Goal: Communication & Community: Answer question/provide support

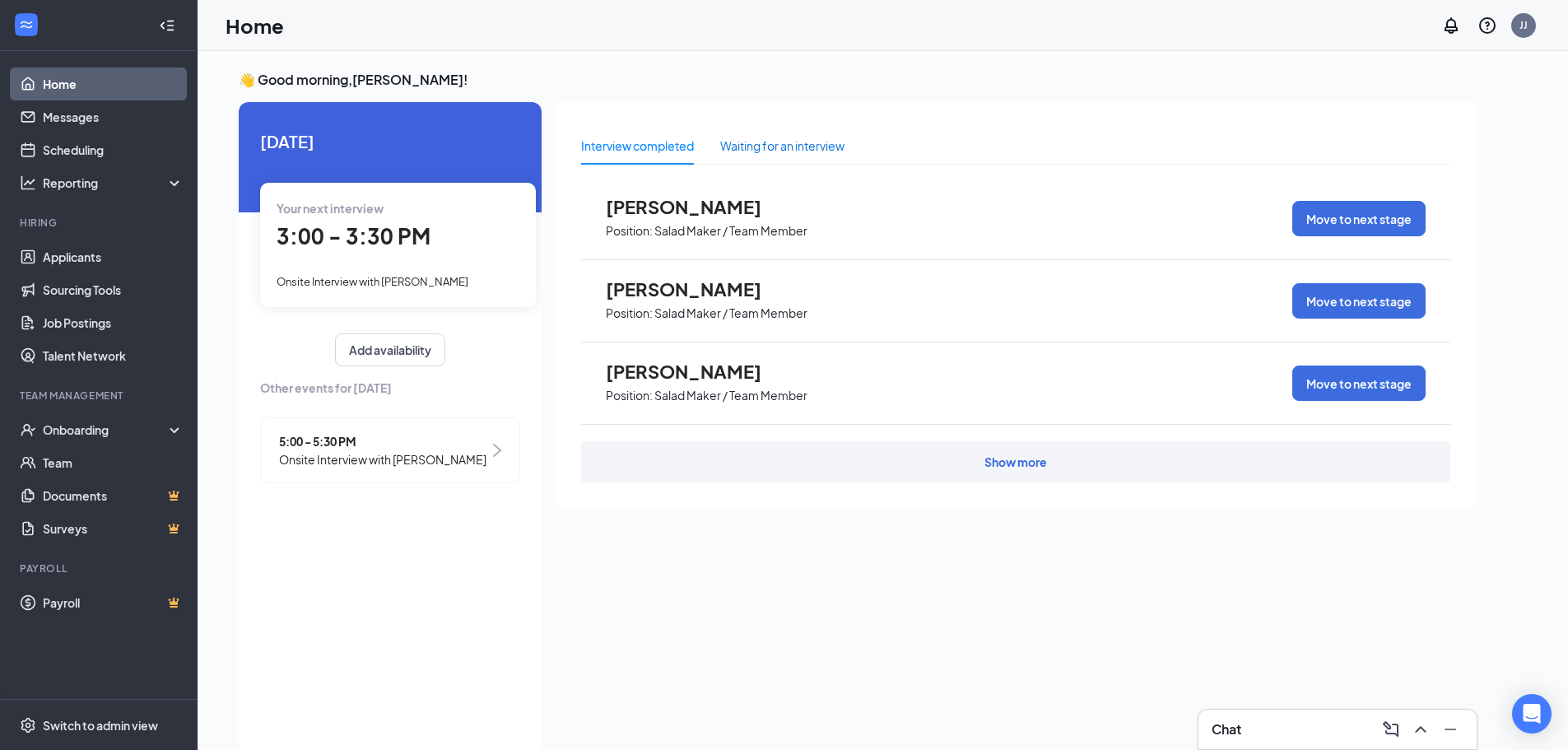
click at [784, 145] on div "Waiting for an interview" at bounding box center [782, 145] width 124 height 18
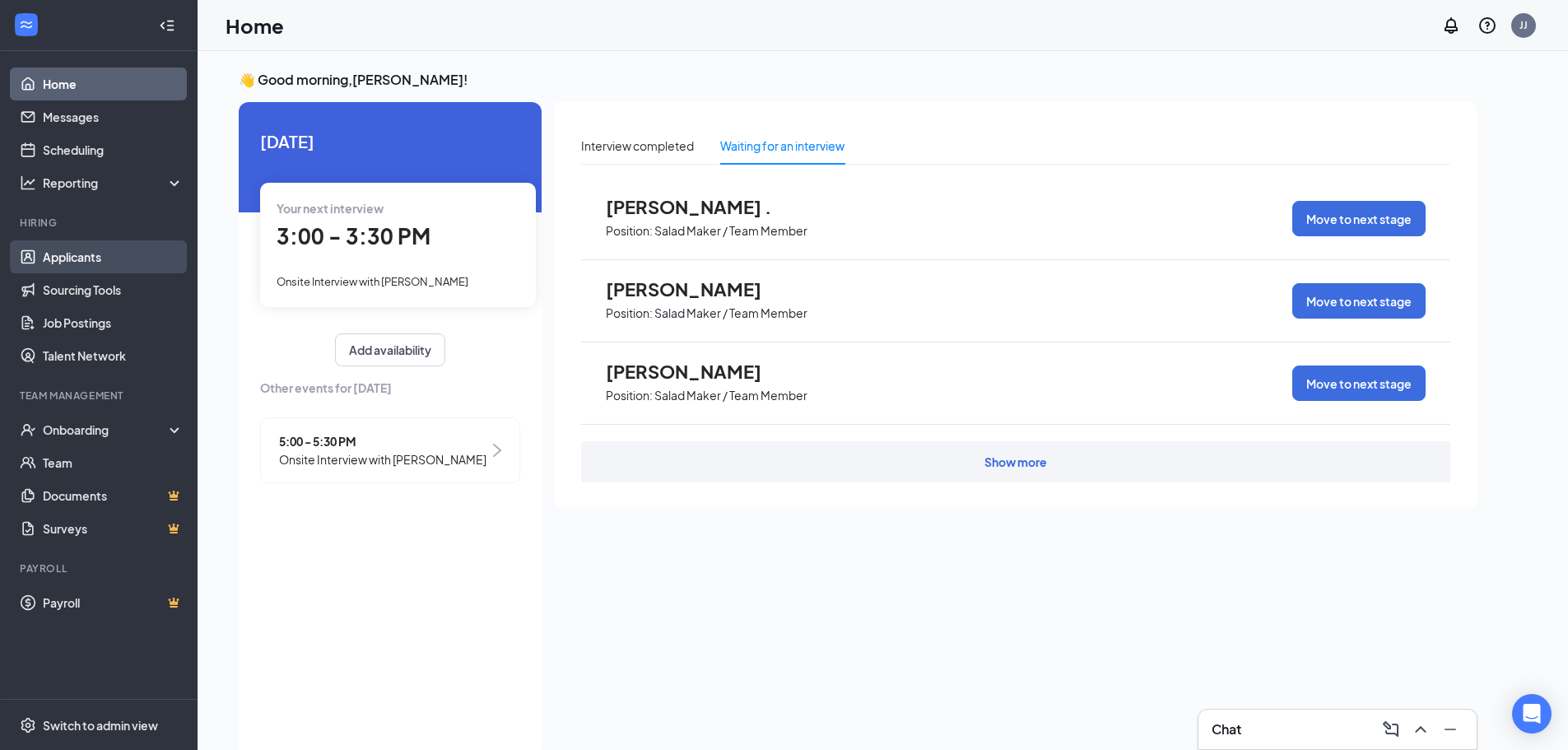
click at [74, 254] on link "Applicants" at bounding box center [113, 257] width 141 height 33
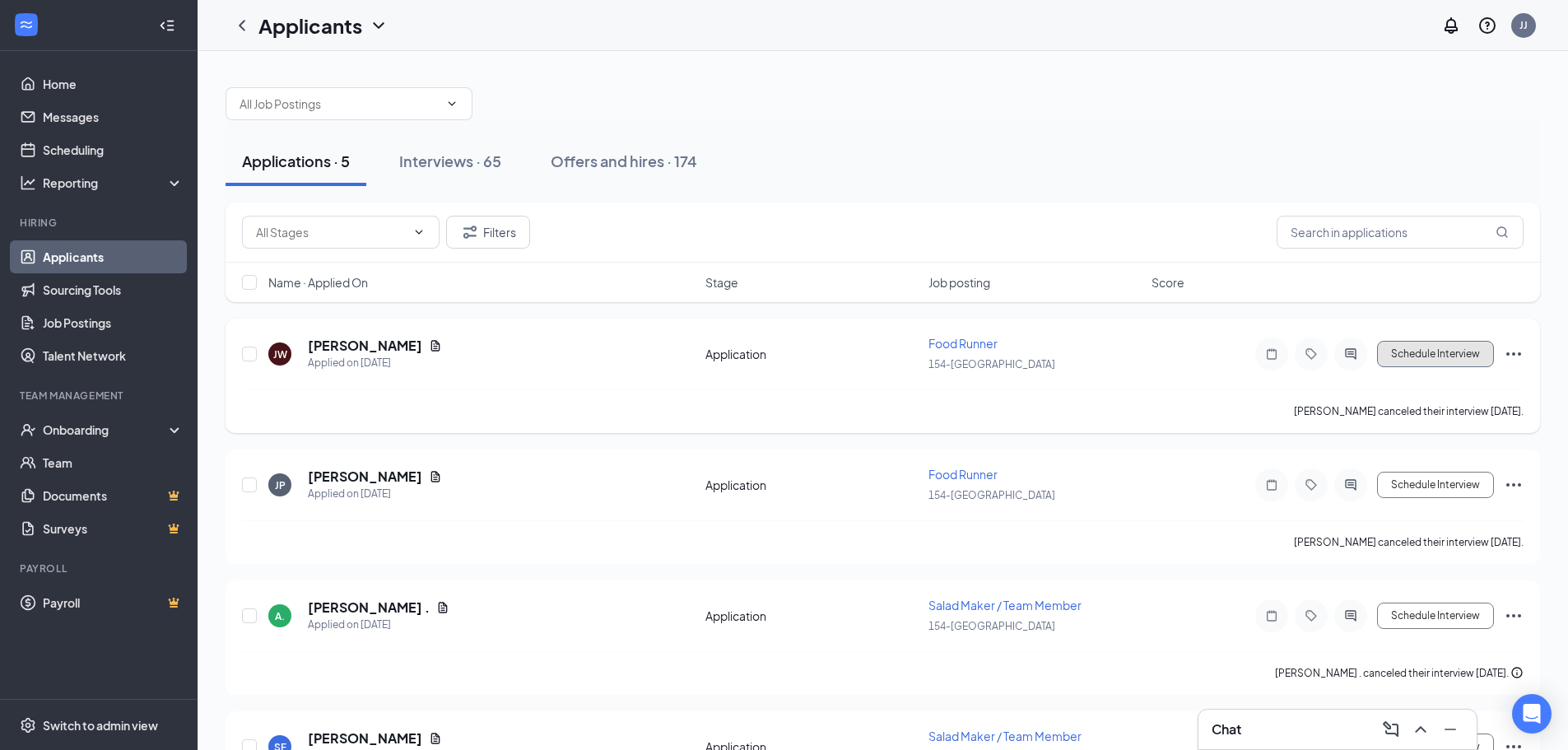
click at [1453, 362] on button "Schedule Interview" at bounding box center [1434, 353] width 116 height 26
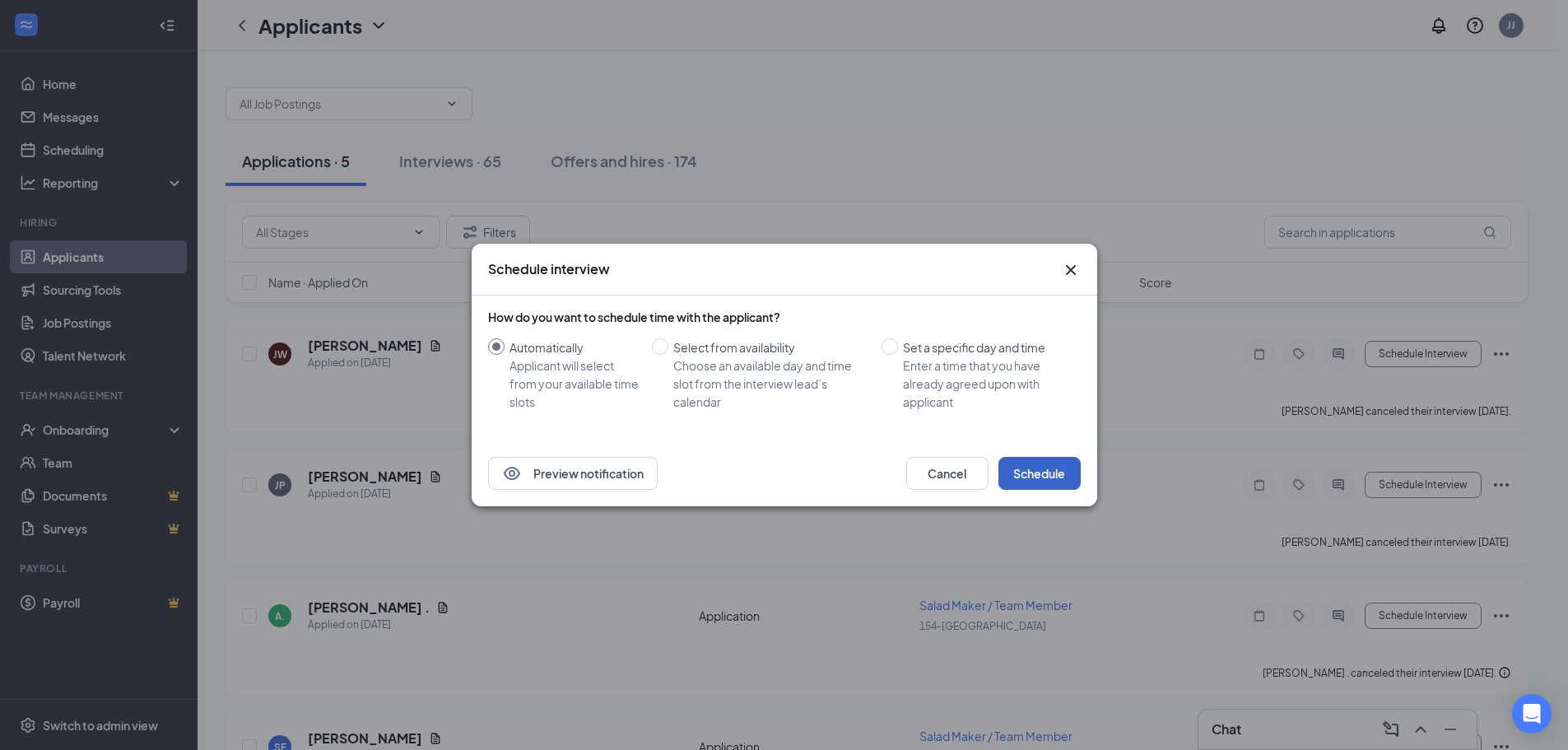
click at [1025, 467] on button "Schedule" at bounding box center [1040, 474] width 83 height 33
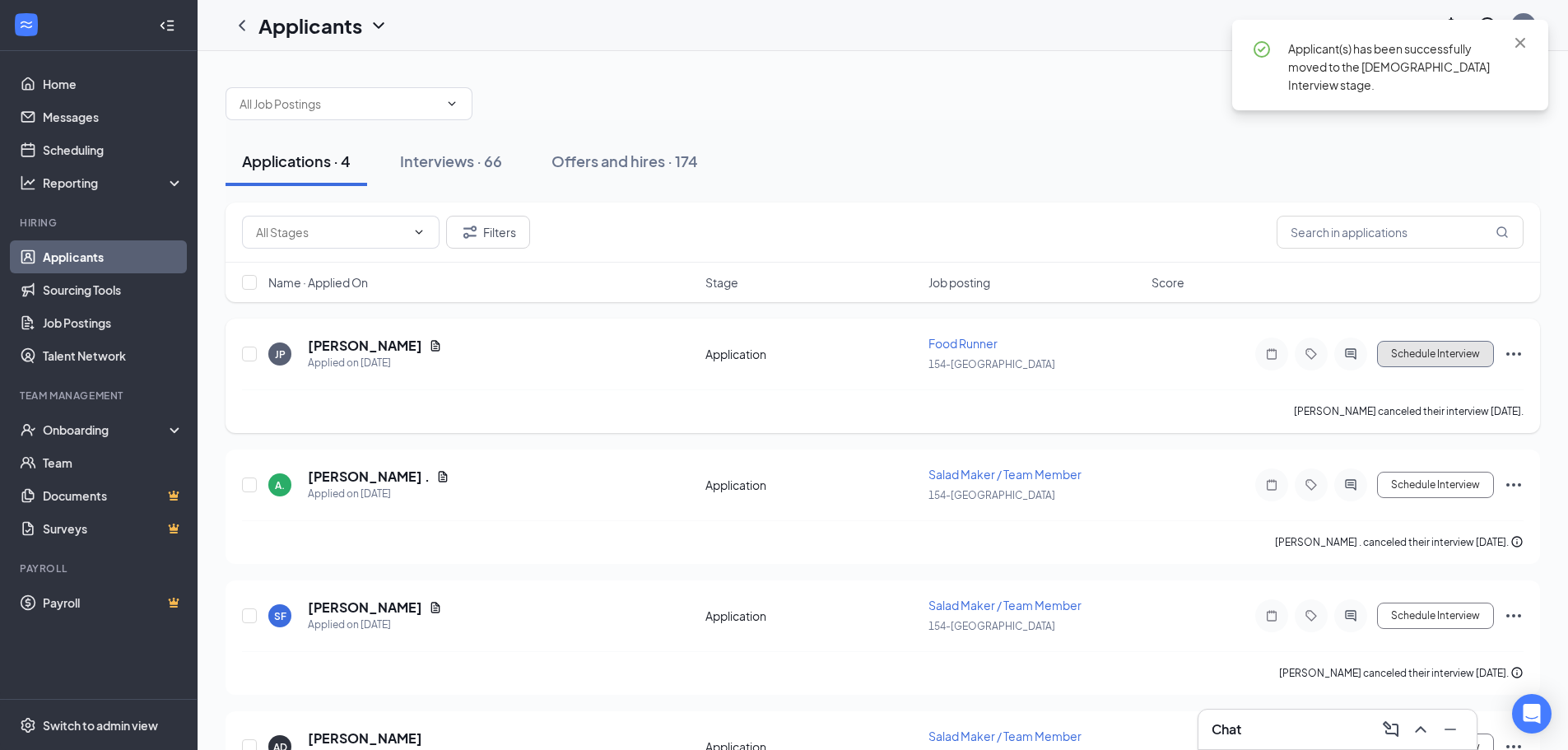
click at [1421, 351] on button "Schedule Interview" at bounding box center [1434, 353] width 116 height 26
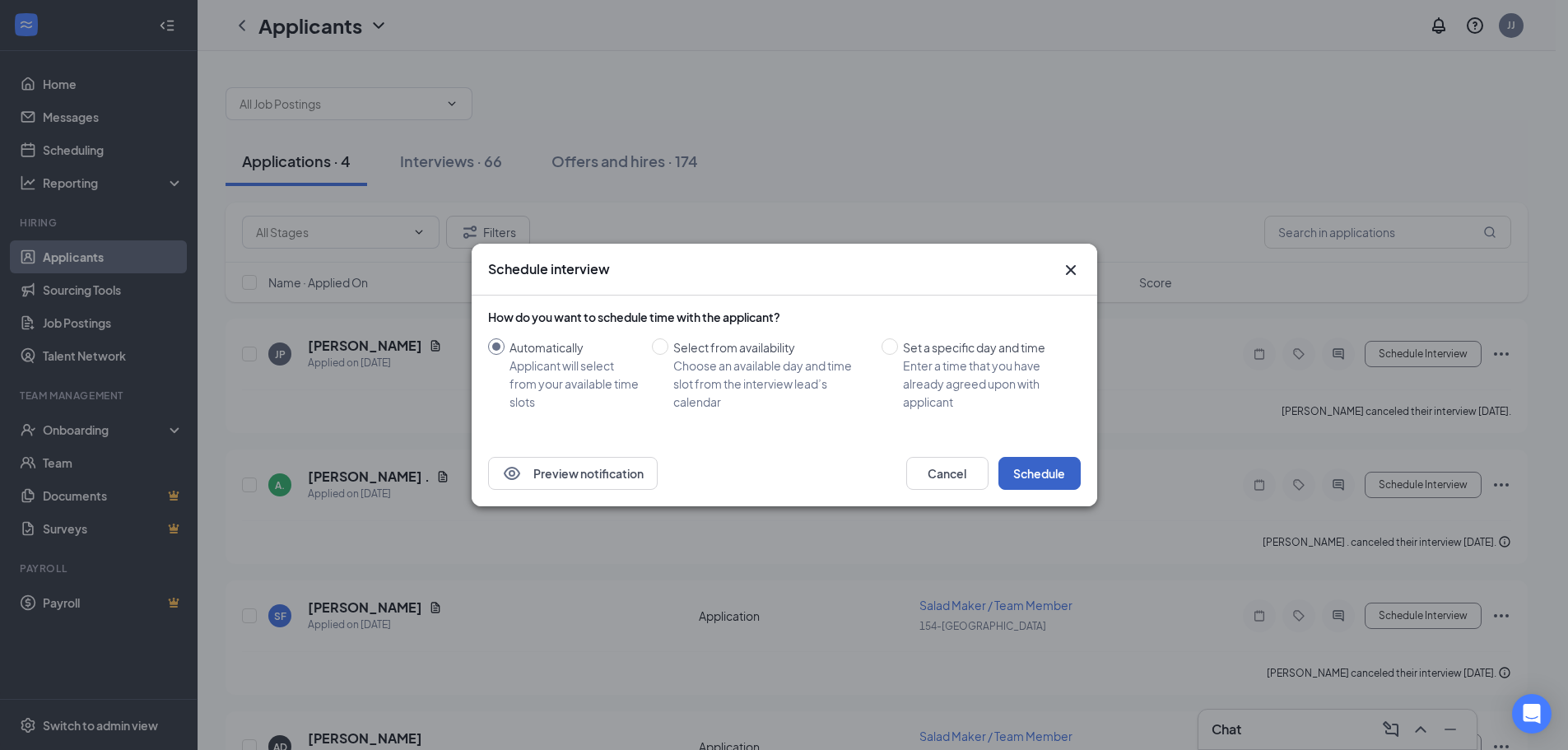
click at [1036, 477] on button "Schedule" at bounding box center [1040, 474] width 83 height 33
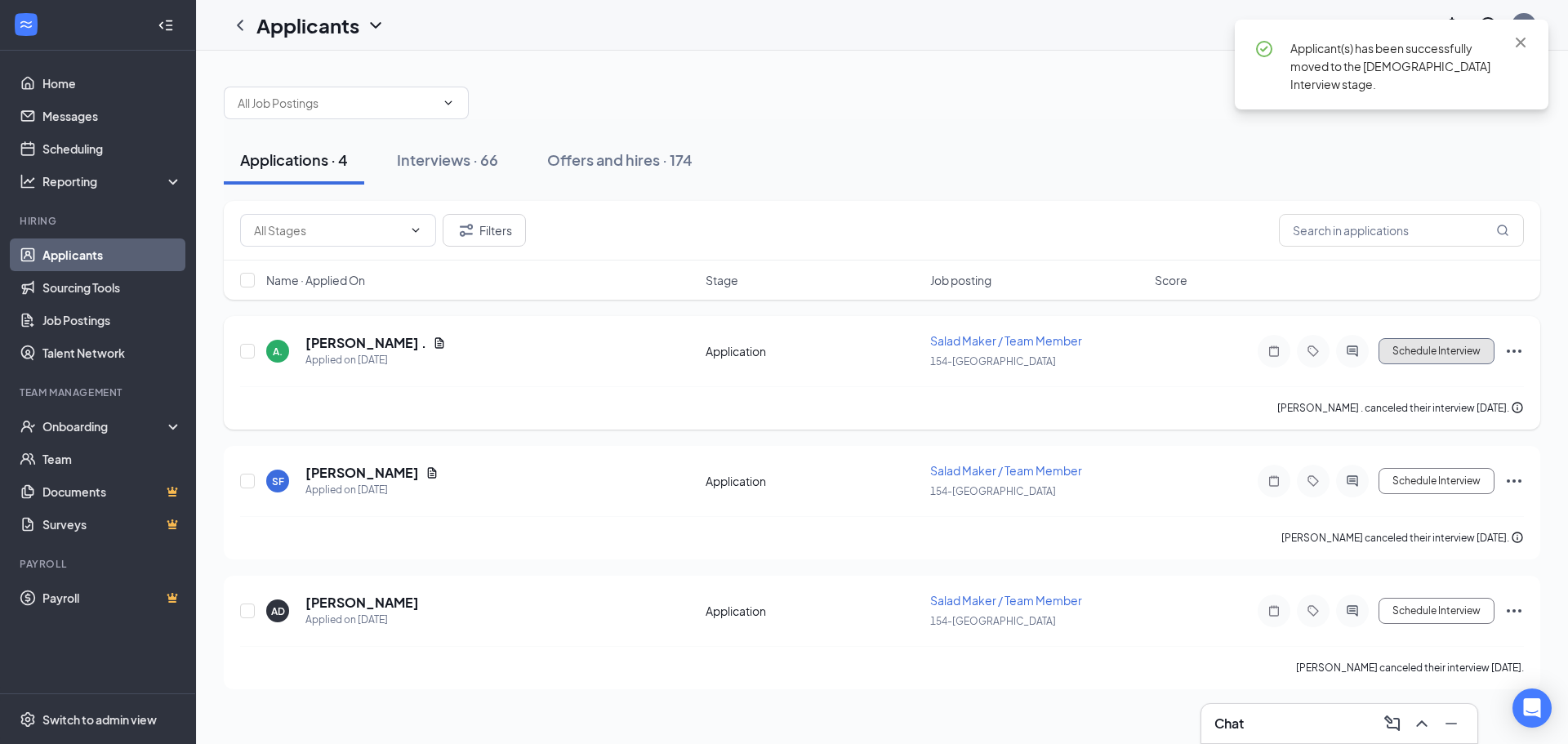
click at [1444, 351] on button "Schedule Interview" at bounding box center [1435, 351] width 116 height 26
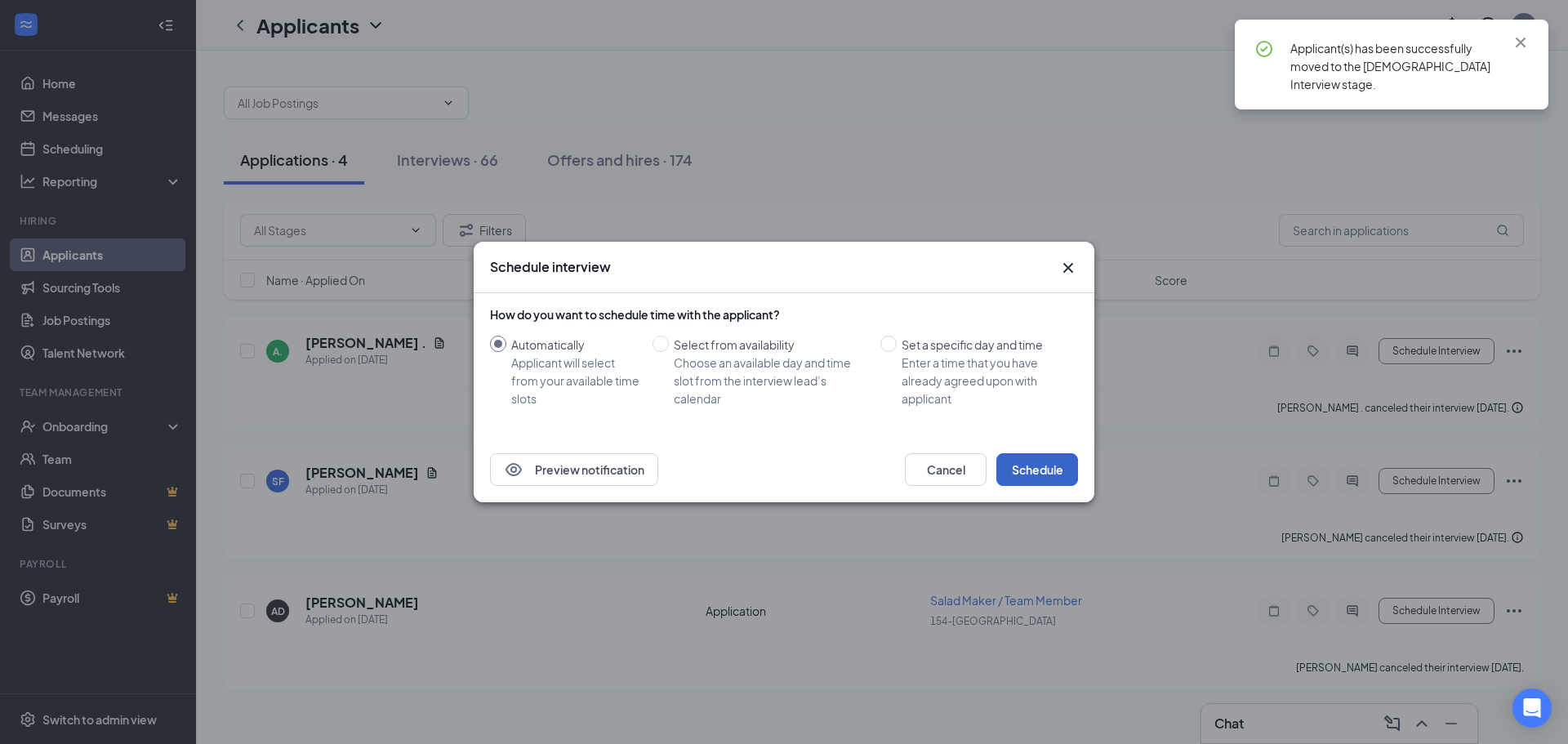
click at [1033, 465] on button "Schedule" at bounding box center [1037, 470] width 82 height 32
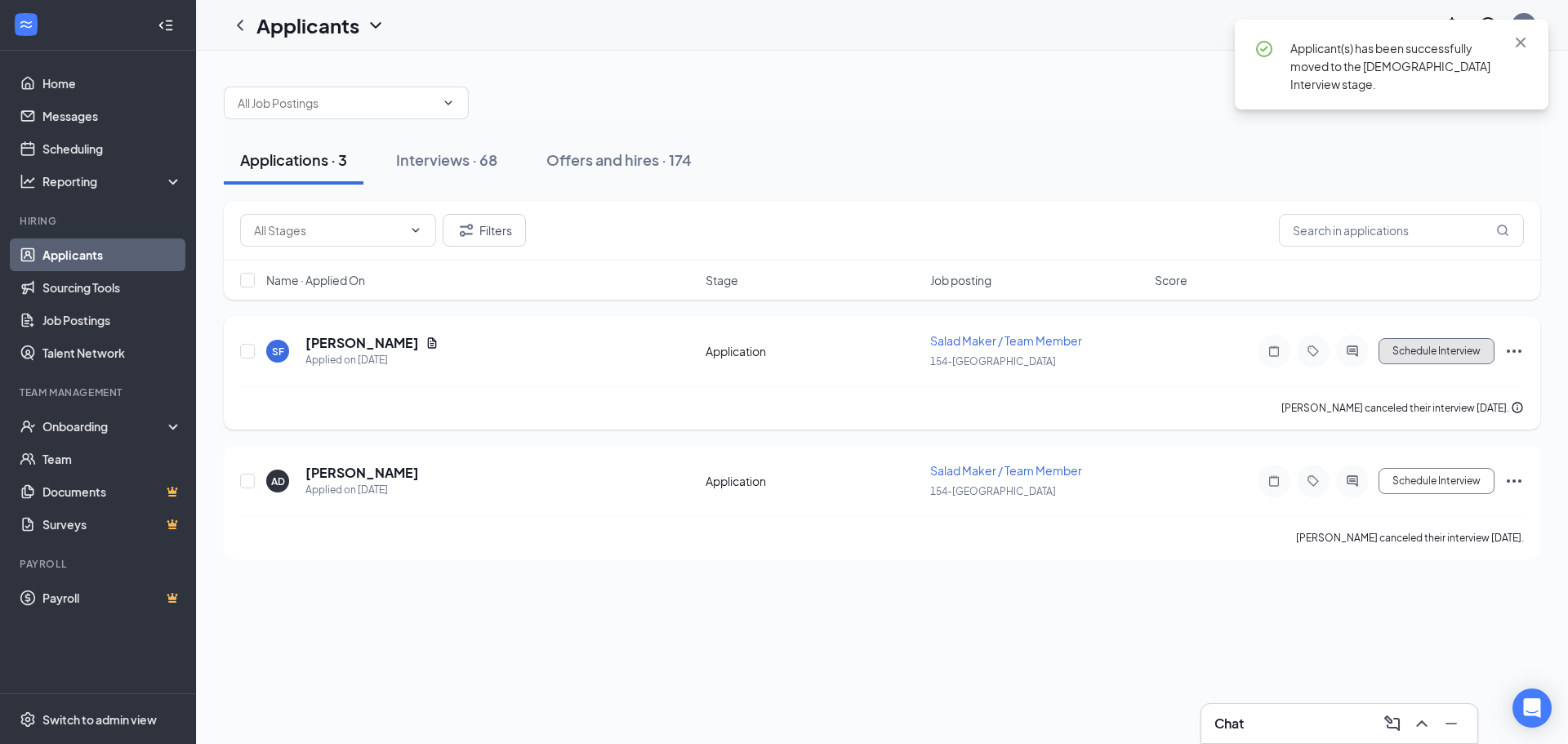
click at [1470, 347] on button "Schedule Interview" at bounding box center [1435, 351] width 116 height 26
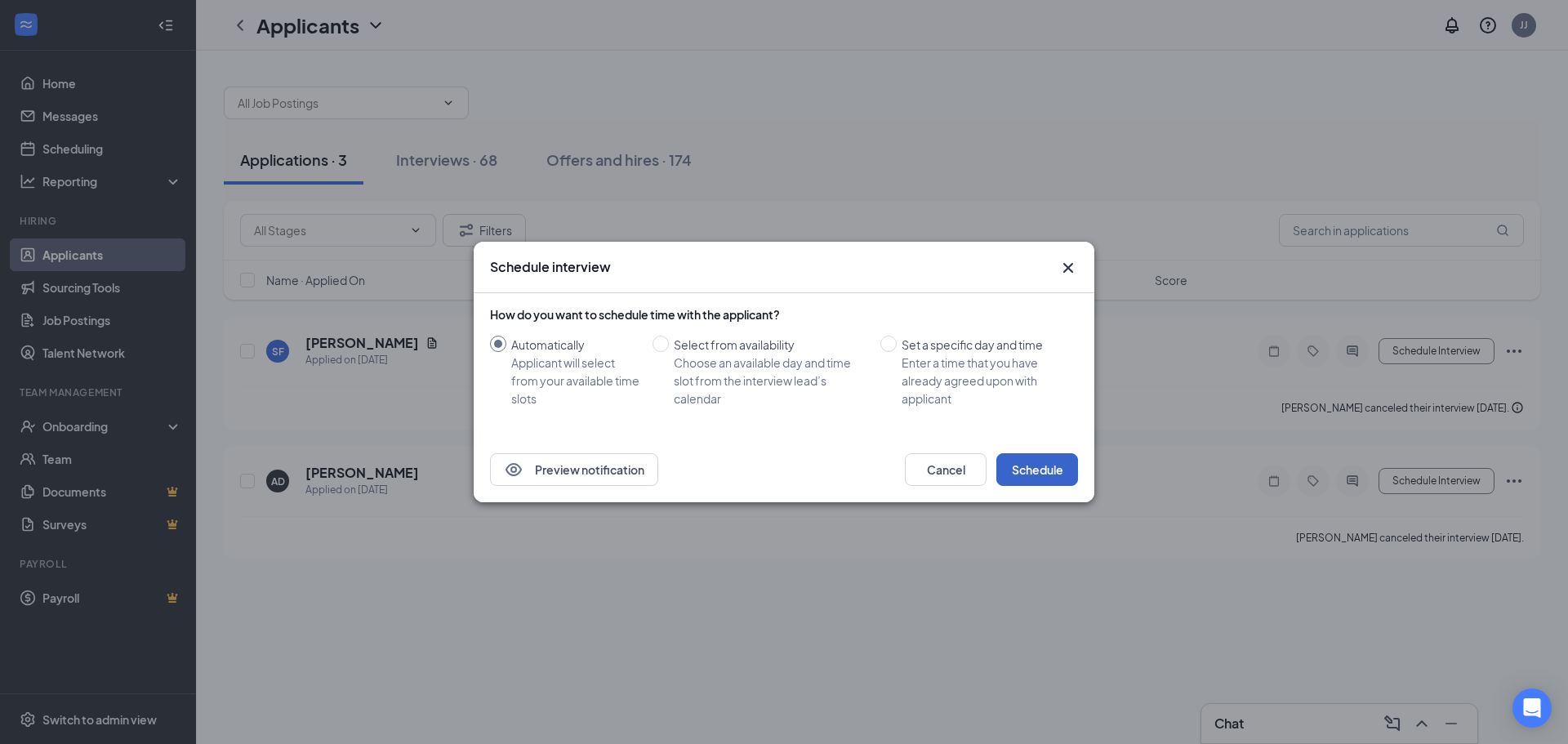
click at [1041, 464] on button "Schedule" at bounding box center [1037, 470] width 82 height 32
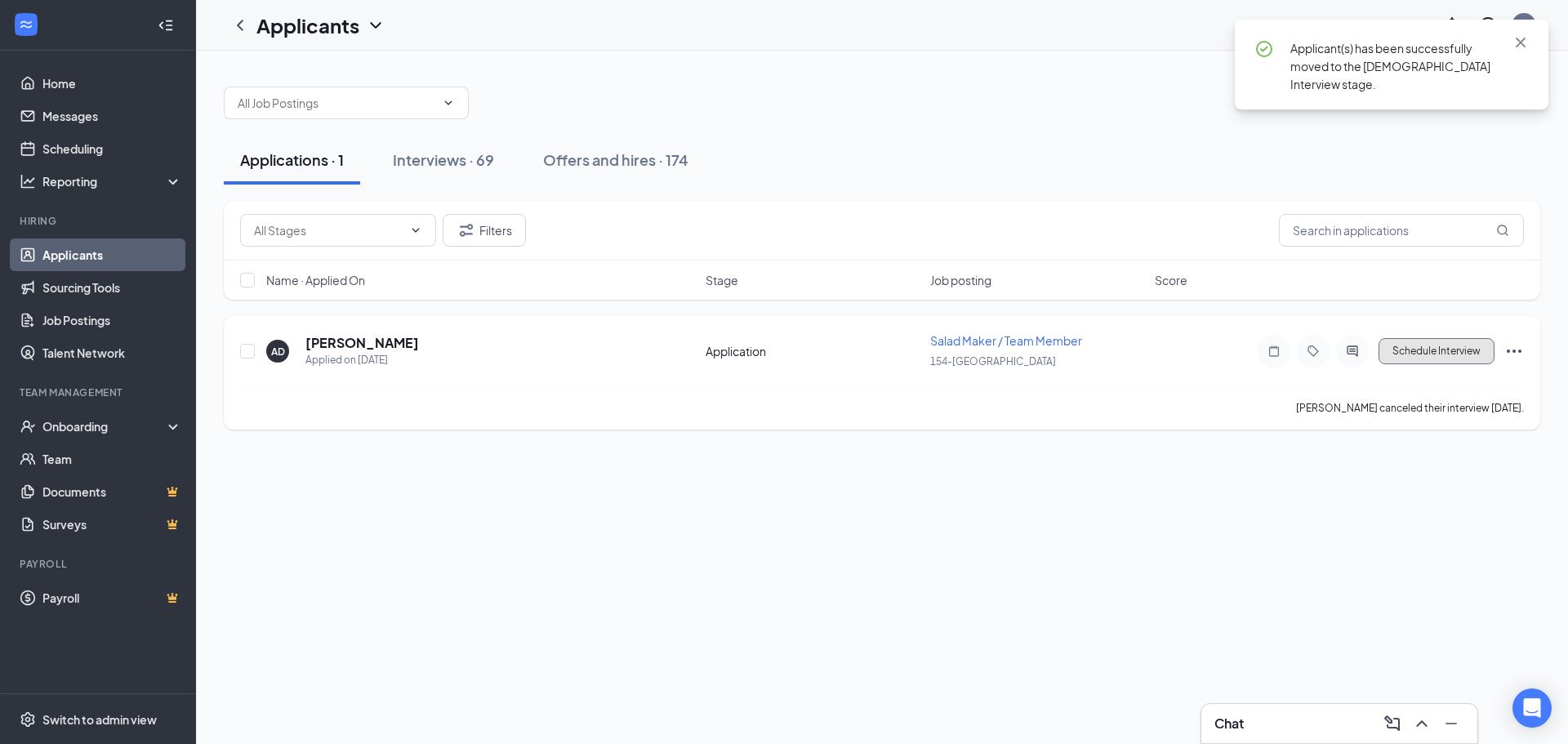
click at [1441, 348] on button "Schedule Interview" at bounding box center [1435, 351] width 116 height 26
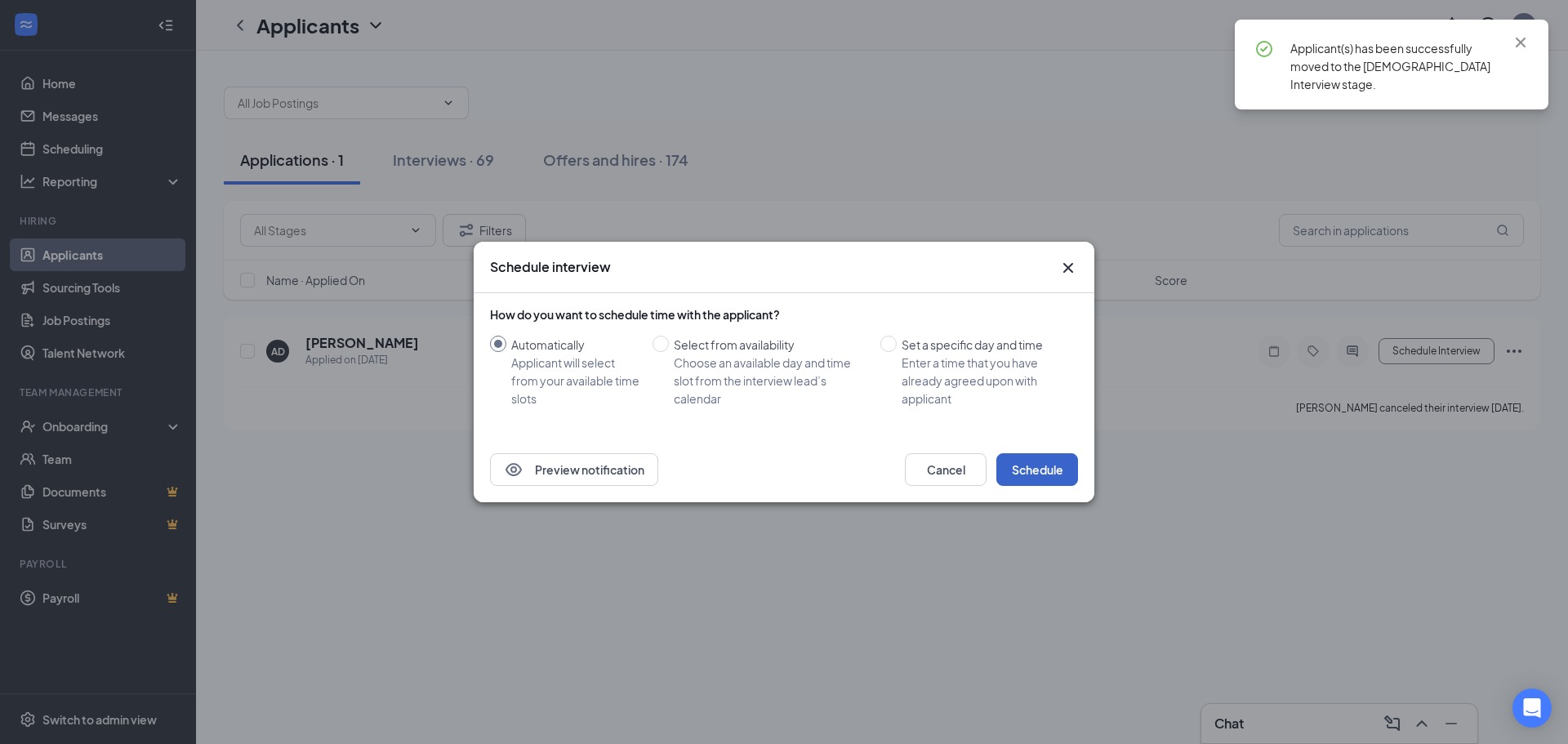
click at [1012, 465] on button "Schedule" at bounding box center [1037, 470] width 82 height 32
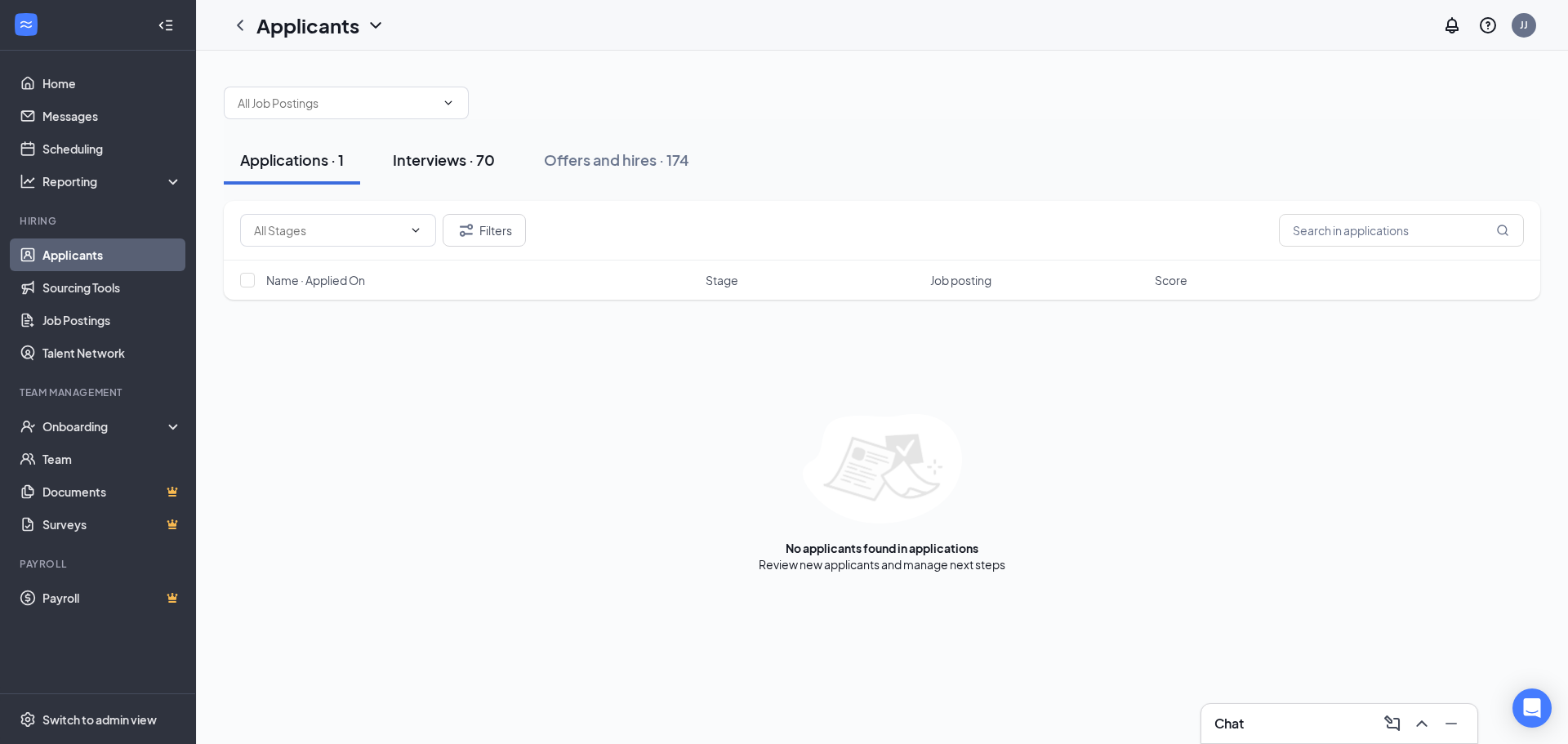
click at [464, 167] on div "Interviews · 70" at bounding box center [443, 159] width 102 height 20
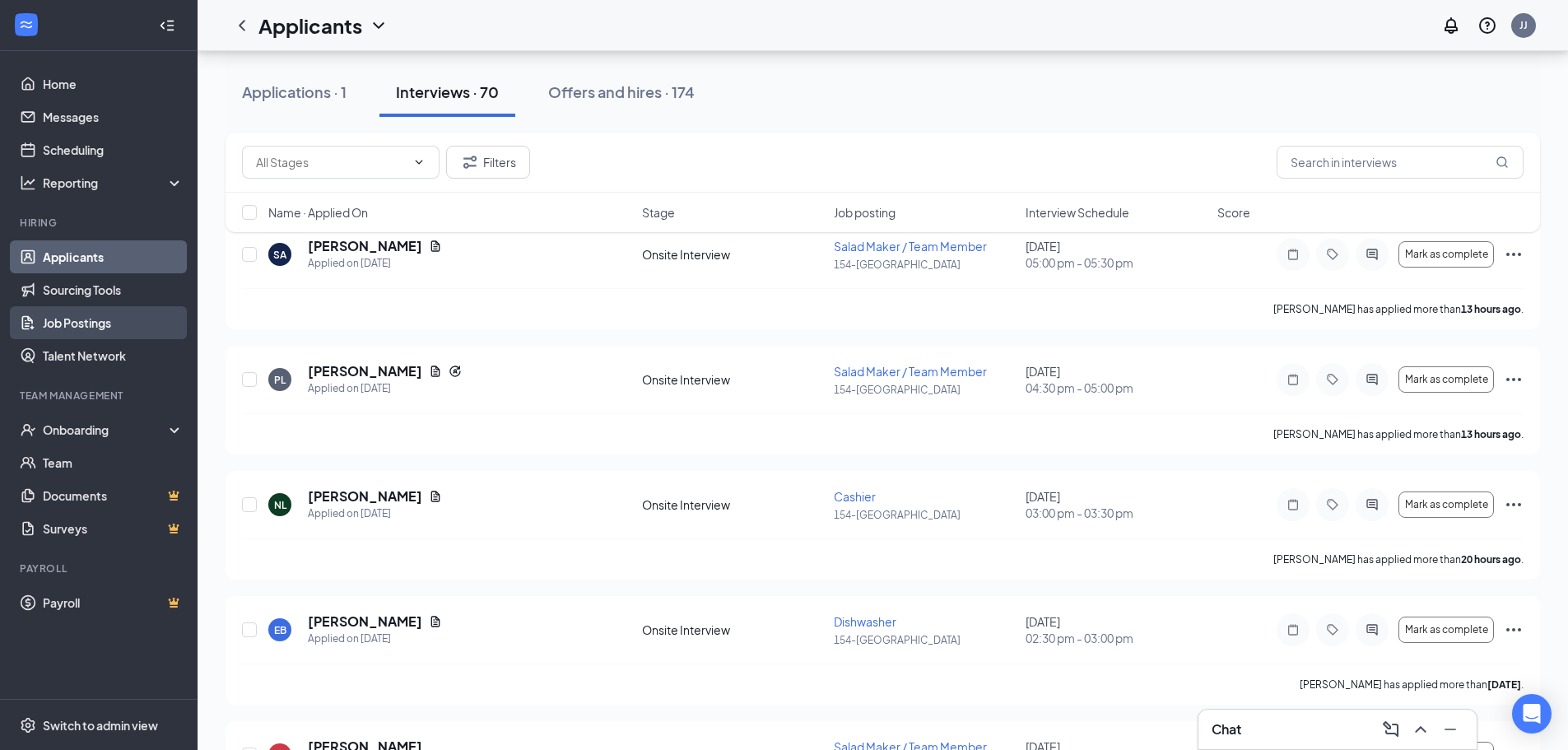
scroll to position [165, 0]
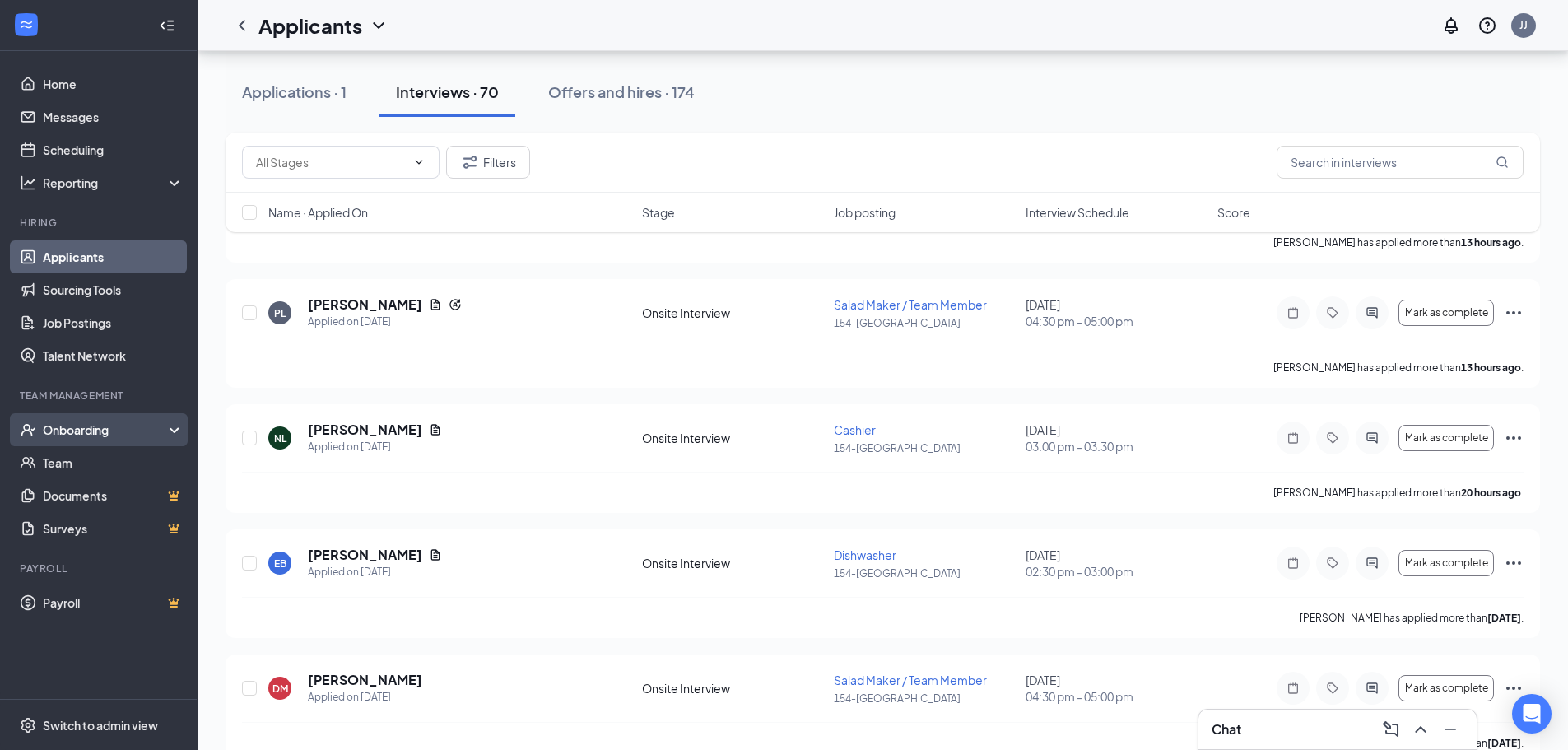
click at [71, 423] on div "Onboarding" at bounding box center [106, 429] width 127 height 16
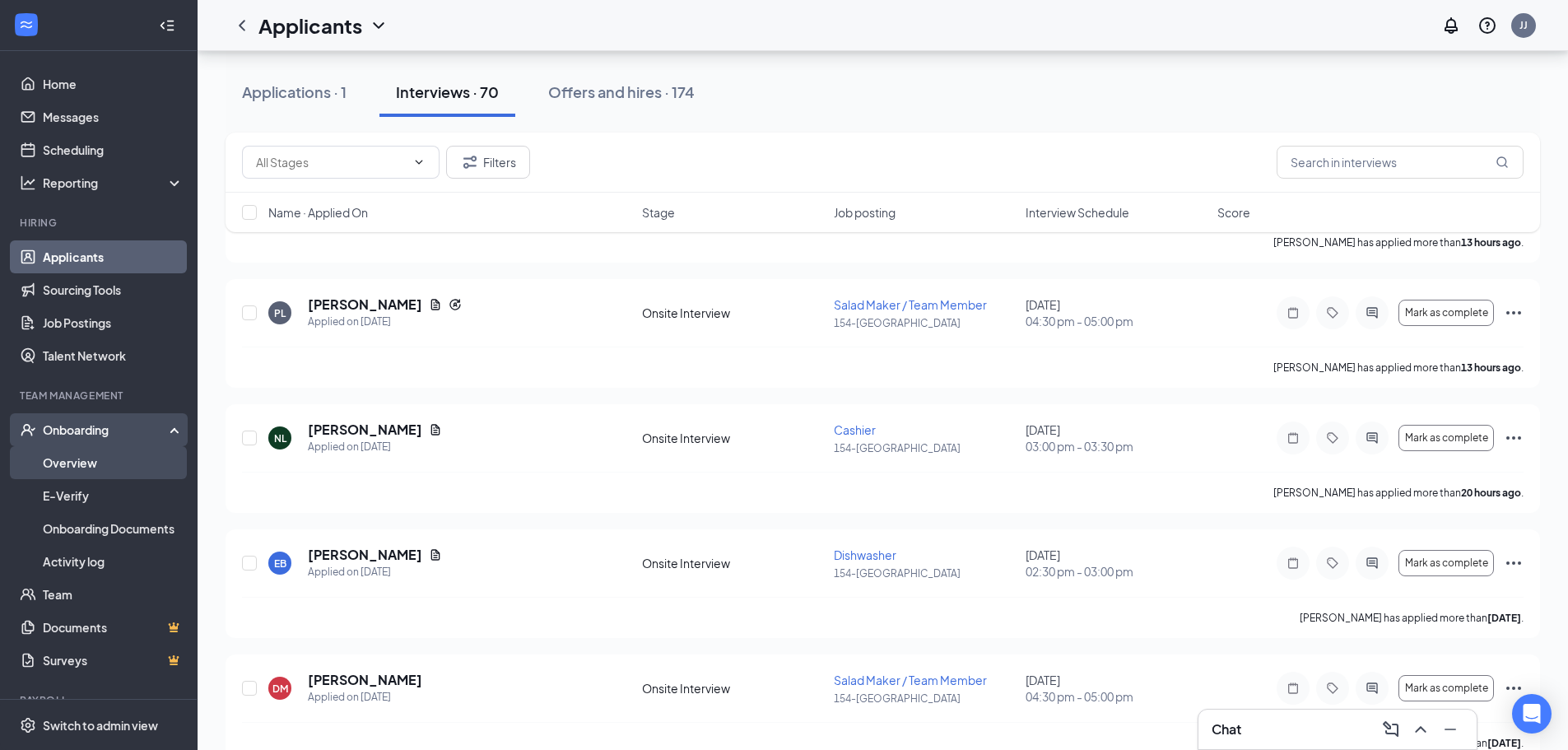
click at [73, 466] on link "Overview" at bounding box center [113, 462] width 141 height 33
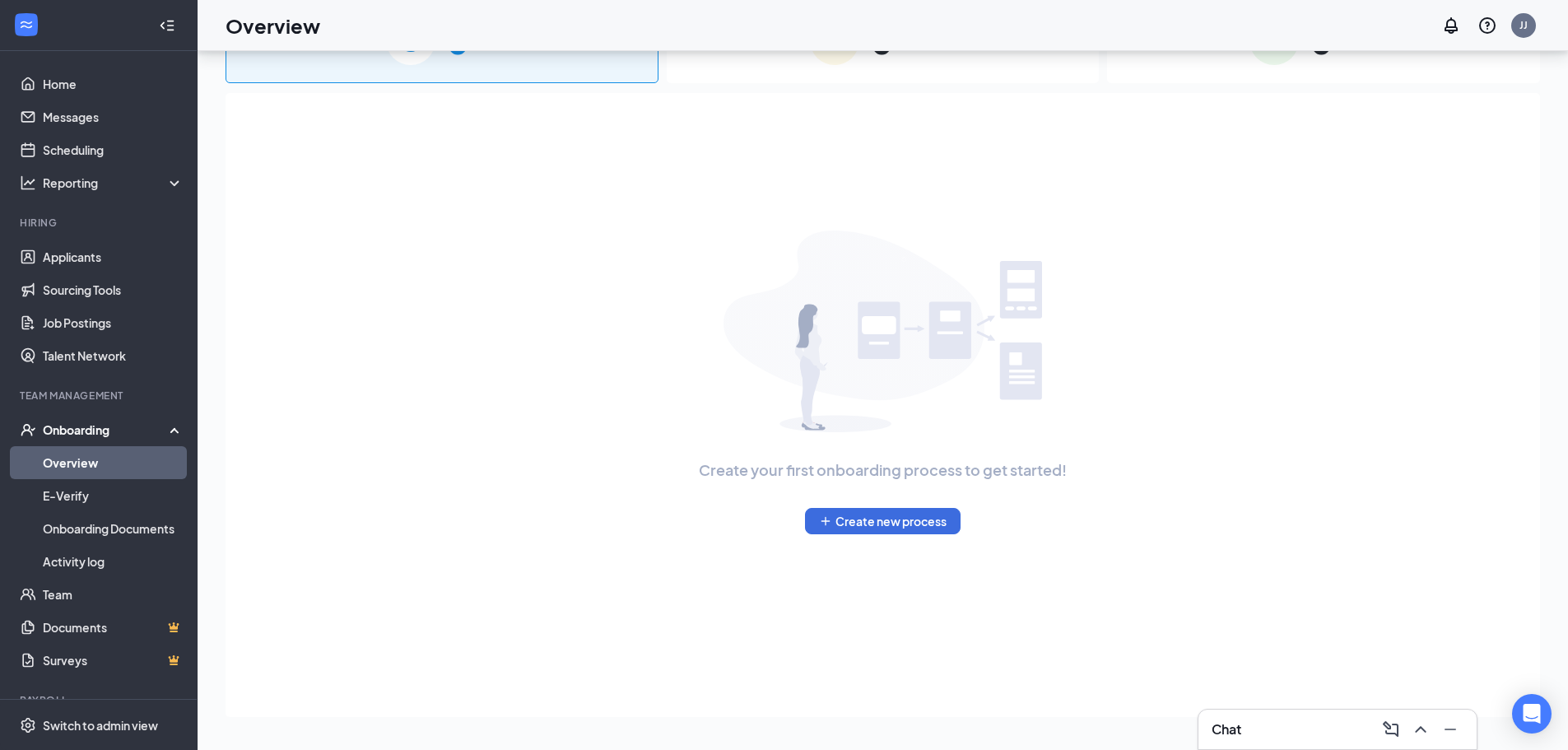
scroll to position [74, 0]
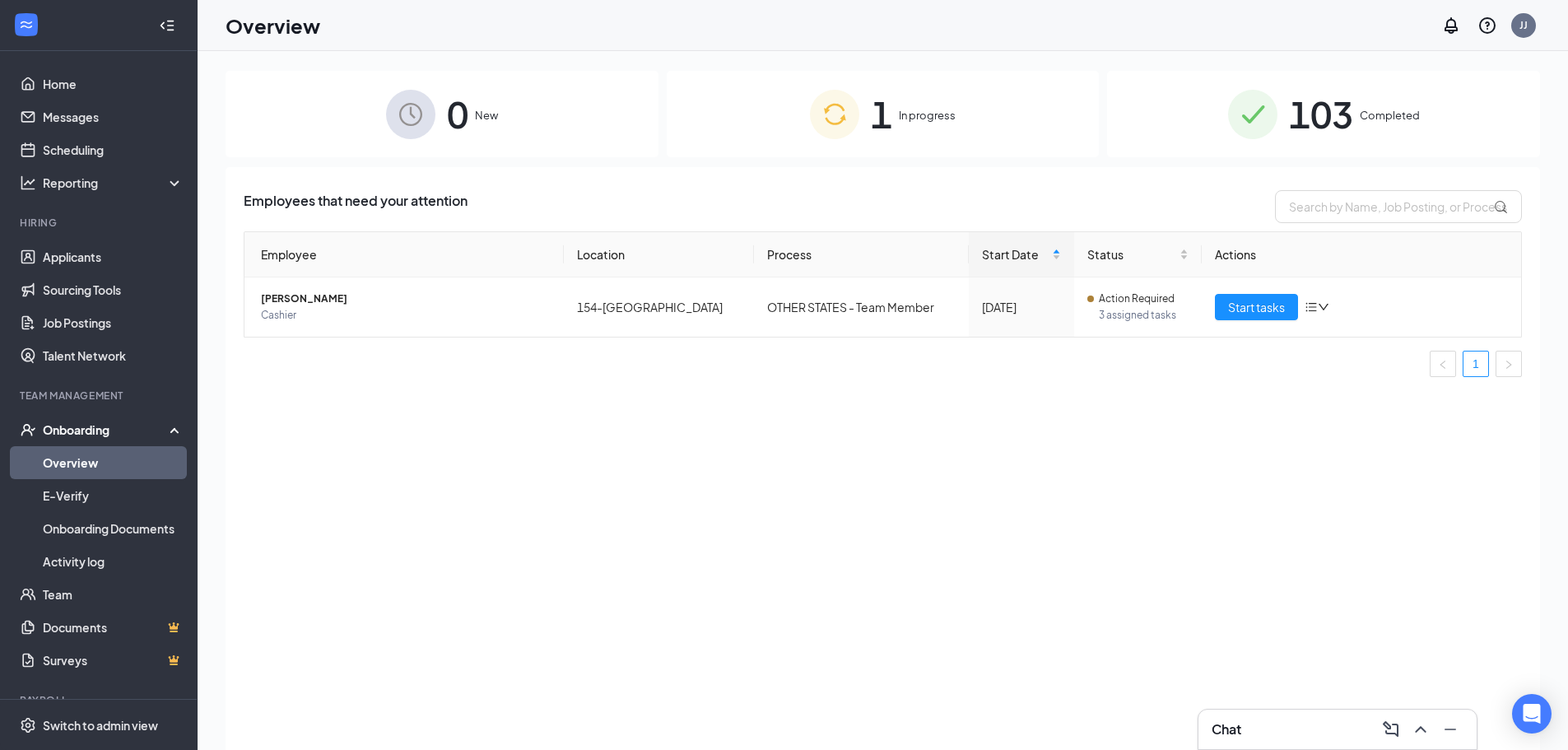
click at [860, 99] on div "1 In progress" at bounding box center [884, 115] width 433 height 87
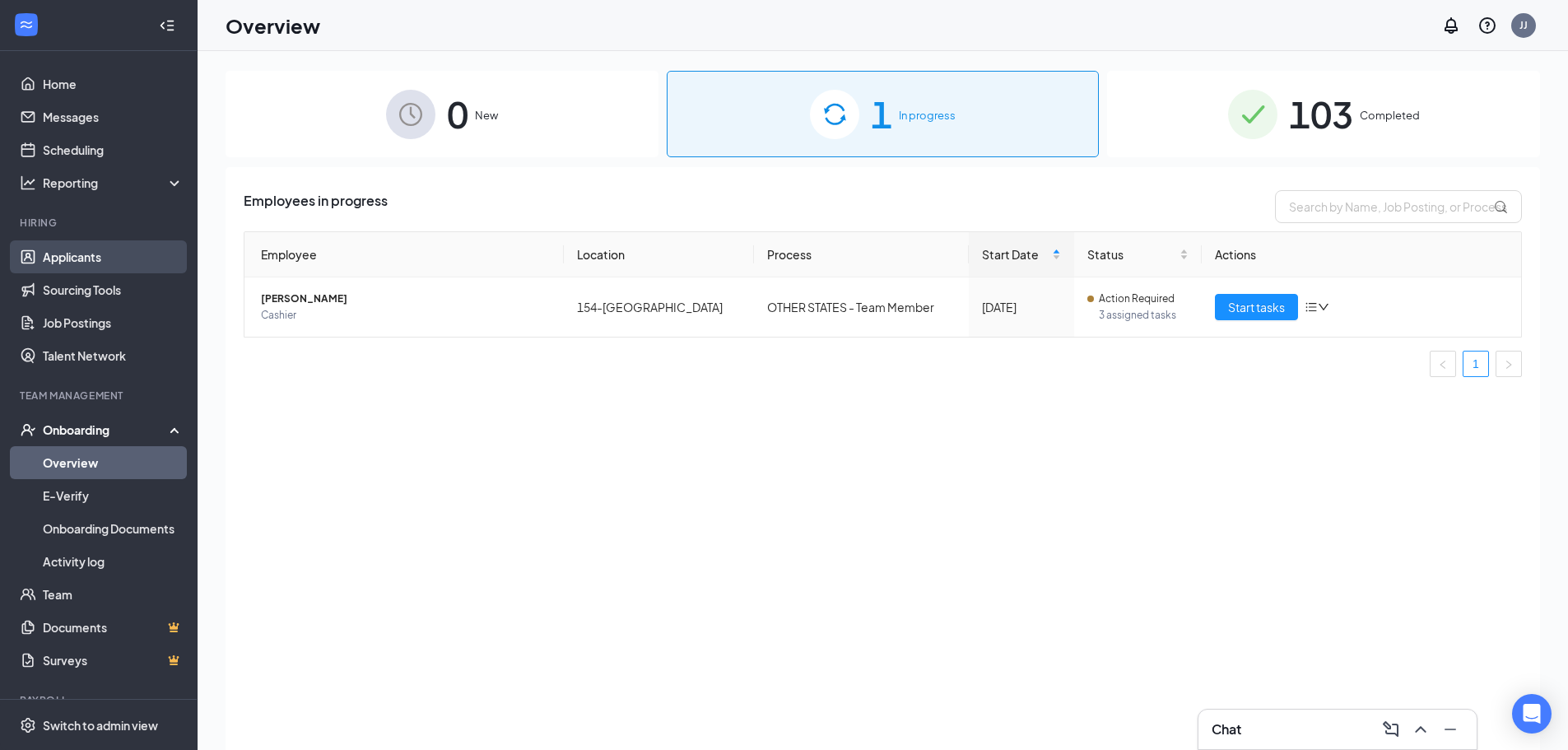
click at [85, 250] on link "Applicants" at bounding box center [113, 257] width 141 height 33
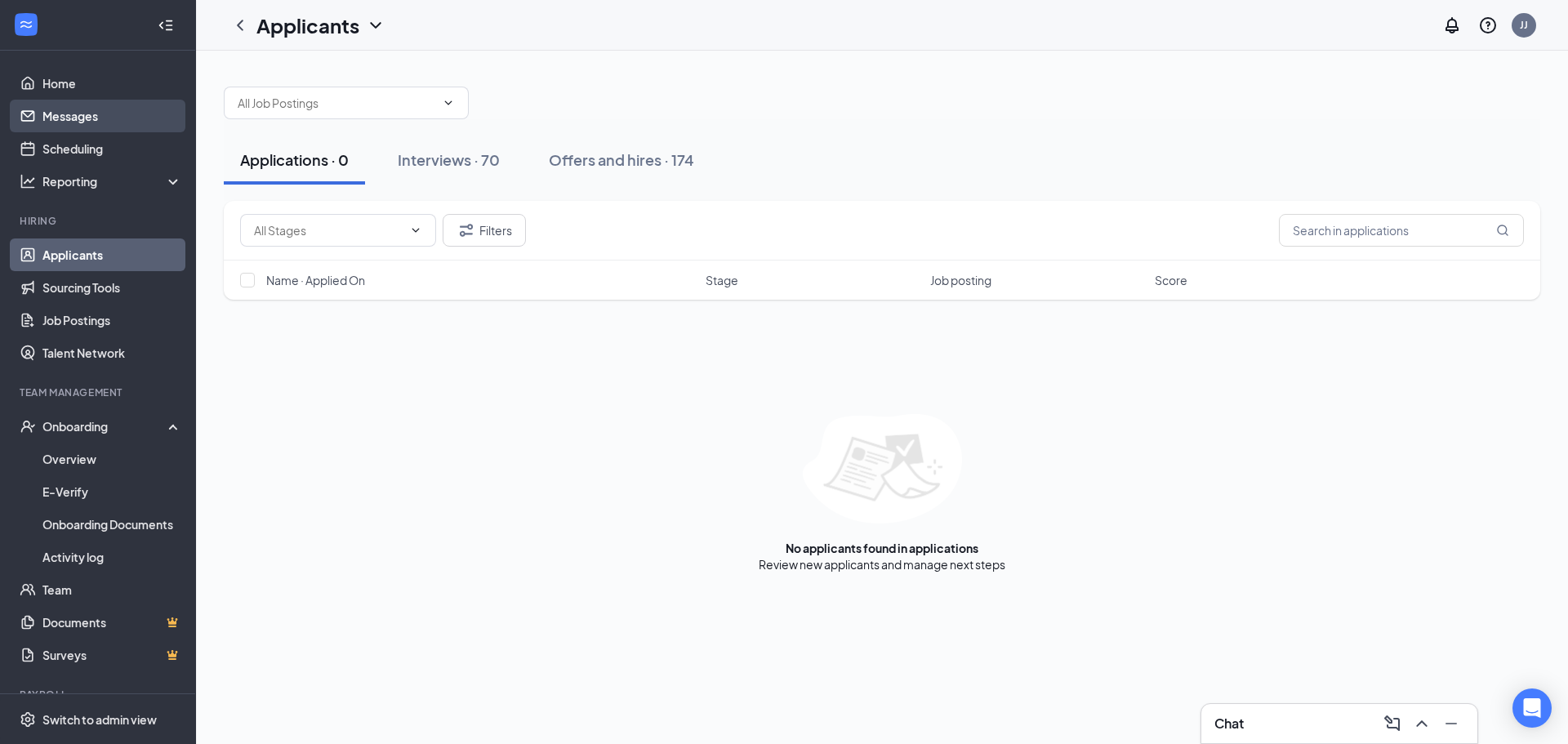
click at [70, 119] on link "Messages" at bounding box center [112, 116] width 139 height 32
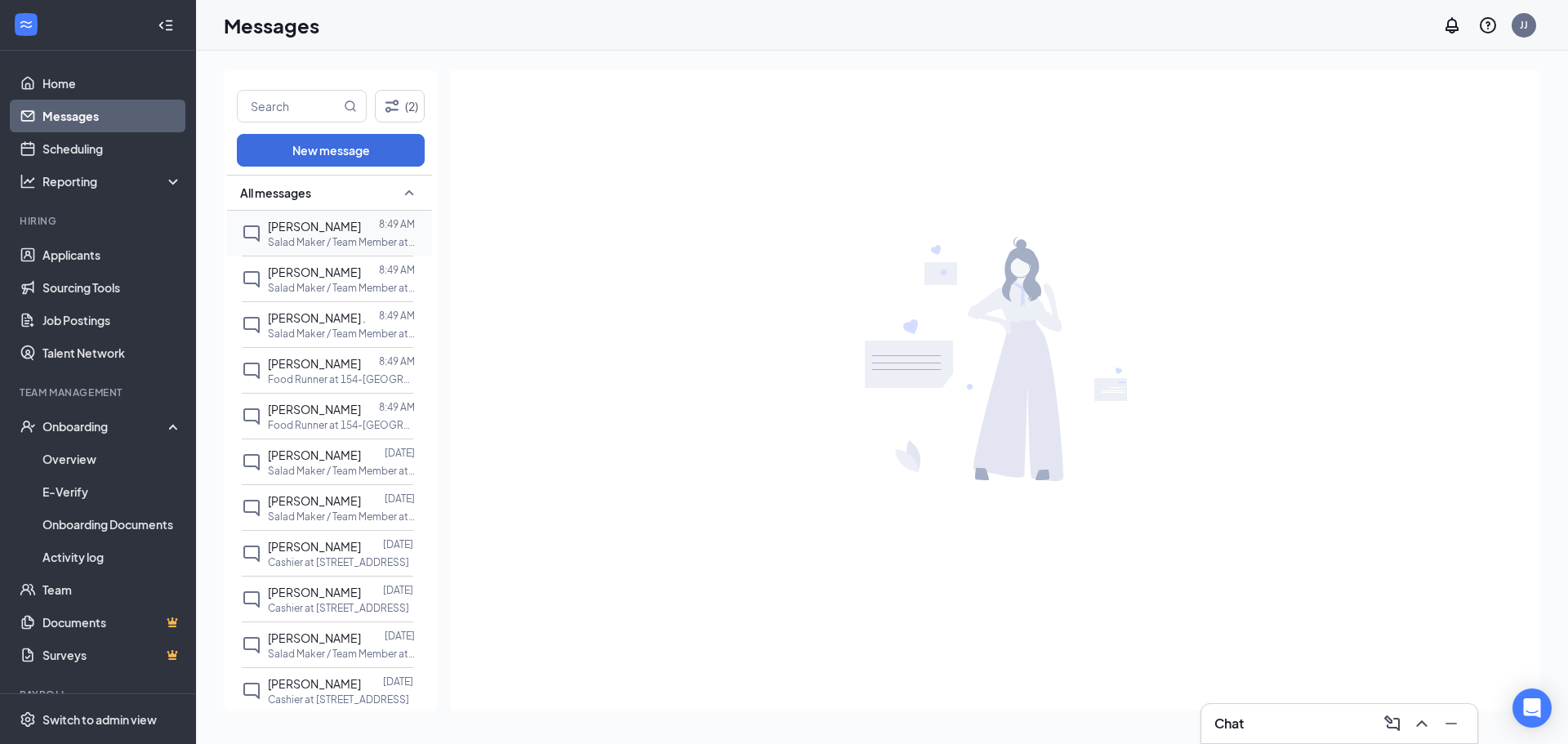
click at [365, 233] on div at bounding box center [370, 225] width 18 height 18
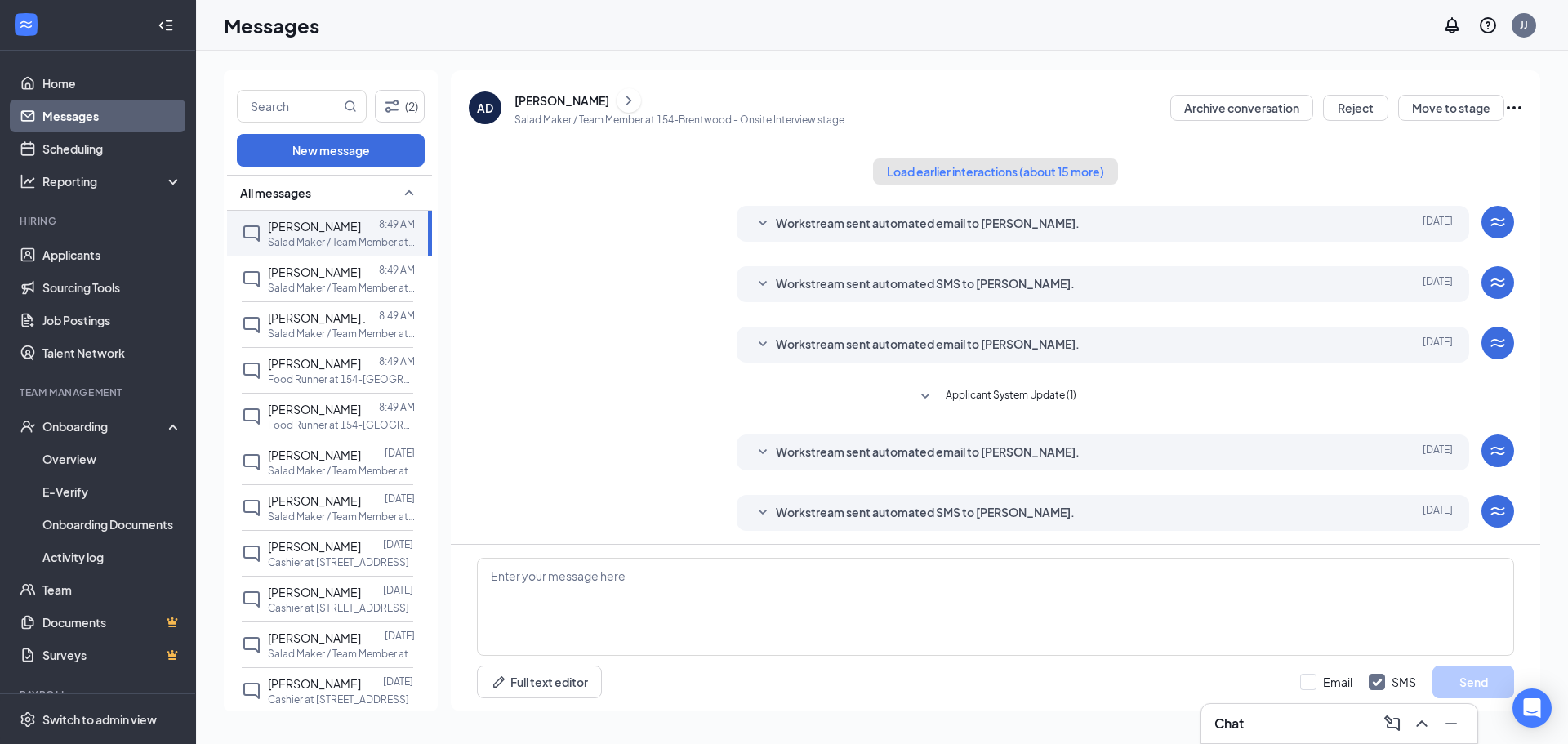
click at [1039, 175] on button "Load earlier interactions (about 15 more)" at bounding box center [995, 171] width 245 height 26
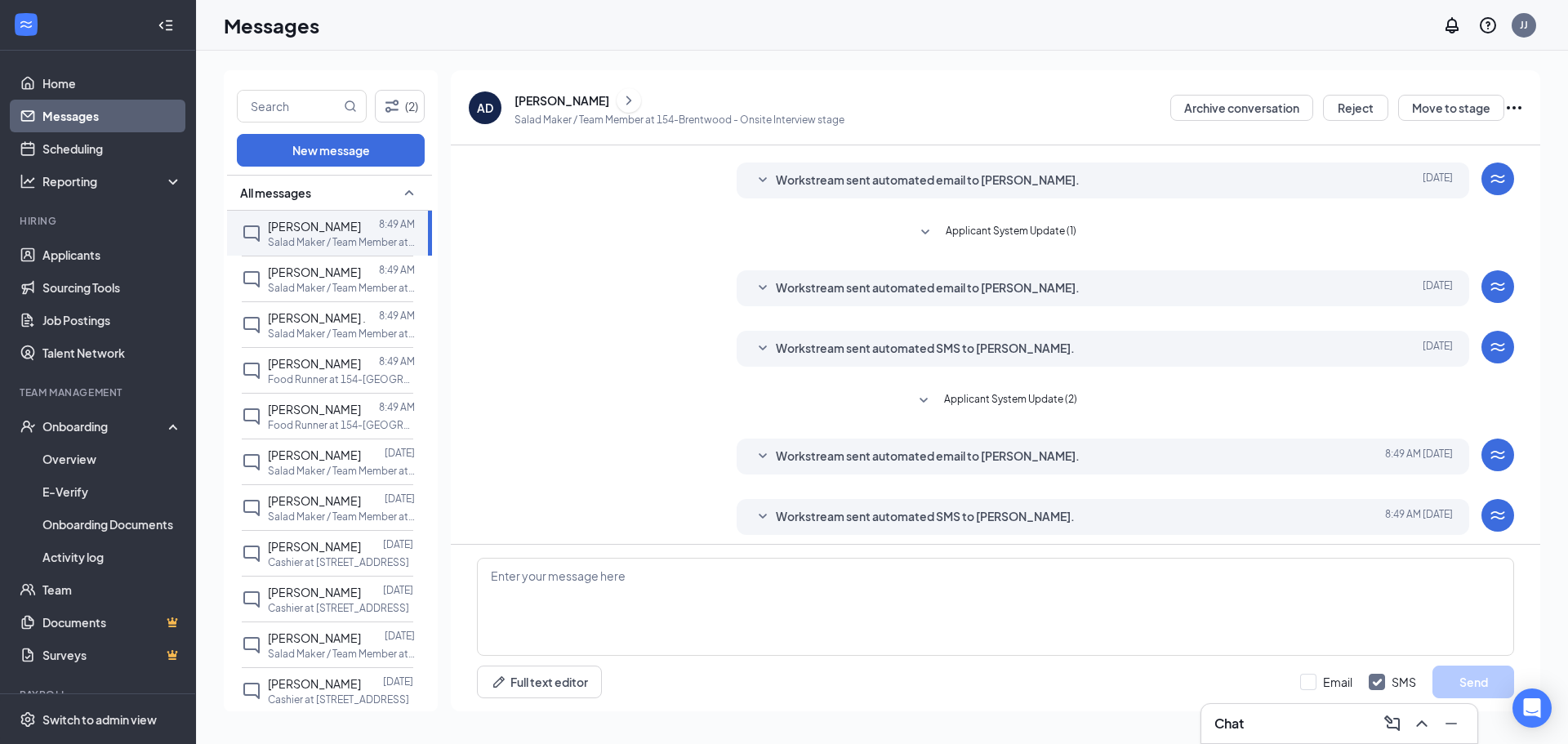
scroll to position [926, 0]
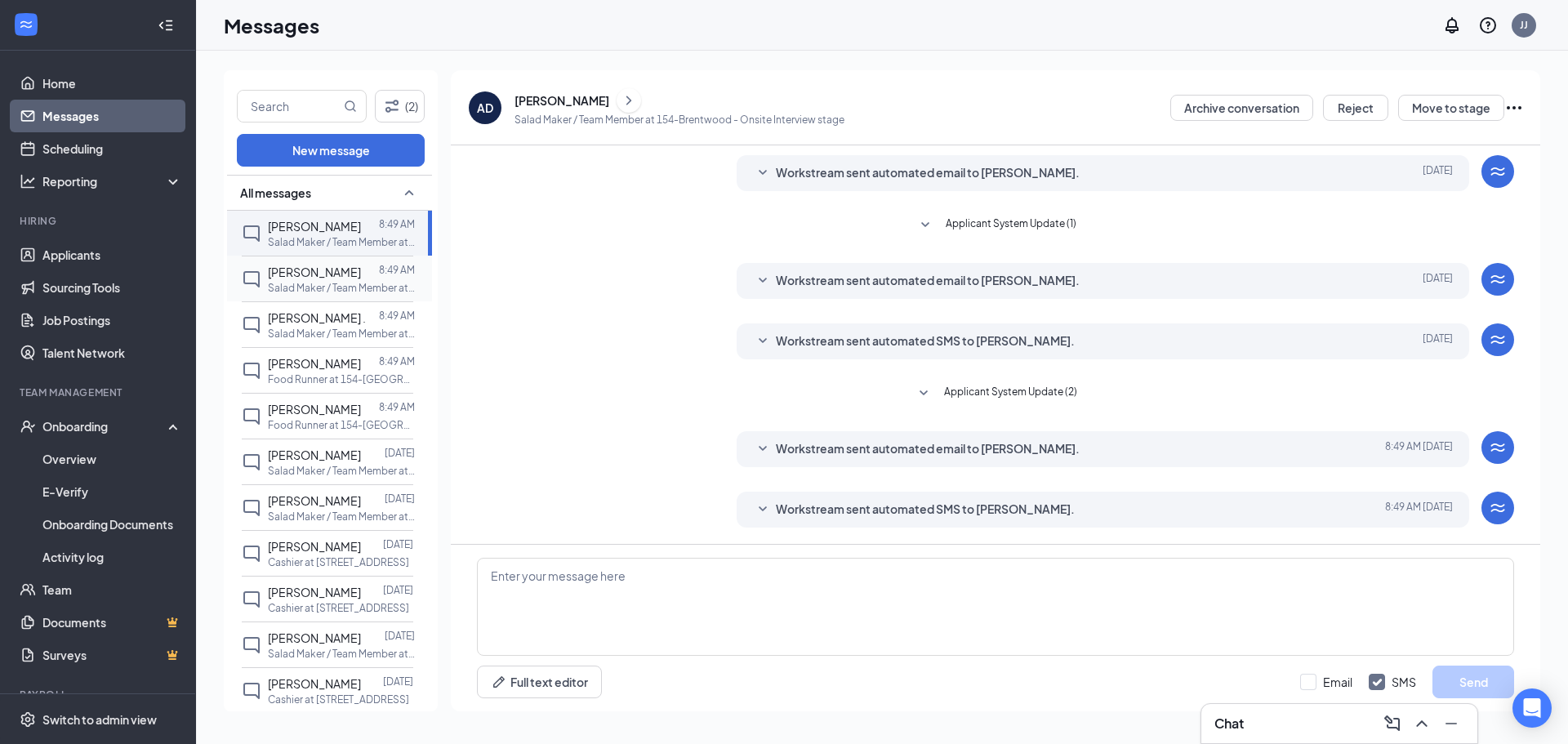
click at [314, 284] on p "Salad Maker / Team Member at 154-[GEOGRAPHIC_DATA]" at bounding box center [341, 287] width 147 height 14
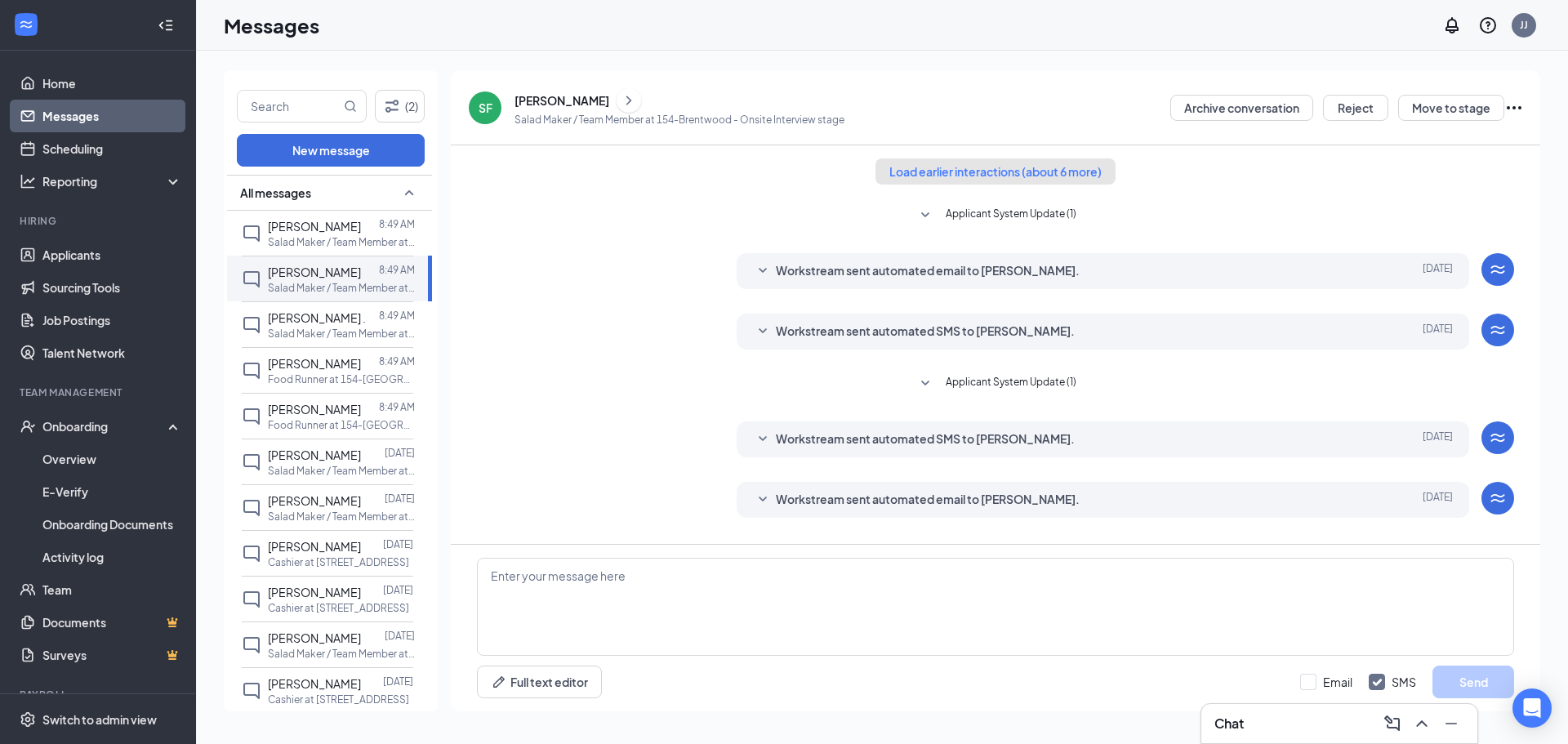
click at [988, 163] on button "Load earlier interactions (about 6 more)" at bounding box center [995, 171] width 240 height 26
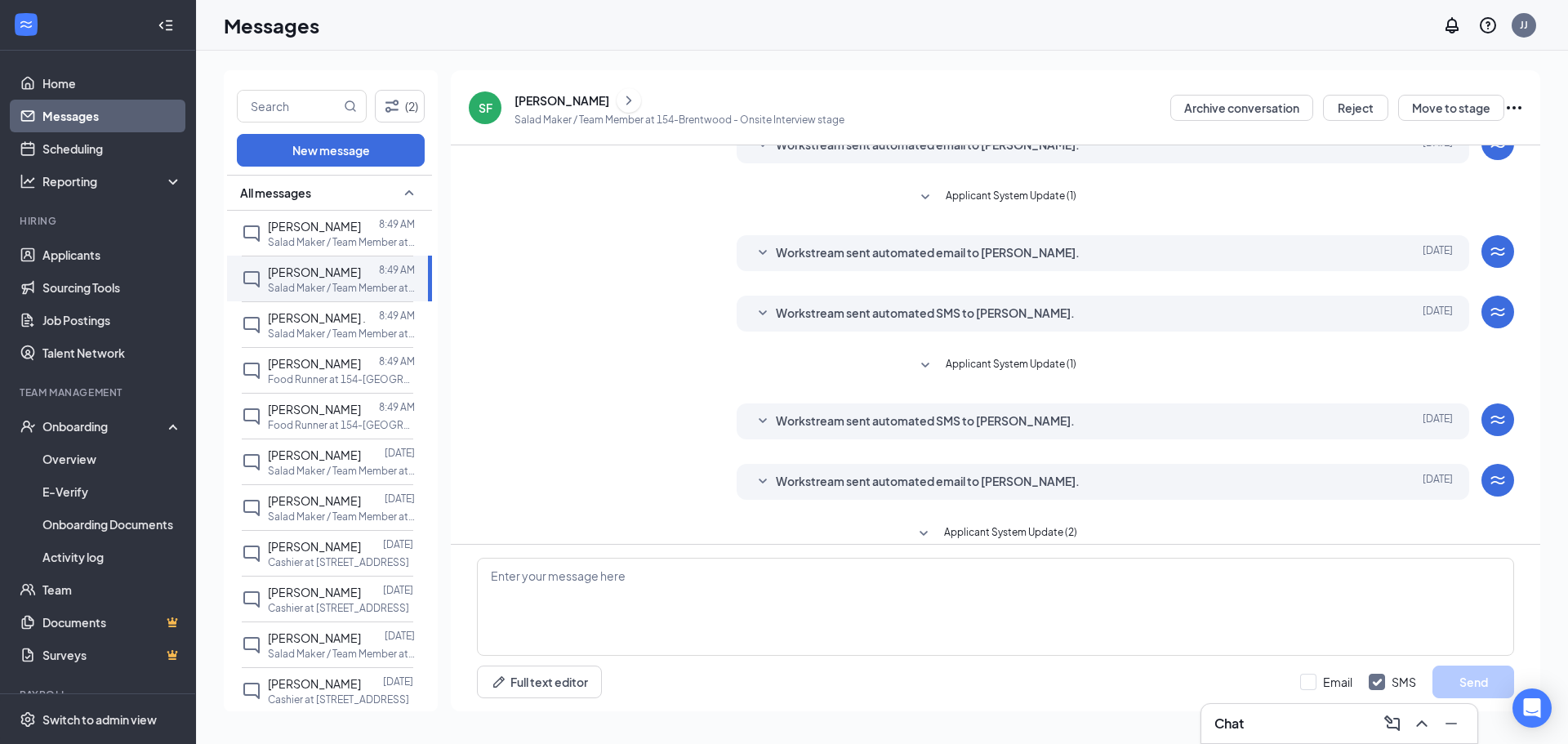
scroll to position [442, 0]
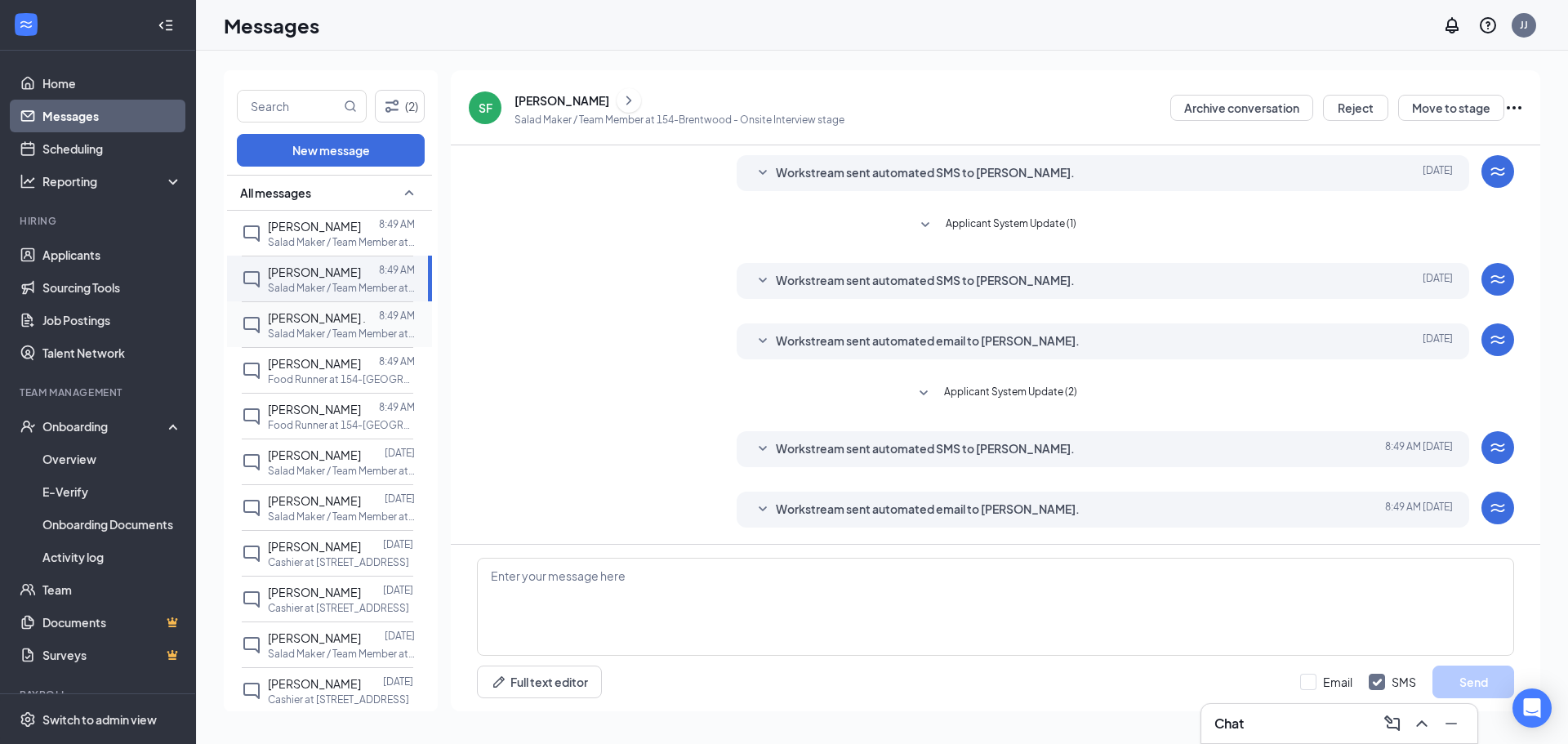
click at [348, 331] on p "Salad Maker / Team Member at 154-[GEOGRAPHIC_DATA]" at bounding box center [341, 333] width 147 height 14
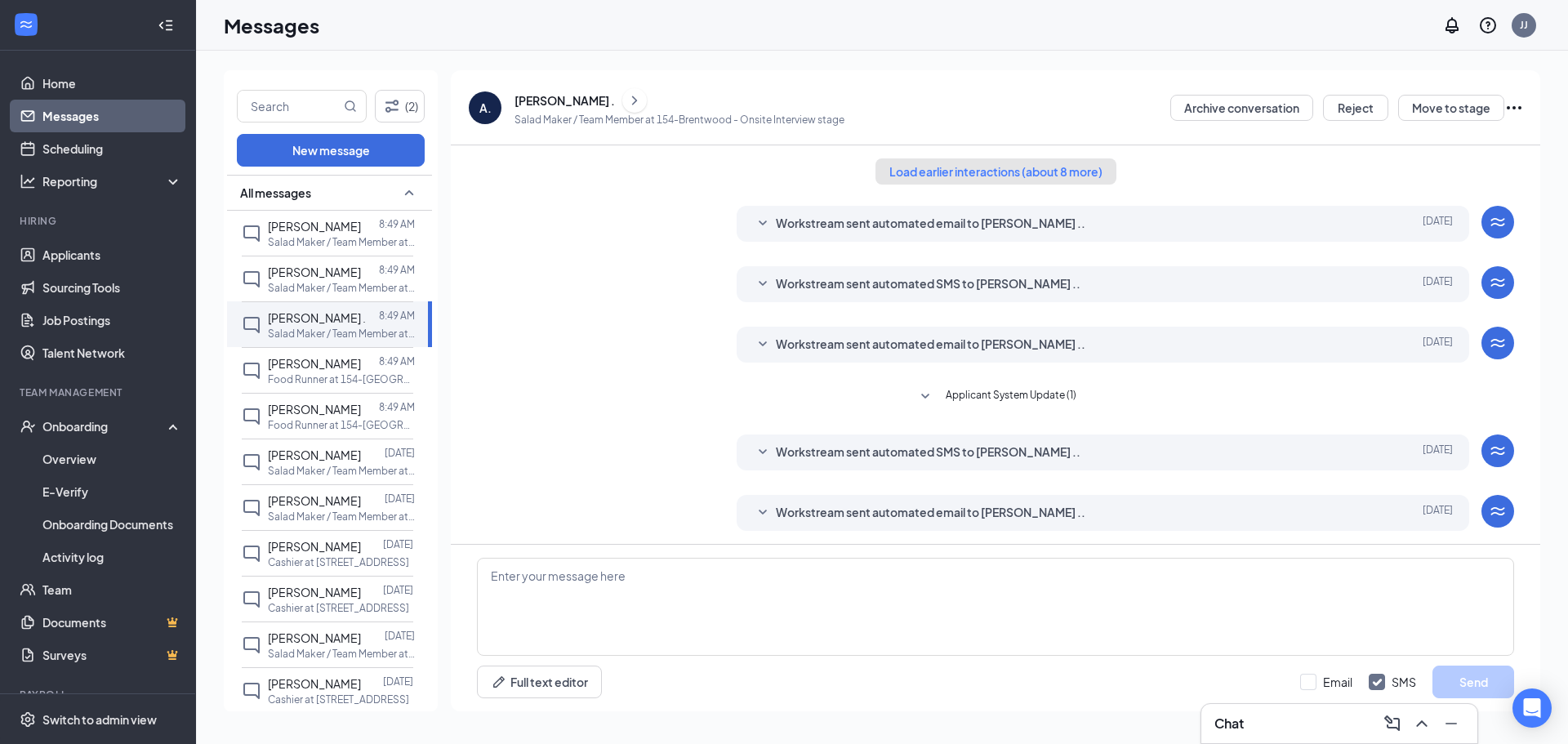
click at [984, 176] on button "Load earlier interactions (about 8 more)" at bounding box center [996, 171] width 241 height 26
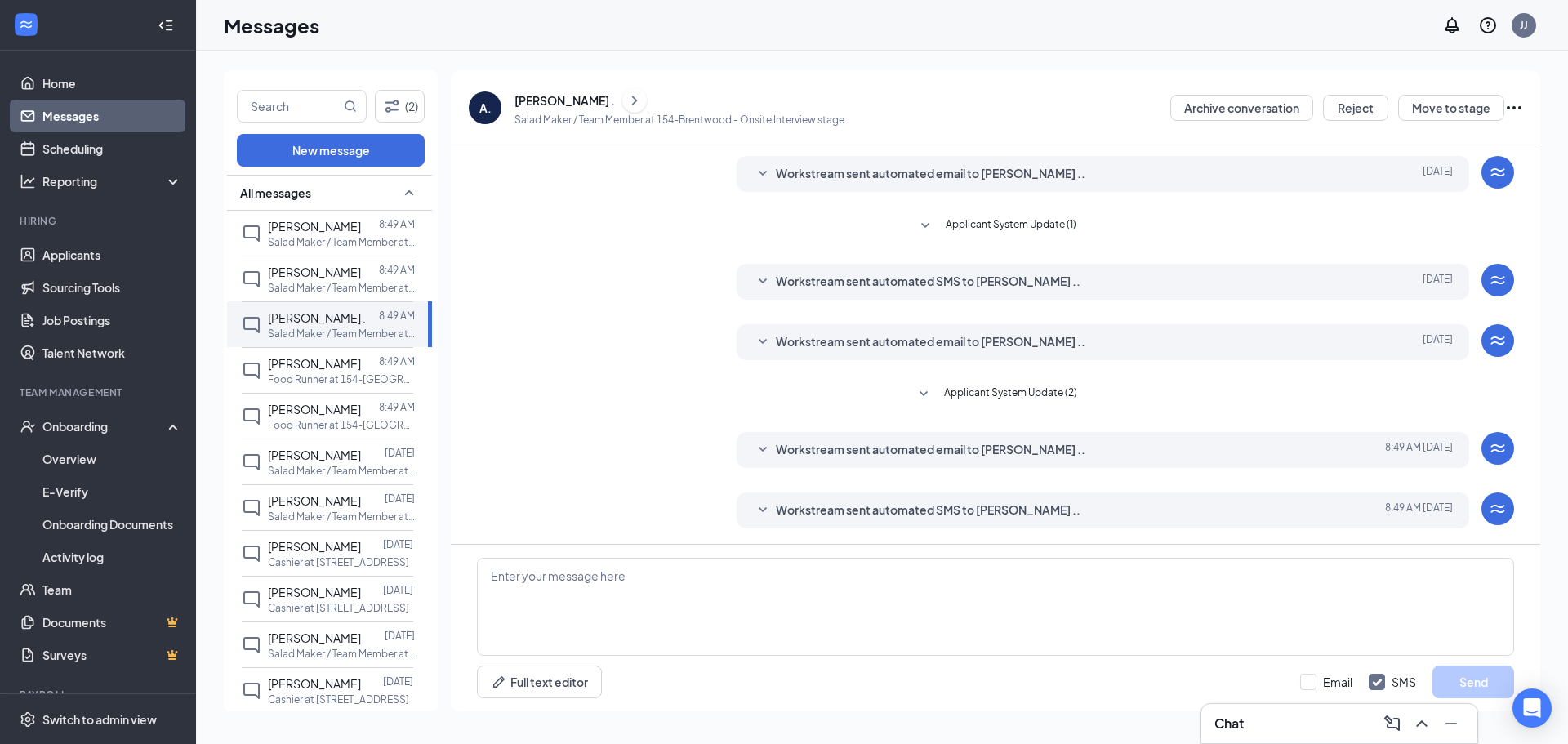
scroll to position [516, 0]
click at [341, 378] on p "Food Runner at 154-[GEOGRAPHIC_DATA]" at bounding box center [341, 379] width 147 height 14
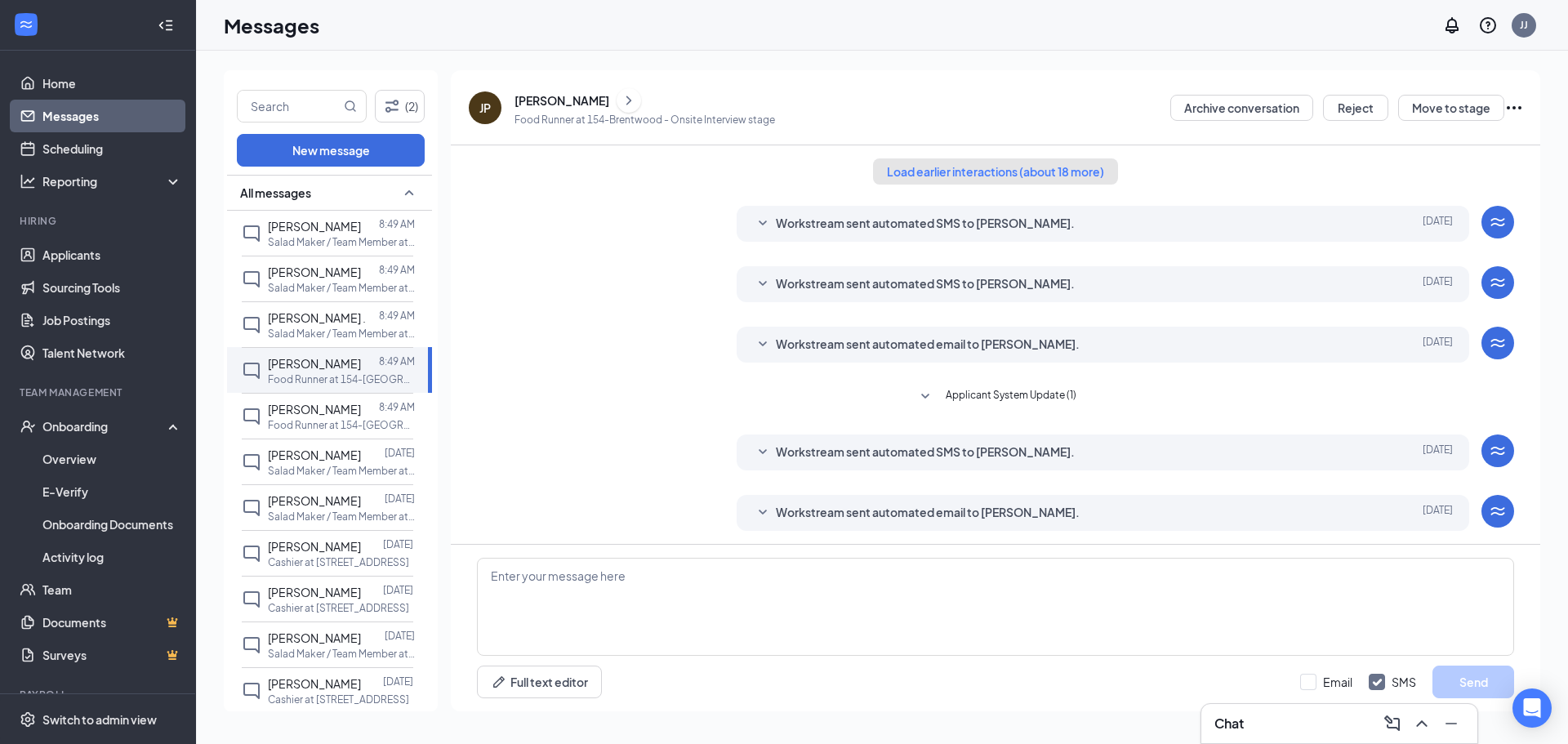
click at [1015, 172] on button "Load earlier interactions (about 18 more)" at bounding box center [995, 171] width 245 height 26
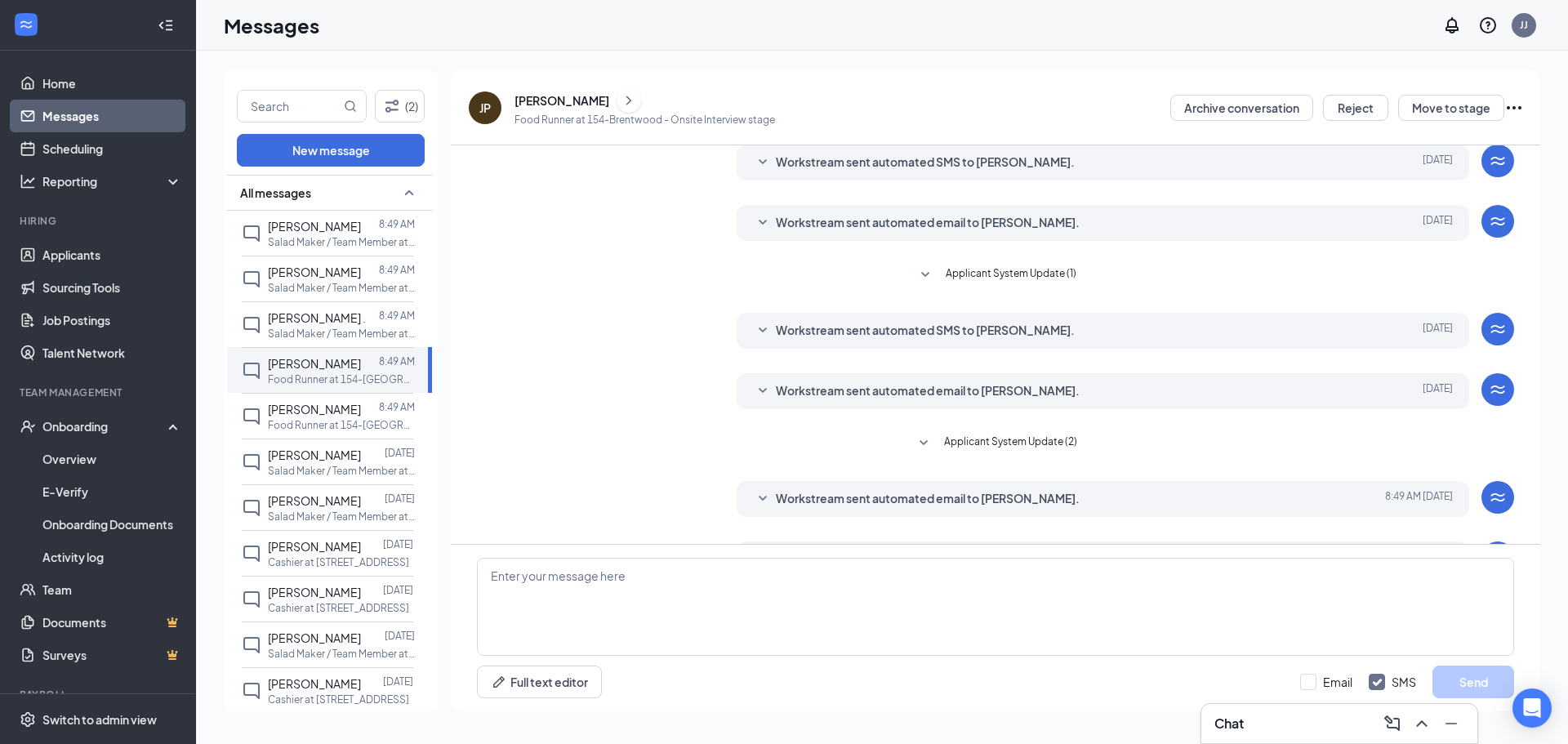
scroll to position [1095, 0]
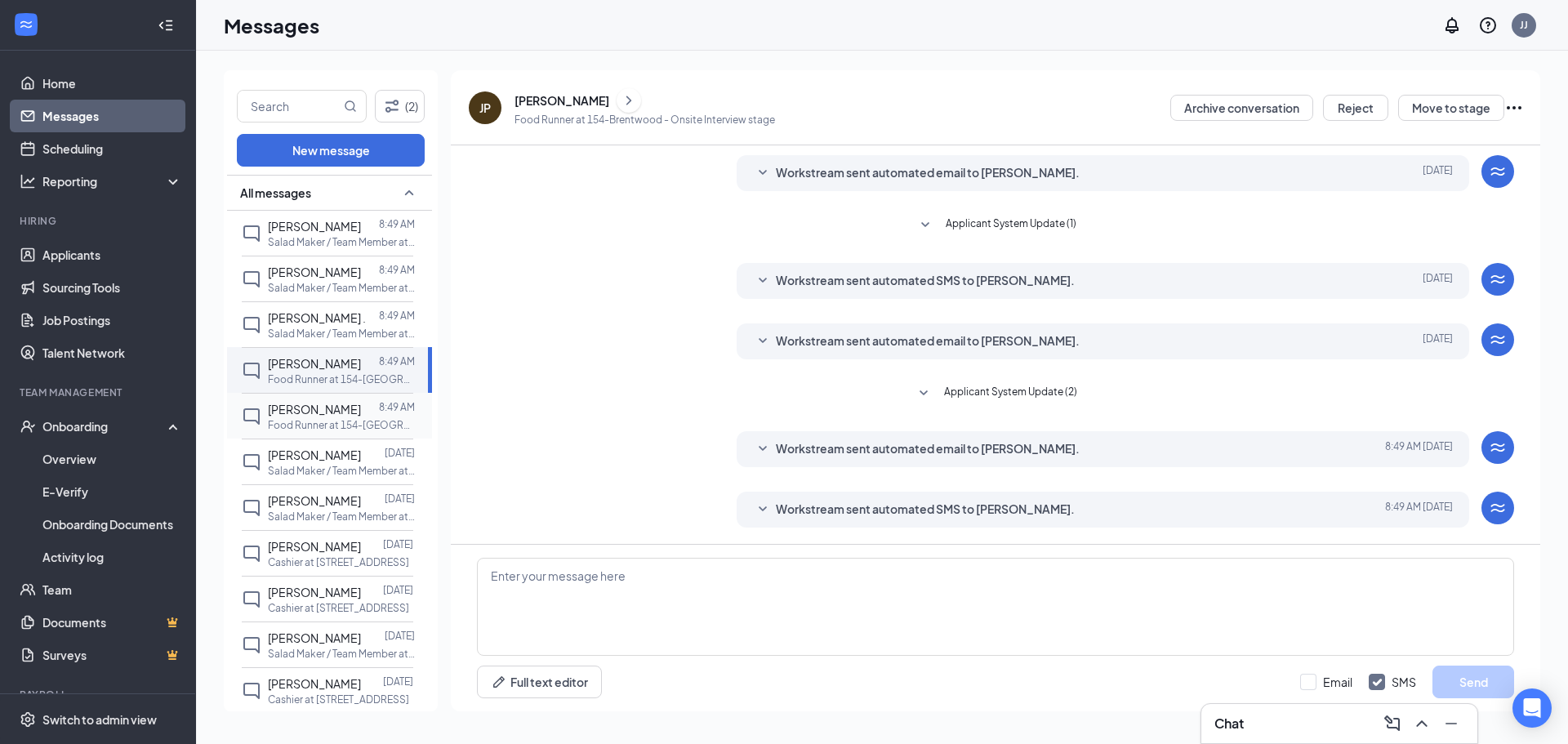
click at [330, 419] on p "Food Runner at 154-[GEOGRAPHIC_DATA]" at bounding box center [341, 425] width 147 height 14
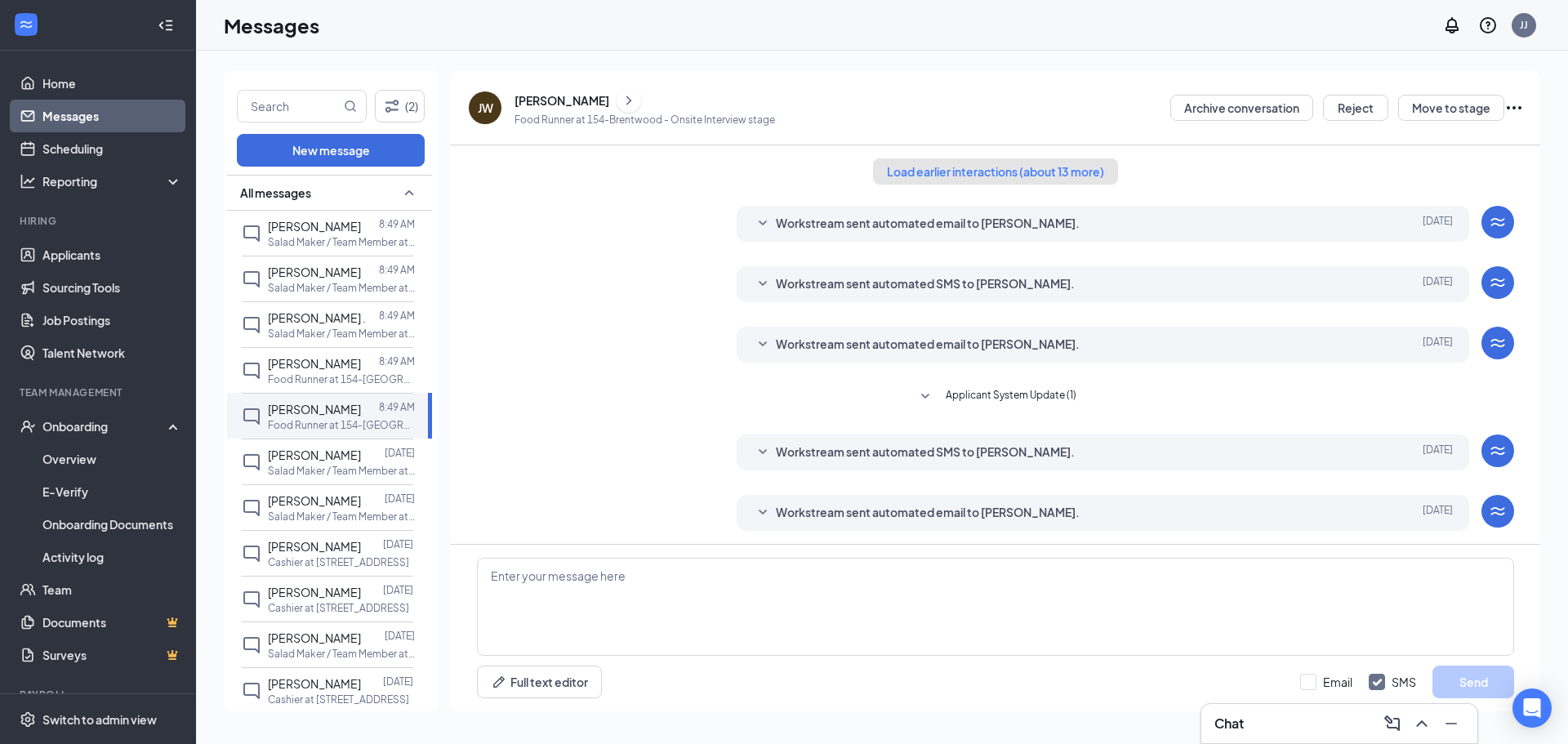
click at [1010, 172] on button "Load earlier interactions (about 13 more)" at bounding box center [995, 171] width 245 height 26
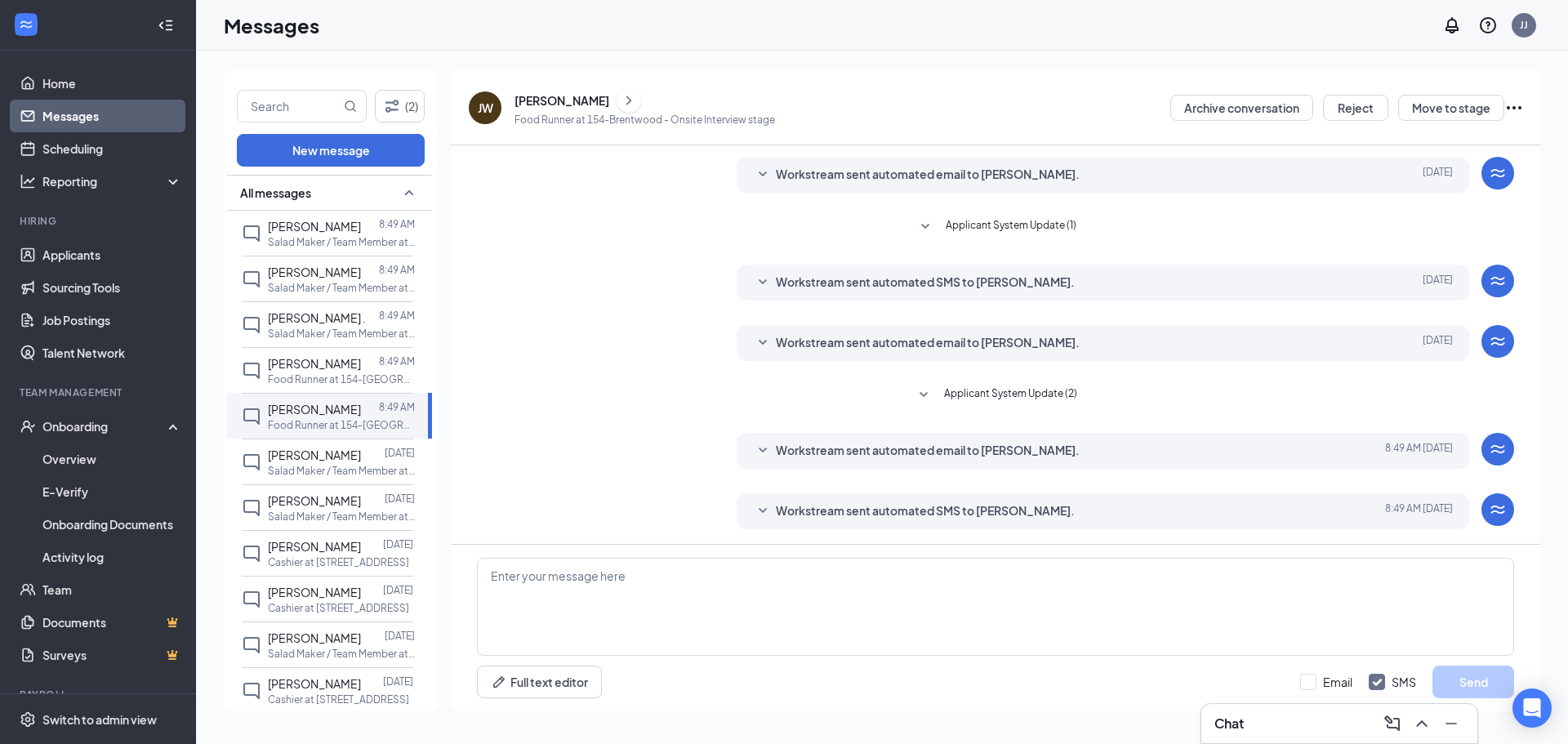
scroll to position [805, 0]
click at [284, 459] on span "[PERSON_NAME]" at bounding box center [313, 455] width 93 height 14
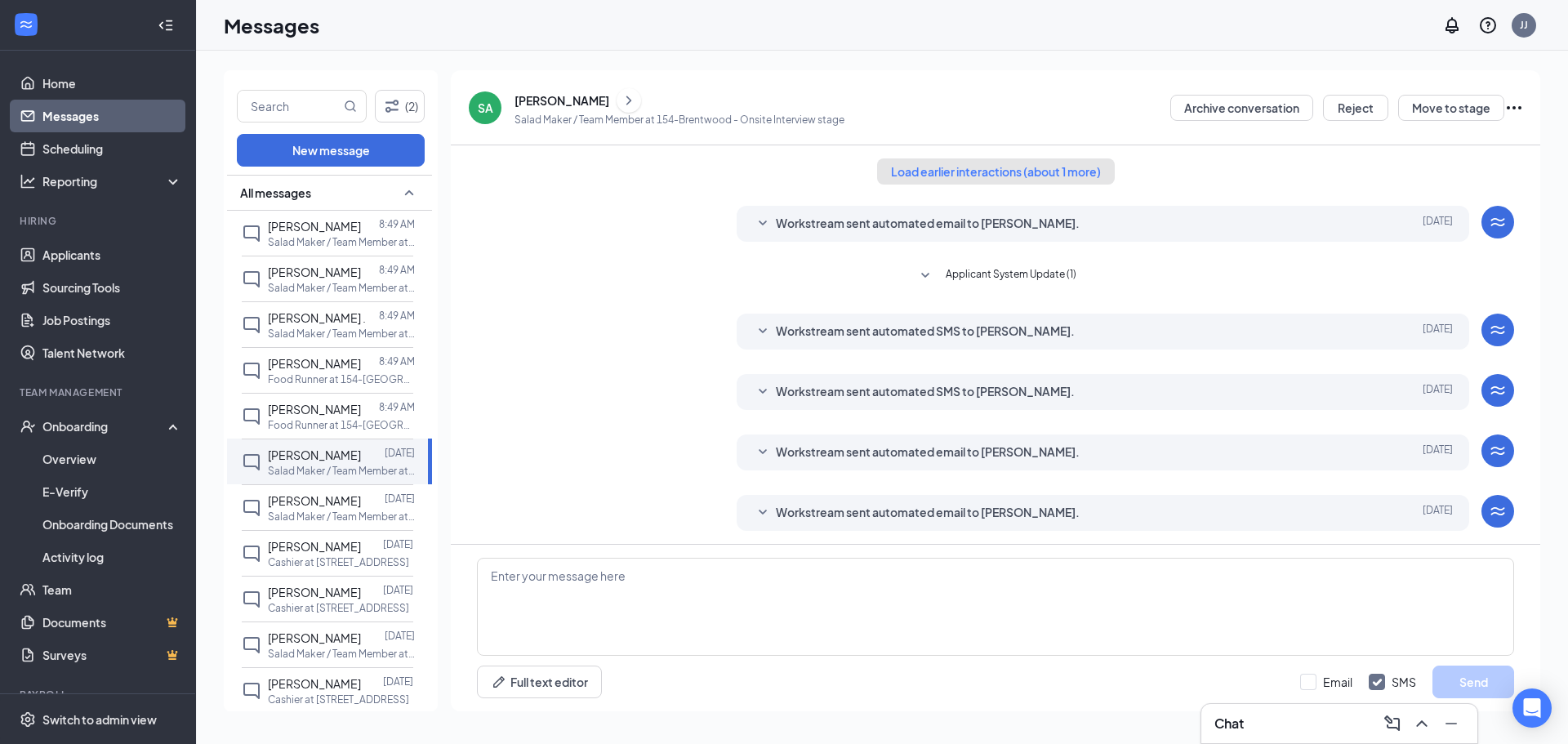
click at [1021, 168] on button "Load earlier interactions (about 1 more)" at bounding box center [995, 171] width 238 height 26
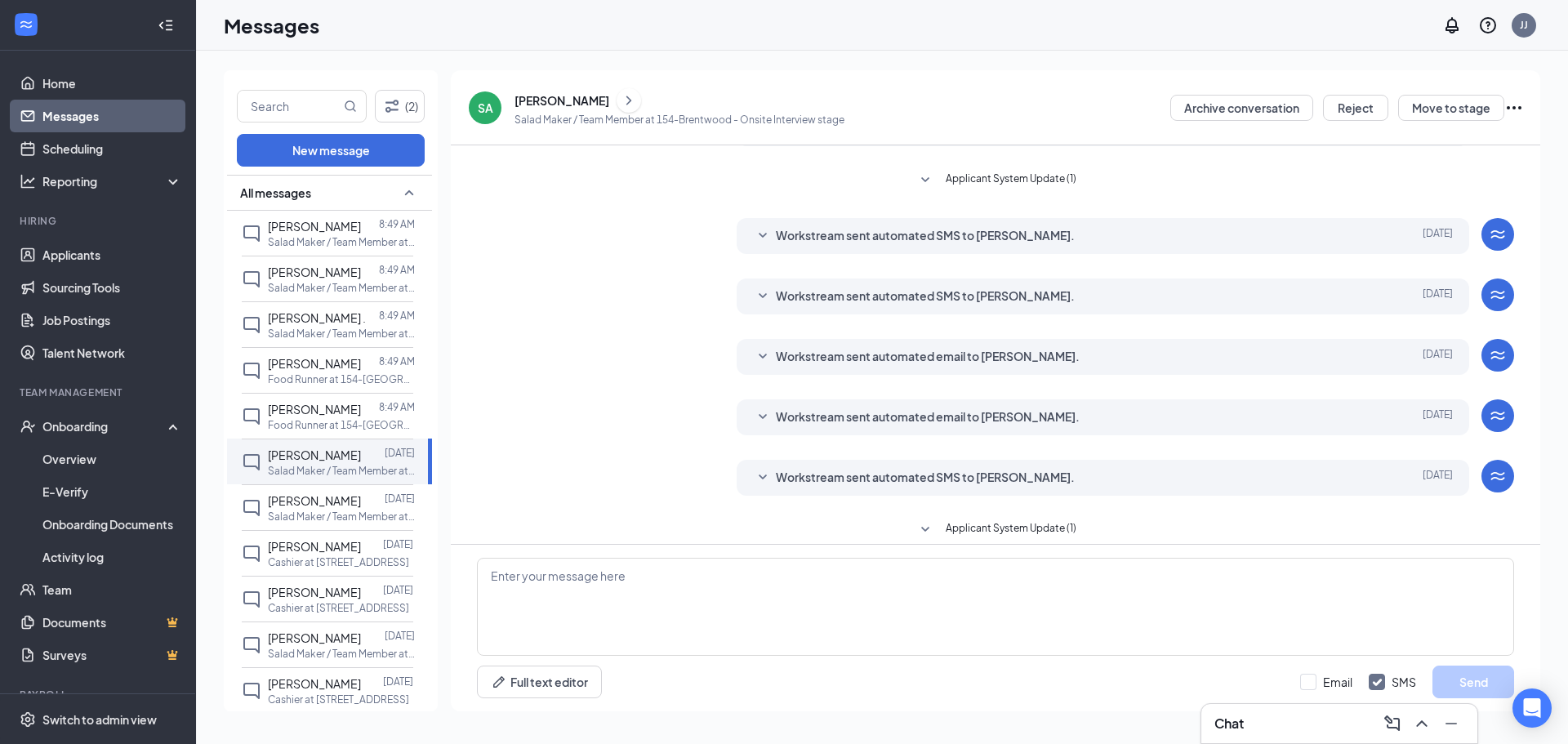
scroll to position [227, 0]
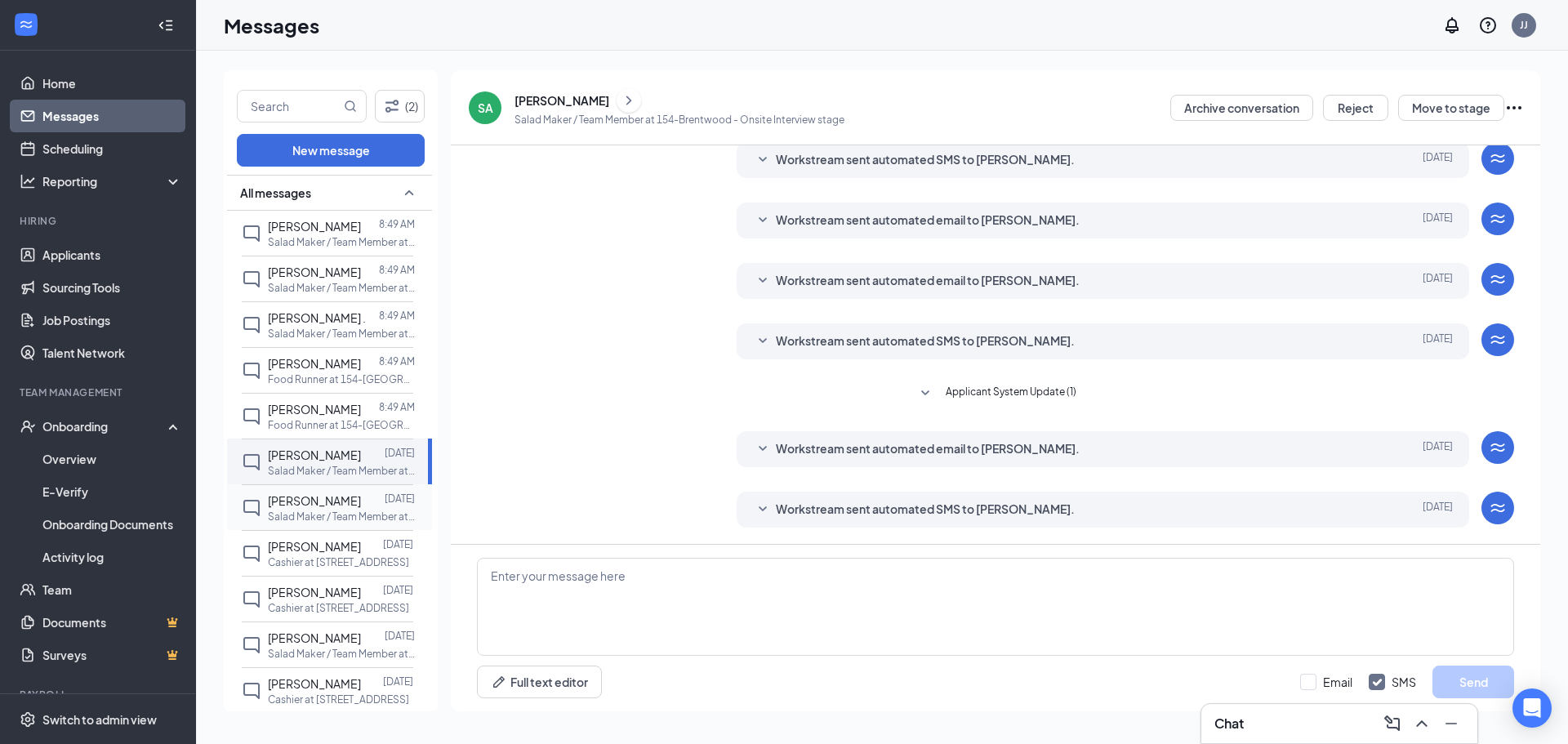
click at [312, 509] on div "[PERSON_NAME]" at bounding box center [313, 500] width 93 height 18
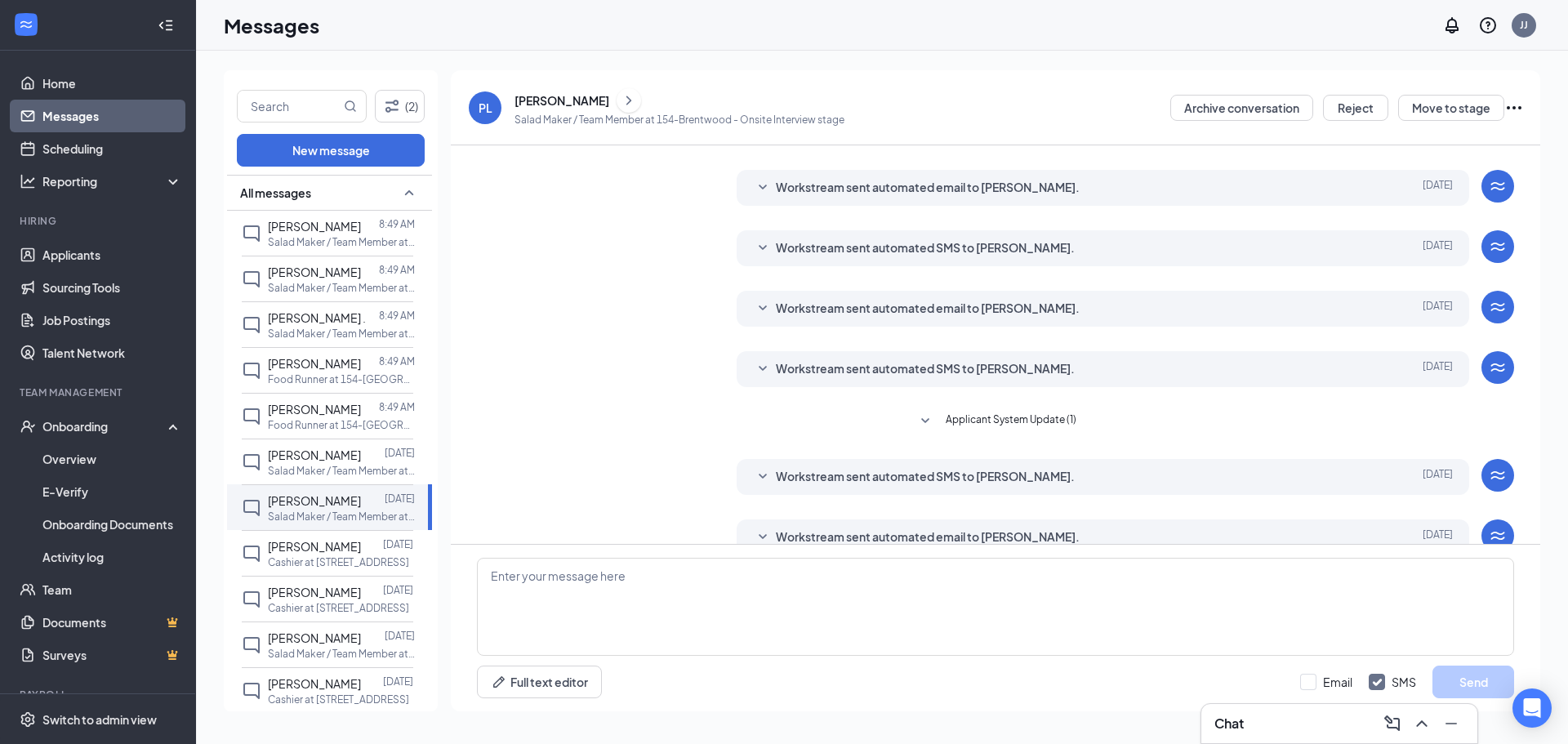
scroll to position [59, 0]
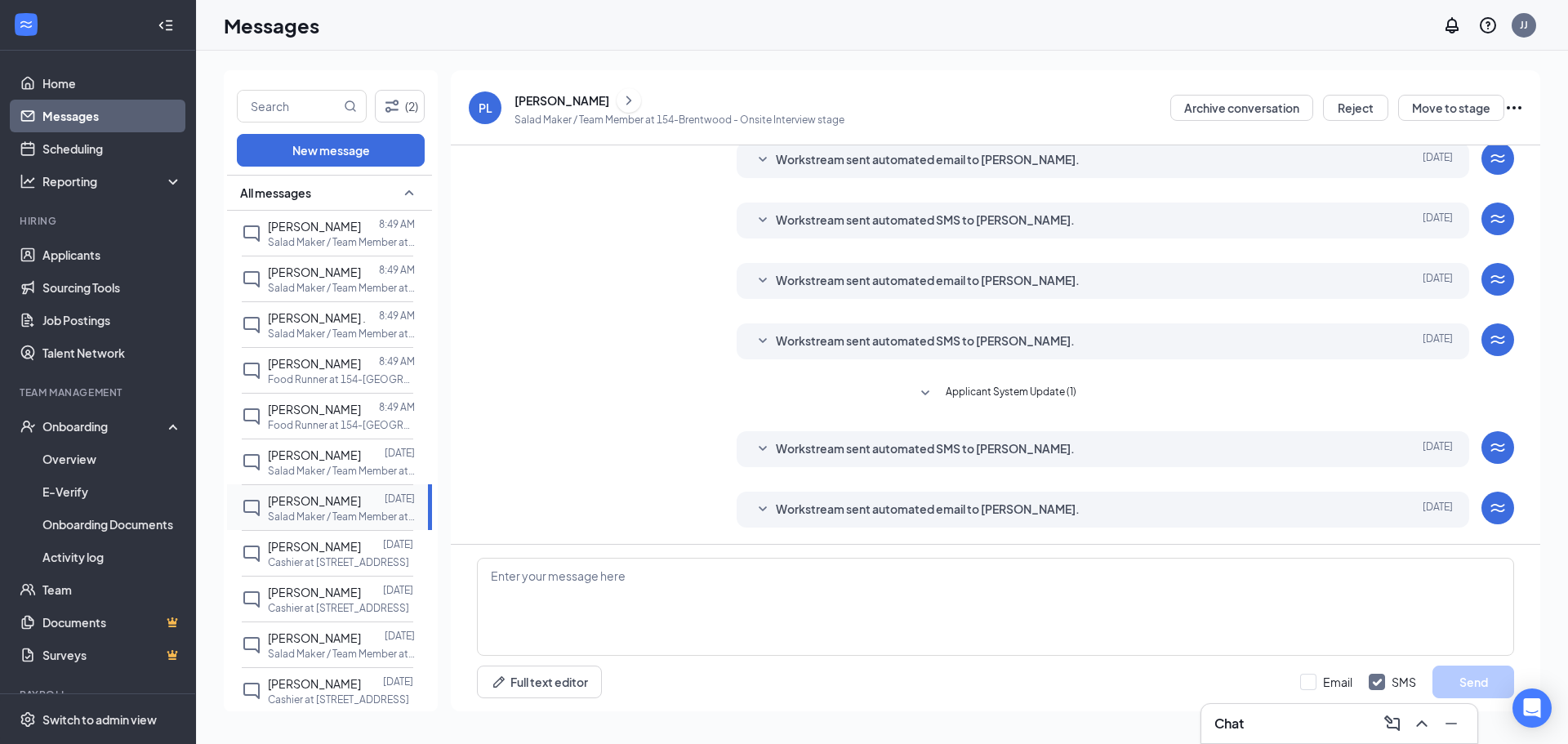
click at [361, 504] on div at bounding box center [372, 500] width 24 height 18
click at [487, 104] on div "PL" at bounding box center [485, 107] width 14 height 16
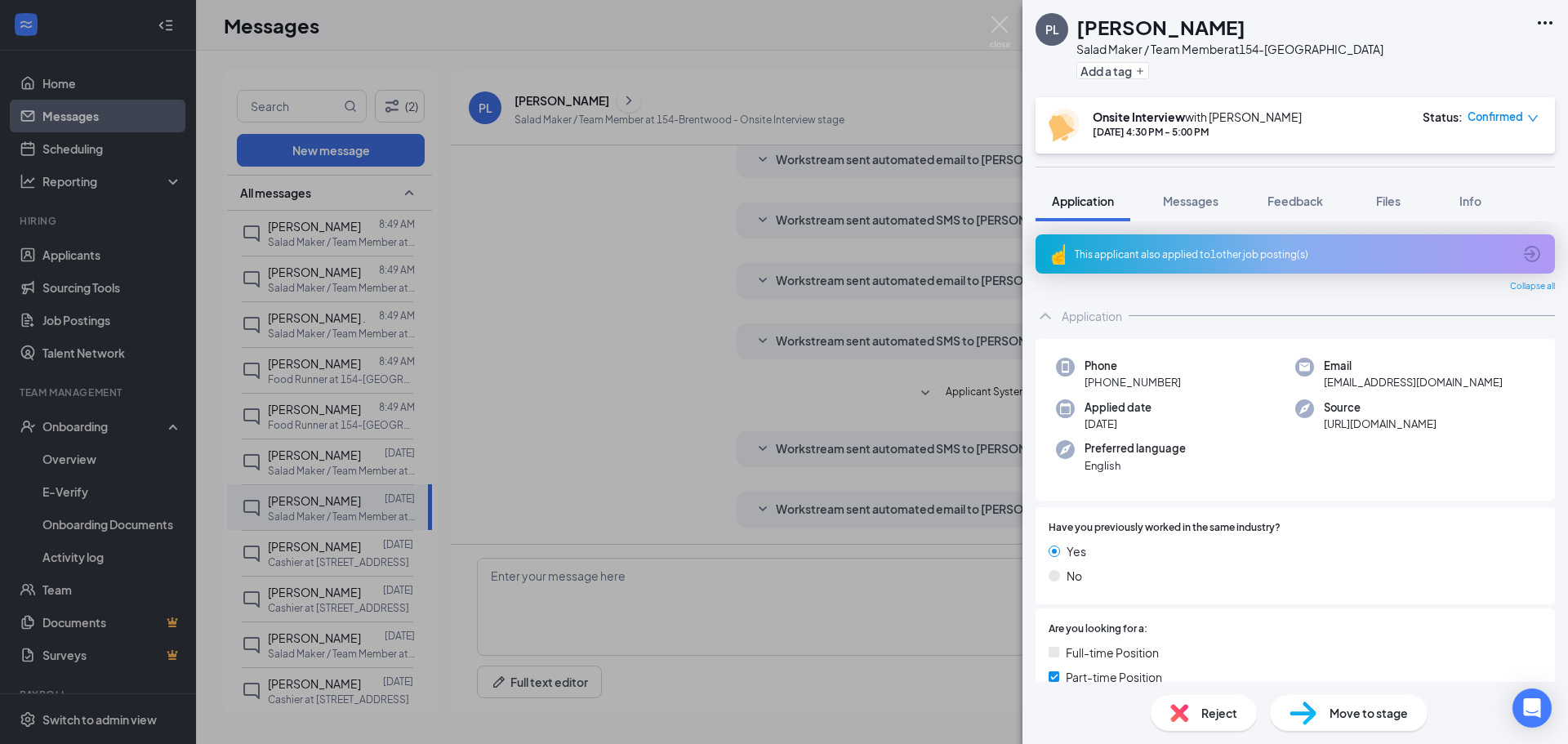
click at [540, 48] on div "PL [PERSON_NAME] Salad Maker / Team Member at 154-Brentwood Add a tag Onsite In…" at bounding box center [784, 372] width 1568 height 744
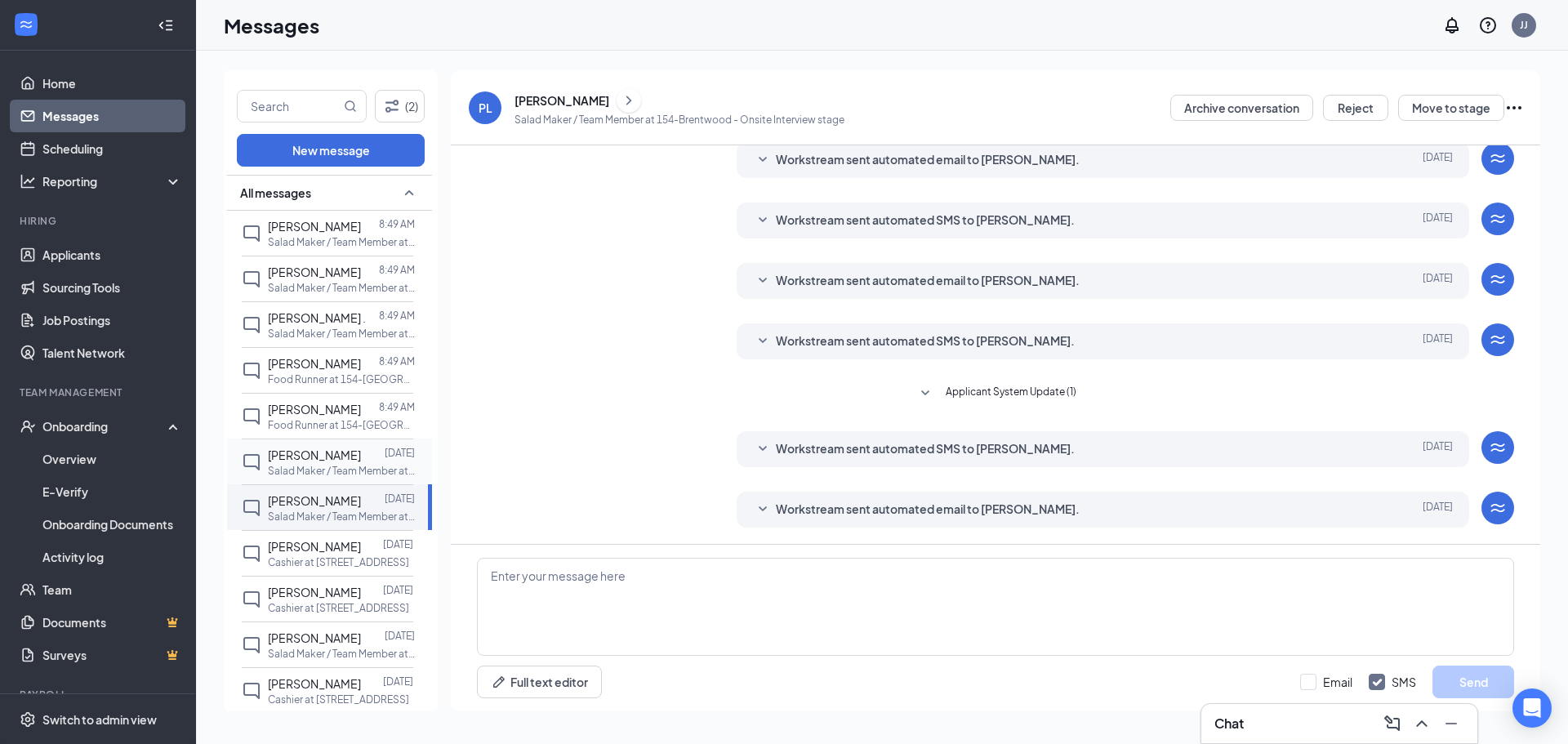
click at [336, 462] on div "[PERSON_NAME]" at bounding box center [313, 455] width 93 height 18
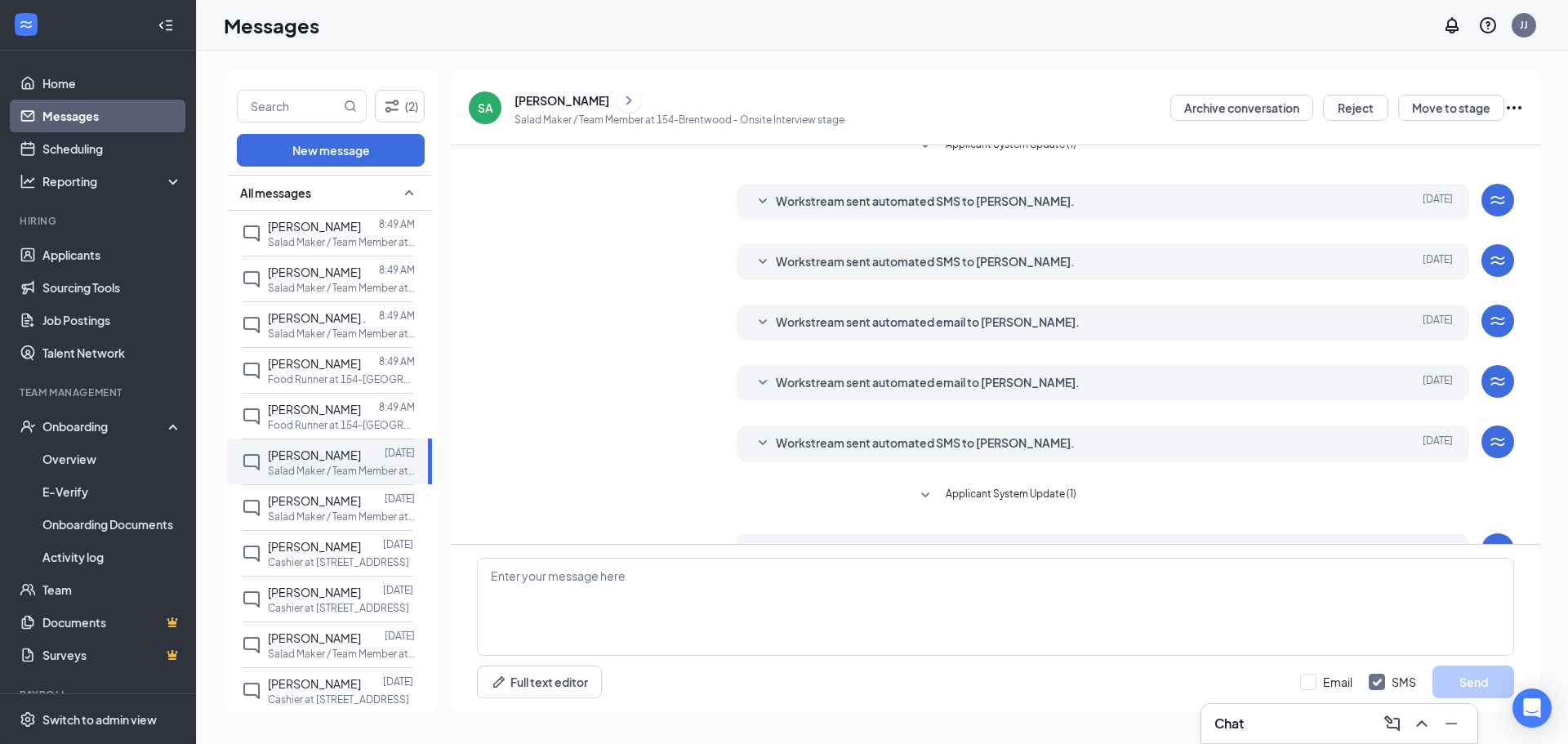
scroll to position [232, 0]
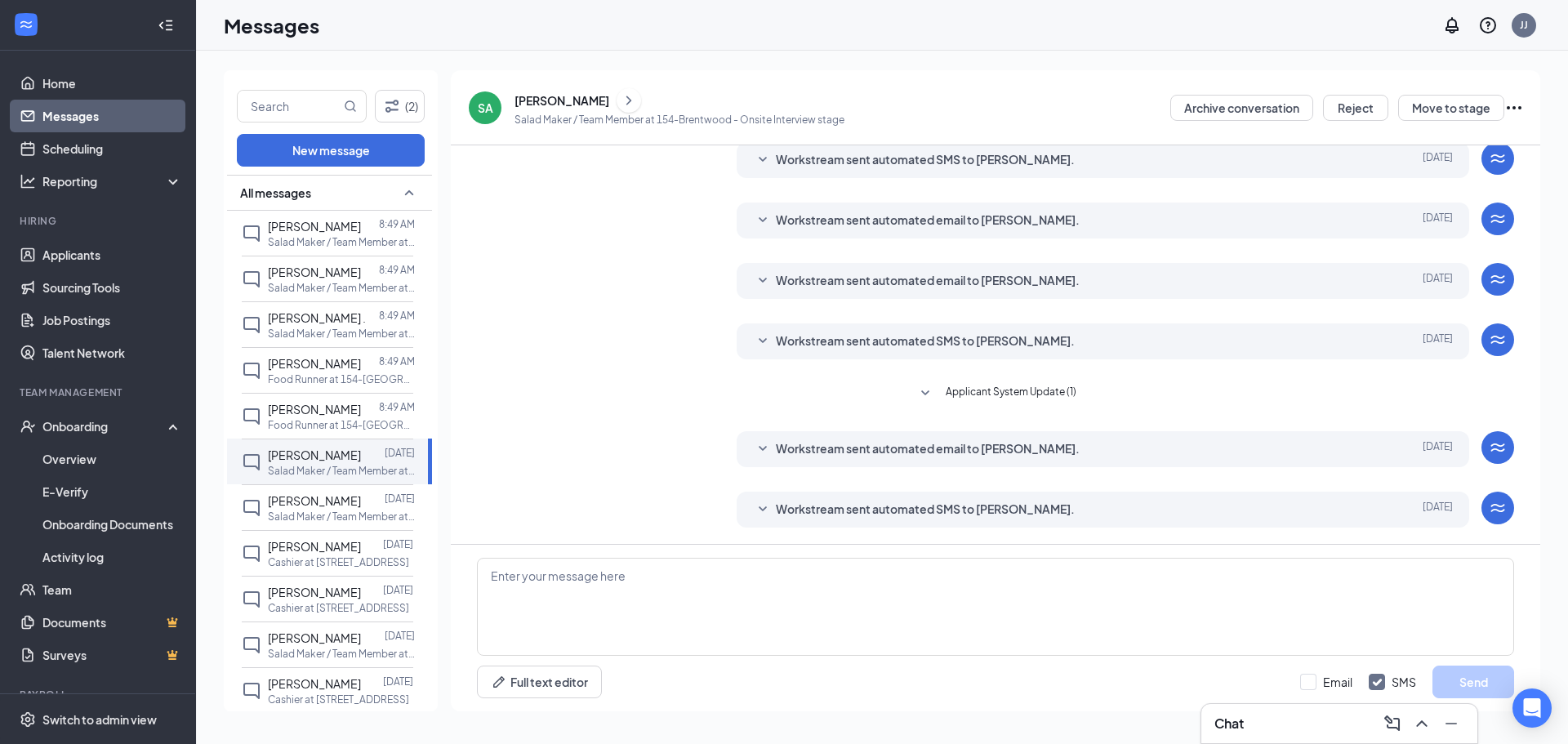
click at [516, 98] on div "[PERSON_NAME]" at bounding box center [562, 100] width 95 height 16
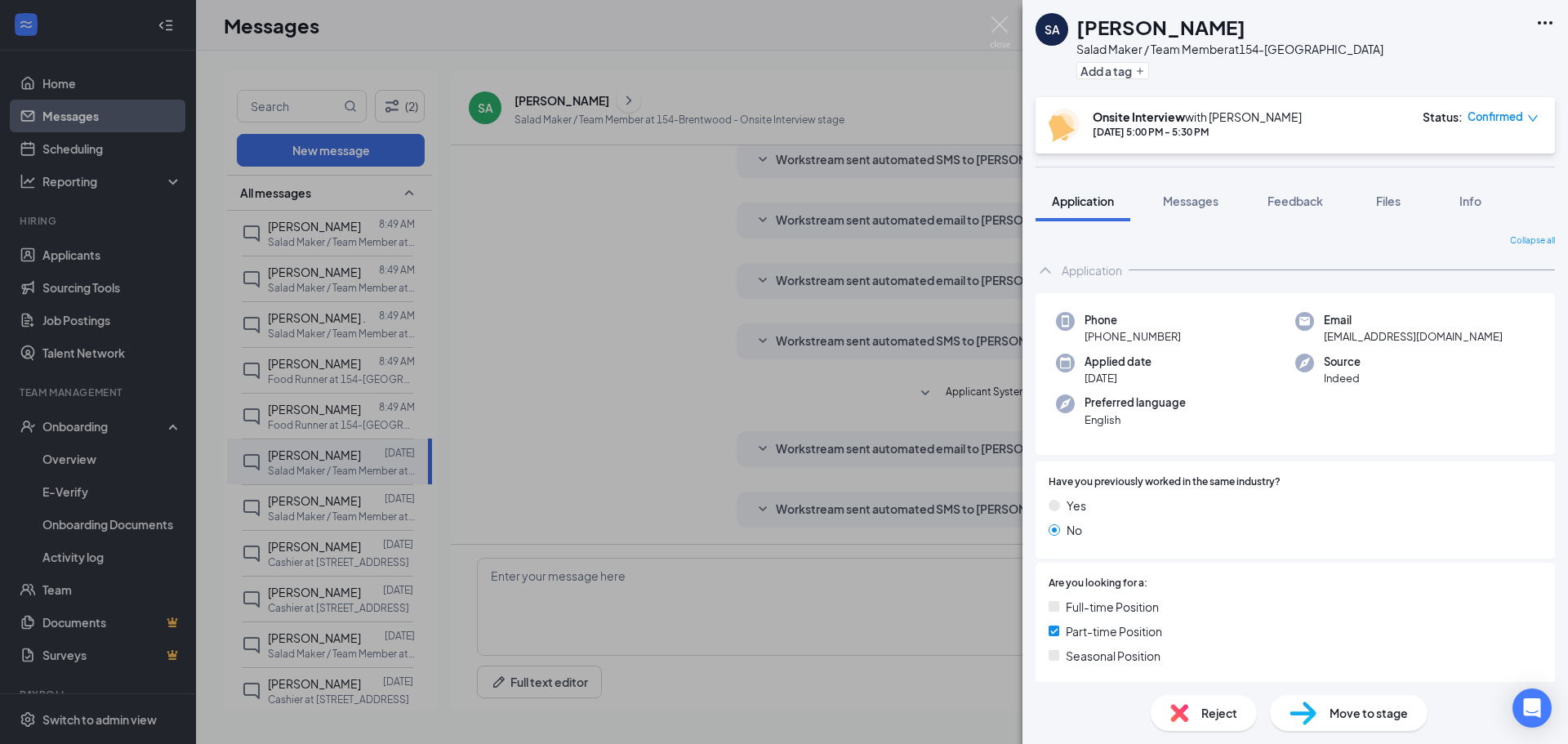
click at [792, 61] on div "SA [PERSON_NAME] Salad Maker / Team Member at 154-Brentwood Add a tag Onsite In…" at bounding box center [784, 372] width 1568 height 744
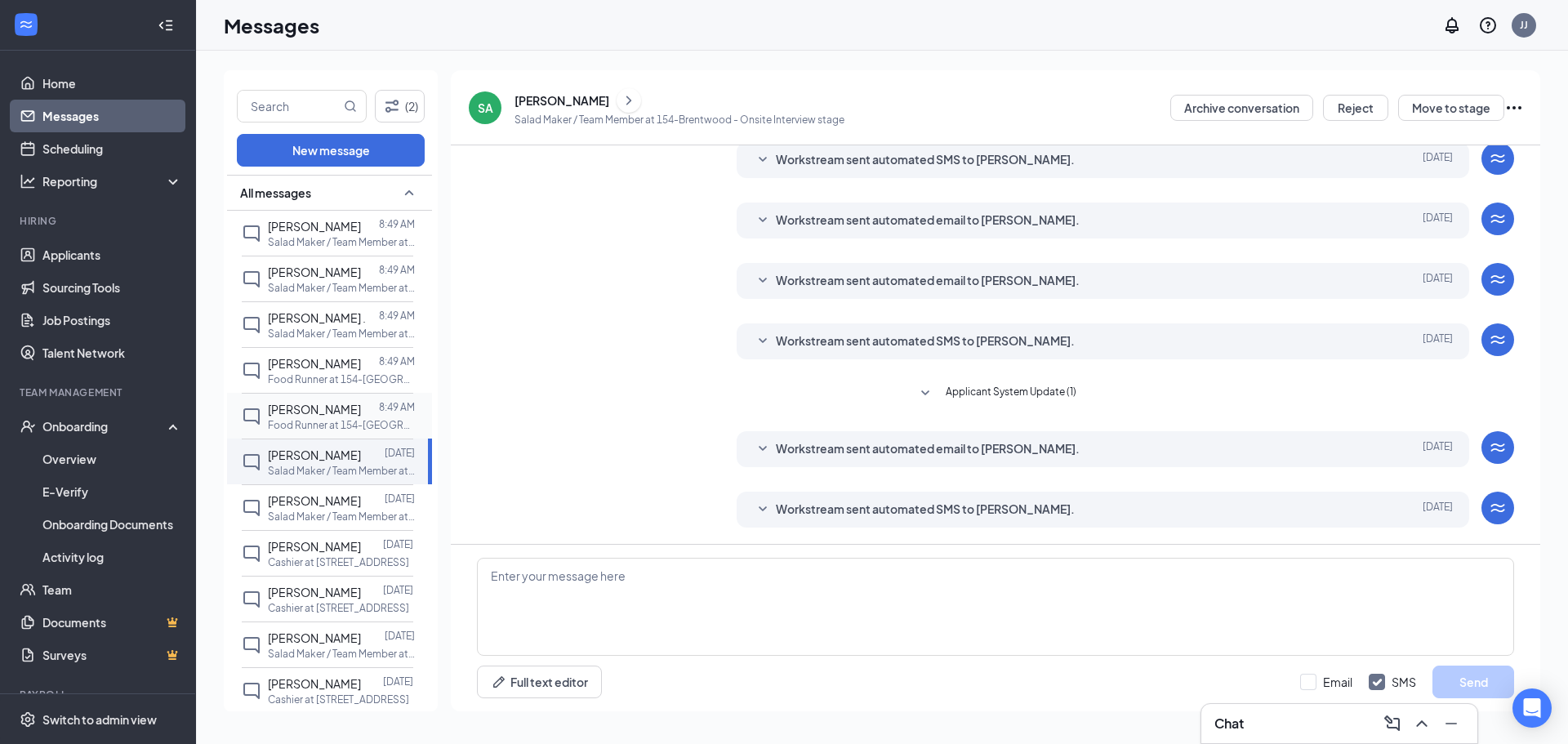
click at [300, 401] on div "[PERSON_NAME]" at bounding box center [313, 409] width 93 height 18
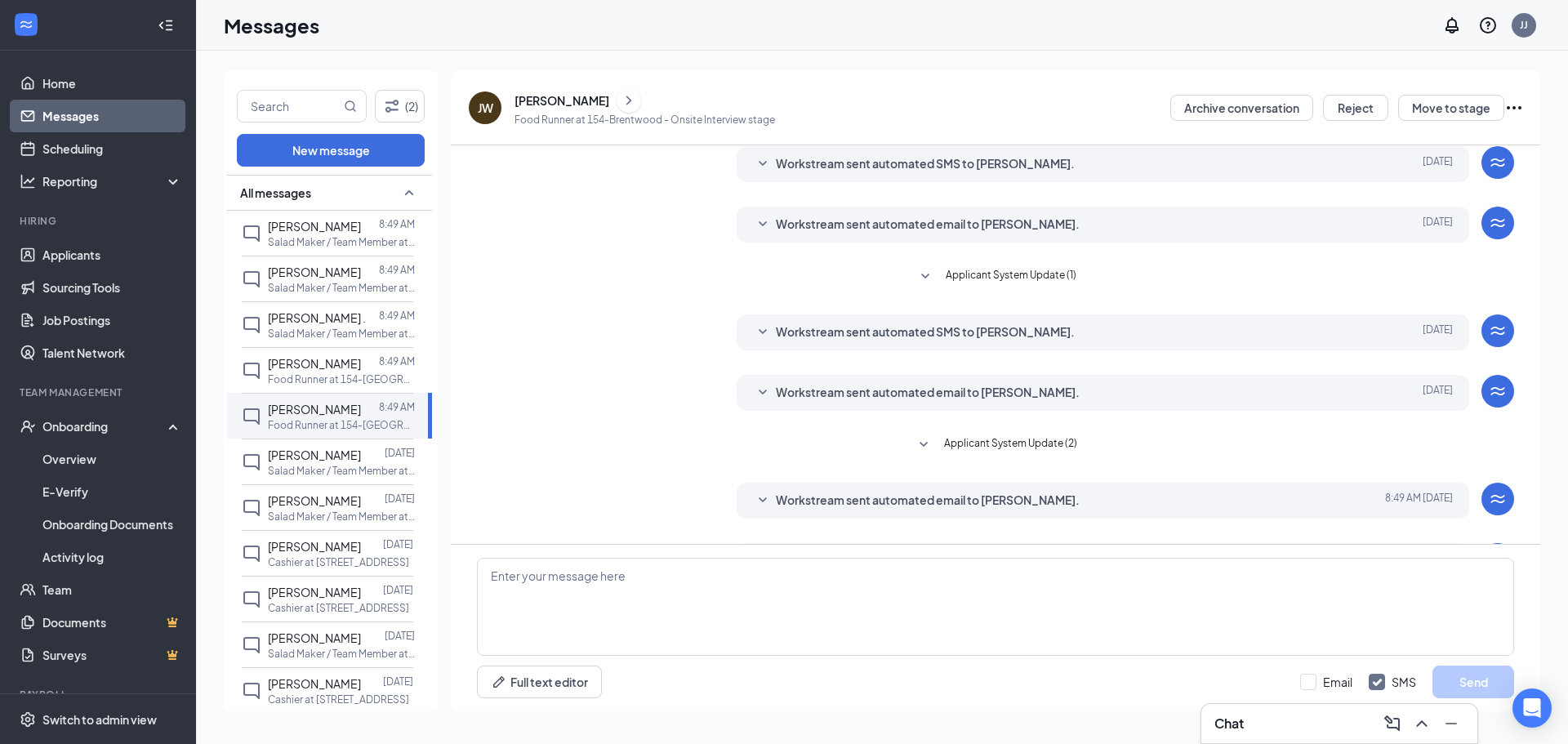
scroll to position [172, 0]
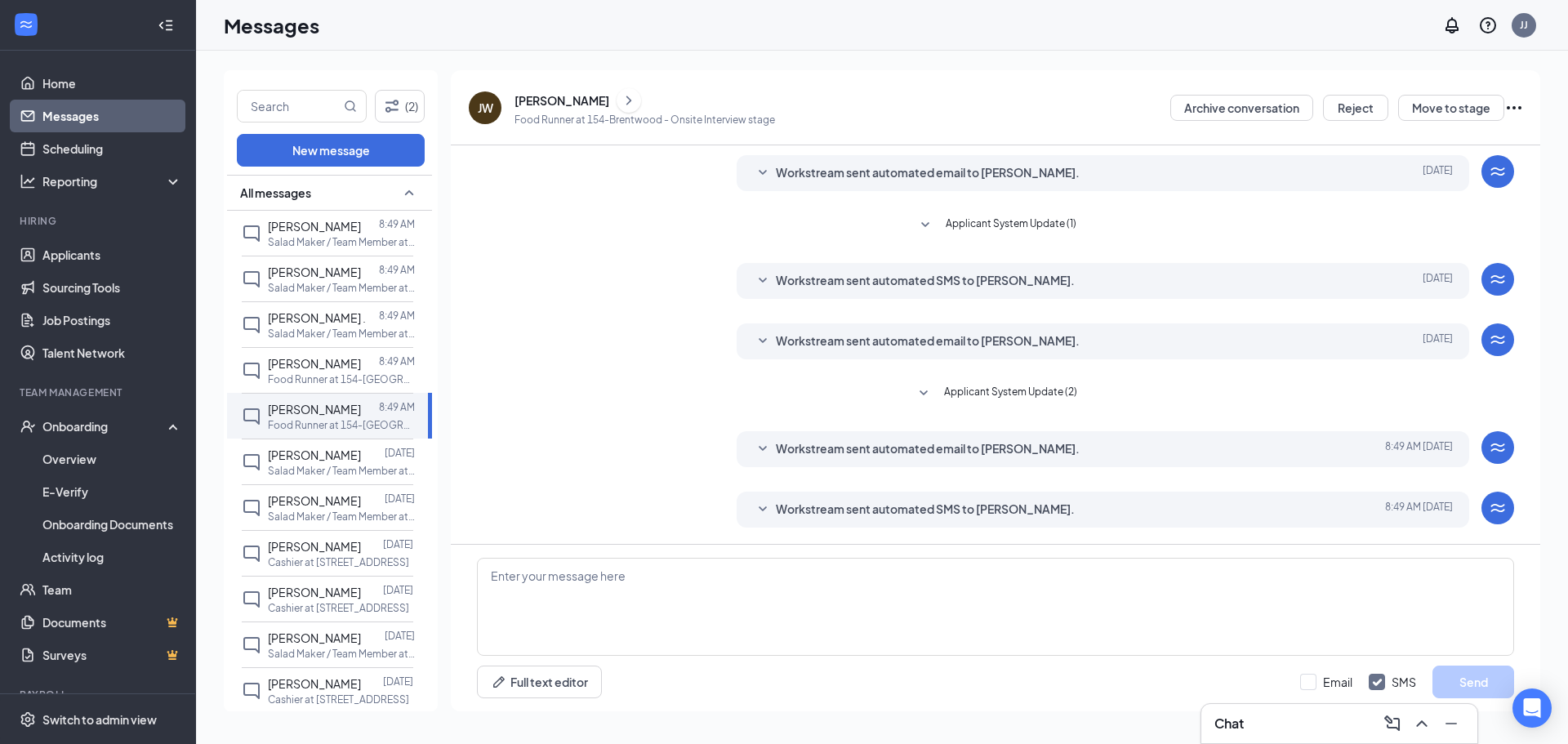
click at [597, 100] on div "[PERSON_NAME]" at bounding box center [562, 100] width 95 height 16
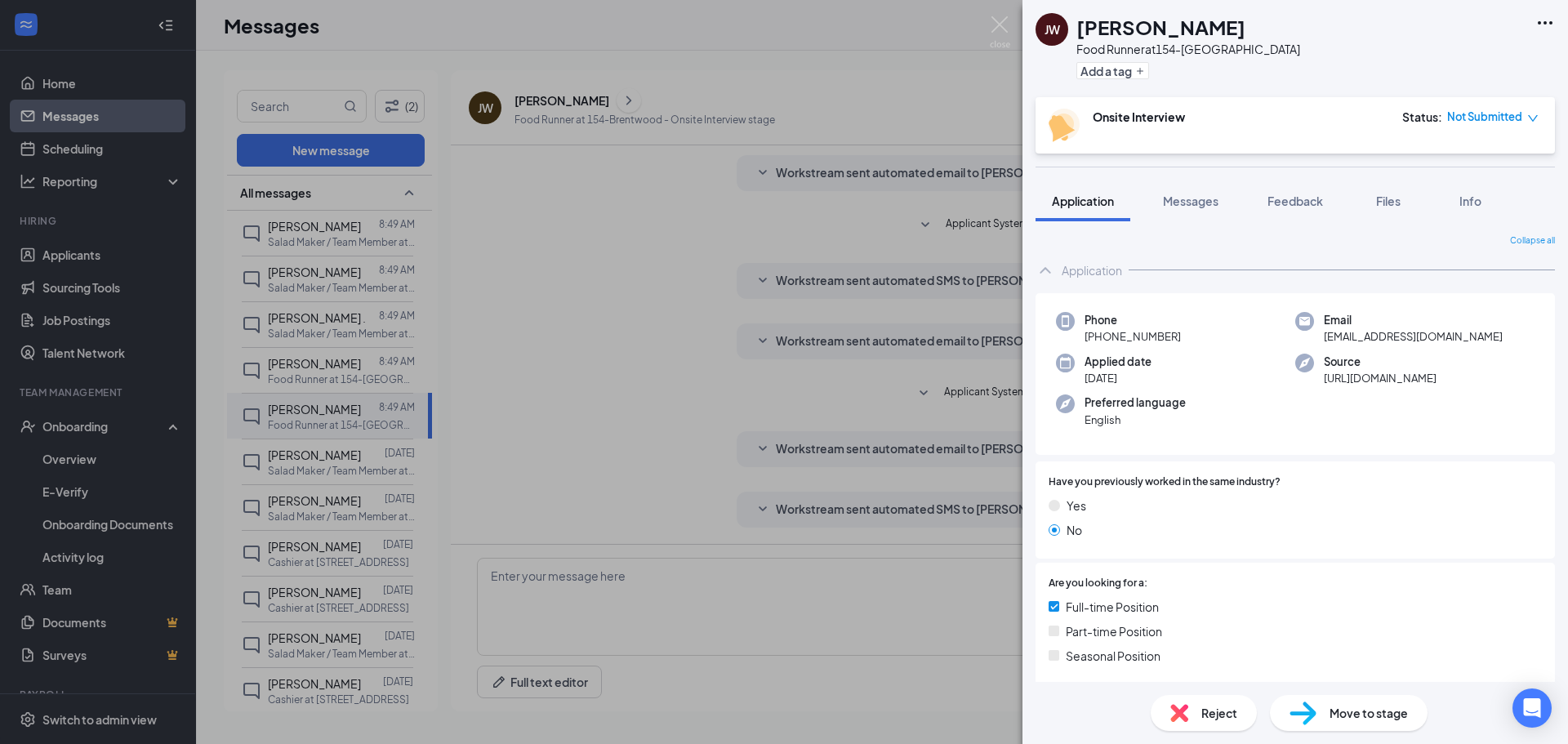
click at [924, 65] on div "[PERSON_NAME] Food Runner at 154-Brentwood Add a tag Onsite Interview Status : …" at bounding box center [784, 372] width 1568 height 744
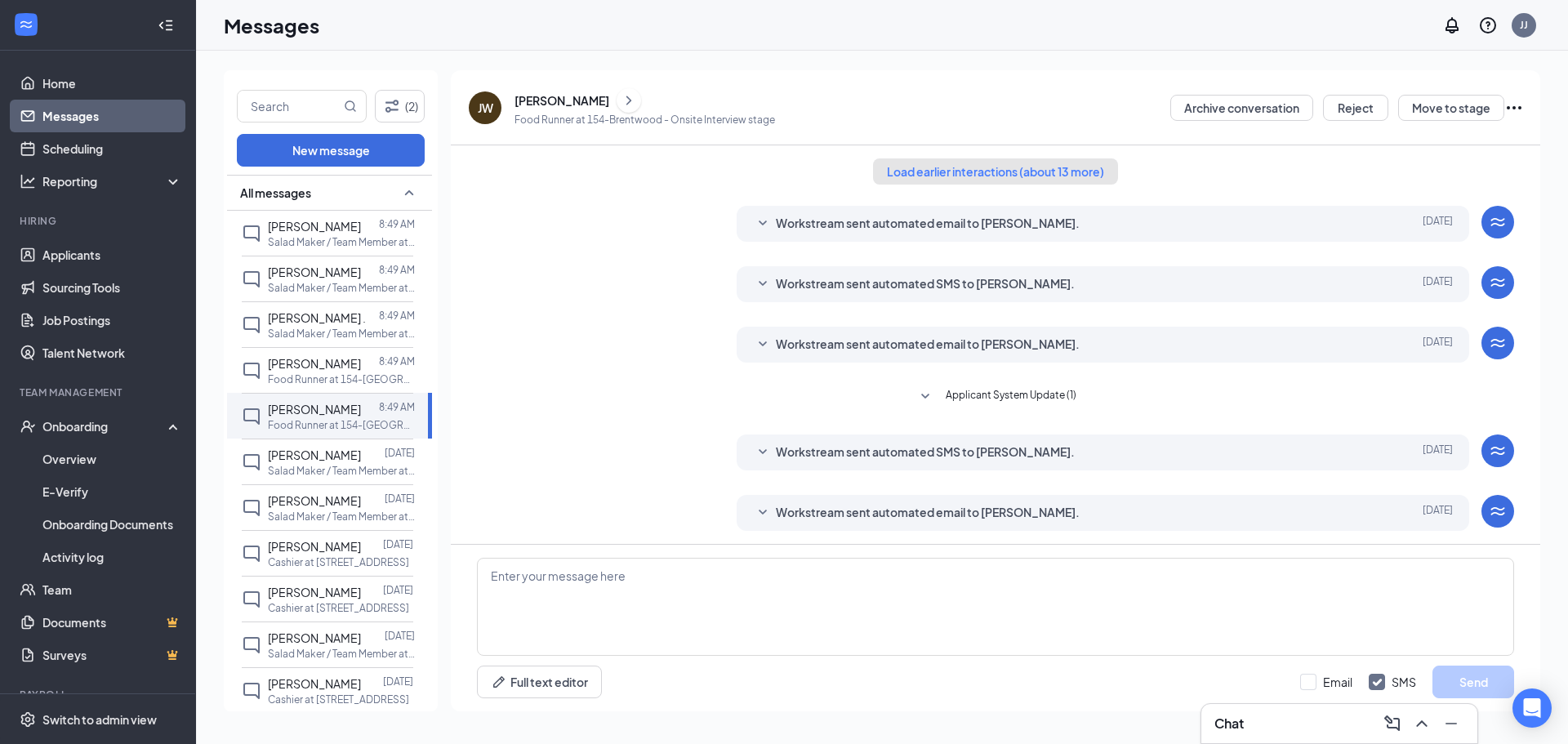
click at [1009, 171] on button "Load earlier interactions (about 13 more)" at bounding box center [995, 171] width 245 height 26
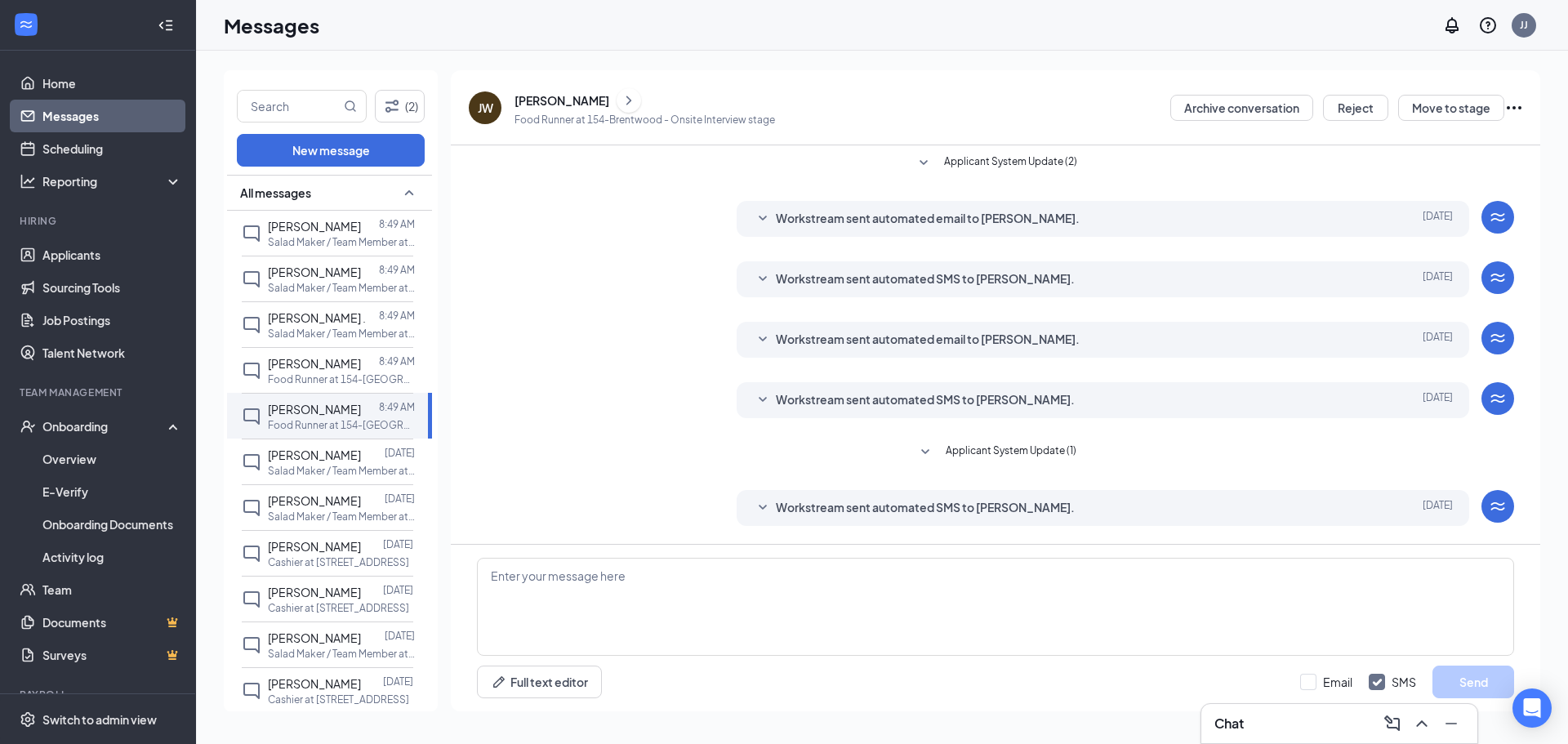
click at [711, 116] on p "Food Runner at 154-Brentwood - Onsite Interview stage" at bounding box center [645, 119] width 261 height 14
click at [361, 369] on div at bounding box center [370, 363] width 18 height 18
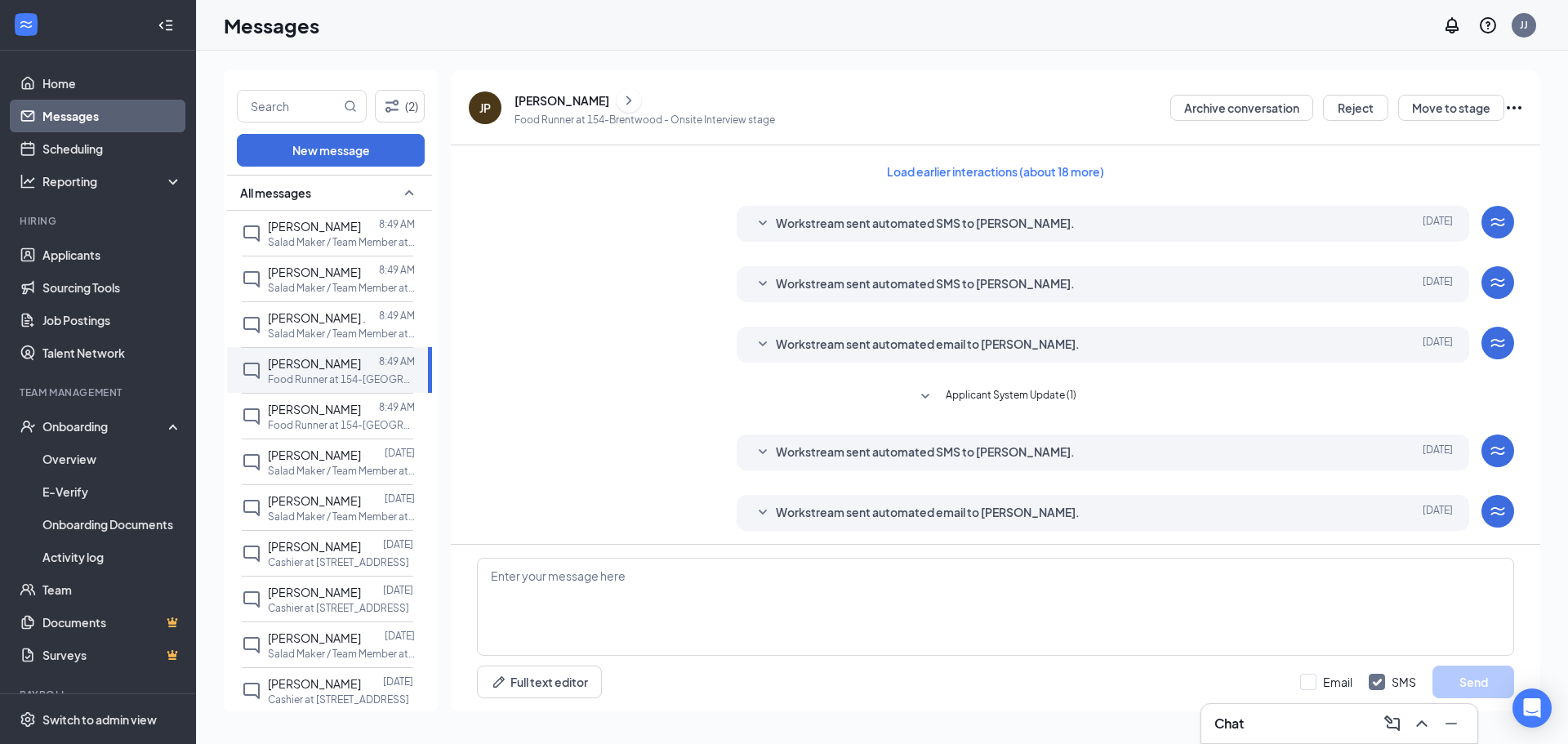
click at [556, 93] on div "[PERSON_NAME]" at bounding box center [562, 100] width 95 height 16
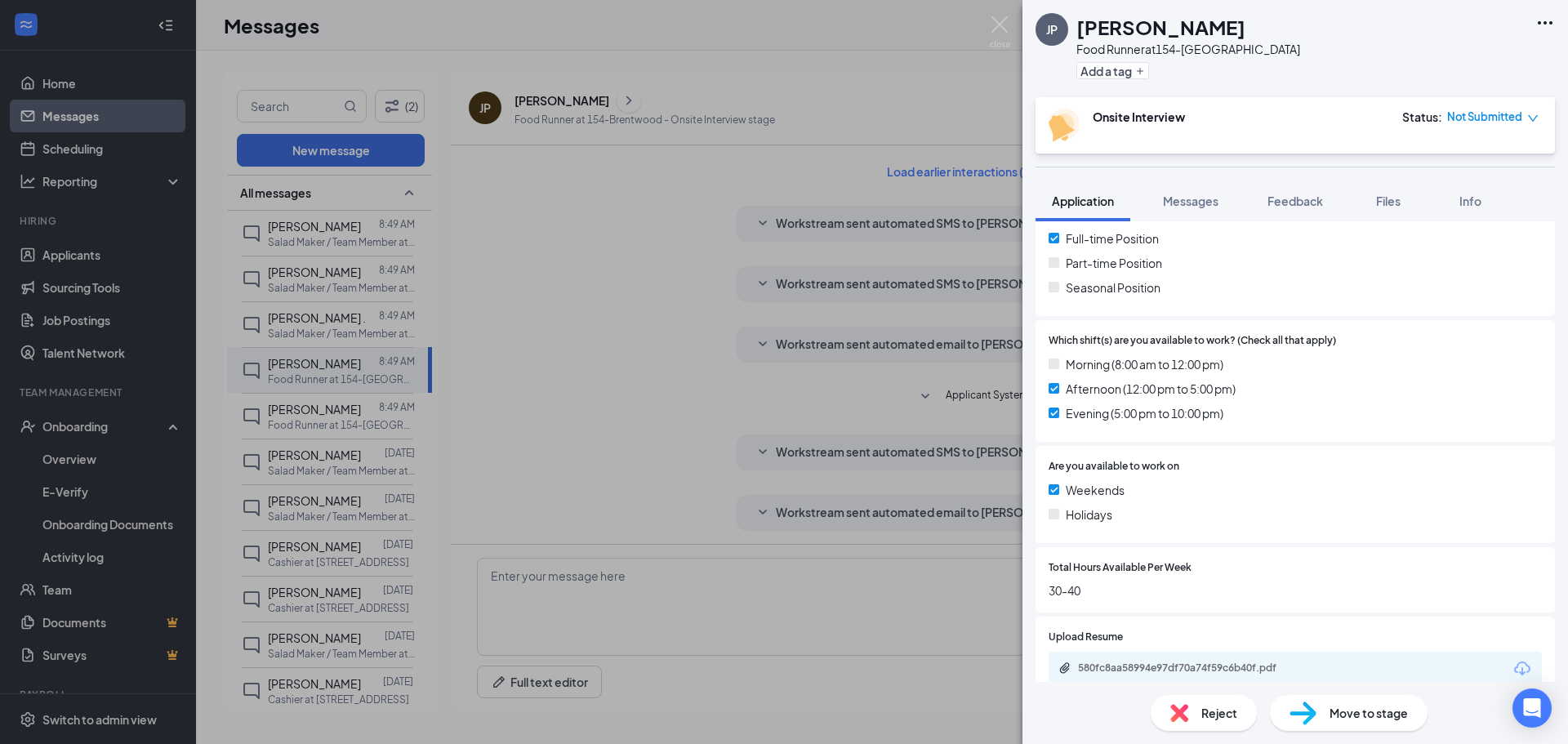
scroll to position [409, 0]
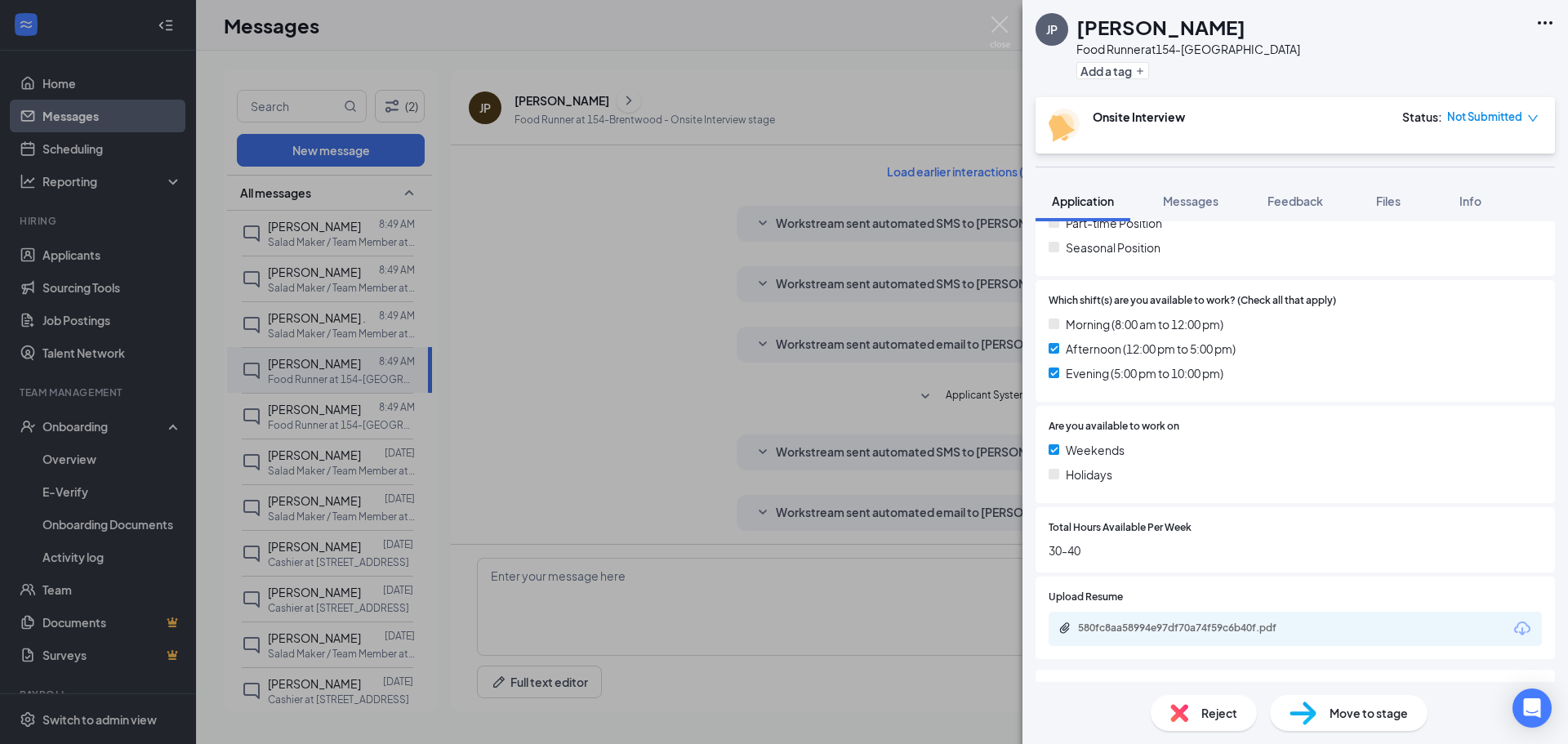
click at [563, 25] on div "JP [PERSON_NAME] Food Runner at 154-Brentwood Add a tag Onsite Interview Status…" at bounding box center [784, 372] width 1568 height 744
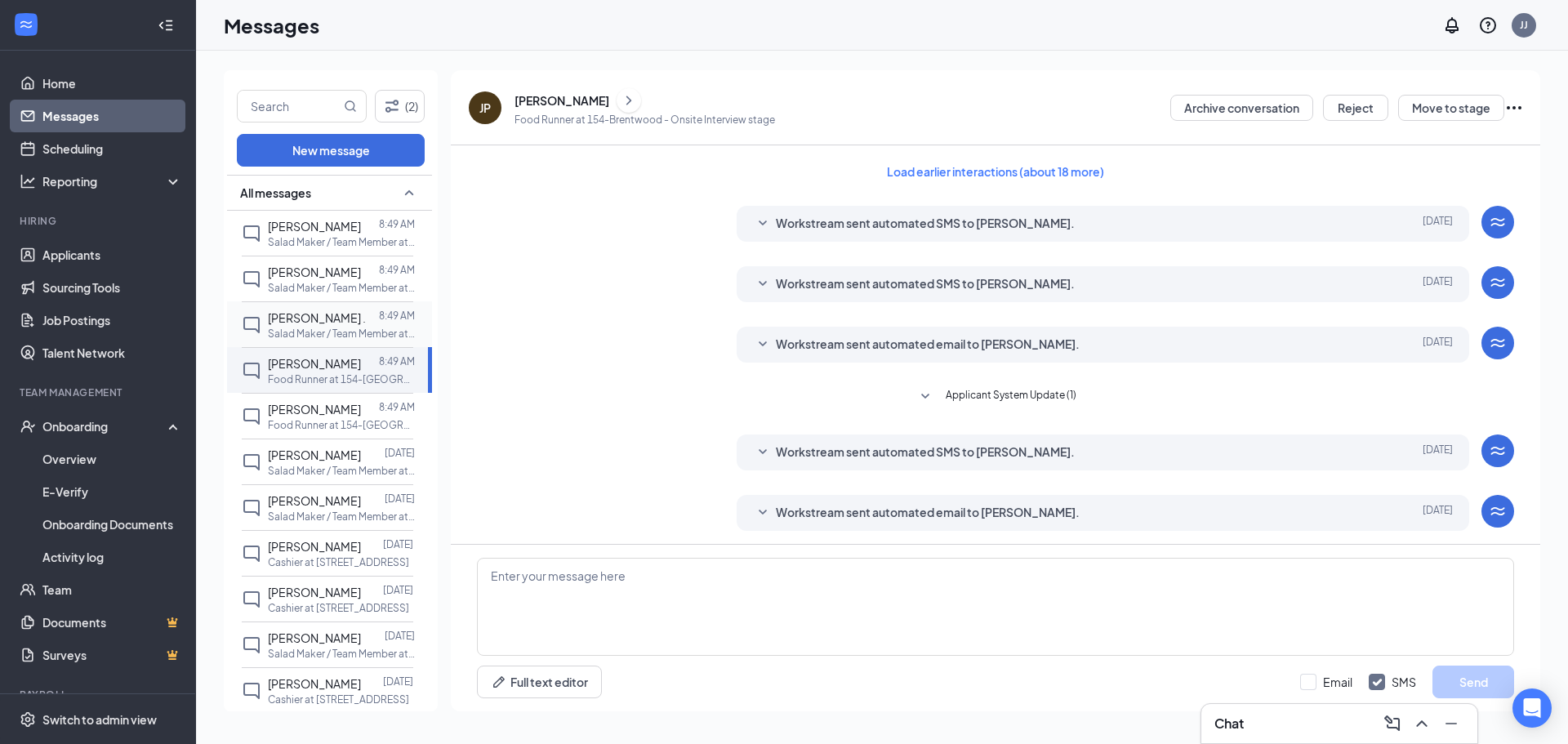
click at [366, 314] on div at bounding box center [372, 317] width 13 height 18
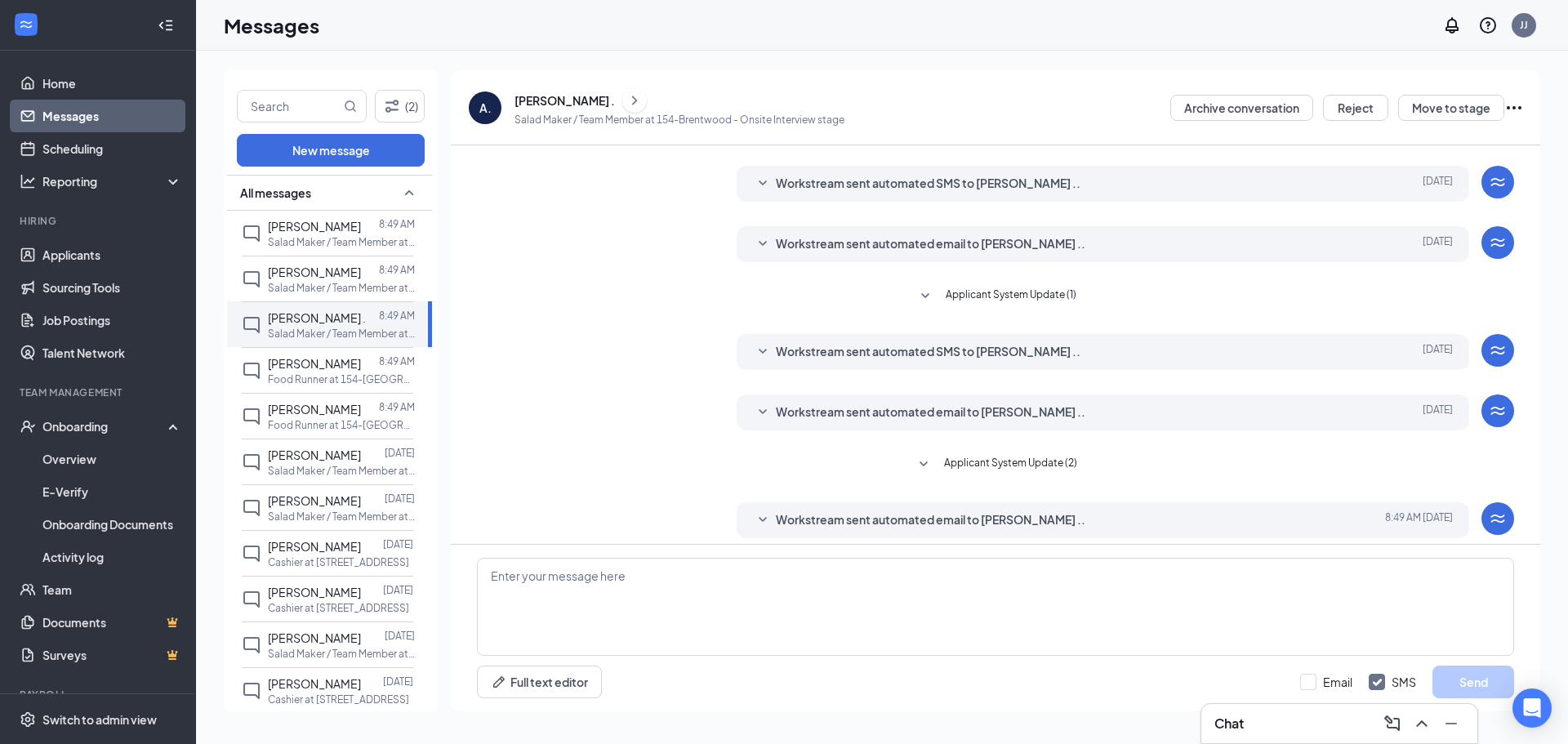
scroll to position [172, 0]
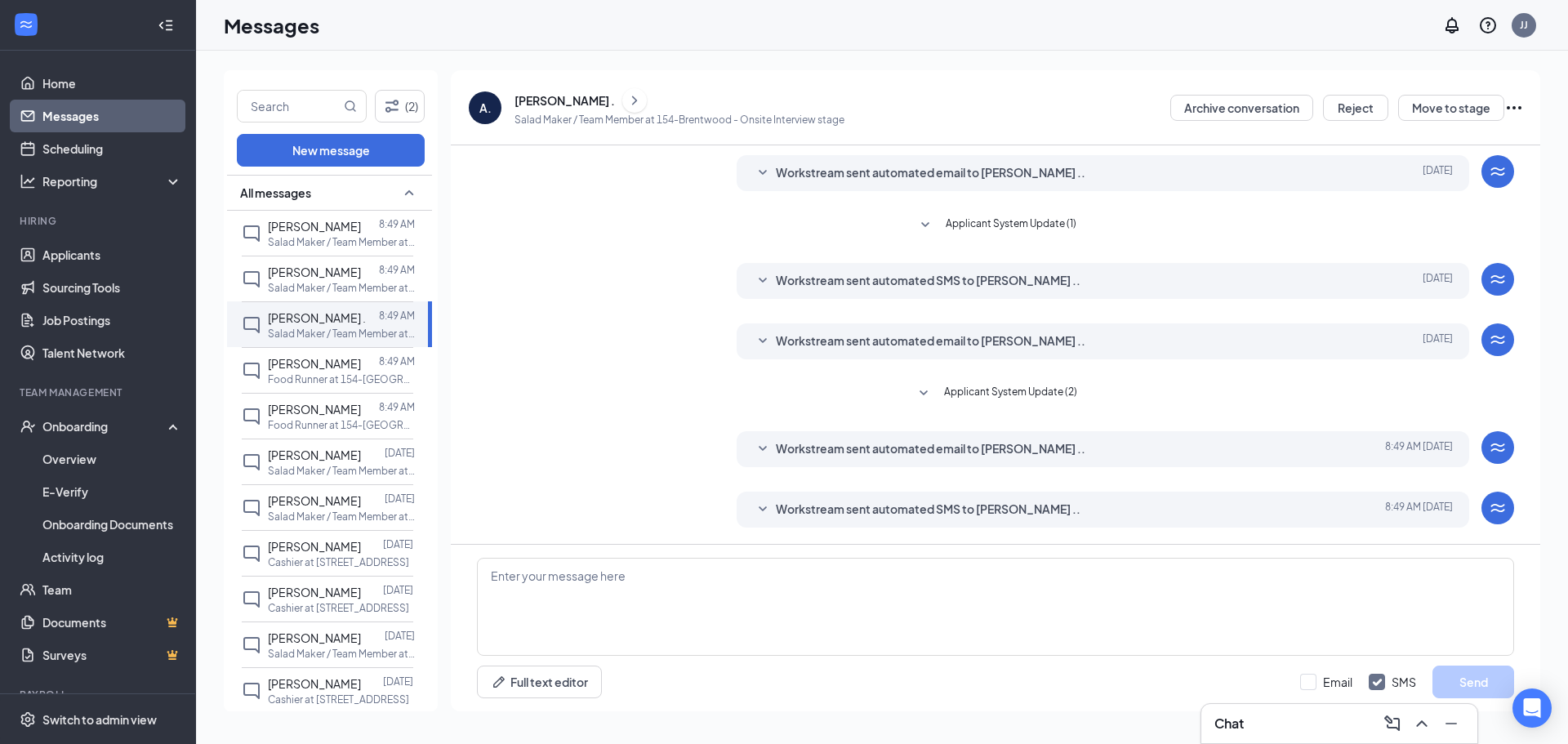
click at [526, 104] on div "[PERSON_NAME] ." at bounding box center [564, 100] width 100 height 16
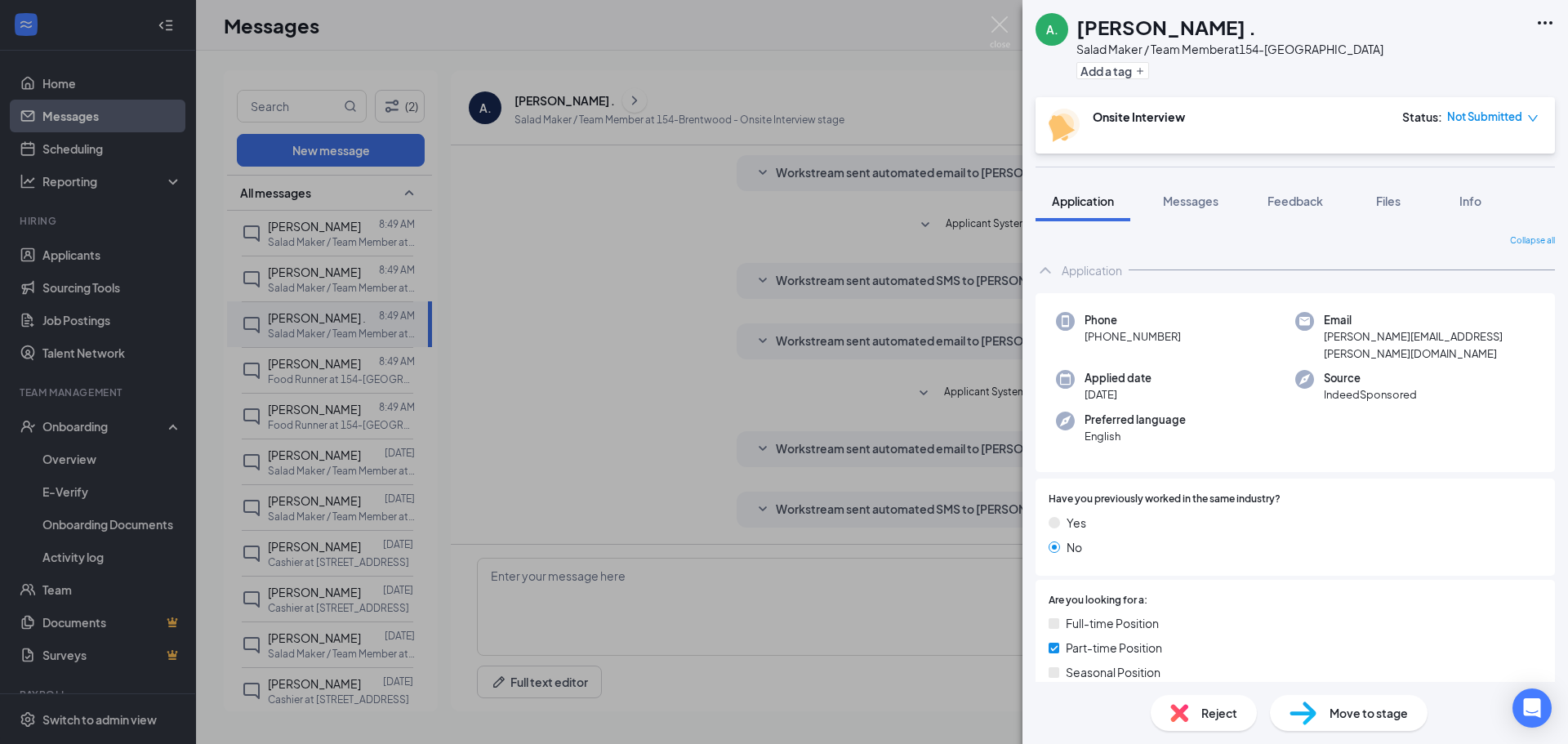
click at [493, 49] on div "A. [PERSON_NAME] . Salad Maker / Team Member at 154-Brentwood Add a tag Onsite …" at bounding box center [784, 372] width 1568 height 744
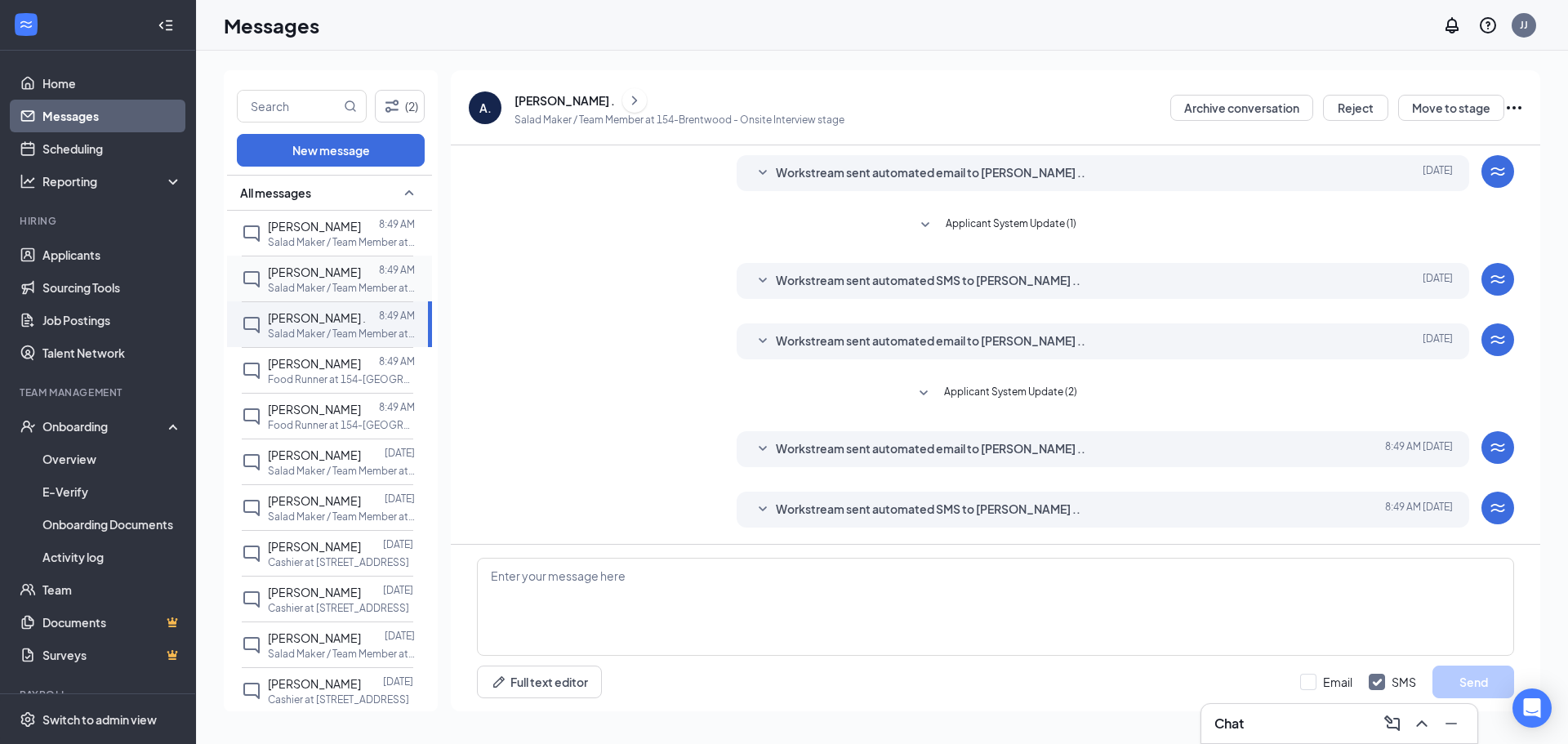
click at [317, 289] on p "Salad Maker / Team Member at 154-[GEOGRAPHIC_DATA]" at bounding box center [341, 287] width 147 height 14
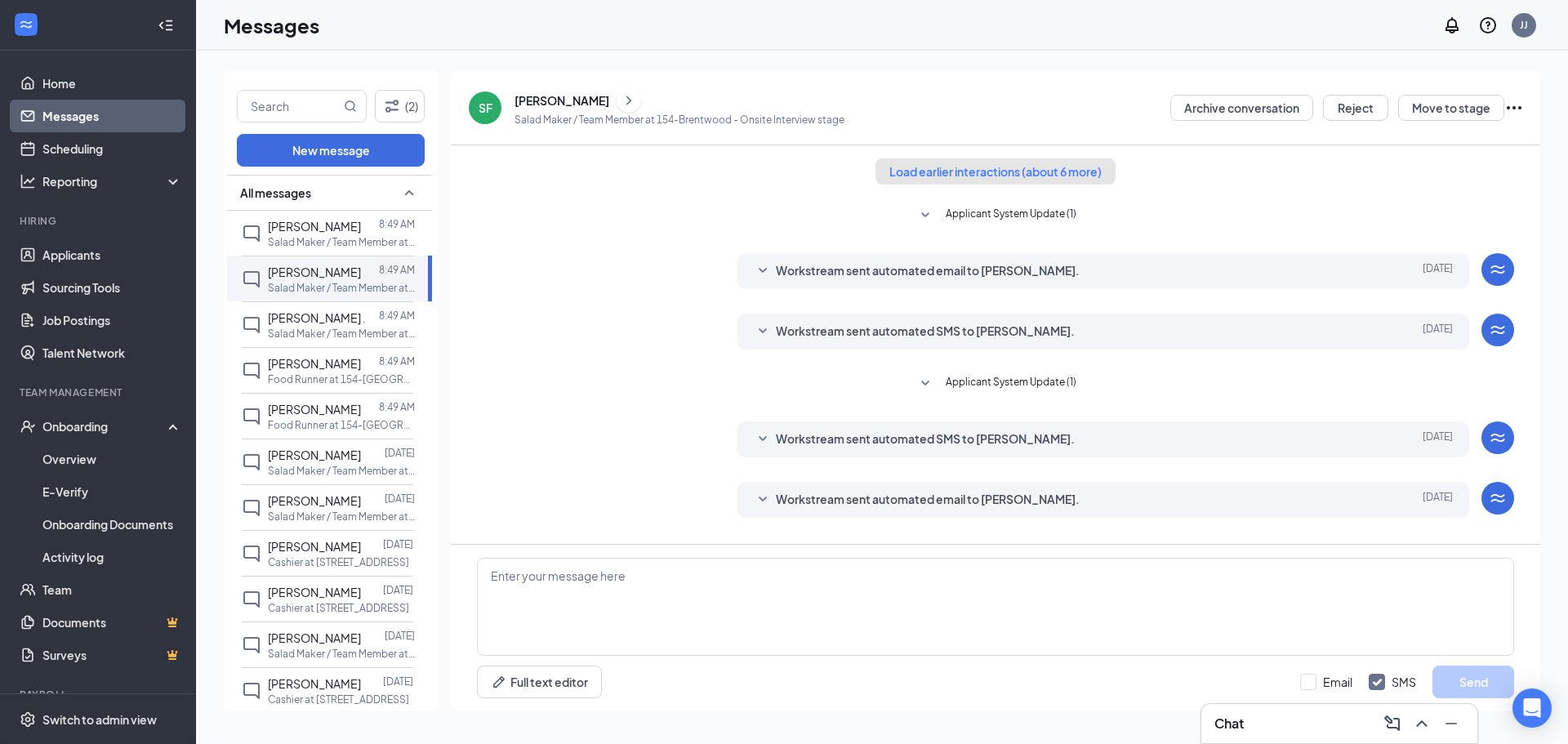
click at [952, 166] on button "Load earlier interactions (about 6 more)" at bounding box center [995, 171] width 240 height 26
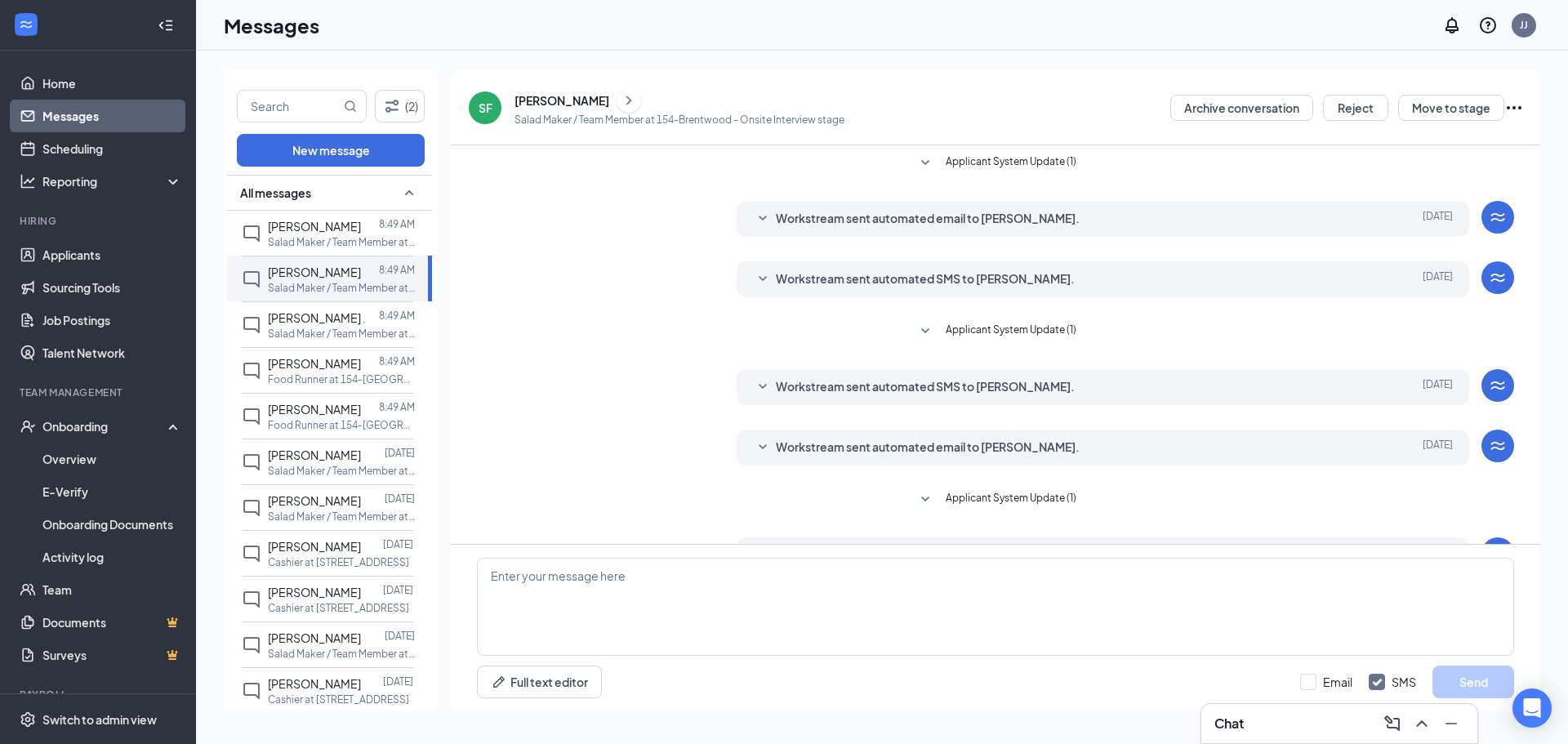
click at [600, 107] on div "[PERSON_NAME]" at bounding box center [562, 100] width 95 height 16
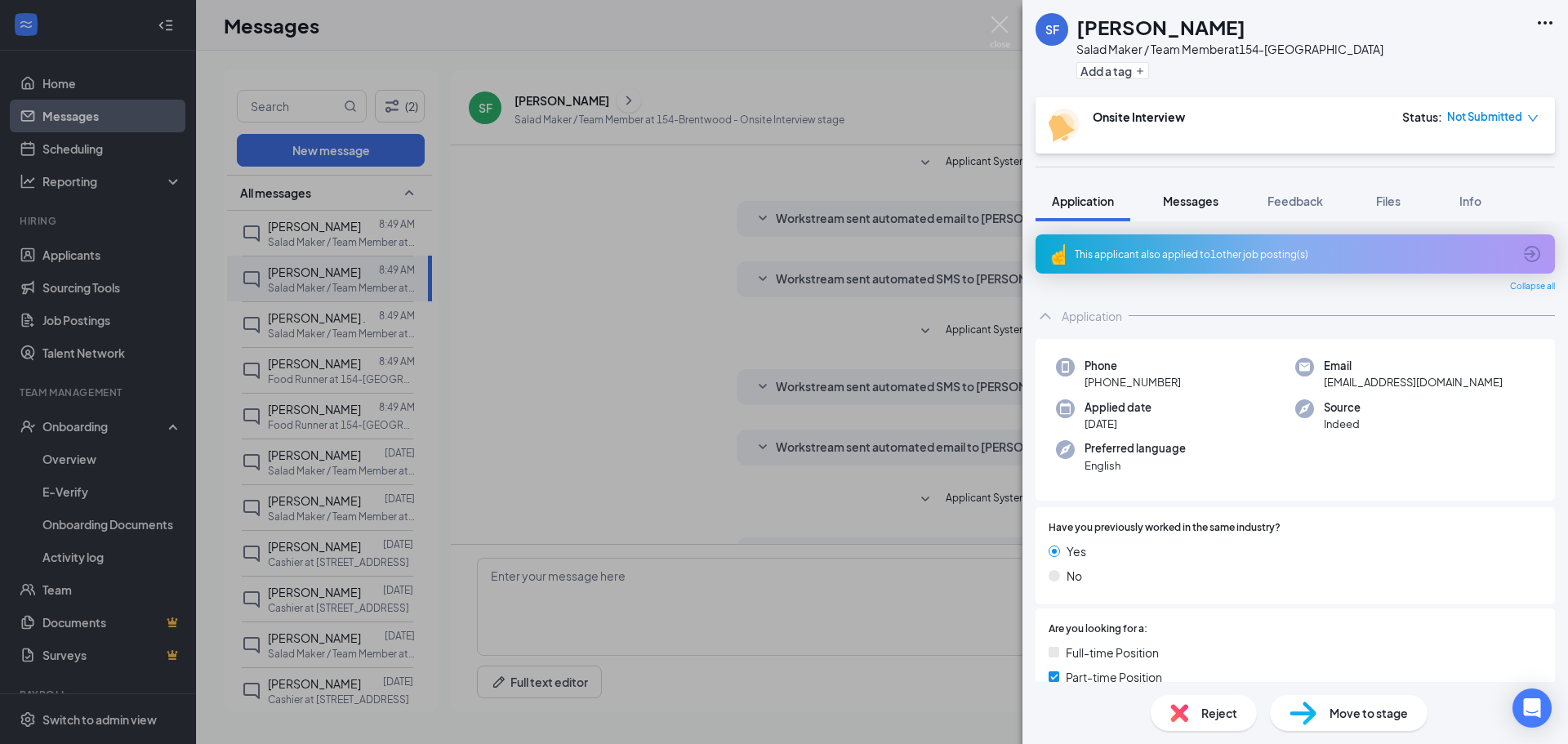
click at [1177, 199] on span "Messages" at bounding box center [1191, 201] width 55 height 14
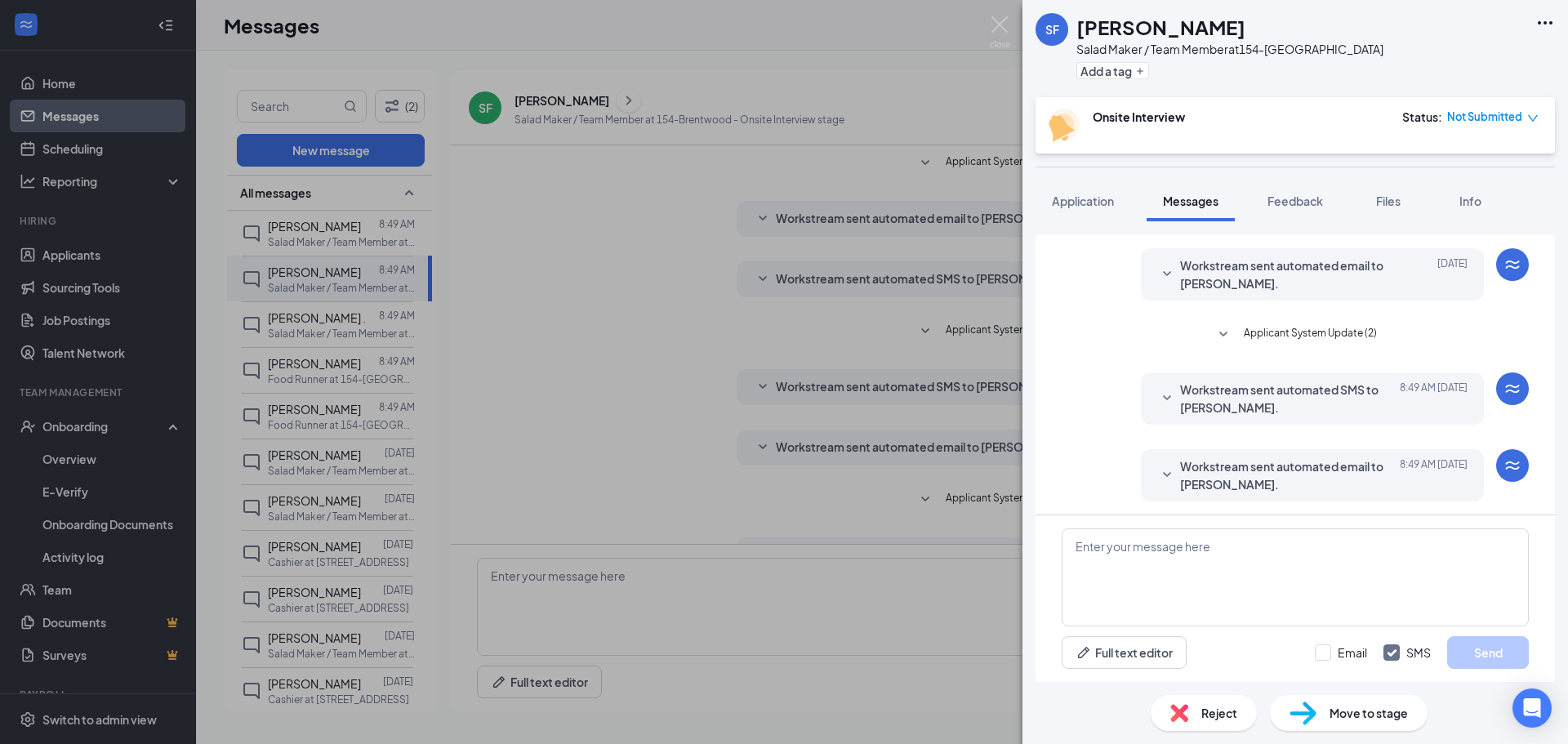
scroll to position [374, 0]
click at [1233, 568] on textarea at bounding box center [1295, 577] width 467 height 98
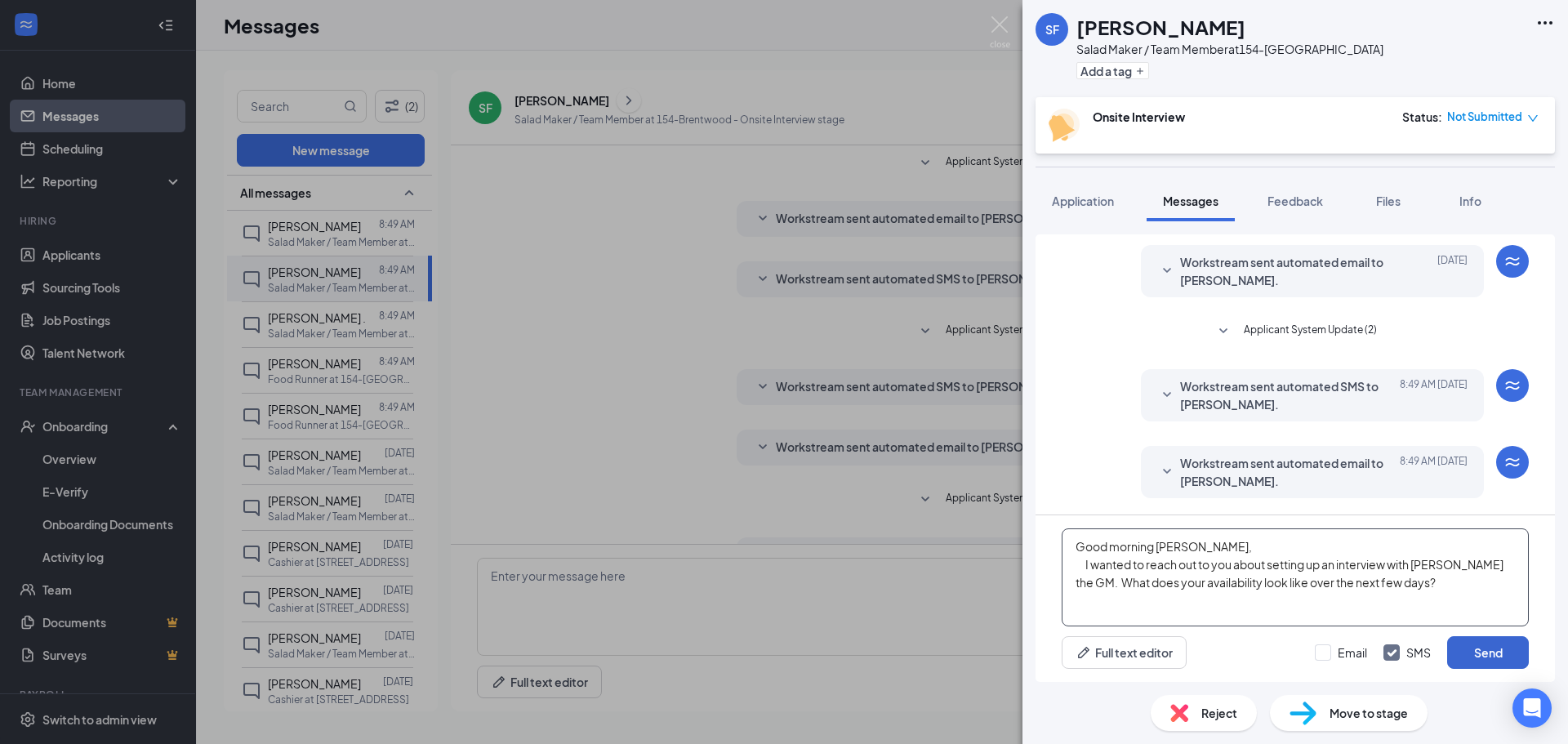
type textarea "Good morning [PERSON_NAME], I wanted to reach out to you about setting up an in…"
click at [1481, 648] on button "Send" at bounding box center [1488, 652] width 82 height 32
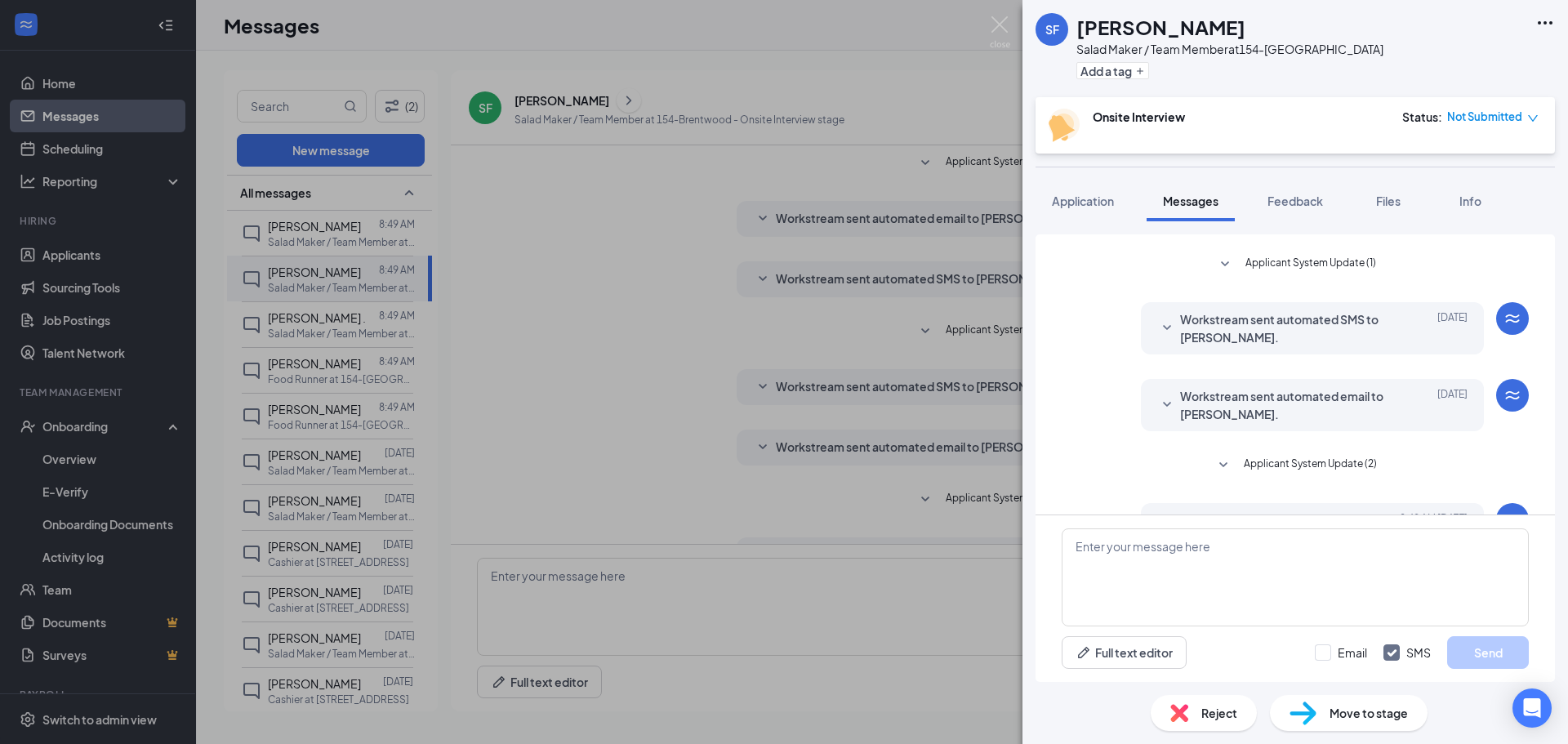
scroll to position [0, 0]
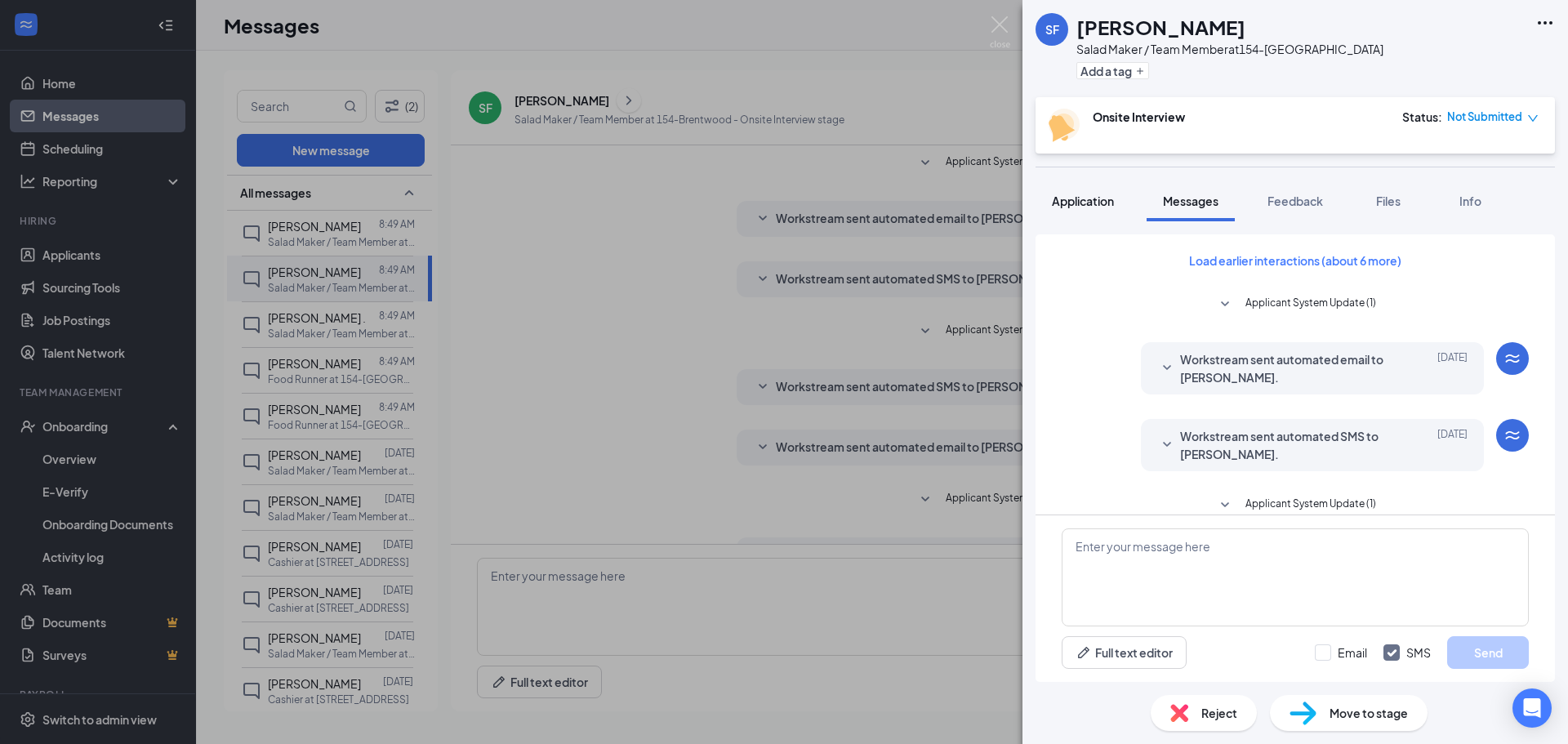
click at [1101, 204] on span "Application" at bounding box center [1082, 201] width 62 height 14
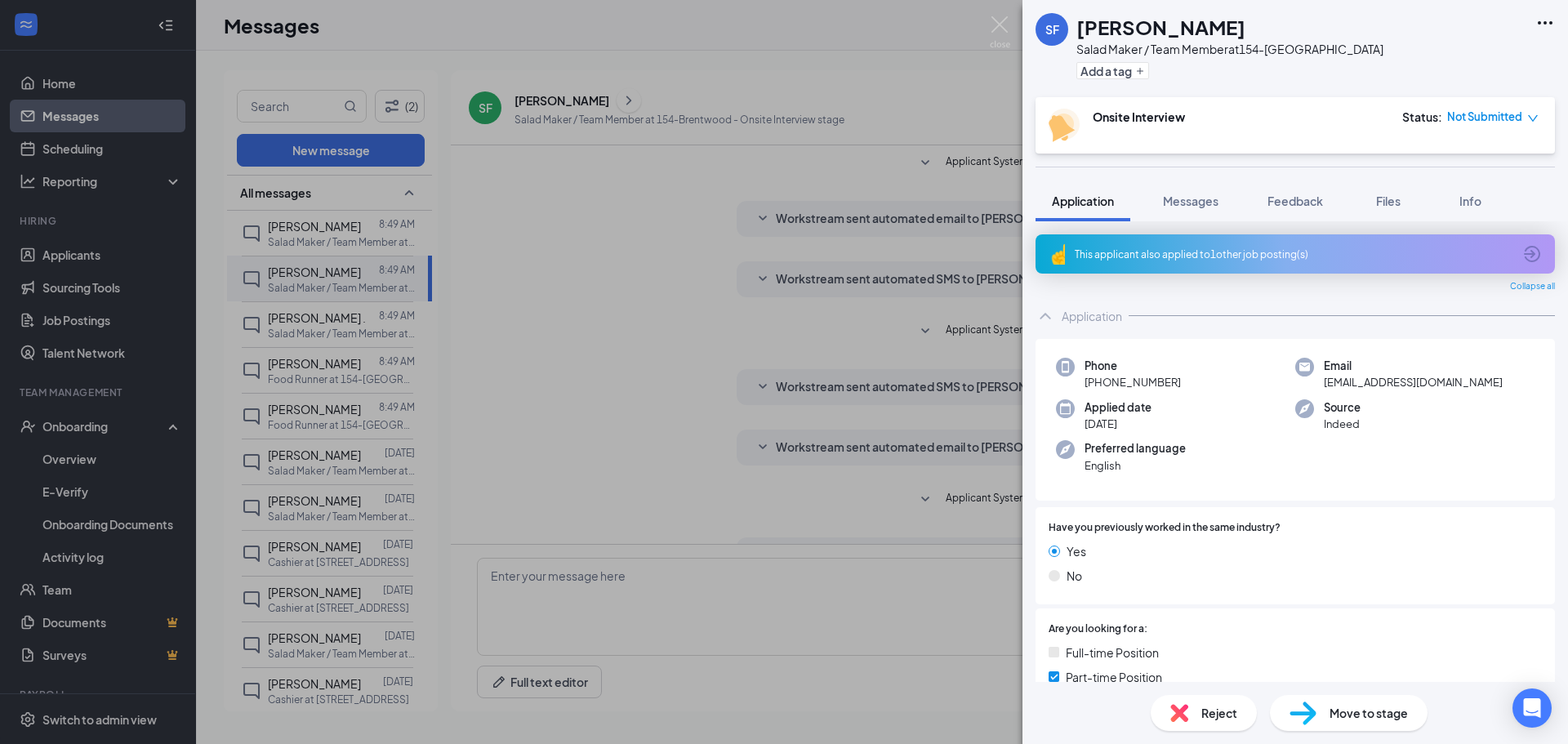
click at [963, 78] on div "SF [PERSON_NAME] Salad Maker / Team Member at 154-Brentwood Add a tag Onsite In…" at bounding box center [784, 372] width 1568 height 744
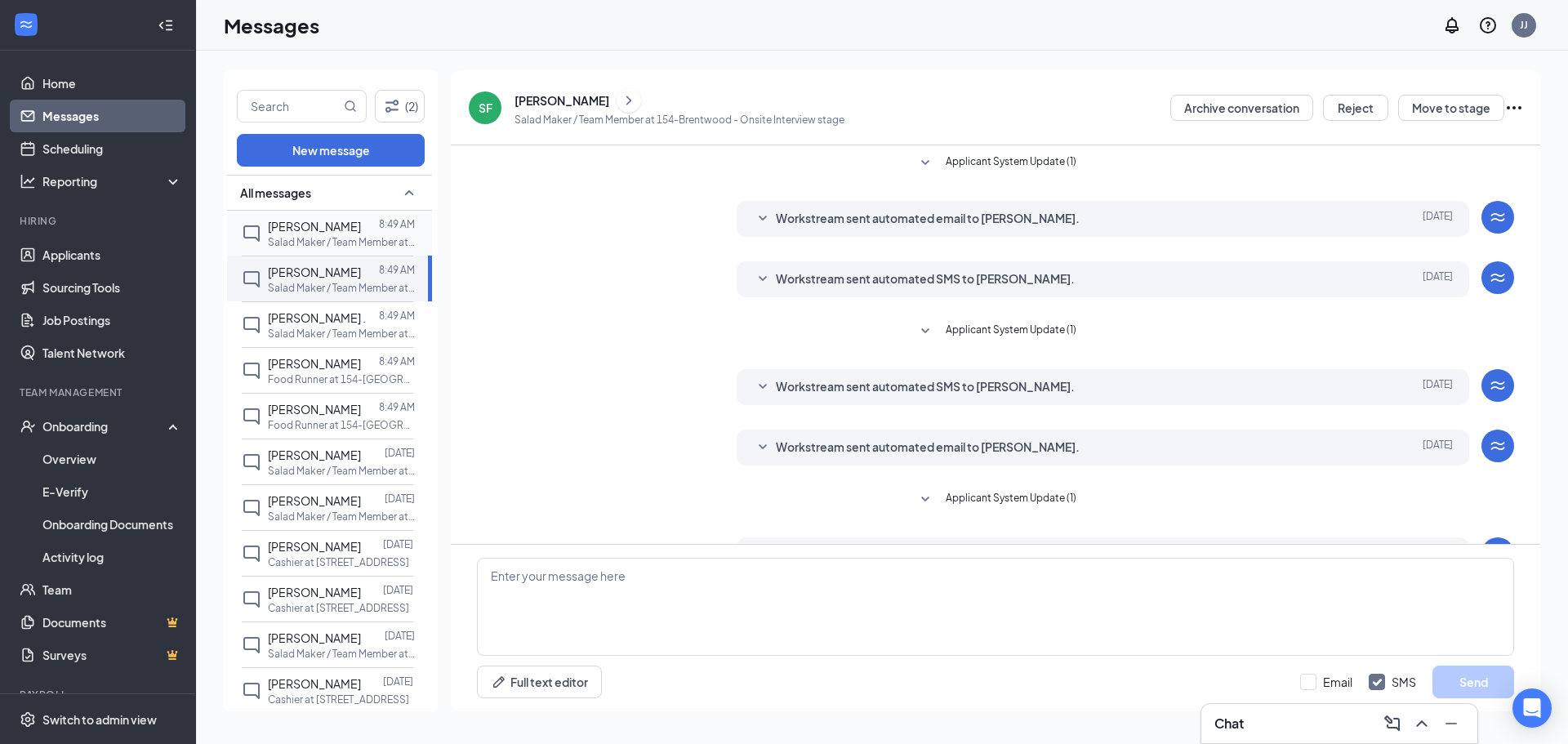
click at [289, 223] on span "[PERSON_NAME]" at bounding box center [313, 225] width 93 height 14
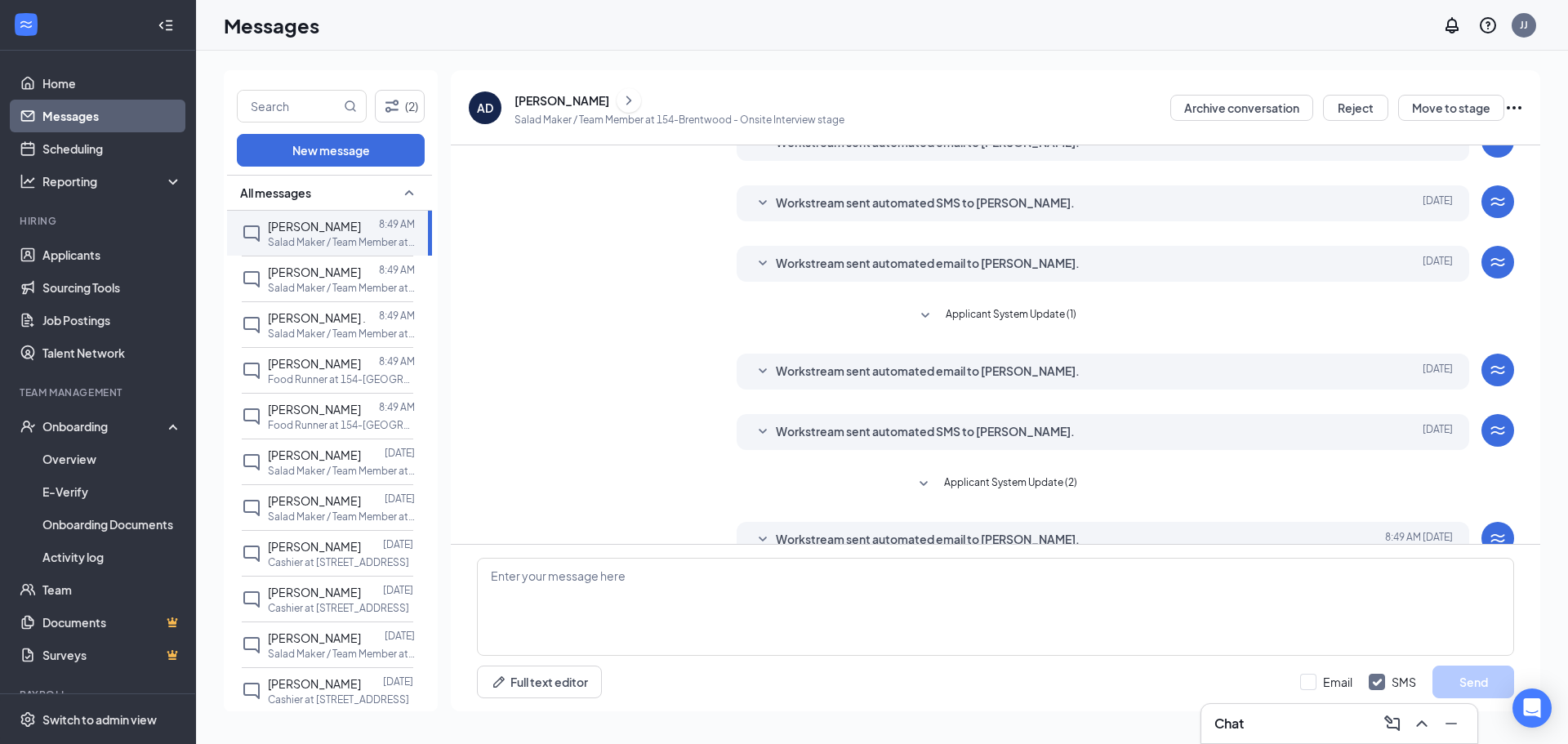
scroll to position [172, 0]
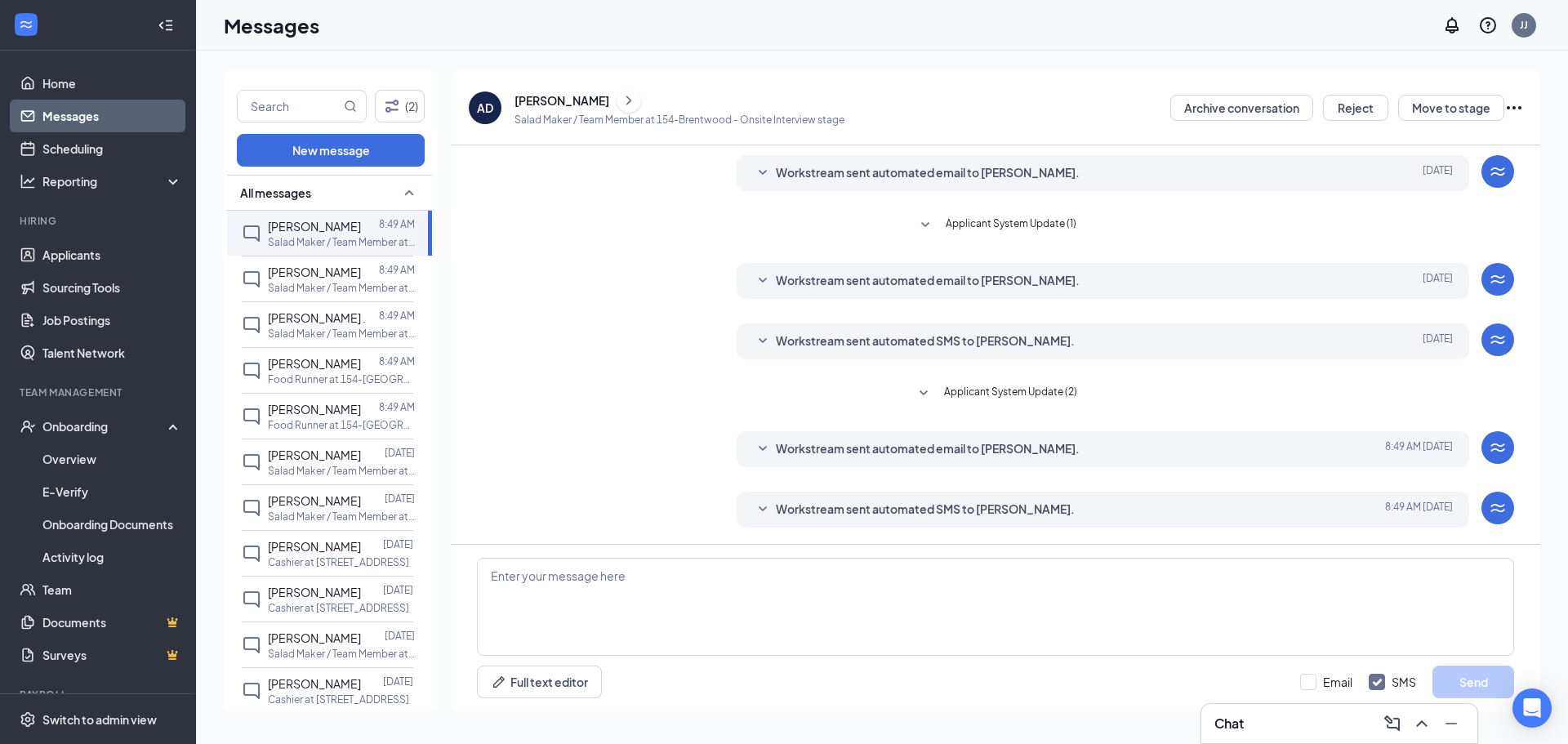
click at [562, 92] on div "[PERSON_NAME]" at bounding box center [679, 100] width 329 height 25
click at [626, 101] on icon "ChevronRight" at bounding box center [628, 99] width 5 height 9
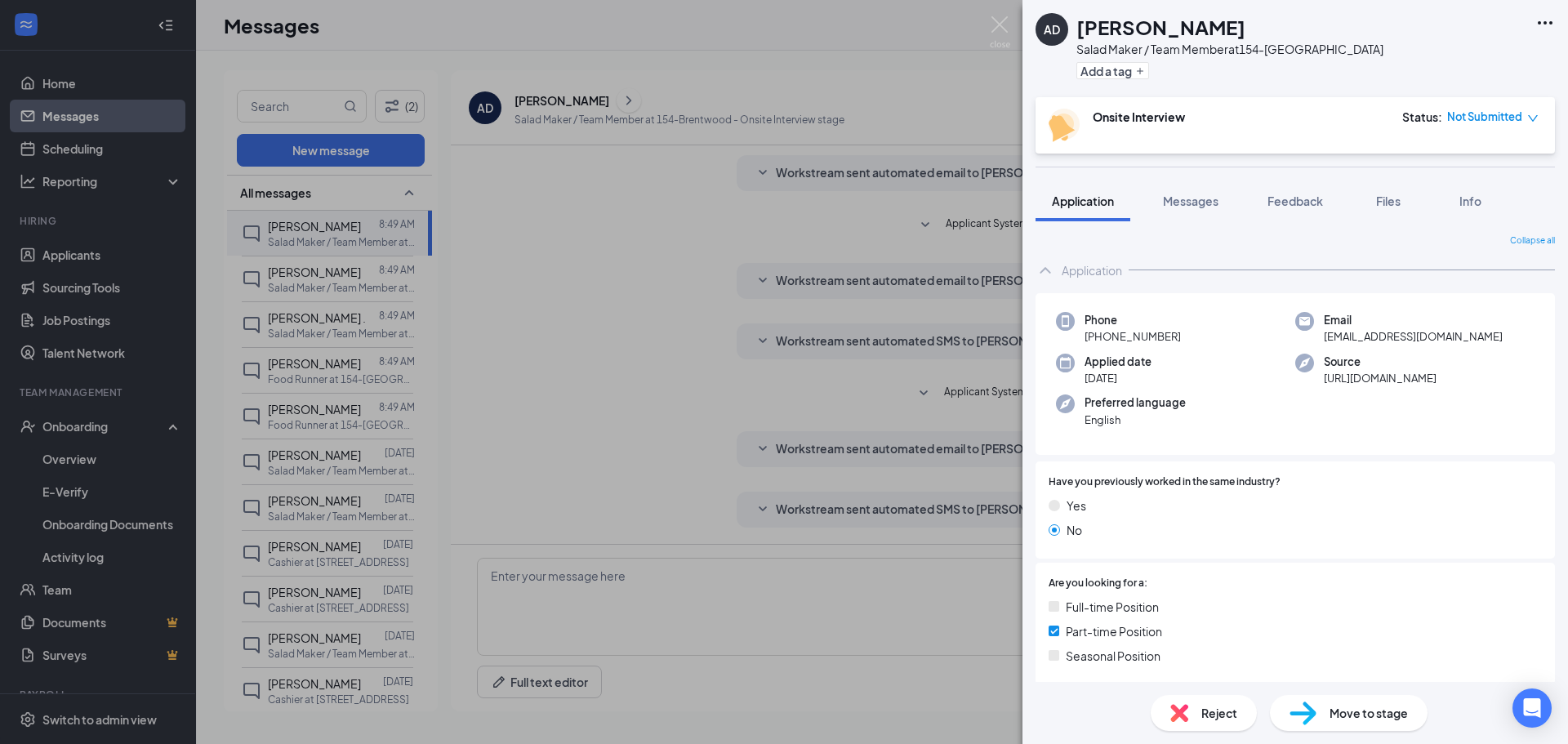
click at [560, 181] on div "AD [PERSON_NAME] Salad Maker / Team Member at 154-Brentwood Add a tag Onsite In…" at bounding box center [784, 372] width 1568 height 744
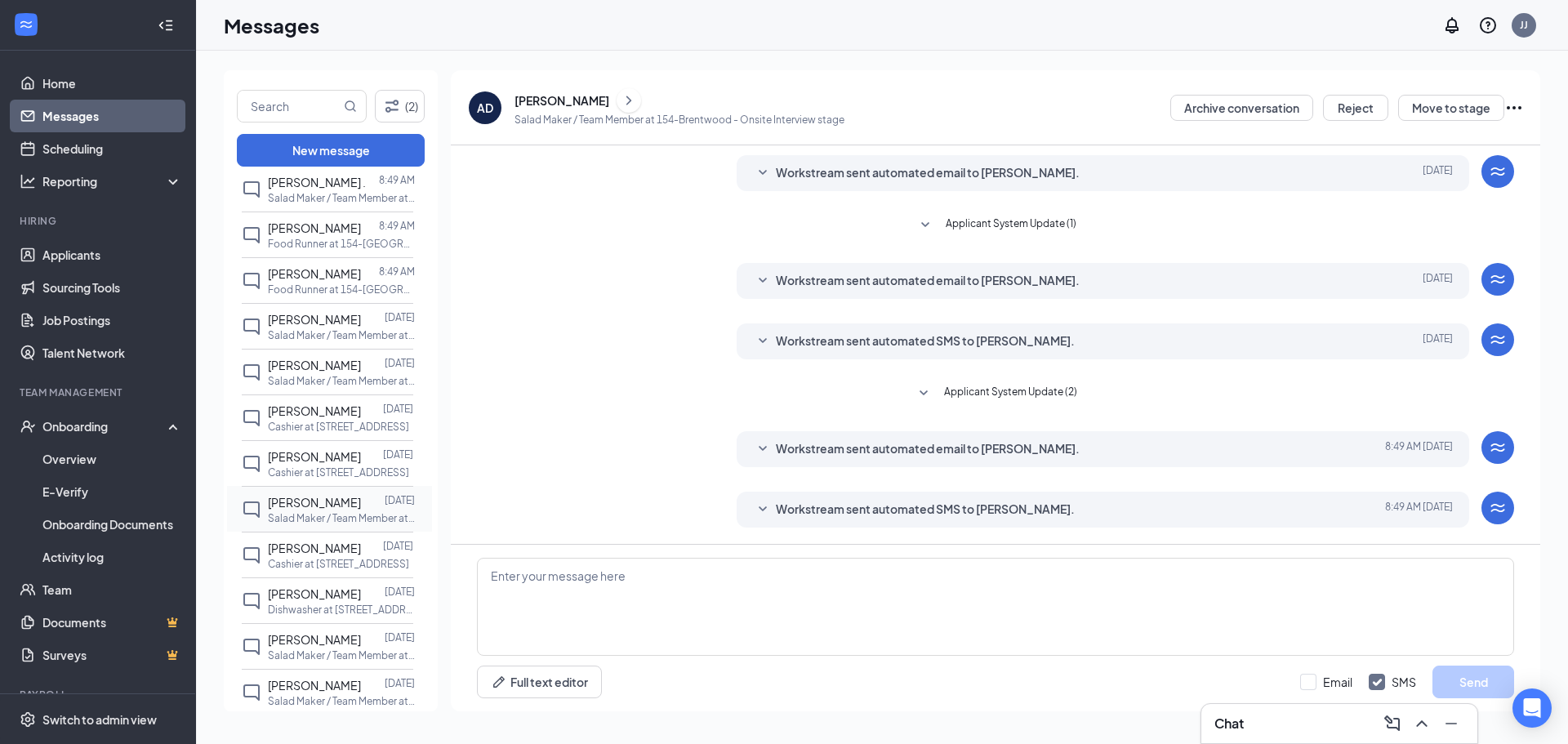
scroll to position [163, 0]
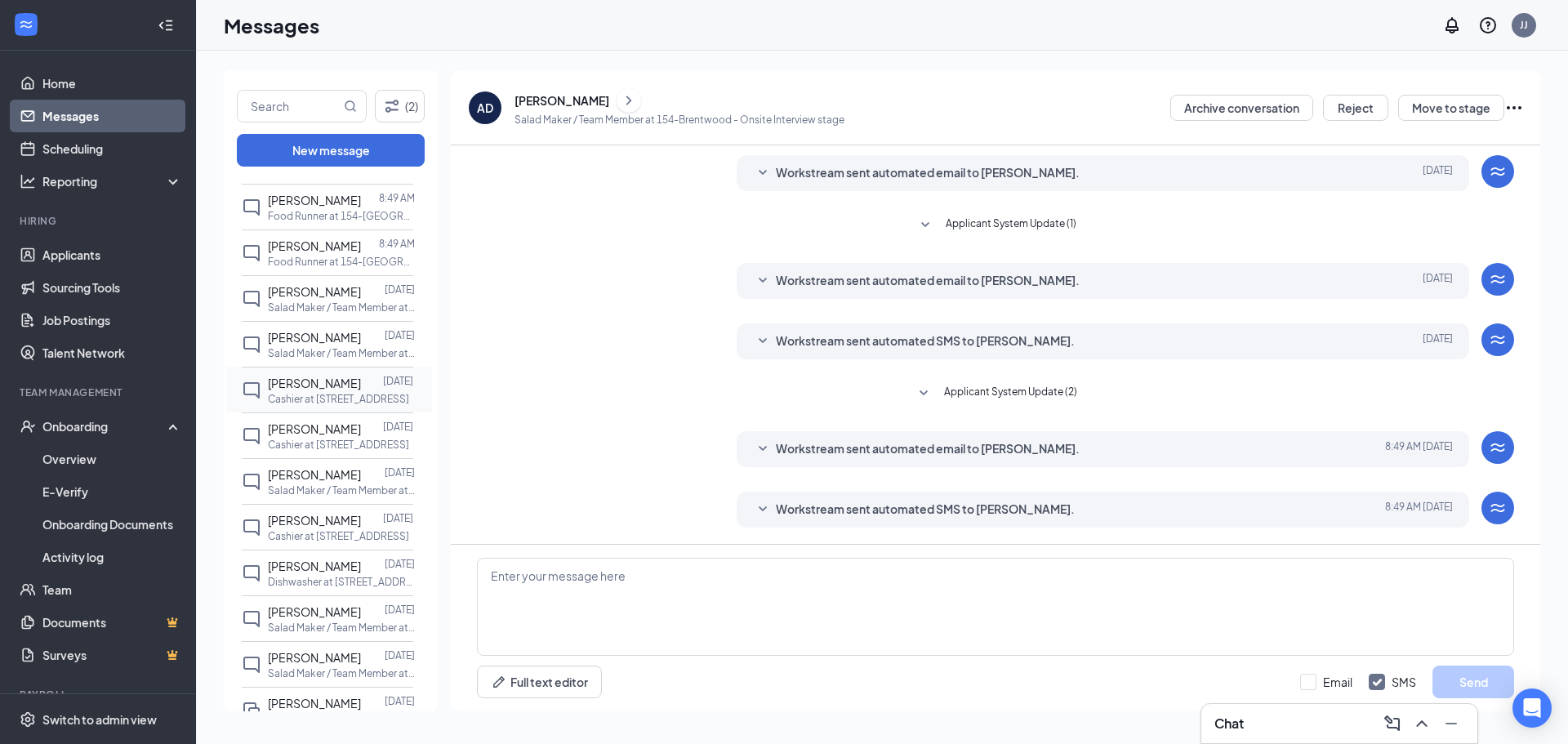
click at [361, 383] on div at bounding box center [371, 383] width 22 height 18
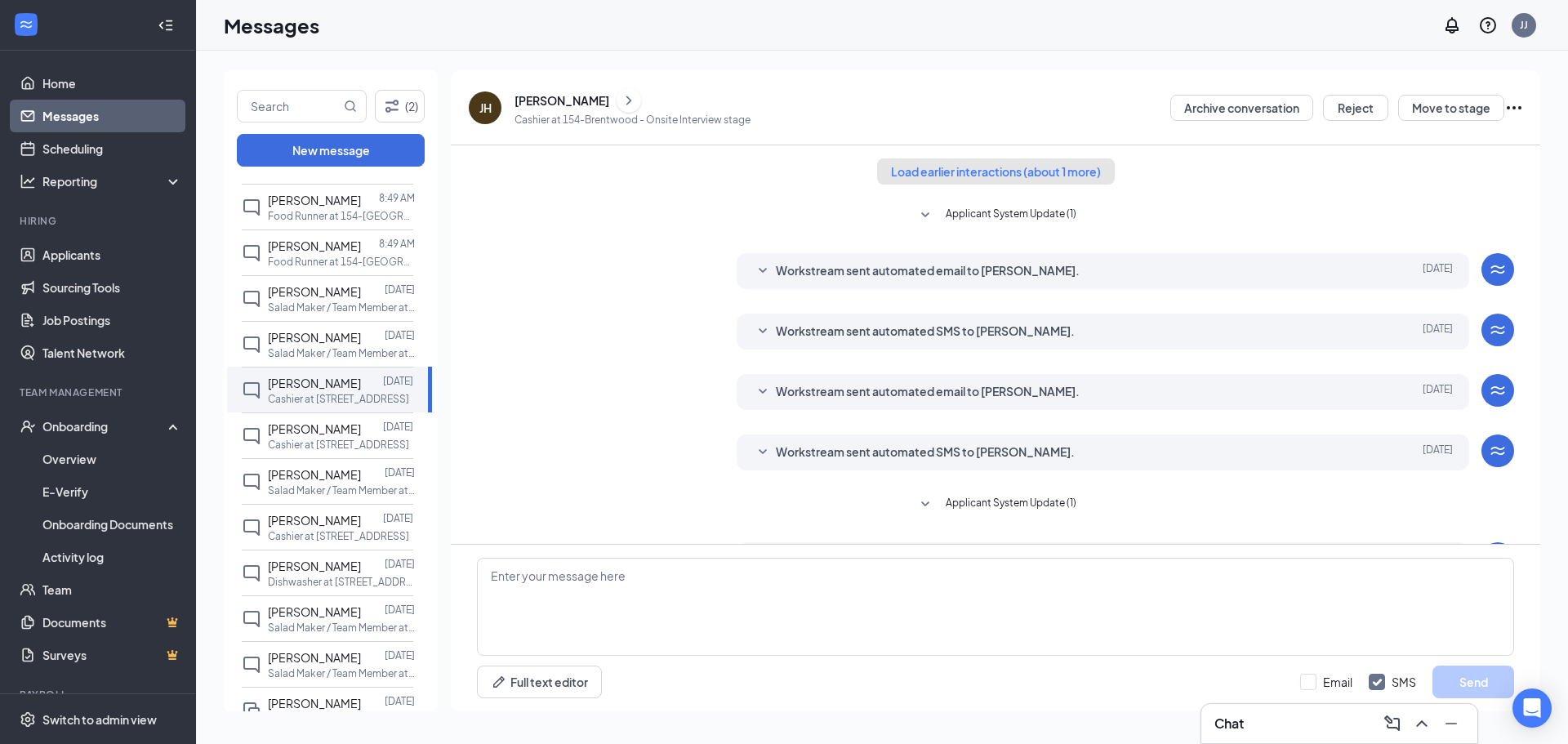
click at [1003, 179] on button "Load earlier interactions (about 1 more)" at bounding box center [995, 171] width 238 height 26
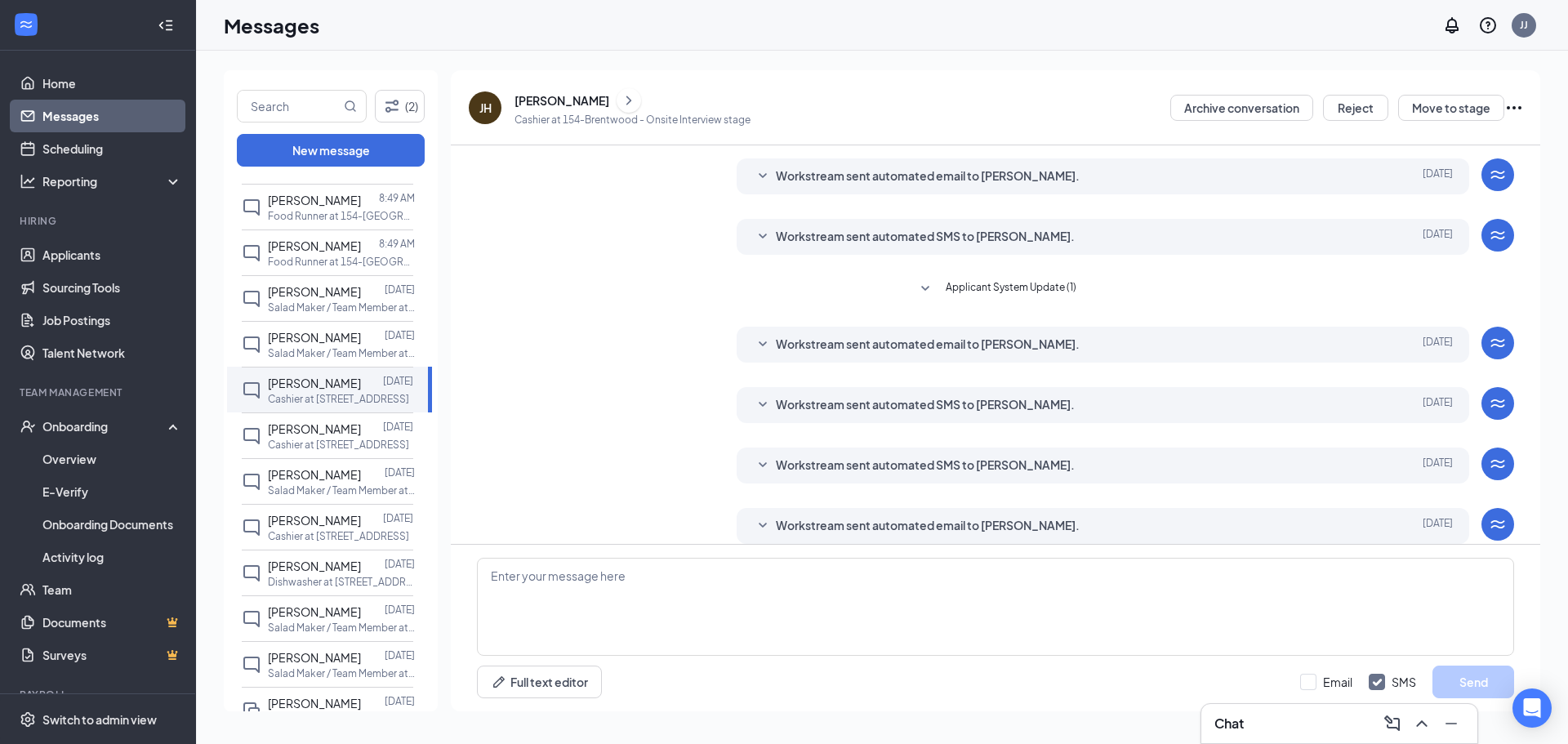
scroll to position [180, 0]
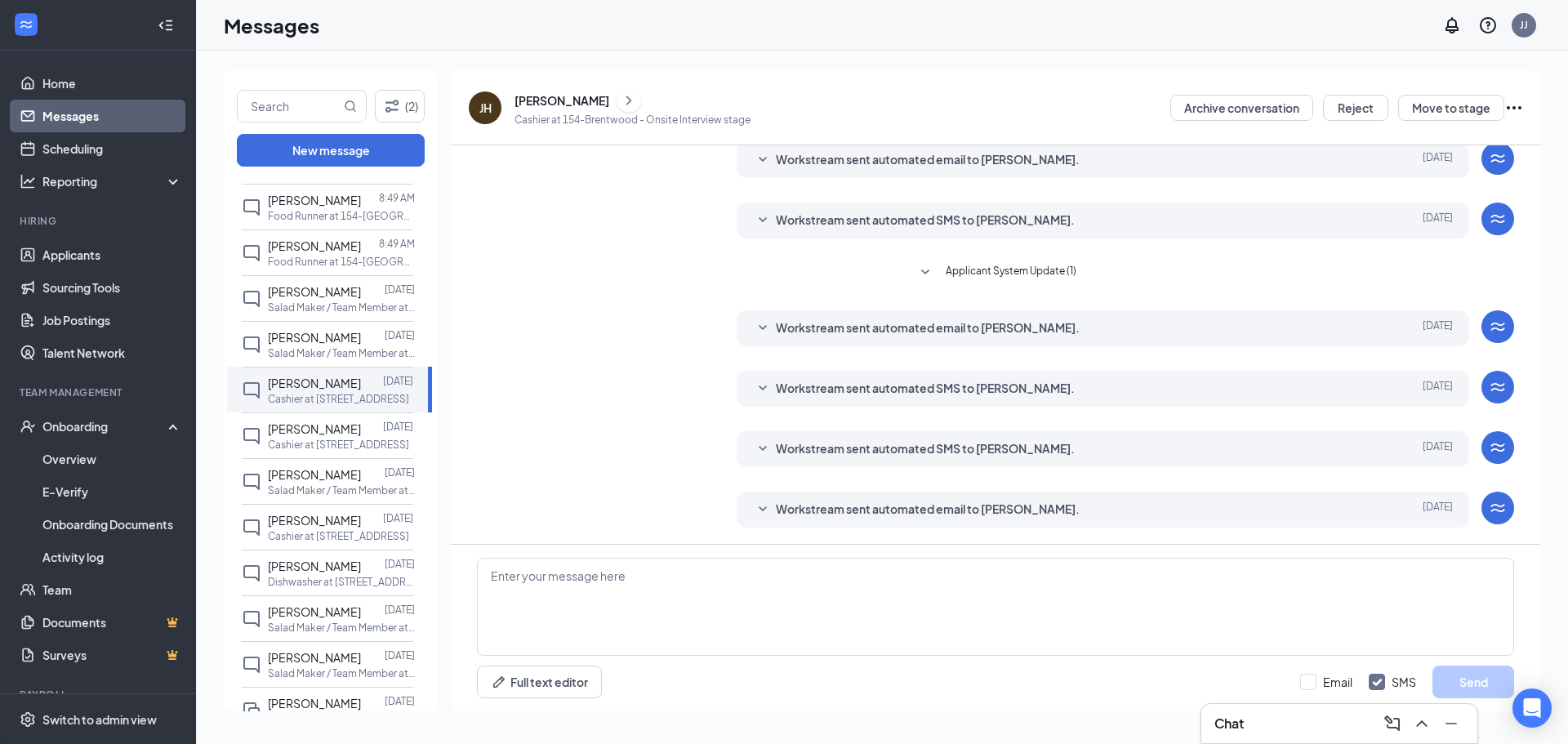
click at [569, 102] on div "[PERSON_NAME]" at bounding box center [562, 100] width 95 height 16
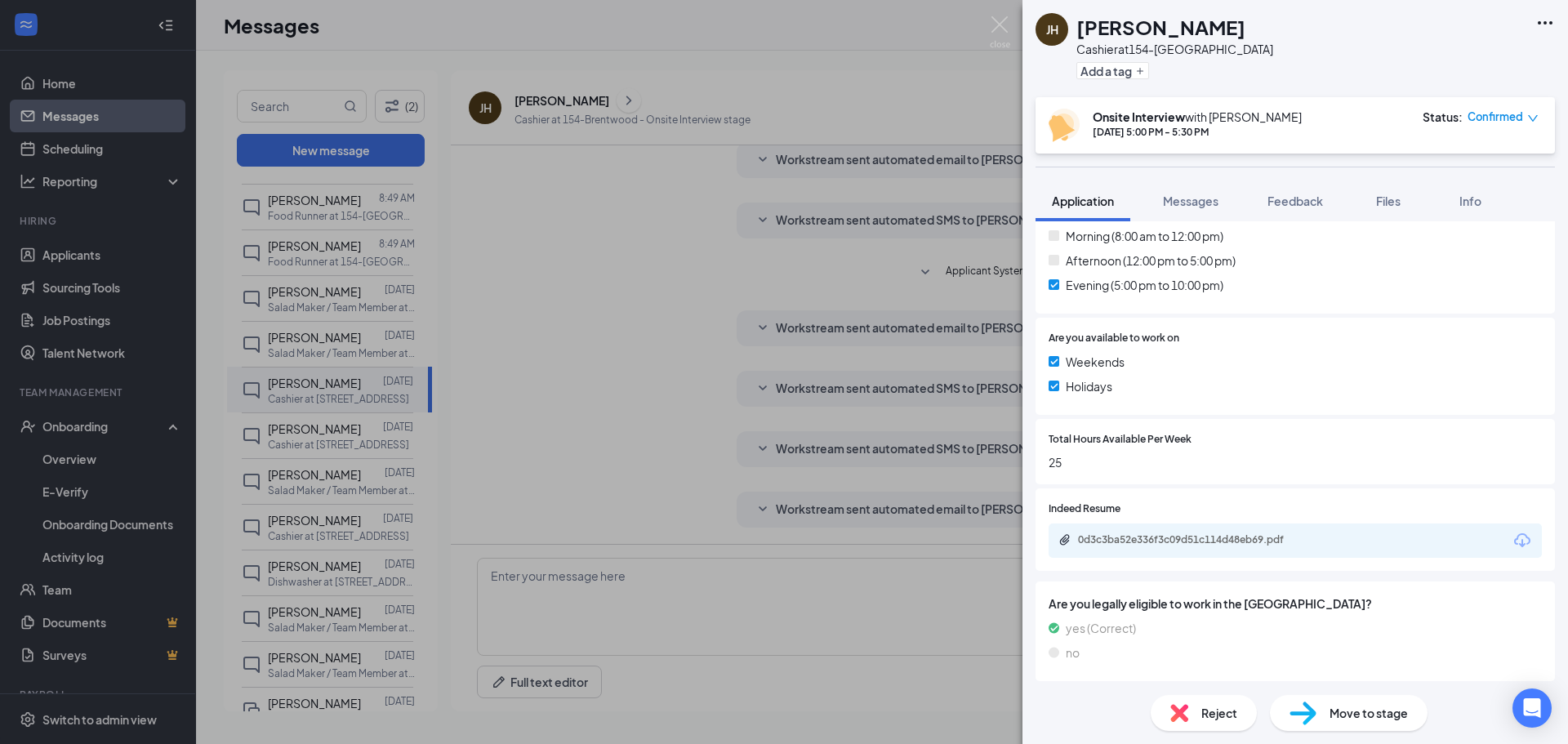
scroll to position [500, 0]
click at [308, 435] on div "[PERSON_NAME] [PERSON_NAME] Cashier at 154-Brentwood Add a tag Onsite Interview…" at bounding box center [784, 372] width 1568 height 744
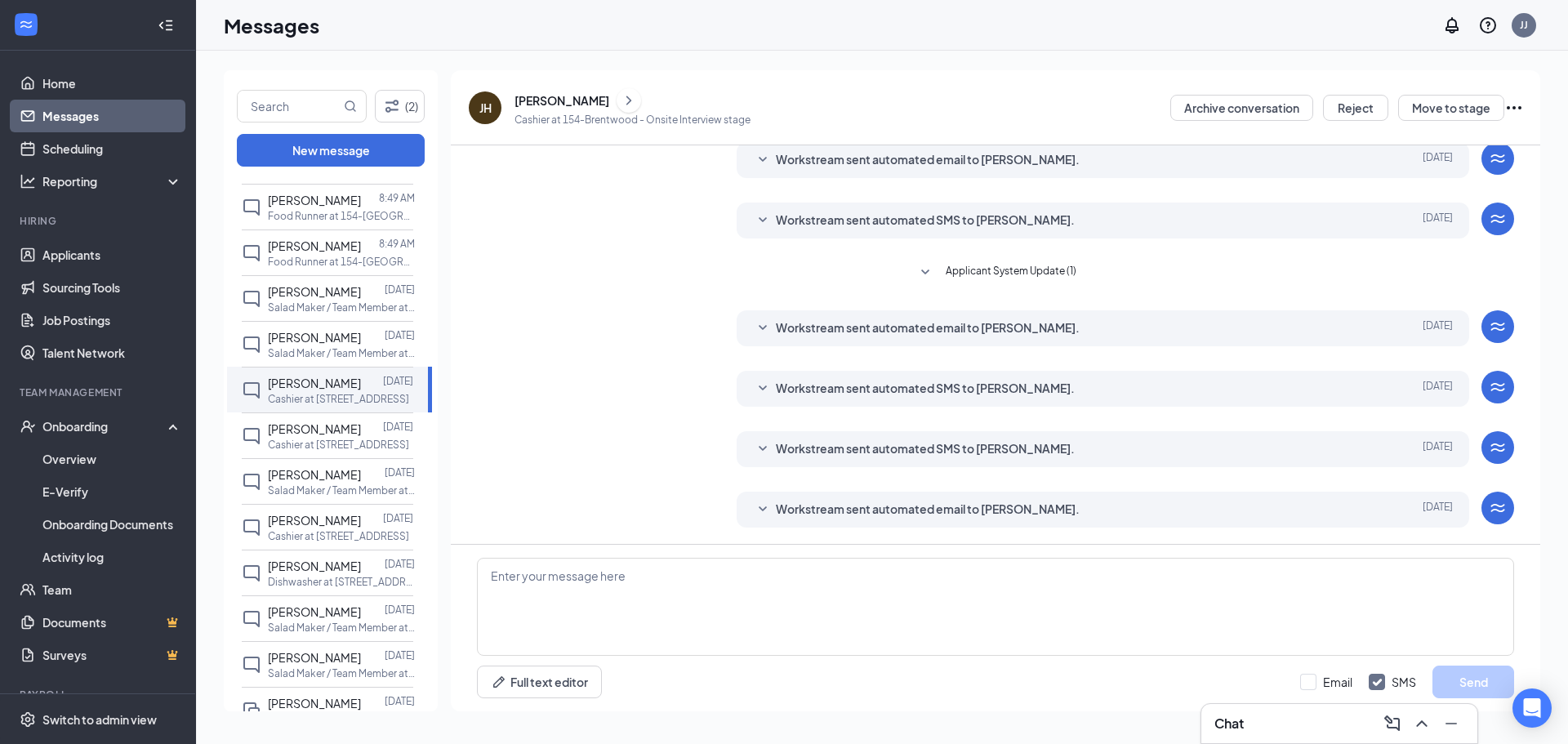
click at [309, 435] on span "[PERSON_NAME]" at bounding box center [313, 428] width 93 height 14
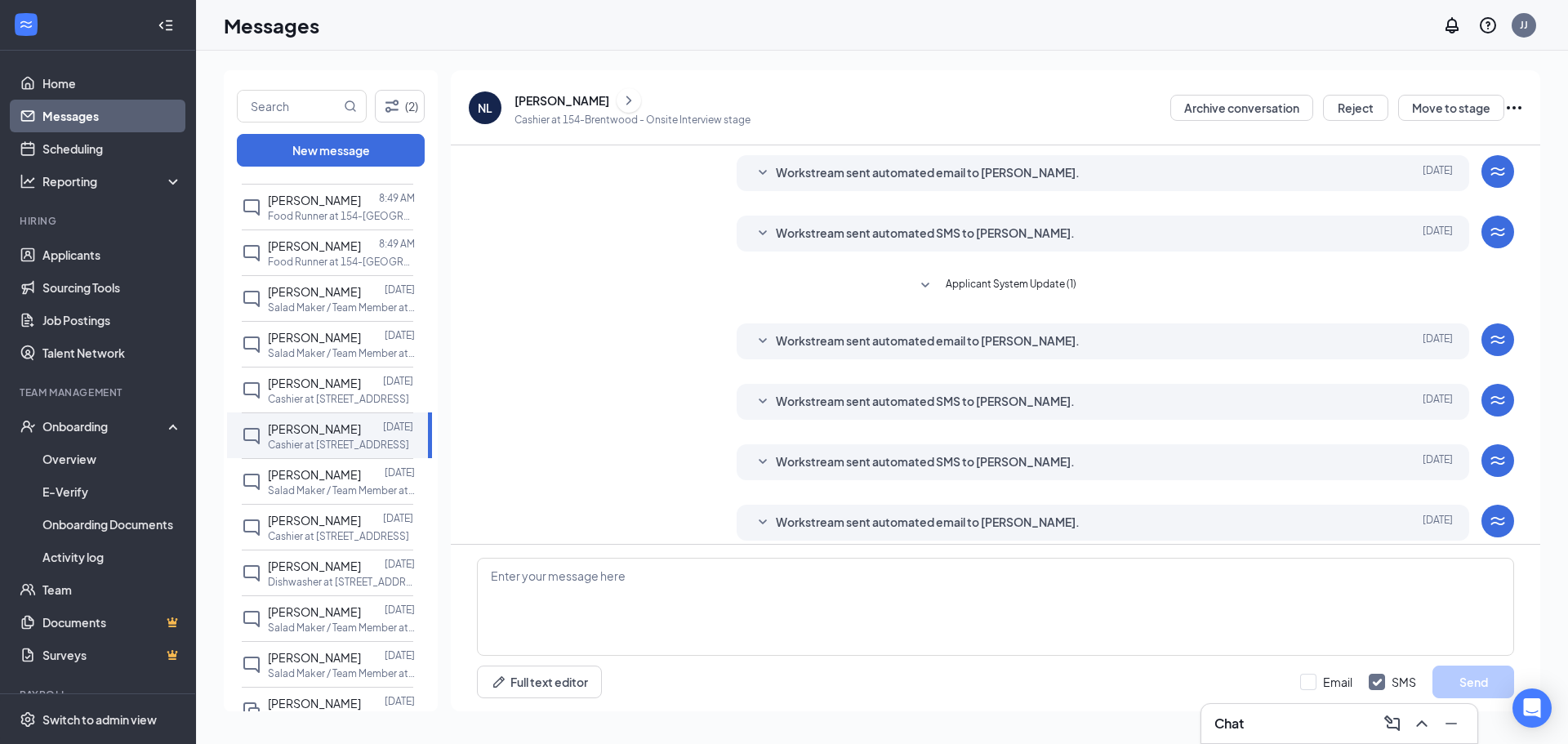
scroll to position [232, 0]
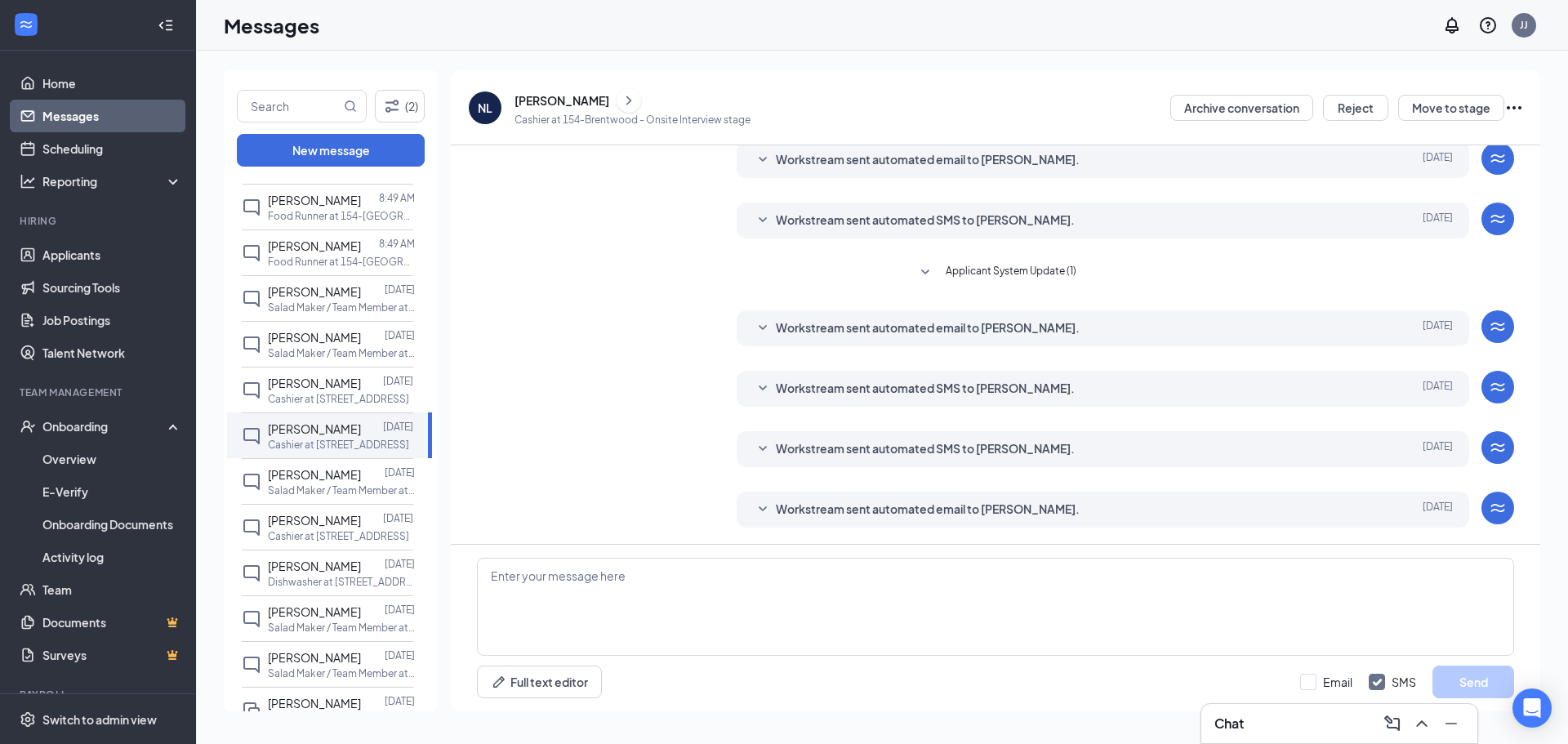
click at [621, 93] on icon "ChevronRight" at bounding box center [628, 100] width 16 height 20
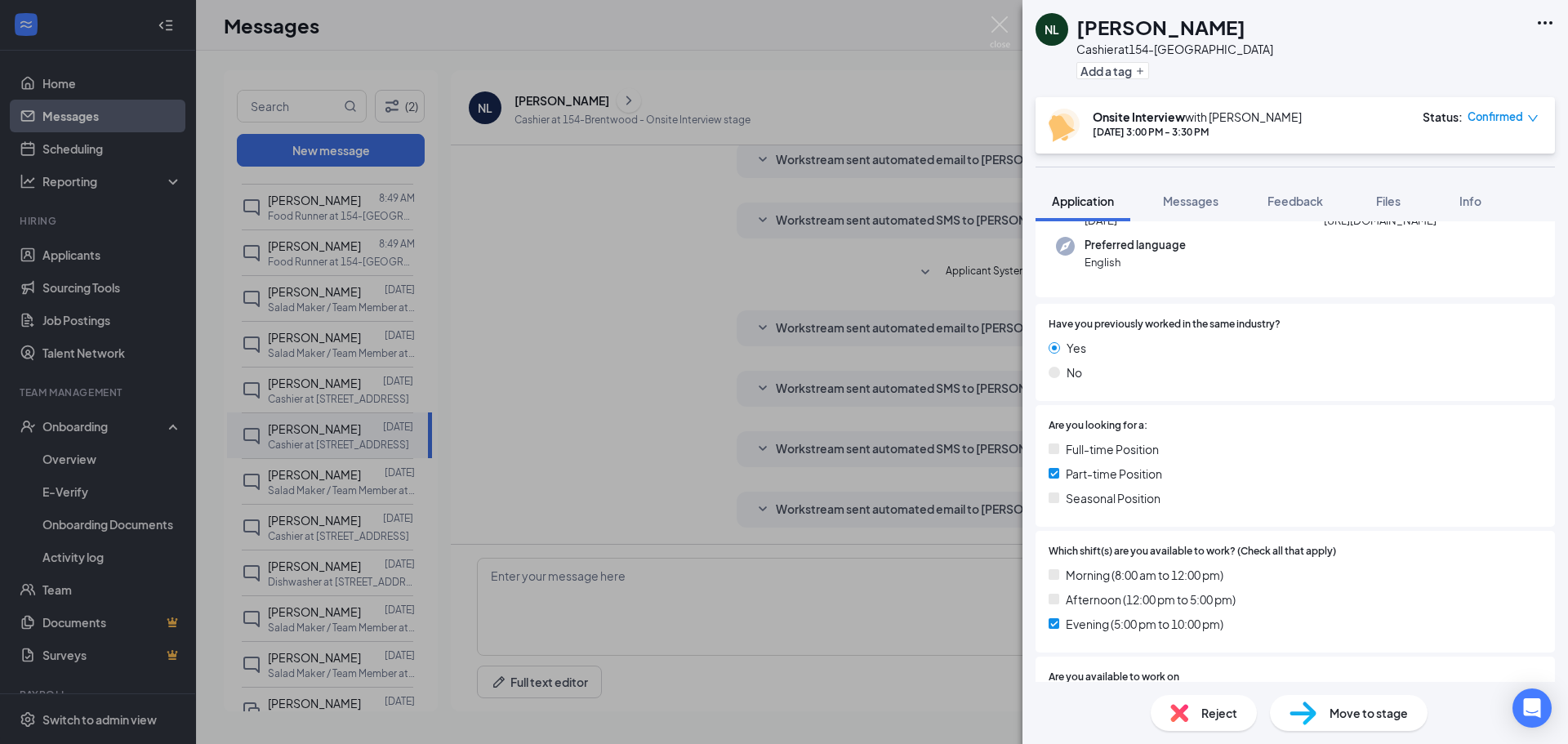
scroll to position [163, 0]
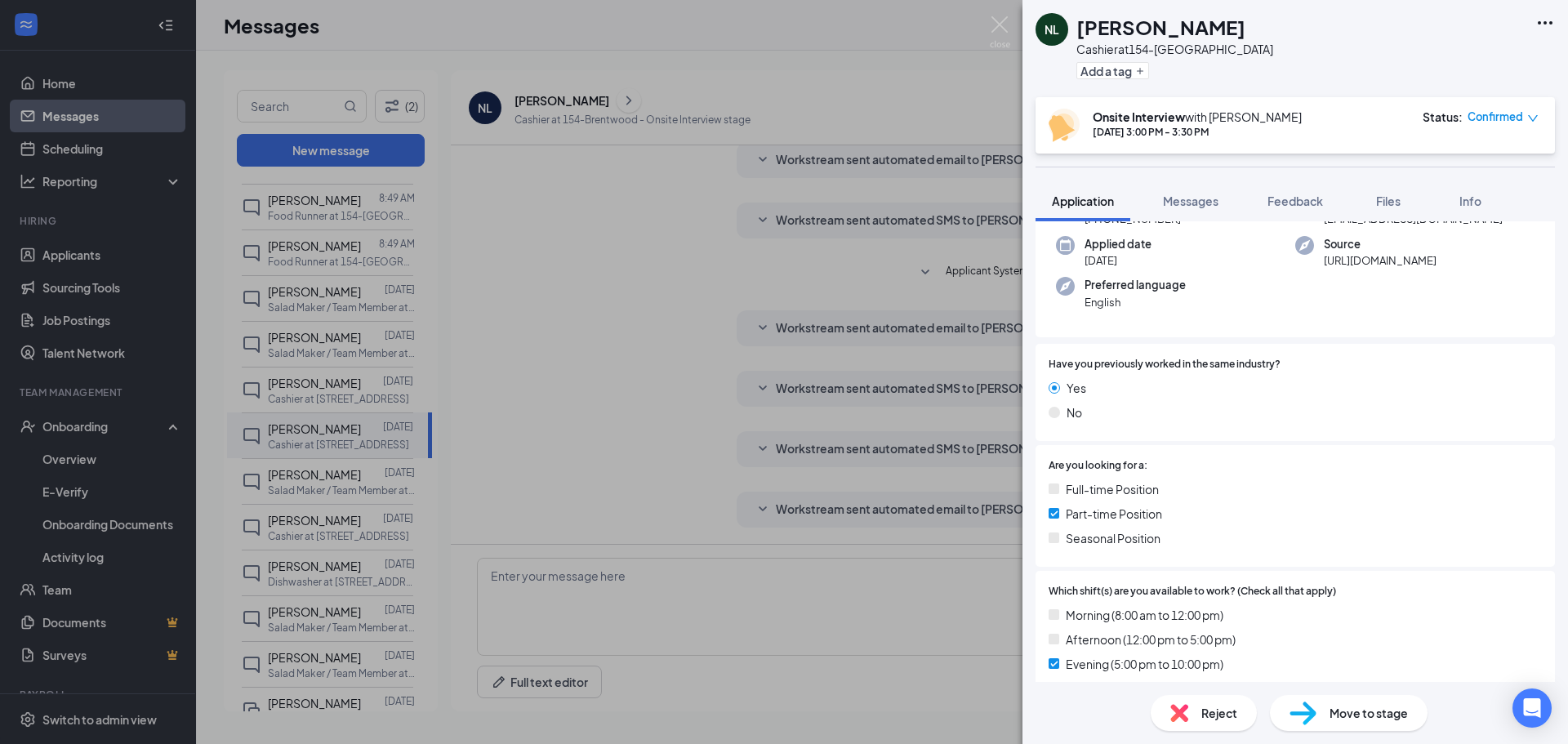
click at [337, 474] on div "NL [PERSON_NAME] Cashier at 154-Brentwood Add a tag Onsite Interview with [PERS…" at bounding box center [784, 372] width 1568 height 744
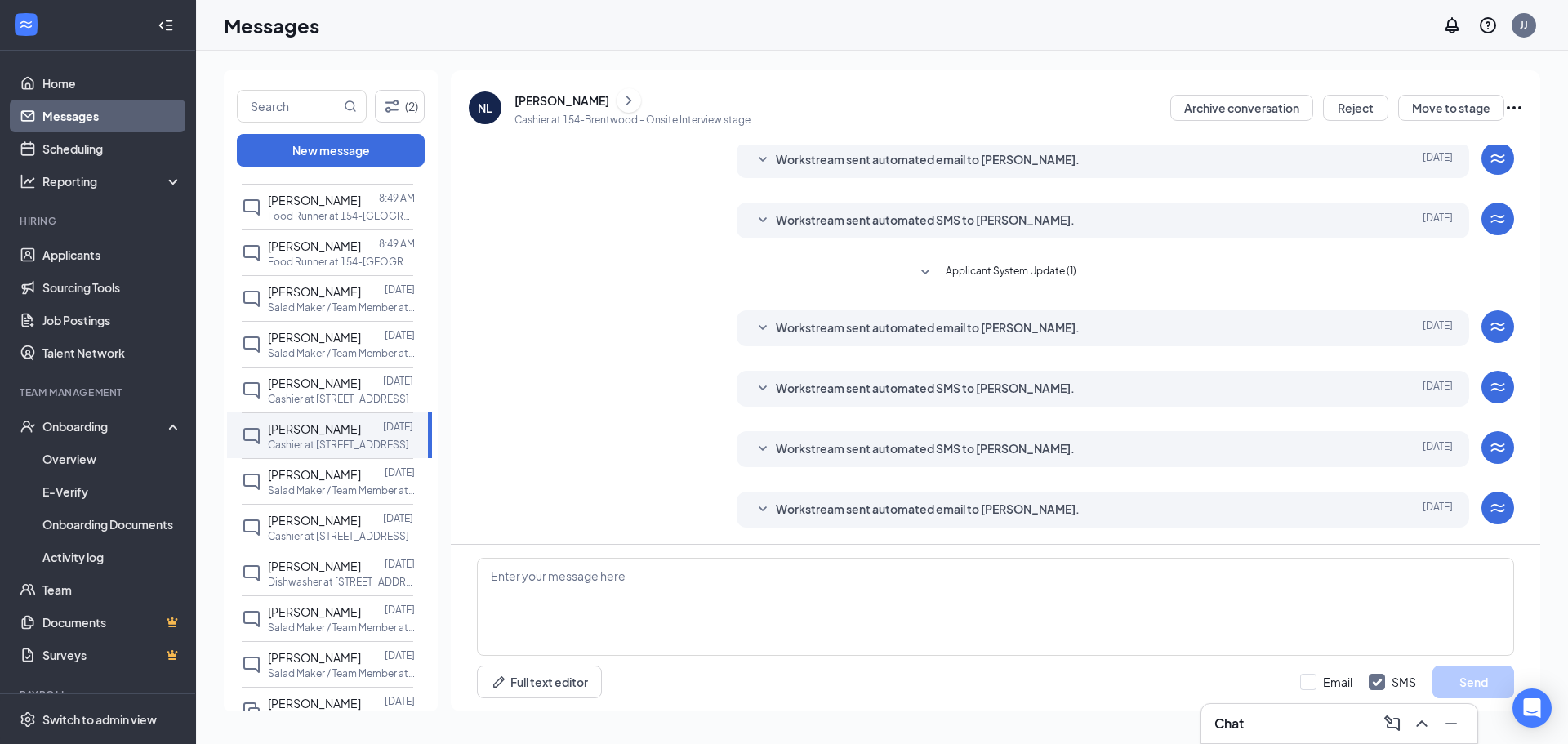
click at [621, 102] on icon "ChevronRight" at bounding box center [628, 100] width 16 height 20
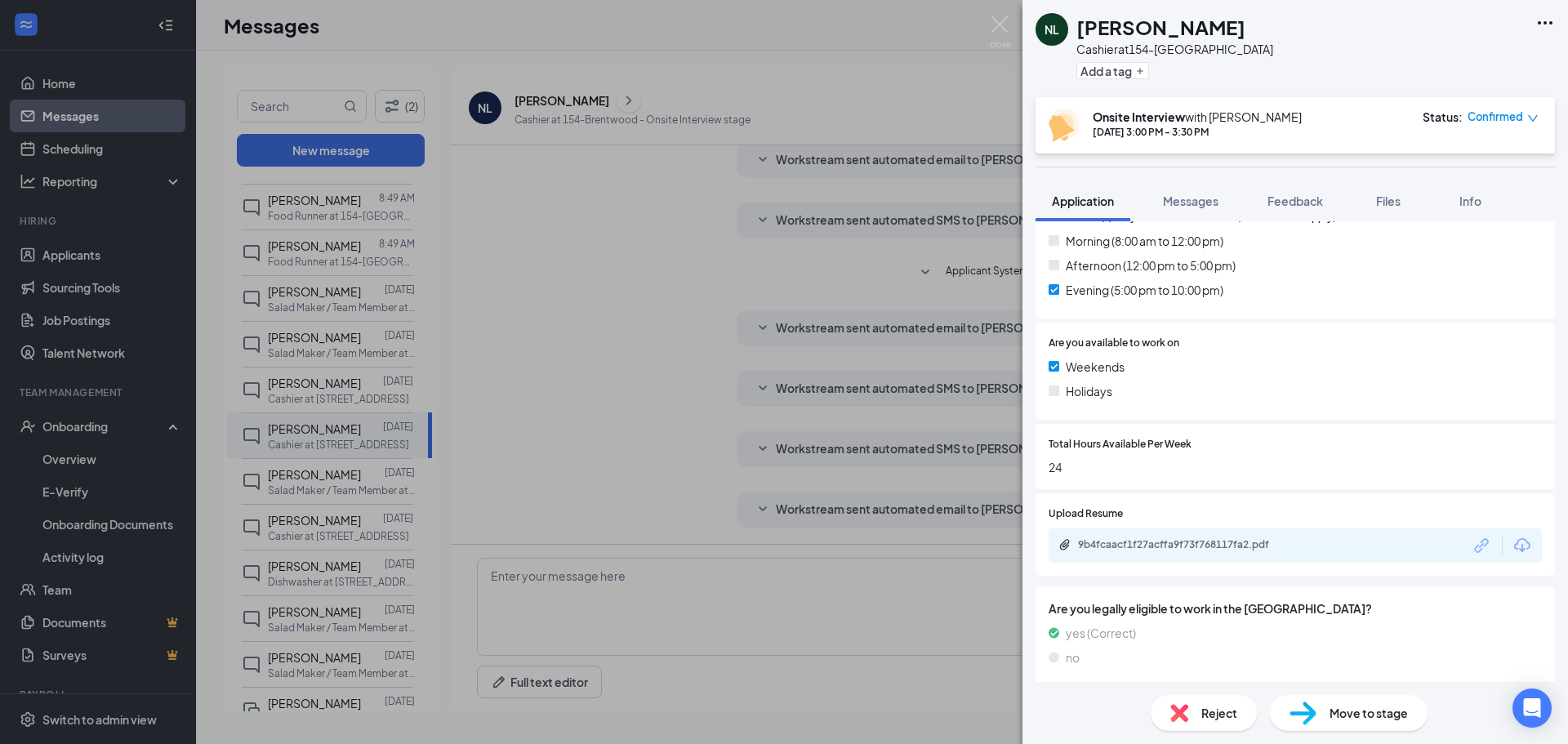
scroll to position [545, 0]
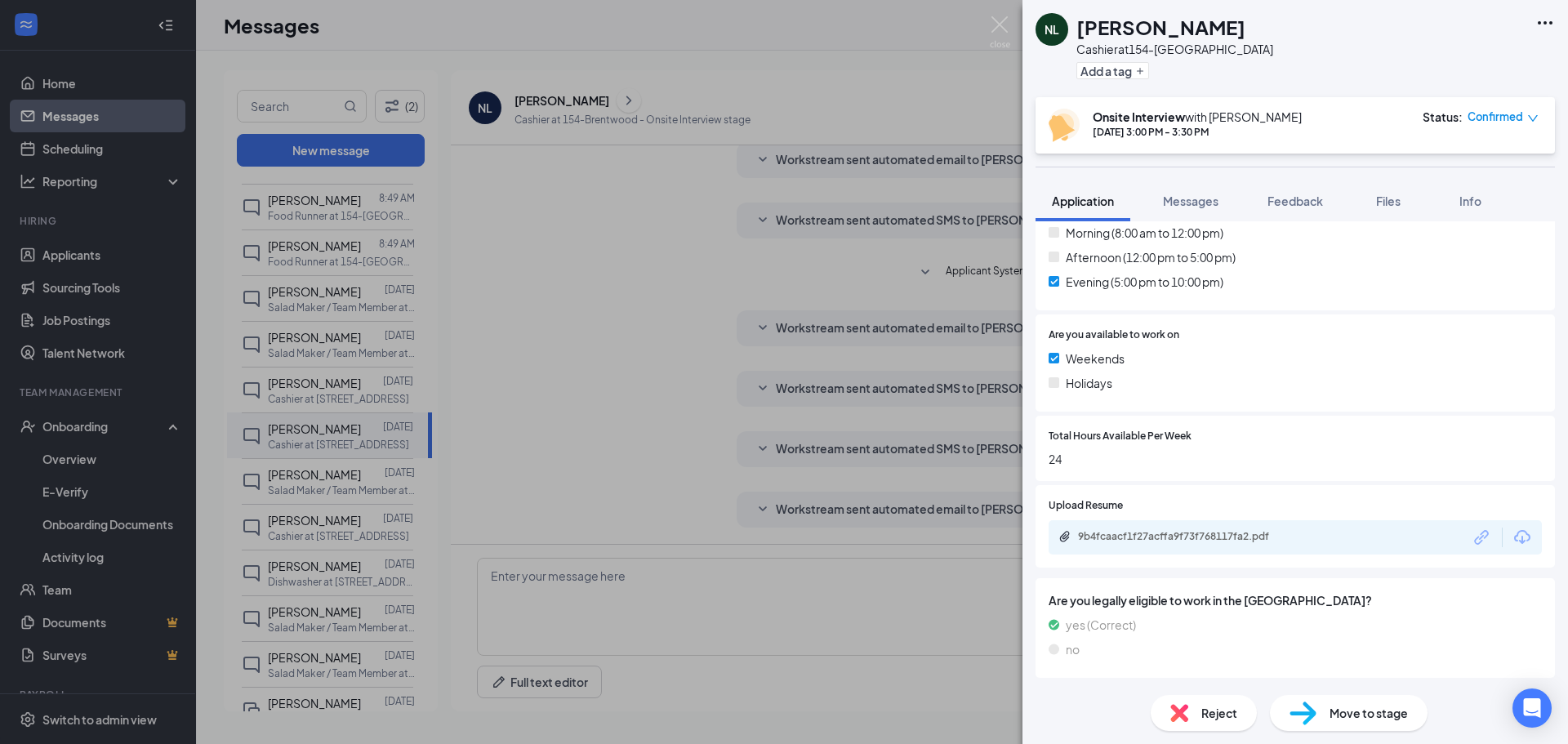
click at [329, 476] on div "NL [PERSON_NAME] Cashier at 154-Brentwood Add a tag Onsite Interview with [PERS…" at bounding box center [784, 372] width 1568 height 744
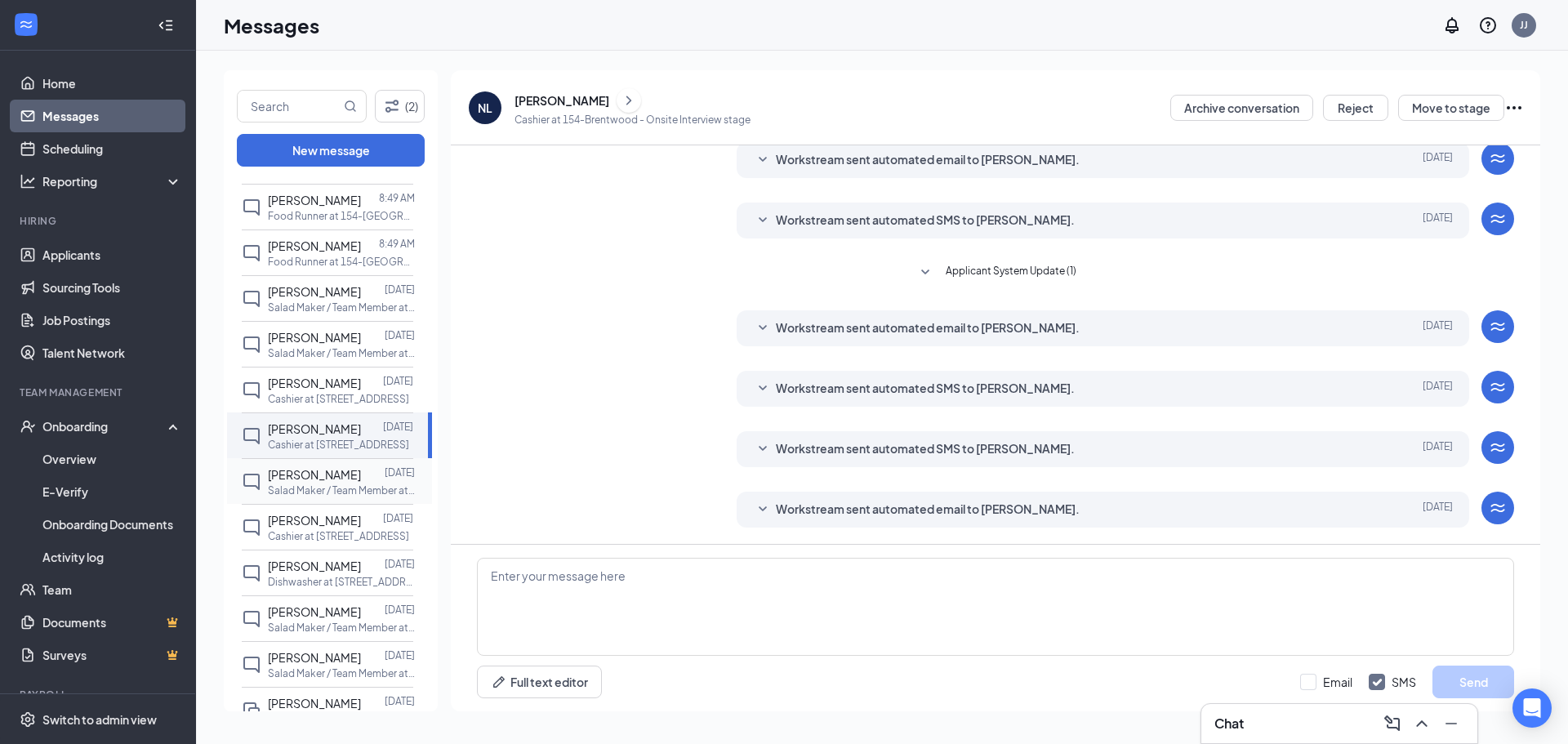
click at [328, 476] on span "[PERSON_NAME]" at bounding box center [313, 474] width 93 height 14
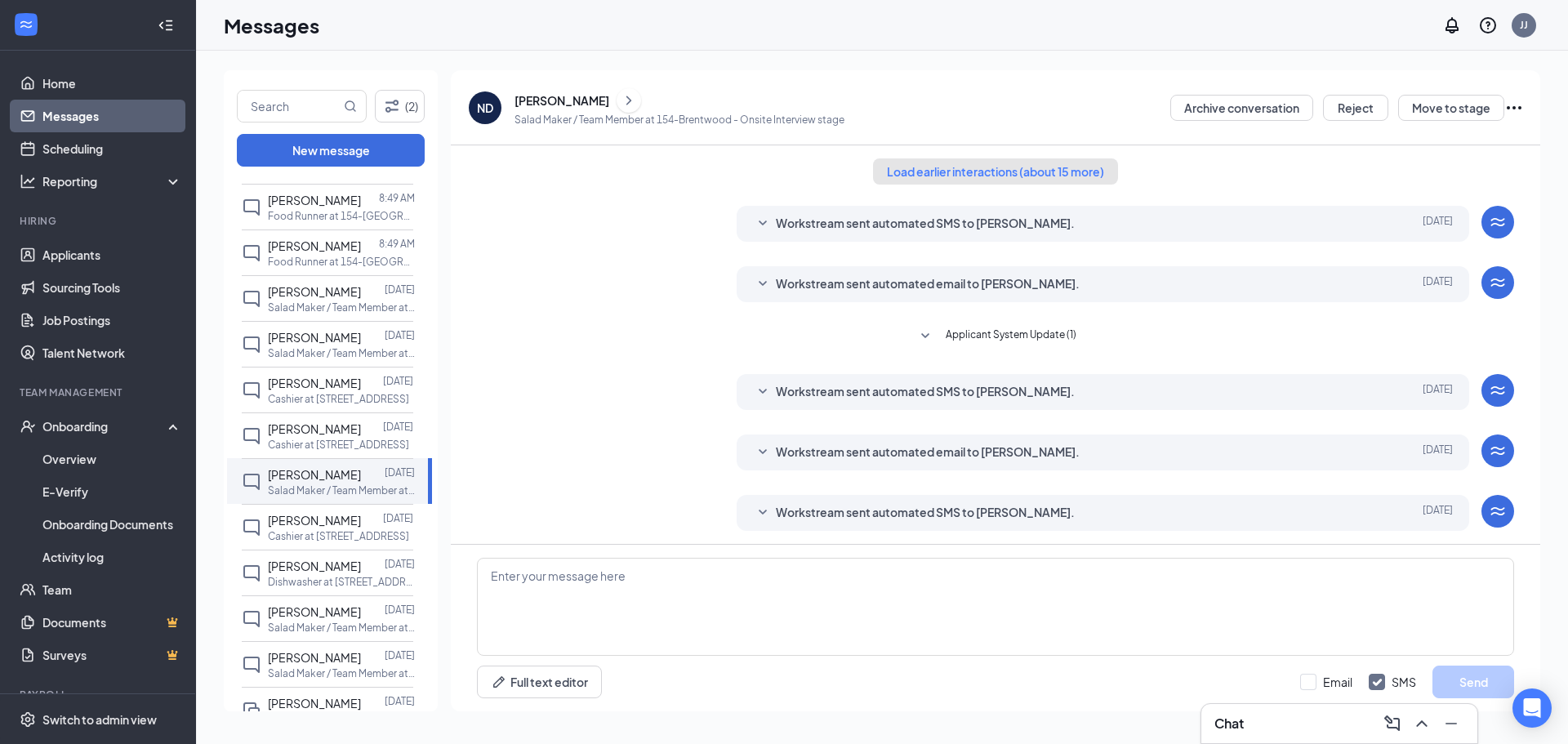
click at [1050, 172] on button "Load earlier interactions (about 15 more)" at bounding box center [995, 171] width 245 height 26
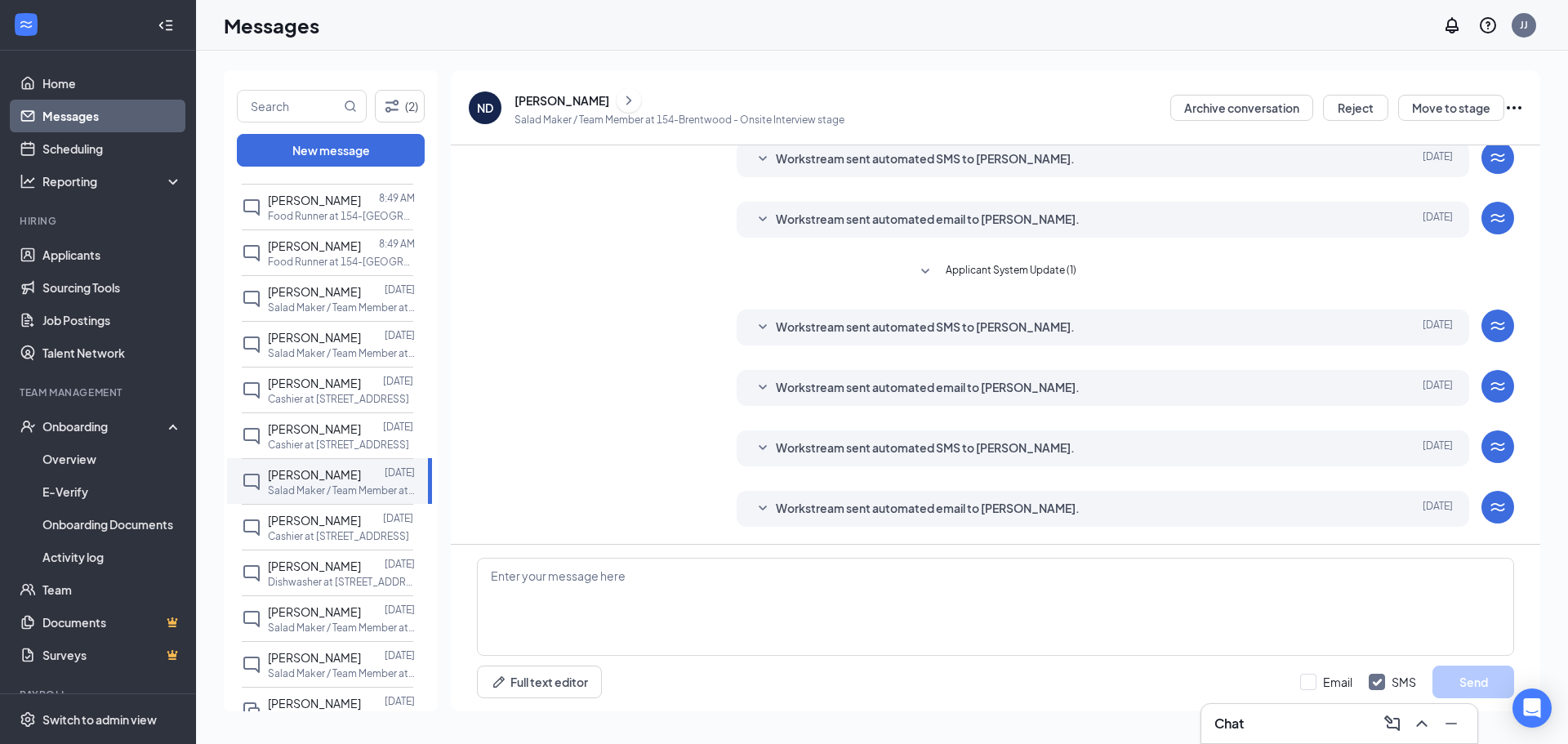
scroll to position [1047, 0]
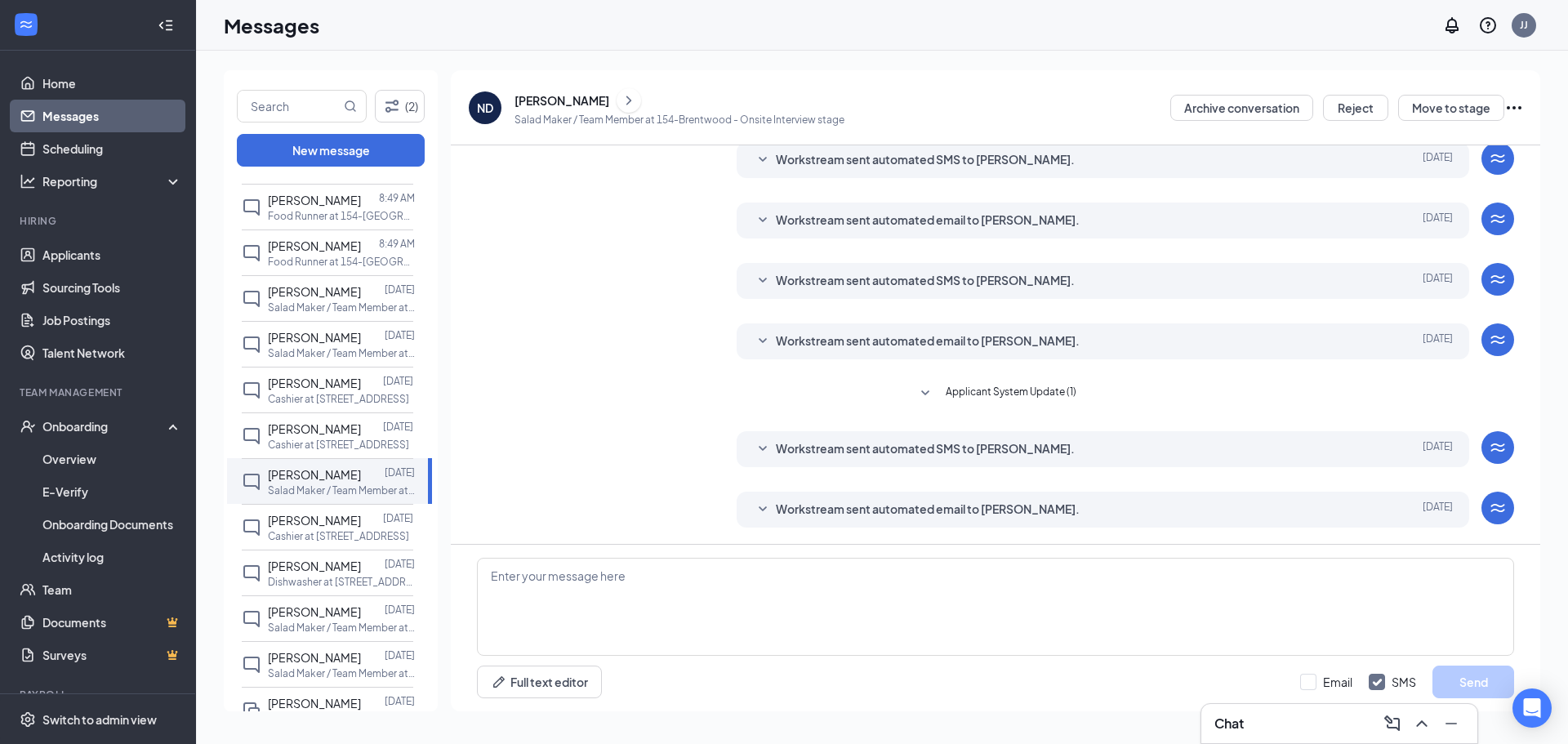
click at [617, 102] on button at bounding box center [629, 100] width 25 height 25
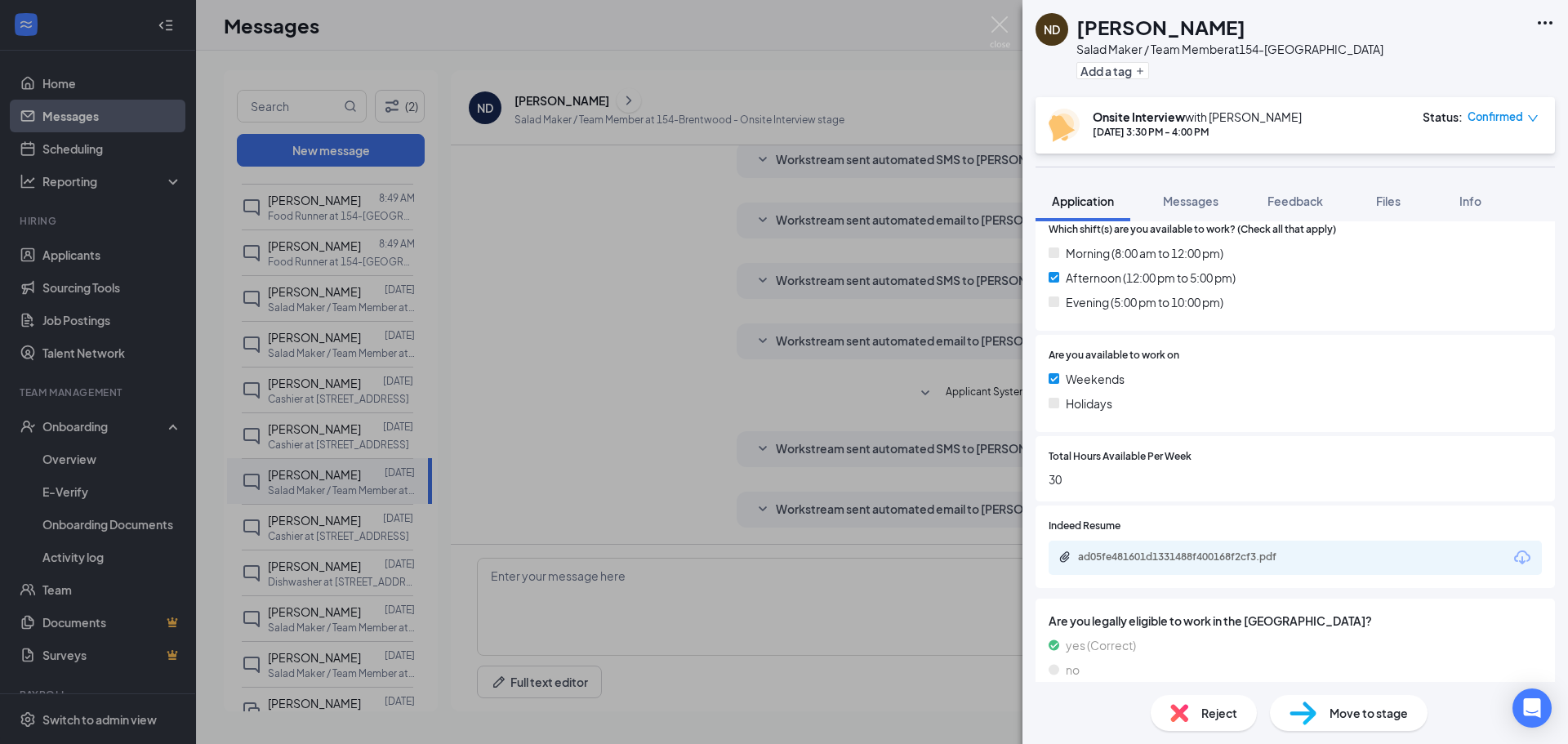
scroll to position [500, 0]
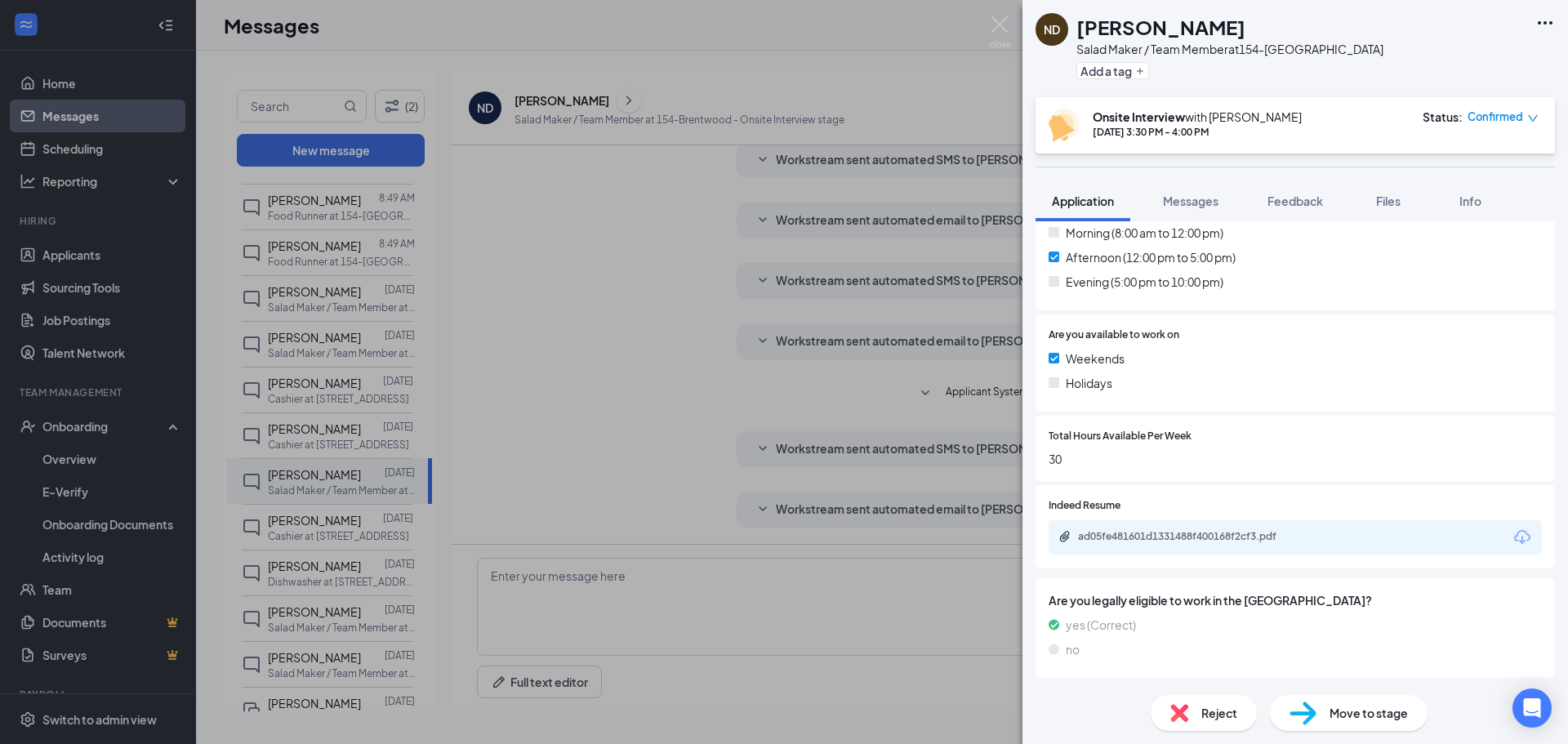
click at [350, 521] on div "ND [PERSON_NAME] Salad Maker / Team Member at 154-Brentwood Add a tag Onsite In…" at bounding box center [784, 372] width 1568 height 744
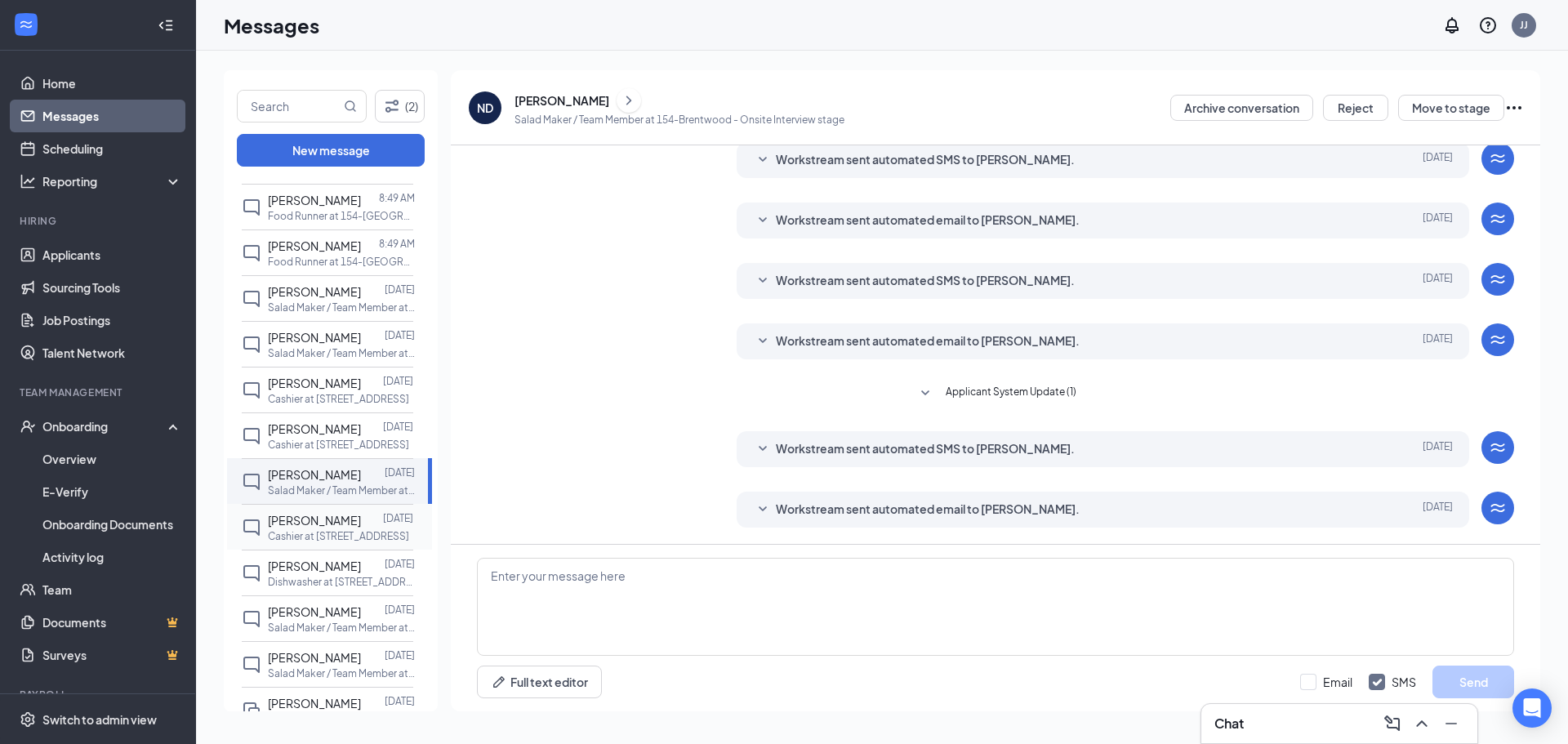
click at [307, 525] on span "[PERSON_NAME]" at bounding box center [313, 520] width 93 height 14
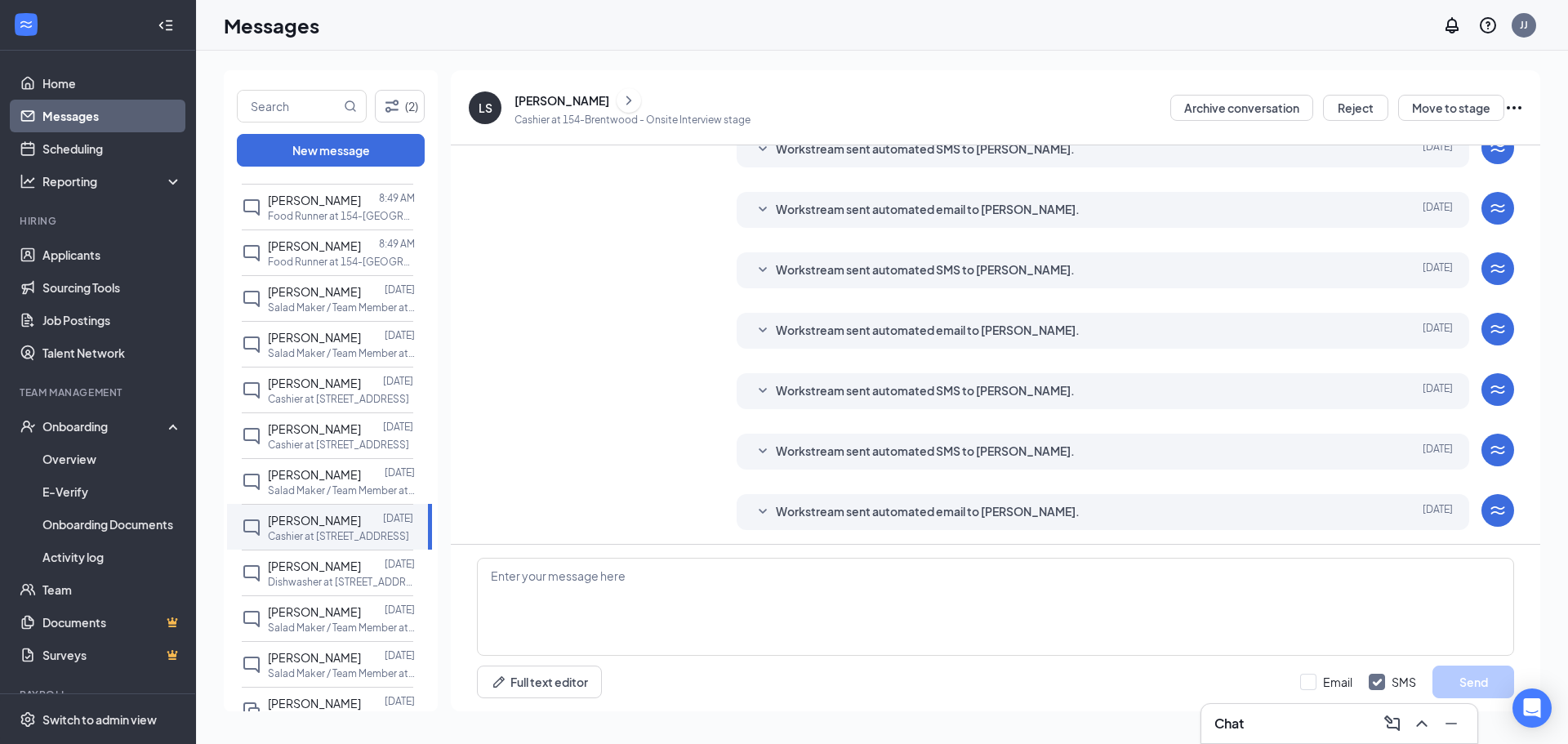
scroll to position [133, 0]
click at [621, 96] on icon "ChevronRight" at bounding box center [628, 100] width 16 height 20
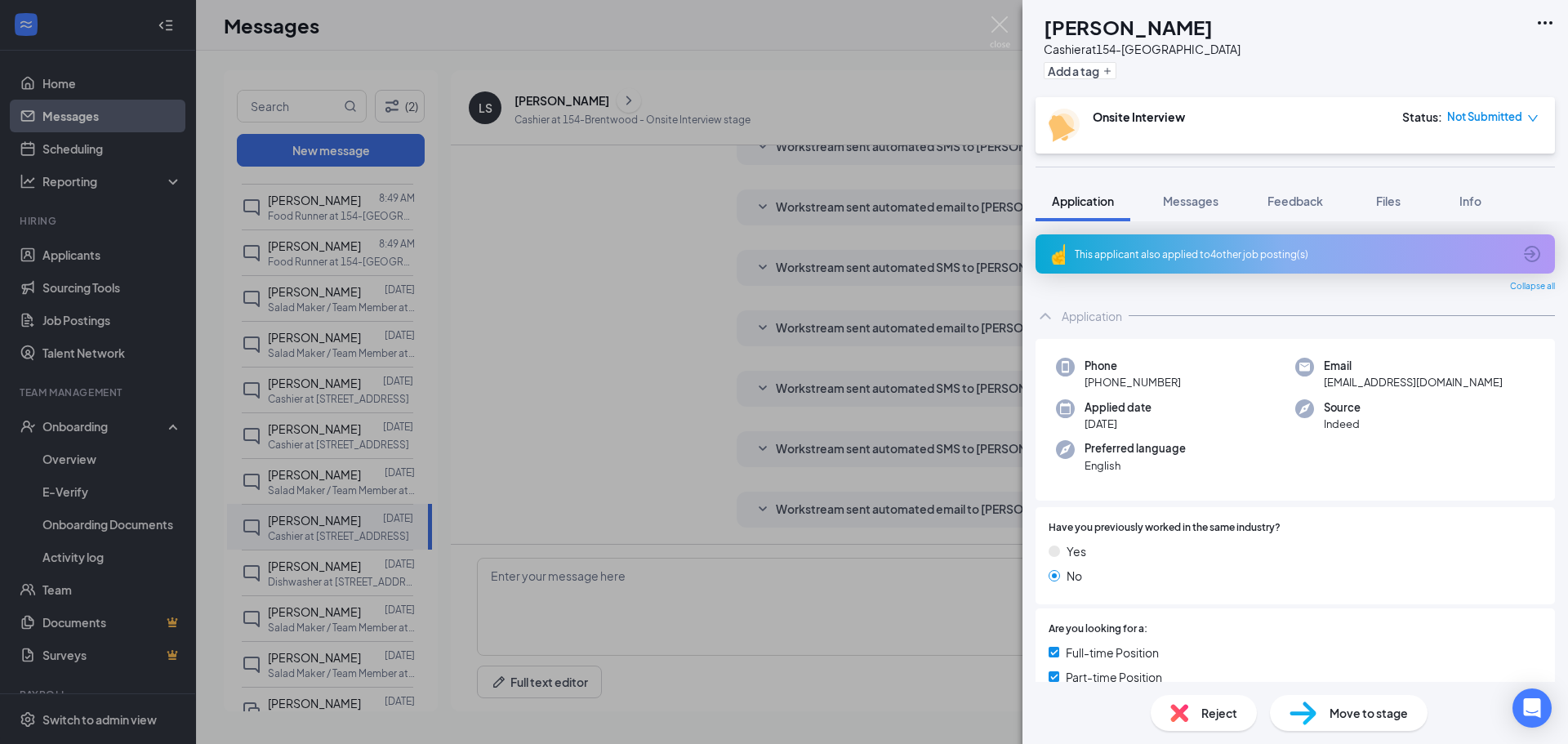
click at [668, 246] on div "LS [PERSON_NAME] Cashier at 154-Brentwood Add a tag Onsite Interview Status : N…" at bounding box center [784, 372] width 1568 height 744
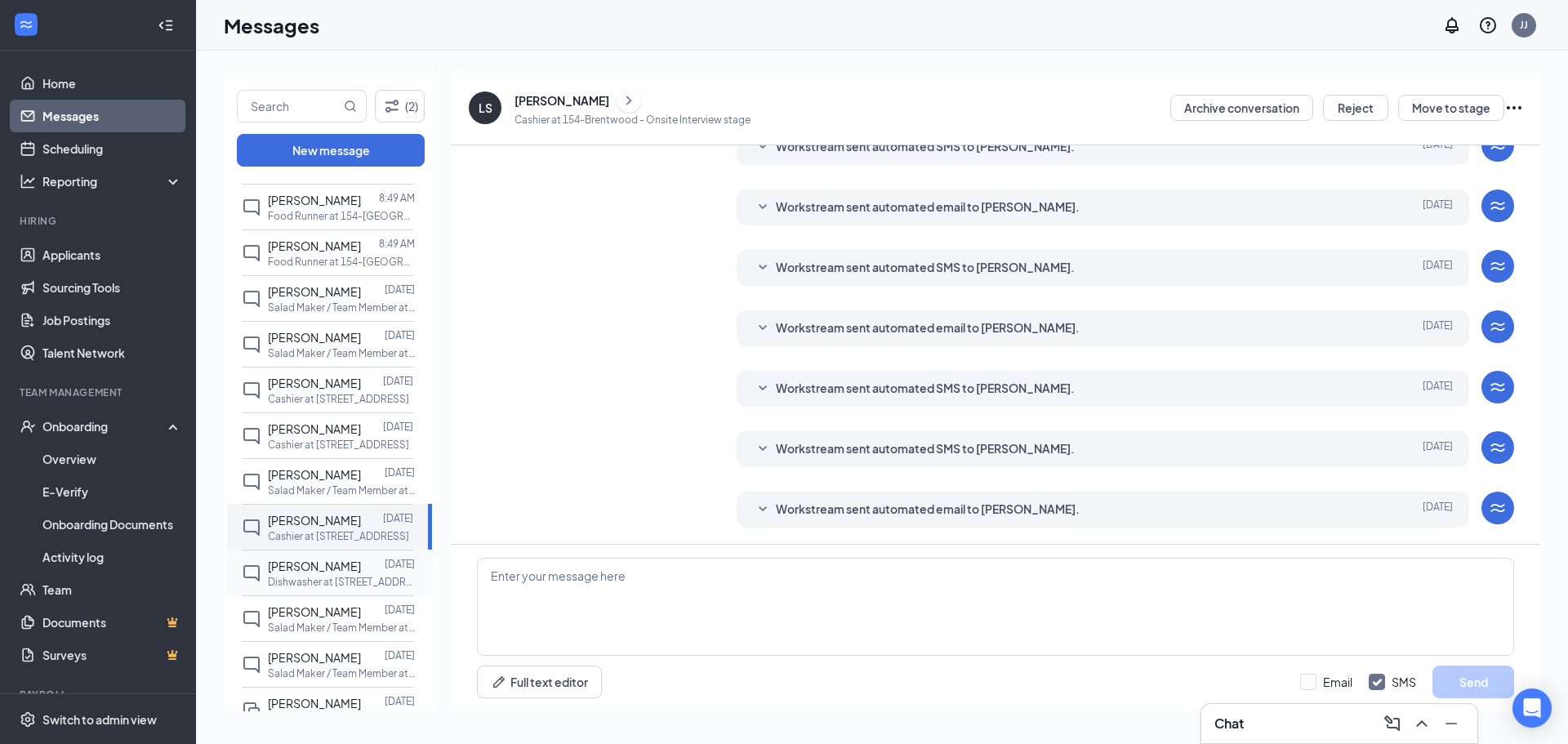
click at [304, 569] on span "[PERSON_NAME]" at bounding box center [313, 565] width 93 height 14
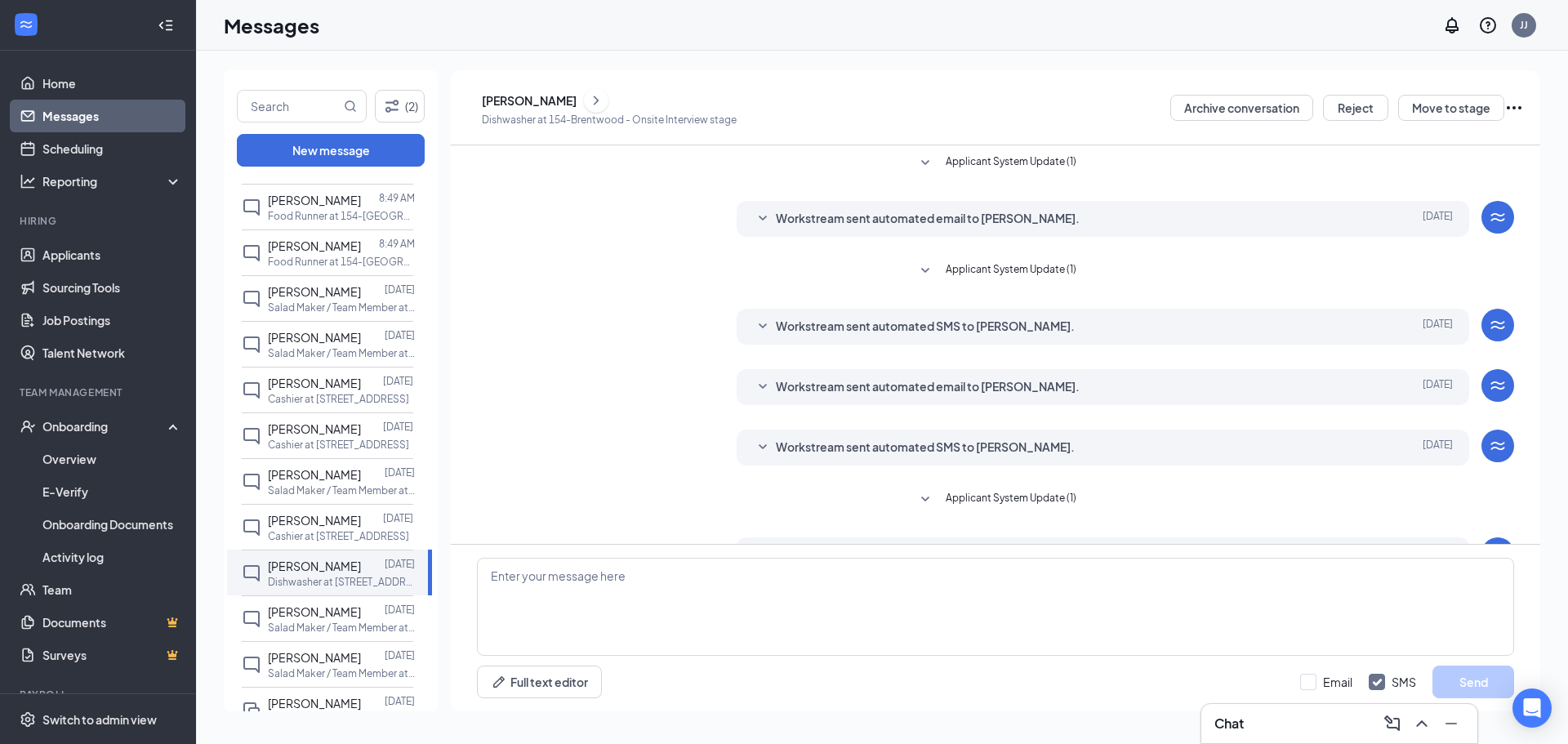
click at [590, 92] on icon "ChevronRight" at bounding box center [596, 100] width 16 height 20
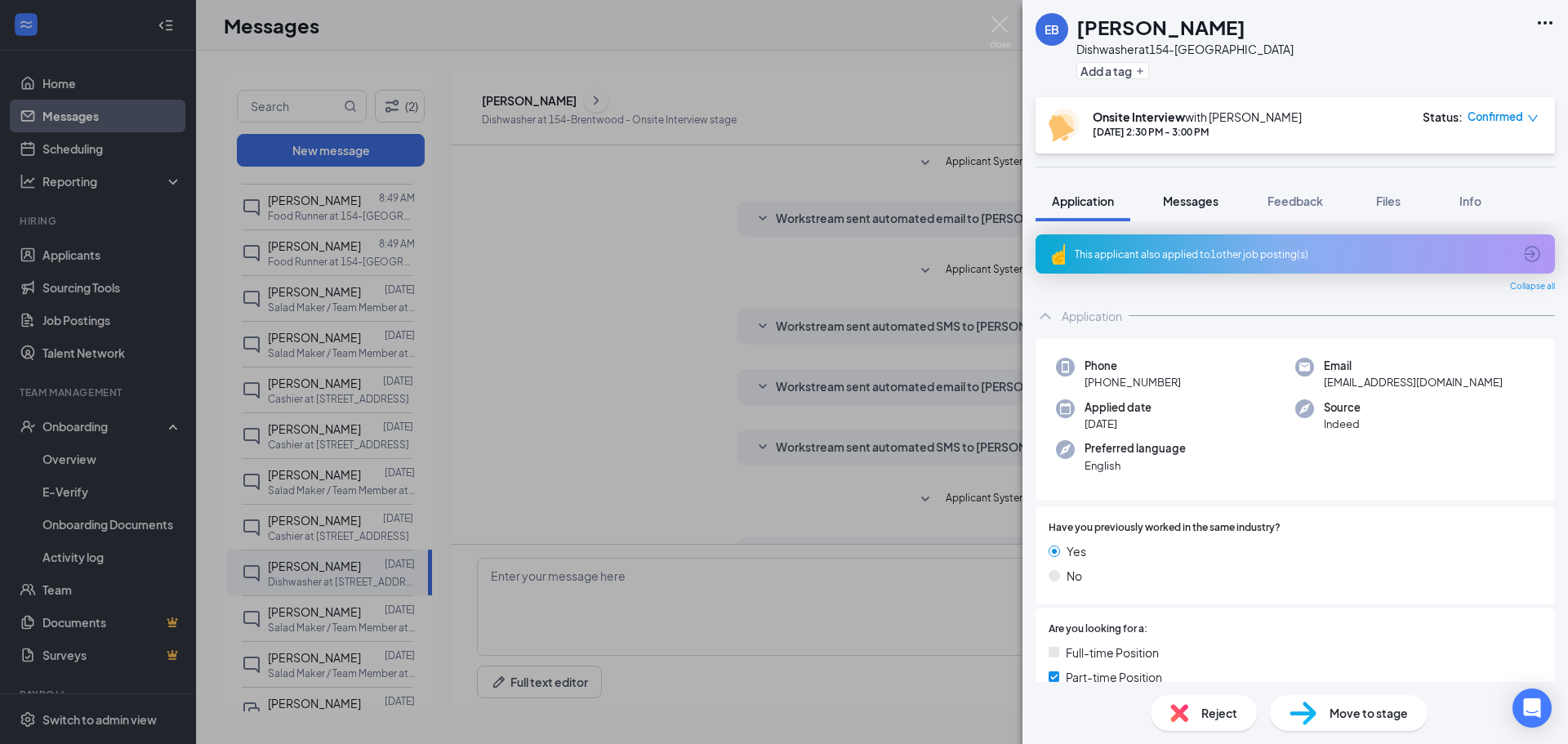
click at [1168, 200] on span "Messages" at bounding box center [1191, 201] width 55 height 14
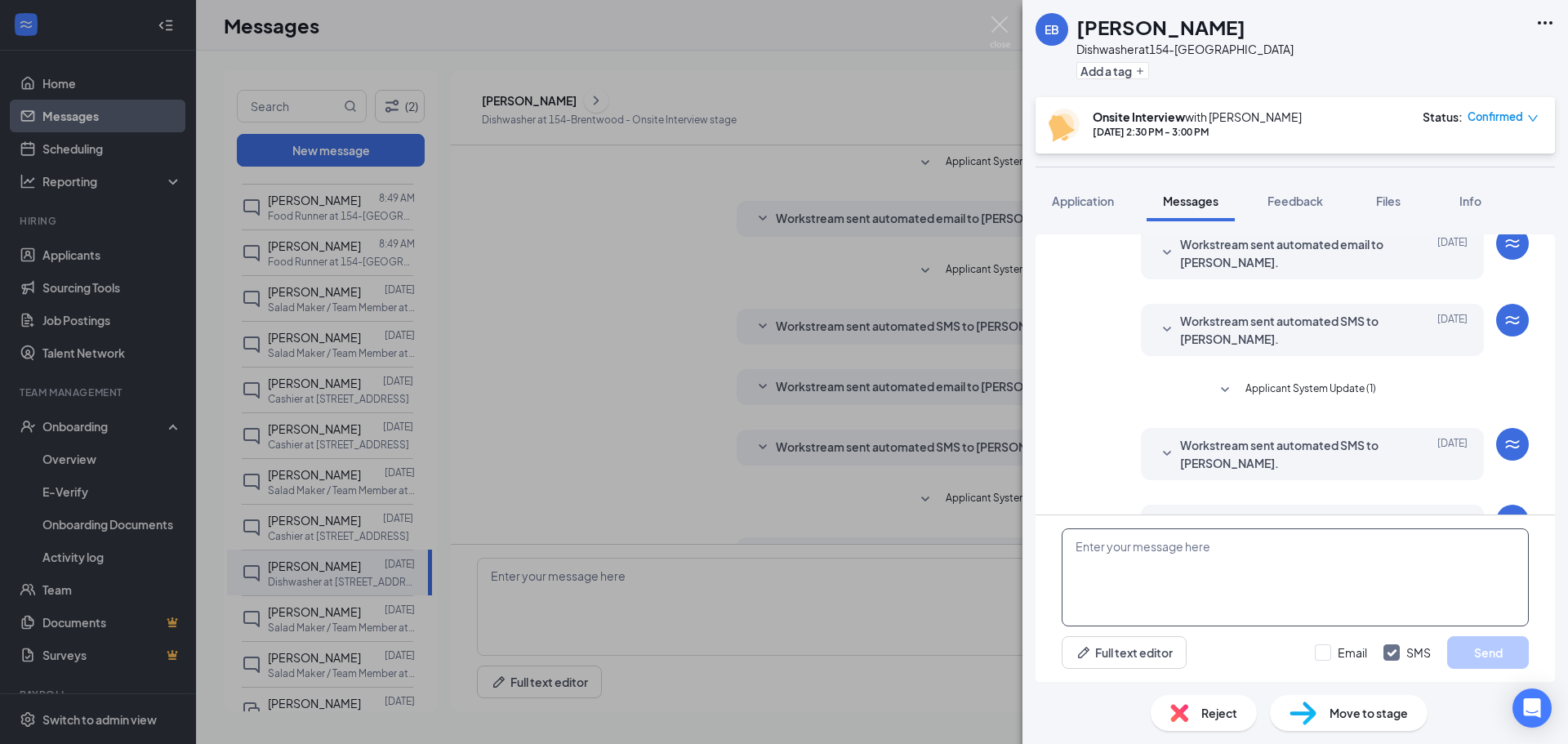
scroll to position [323, 0]
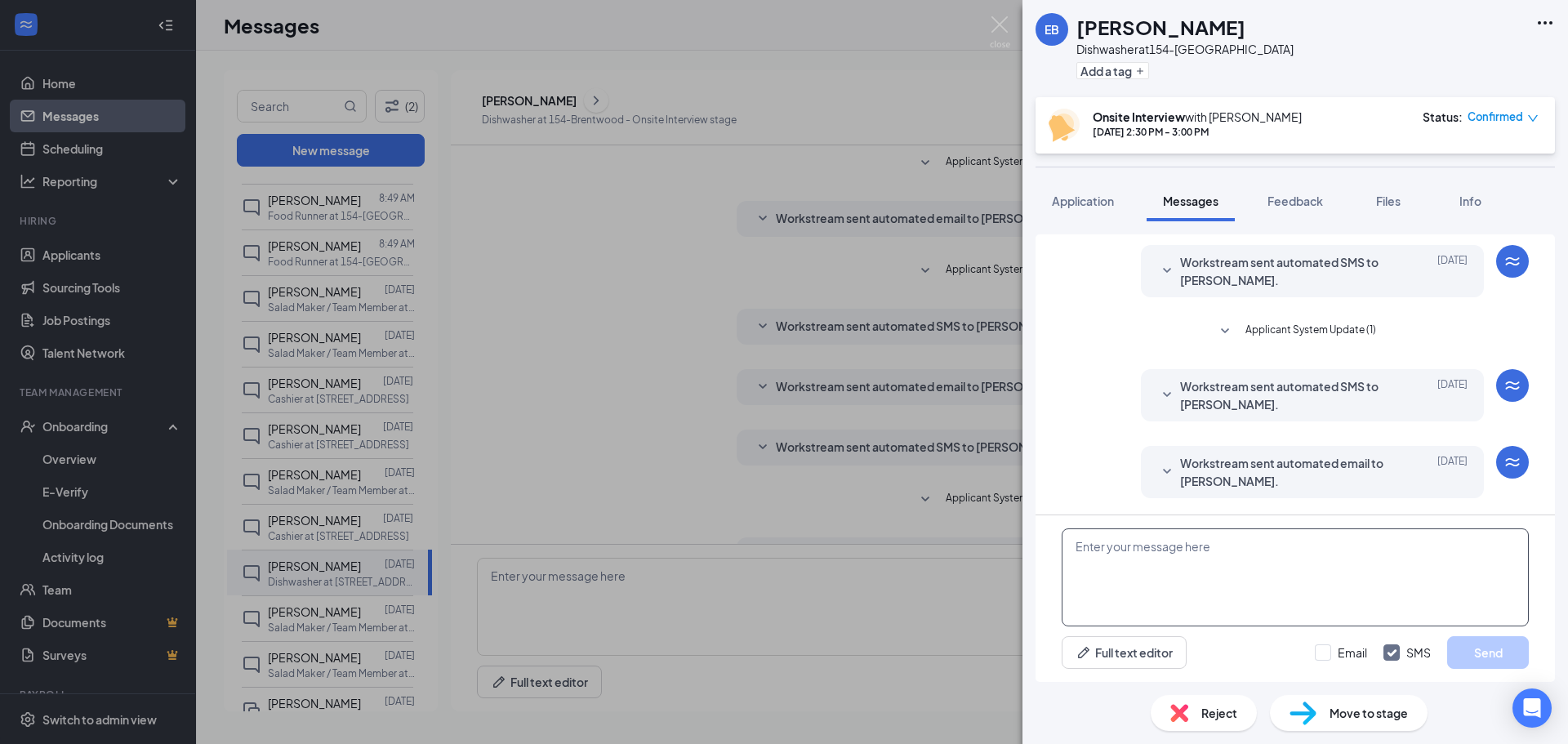
click at [1133, 573] on textarea at bounding box center [1295, 577] width 467 height 98
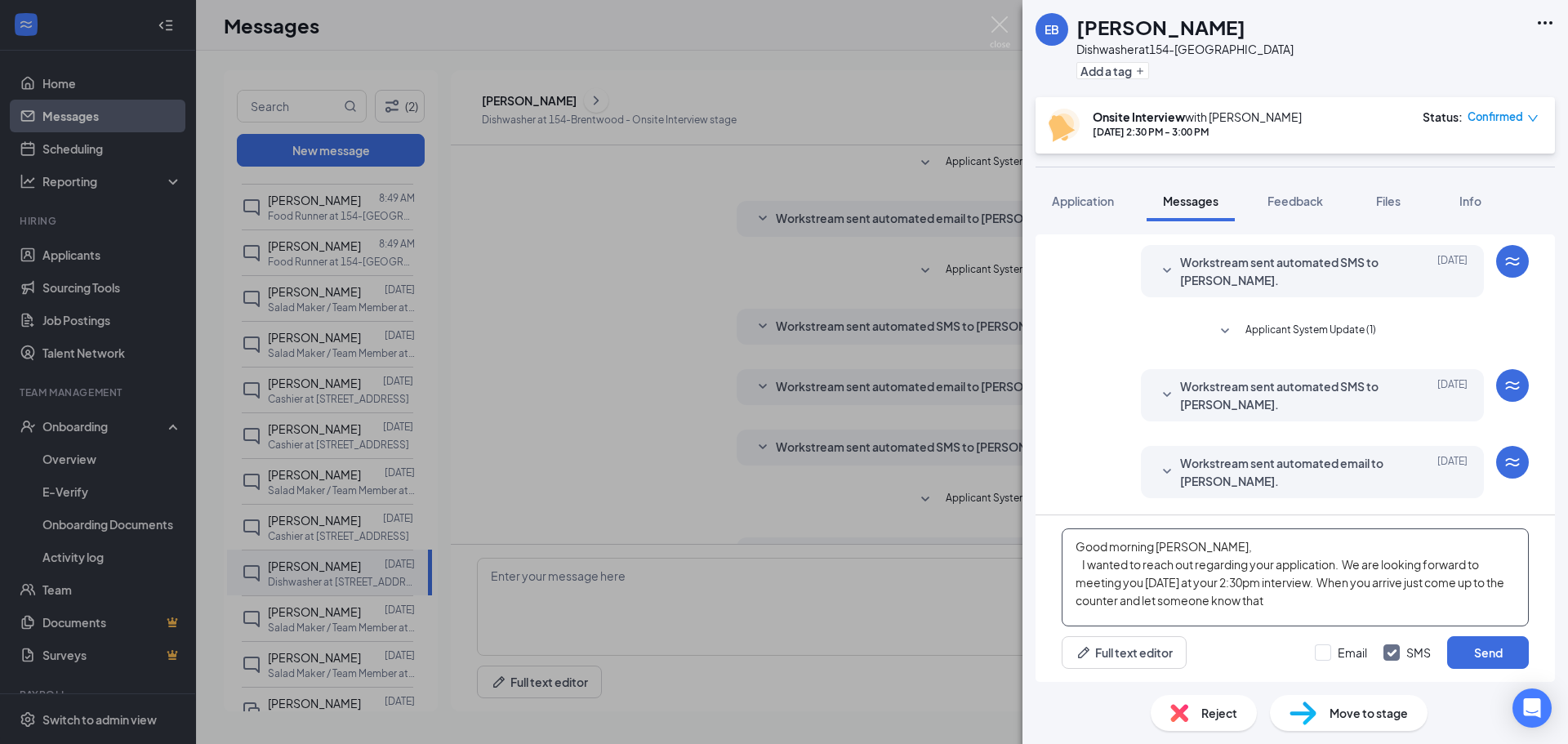
click at [1225, 599] on textarea "Good morning [PERSON_NAME], I wanted to reach out regarding your application. W…" at bounding box center [1295, 577] width 467 height 98
click at [1226, 600] on textarea "Good morning [PERSON_NAME], I wanted to reach out regarding your application. W…" at bounding box center [1295, 577] width 467 height 98
click at [1229, 600] on textarea "Good morning [PERSON_NAME], I wanted to reach out regarding your application. W…" at bounding box center [1295, 577] width 467 height 98
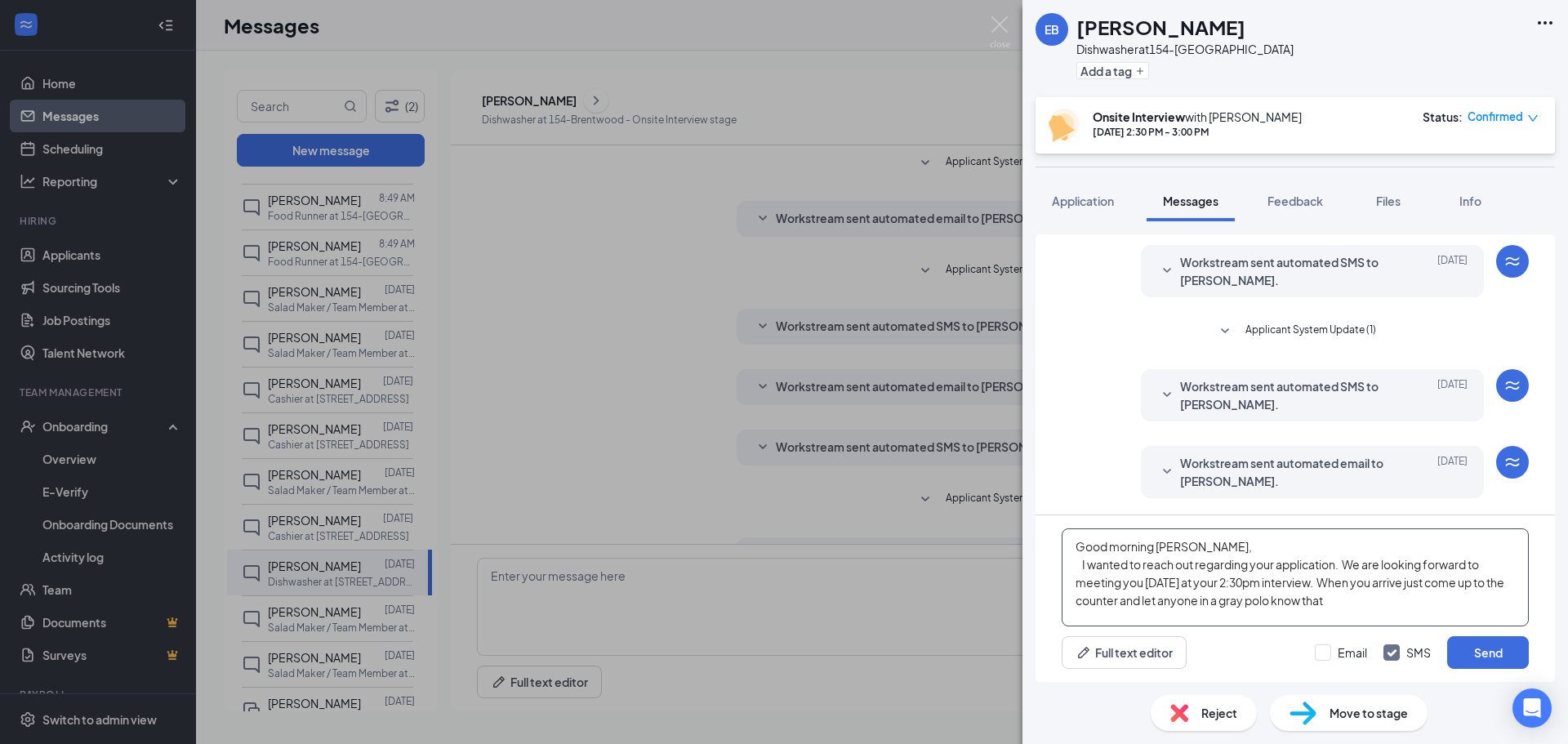
click at [1357, 597] on textarea "Good morning [PERSON_NAME], I wanted to reach out regarding your application. W…" at bounding box center [1295, 577] width 467 height 98
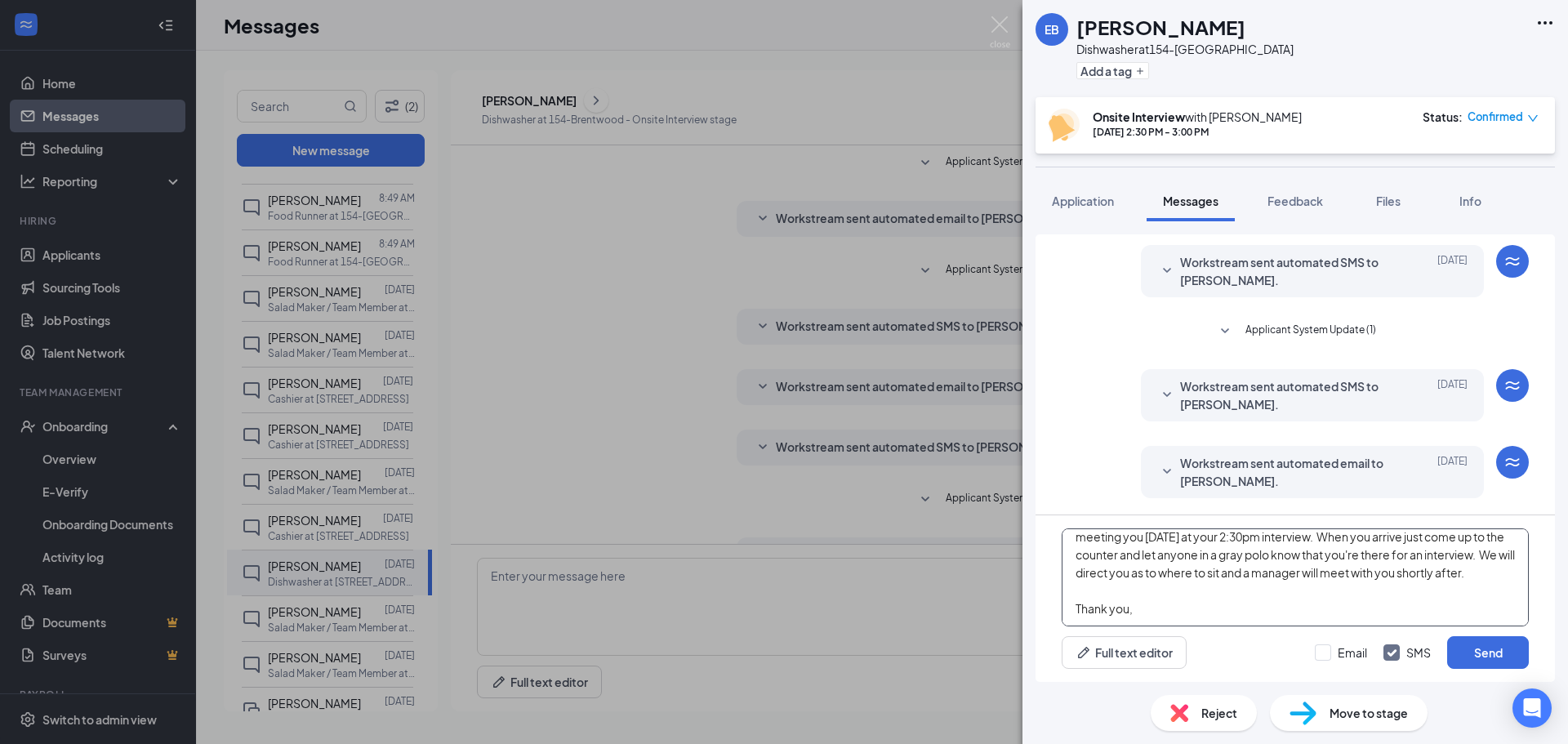
scroll to position [72, 0]
click at [1167, 560] on textarea "Good morning [PERSON_NAME], I wanted to reach out regarding your application. W…" at bounding box center [1295, 577] width 467 height 98
click at [1212, 609] on textarea "Good morning [PERSON_NAME], I wanted to reach out regarding your application. W…" at bounding box center [1295, 577] width 467 height 98
type textarea "Good morning [PERSON_NAME], I wanted to reach out regarding your application. W…"
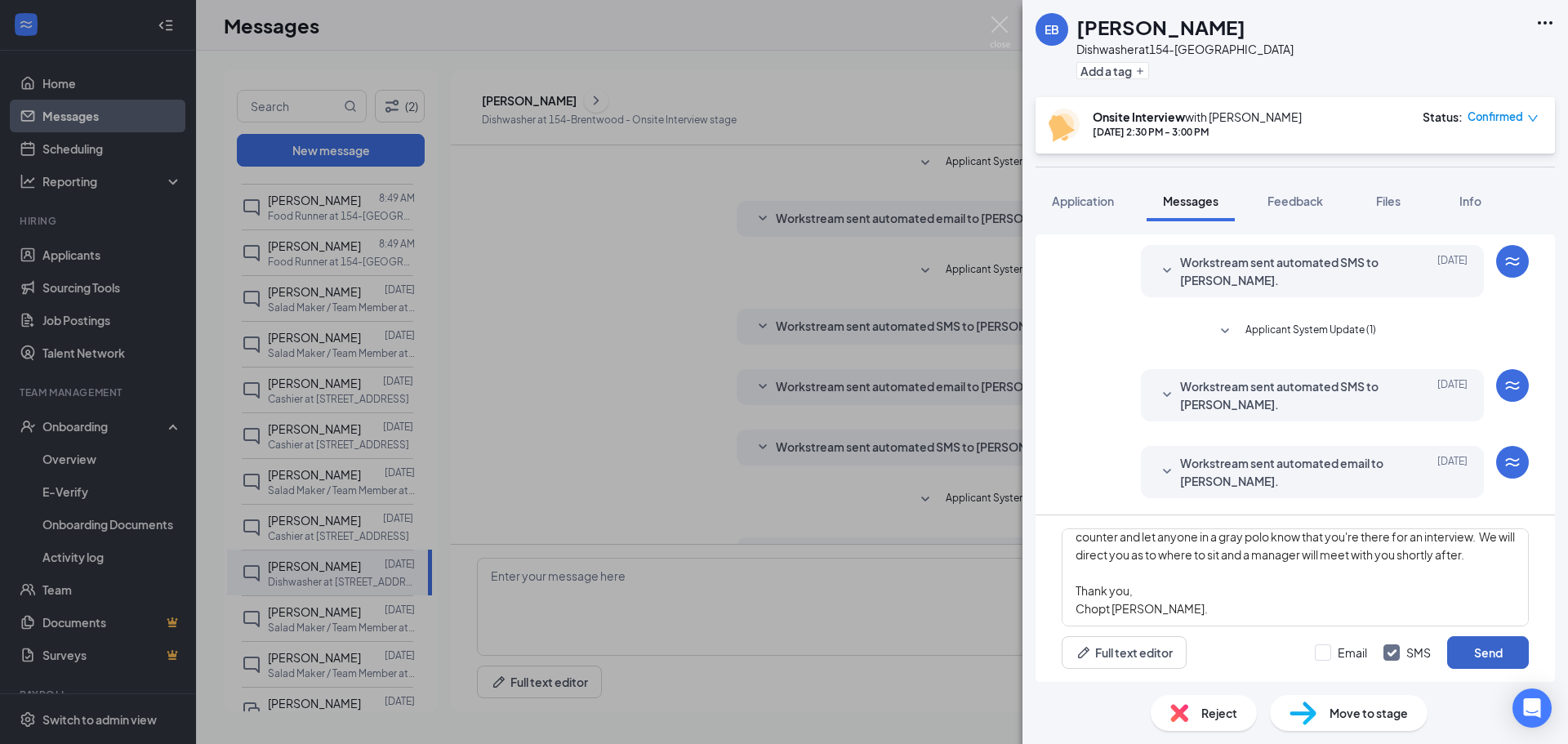
click at [1486, 652] on button "Send" at bounding box center [1488, 652] width 82 height 32
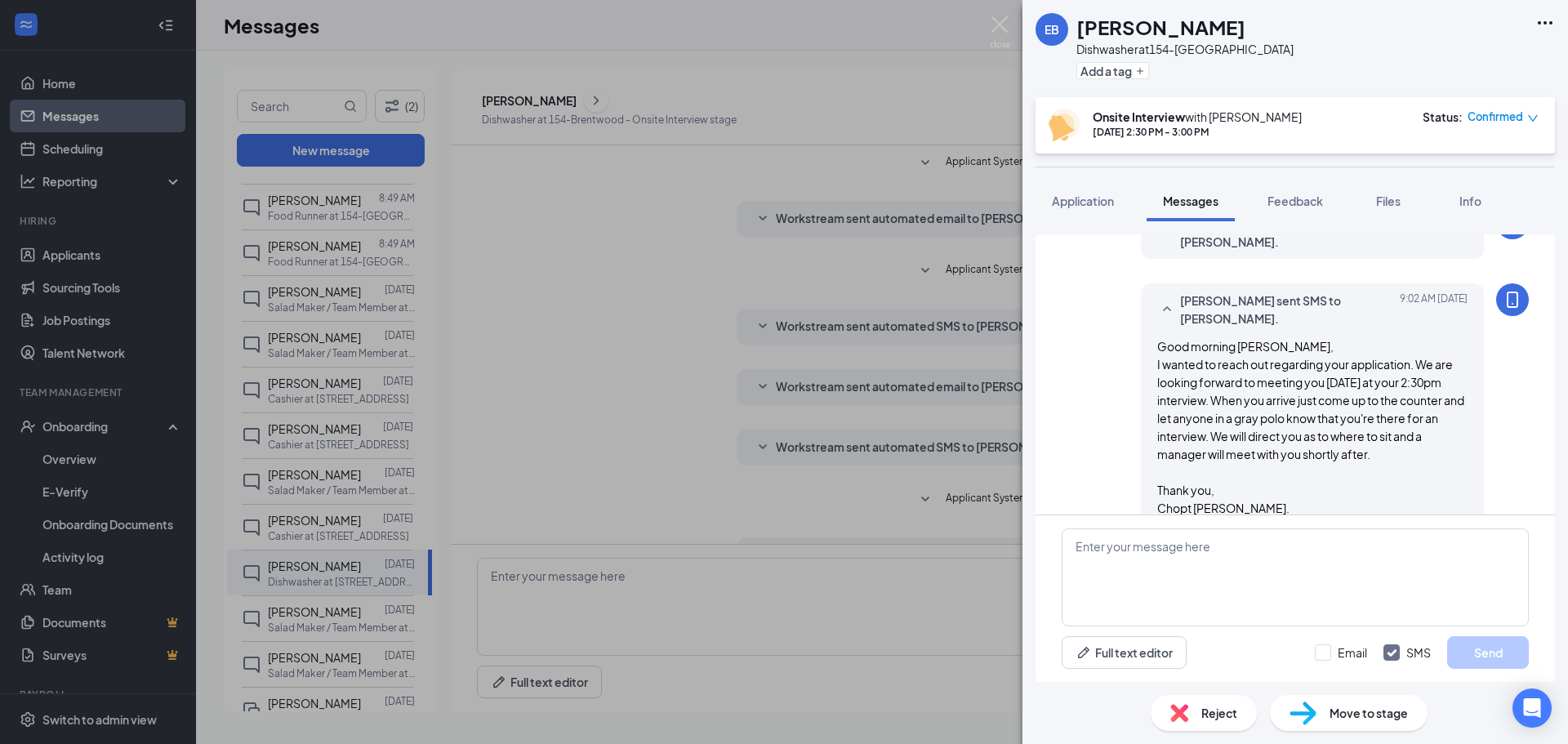
scroll to position [572, 0]
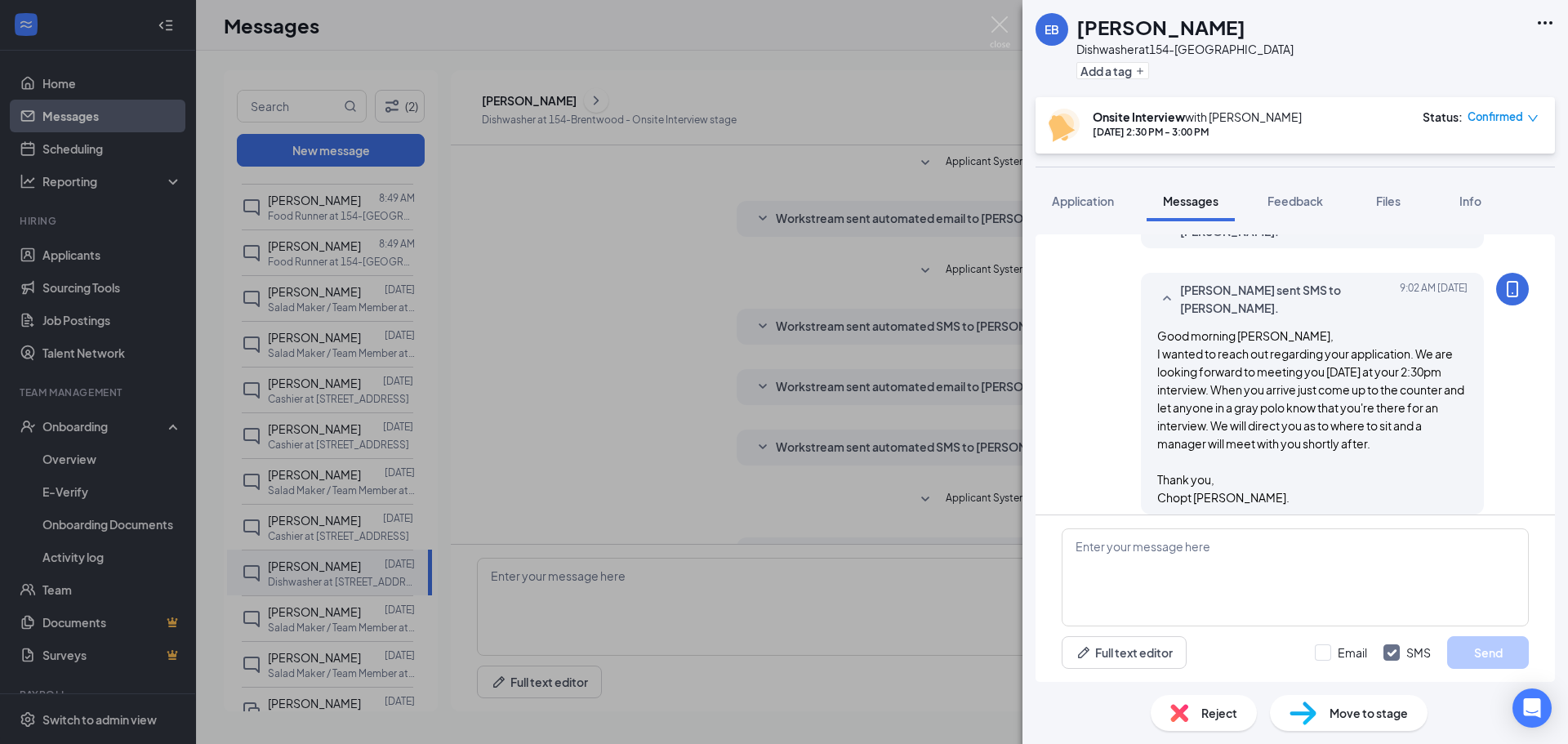
click at [561, 275] on div "EB [PERSON_NAME] Dishwasher at 154-Brentwood Add a tag Onsite Interview with [P…" at bounding box center [784, 372] width 1568 height 744
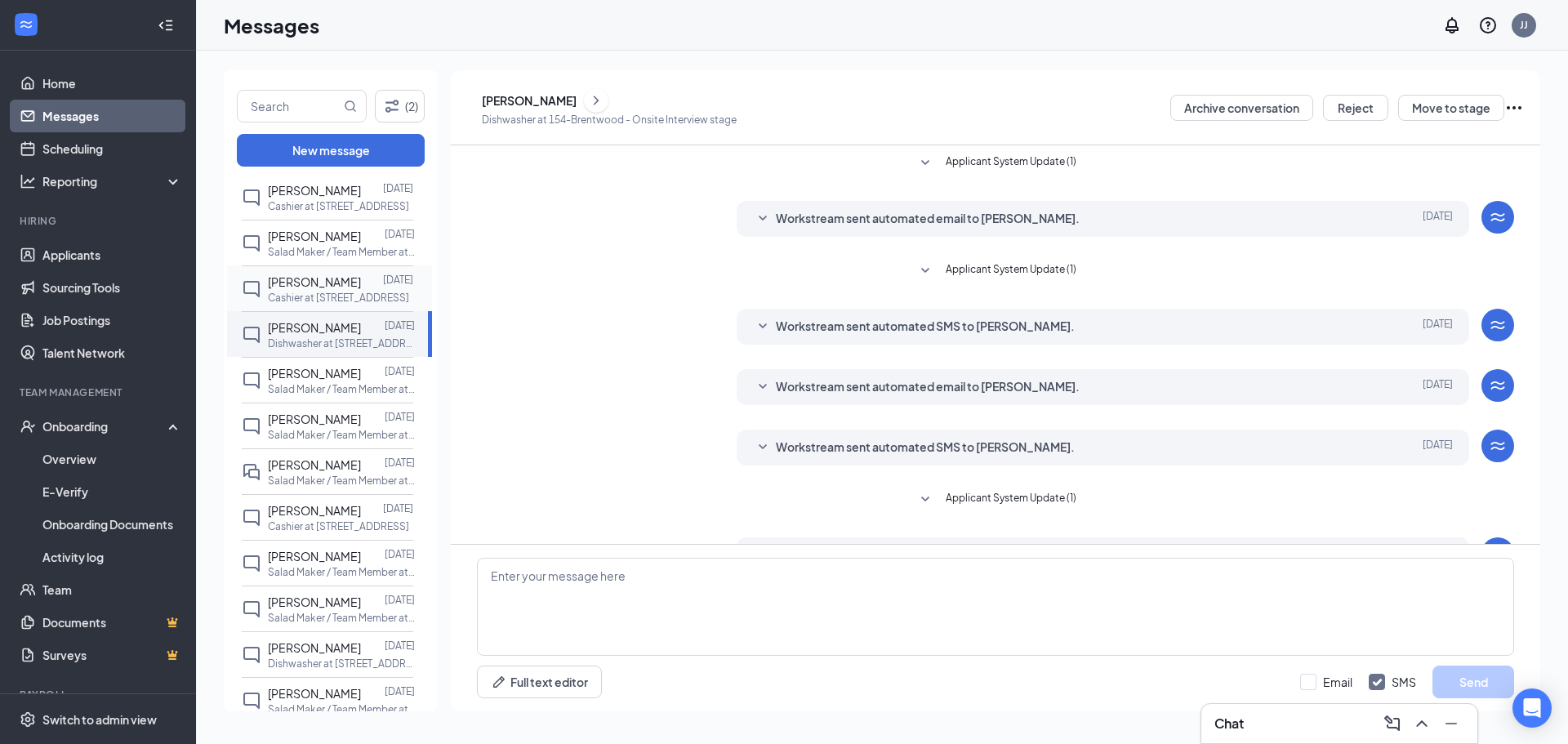
scroll to position [409, 0]
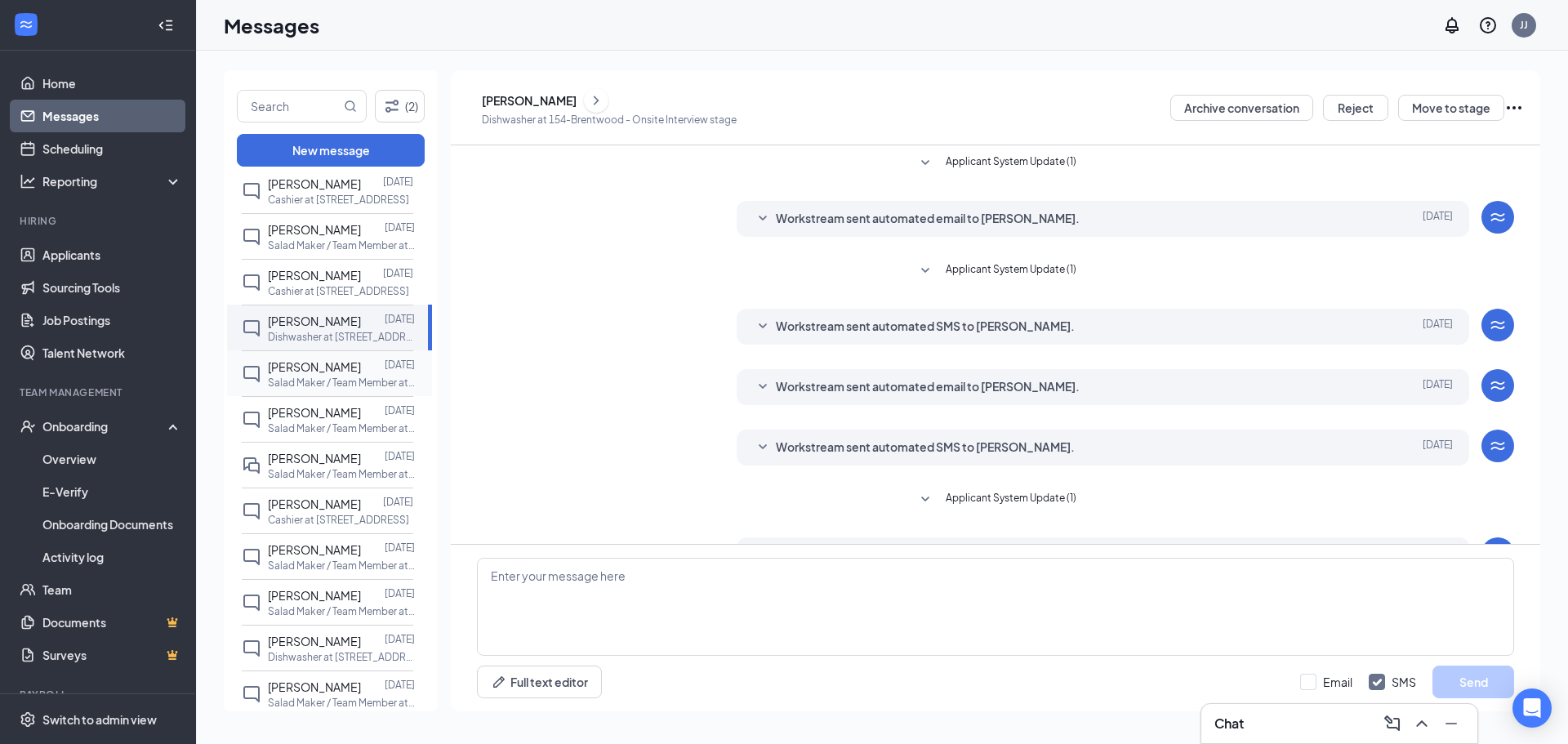
click at [334, 369] on span "[PERSON_NAME]" at bounding box center [313, 366] width 93 height 14
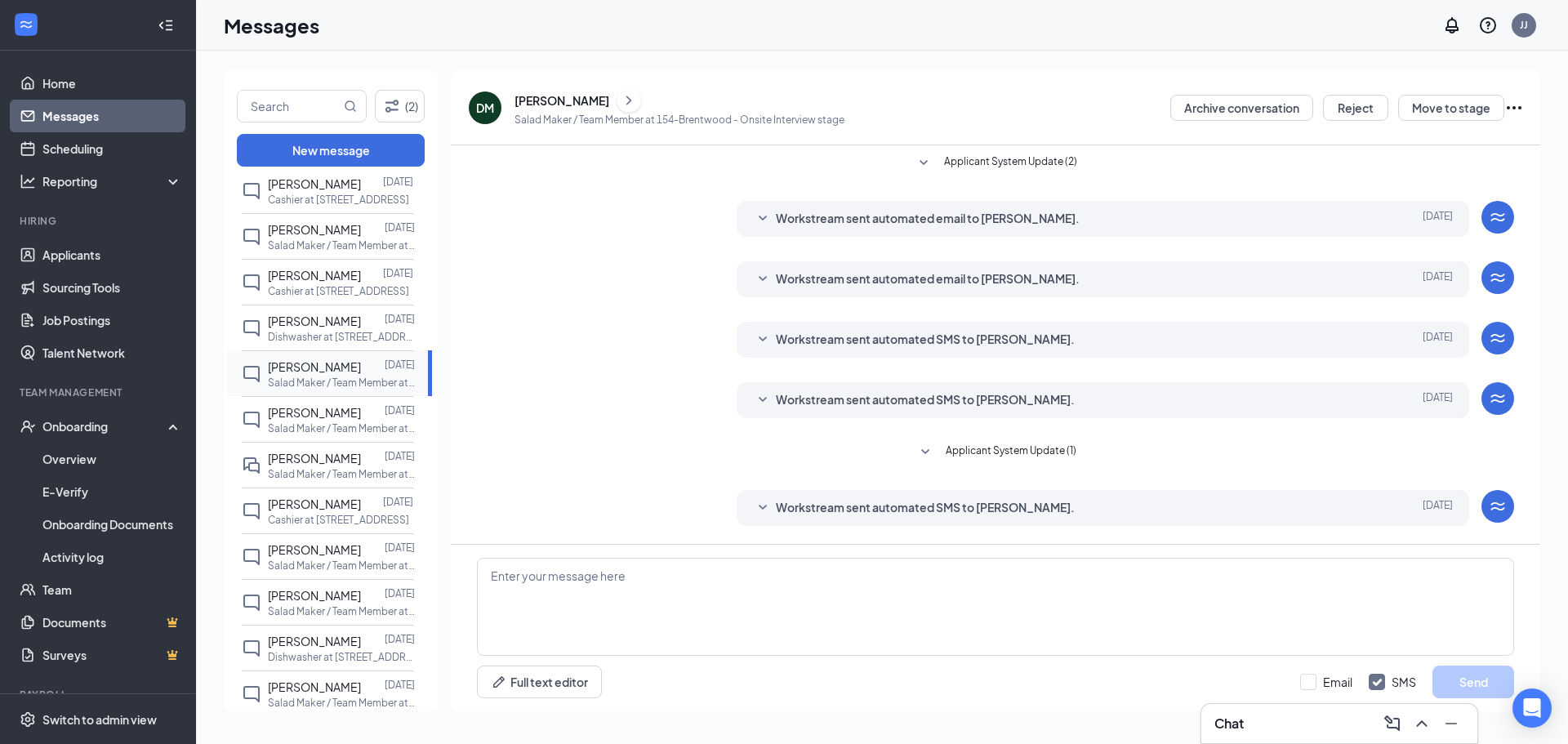
scroll to position [59, 0]
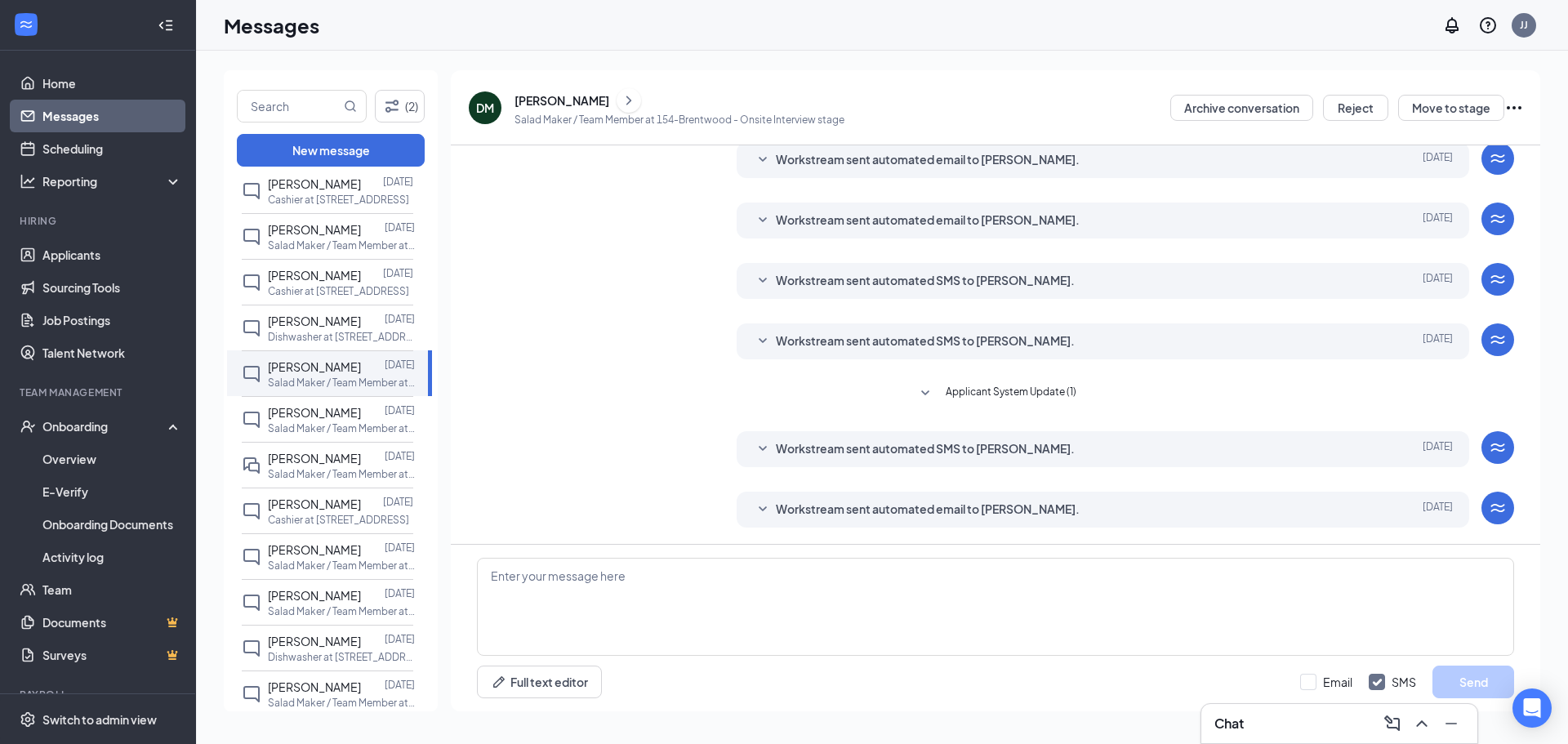
click at [621, 102] on icon "ChevronRight" at bounding box center [628, 100] width 16 height 20
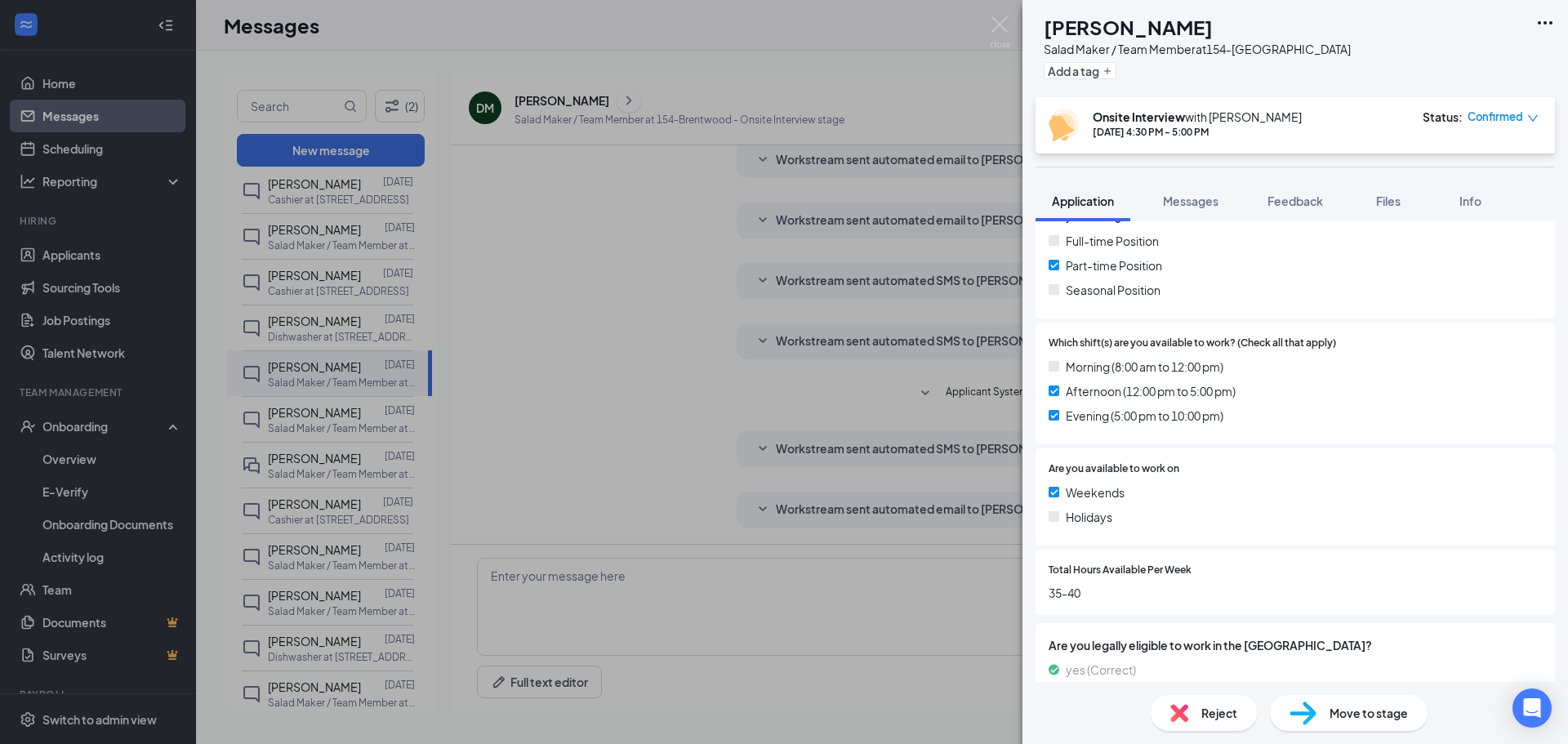
scroll to position [411, 0]
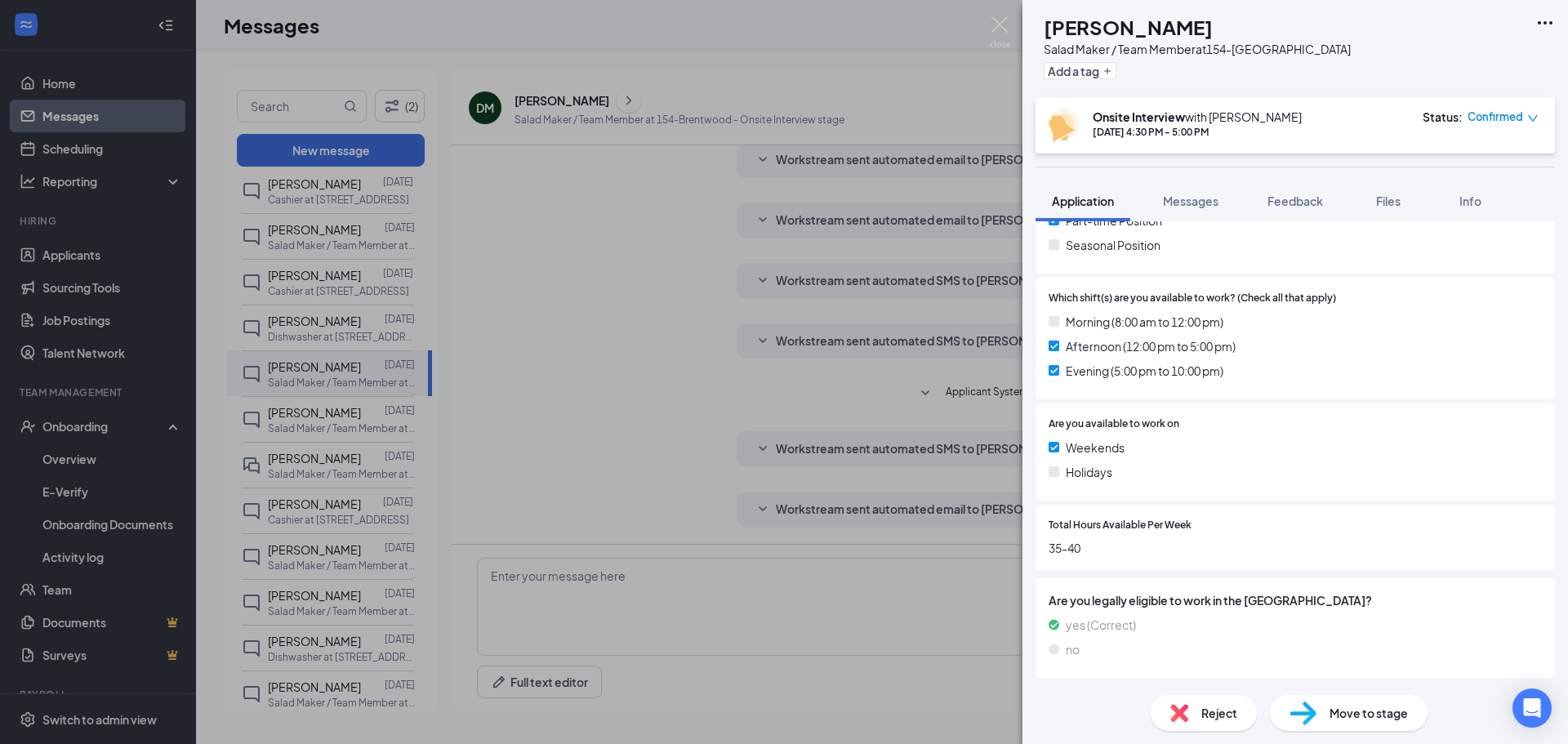
click at [551, 281] on div "DM [PERSON_NAME] Salad Maker / Team Member at 154-Brentwood Add a tag Onsite In…" at bounding box center [784, 372] width 1568 height 744
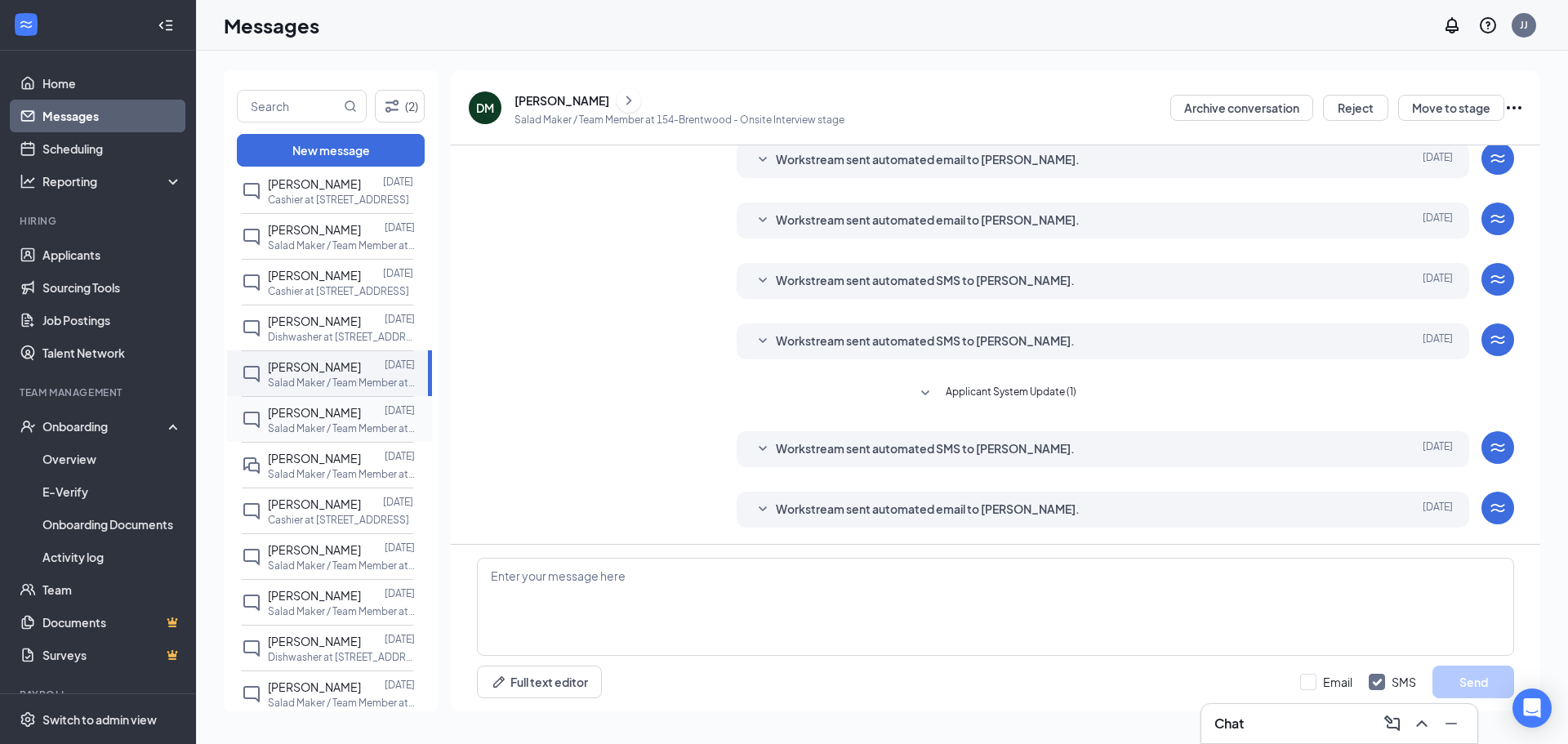
click at [306, 415] on span "[PERSON_NAME]" at bounding box center [313, 412] width 93 height 14
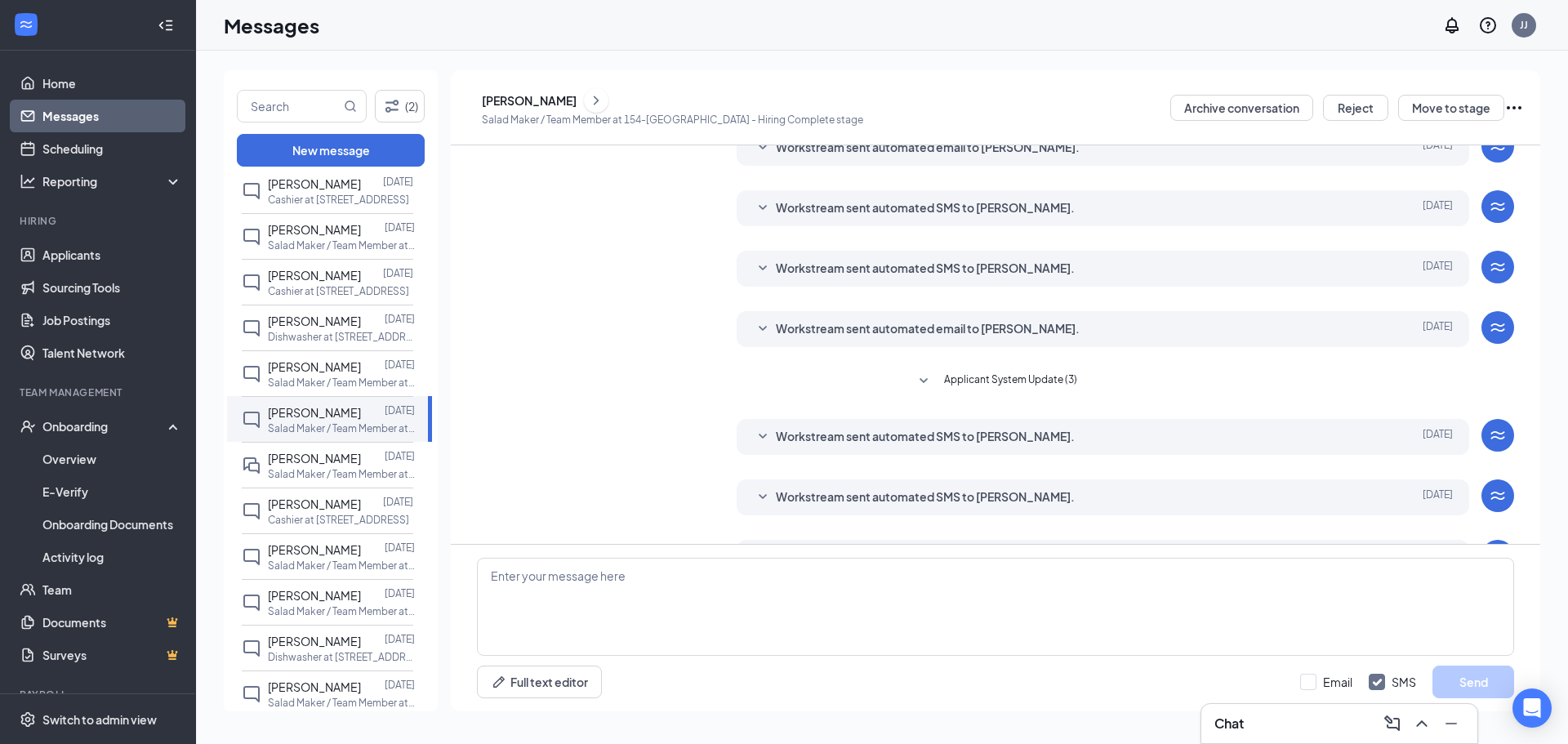
scroll to position [124, 0]
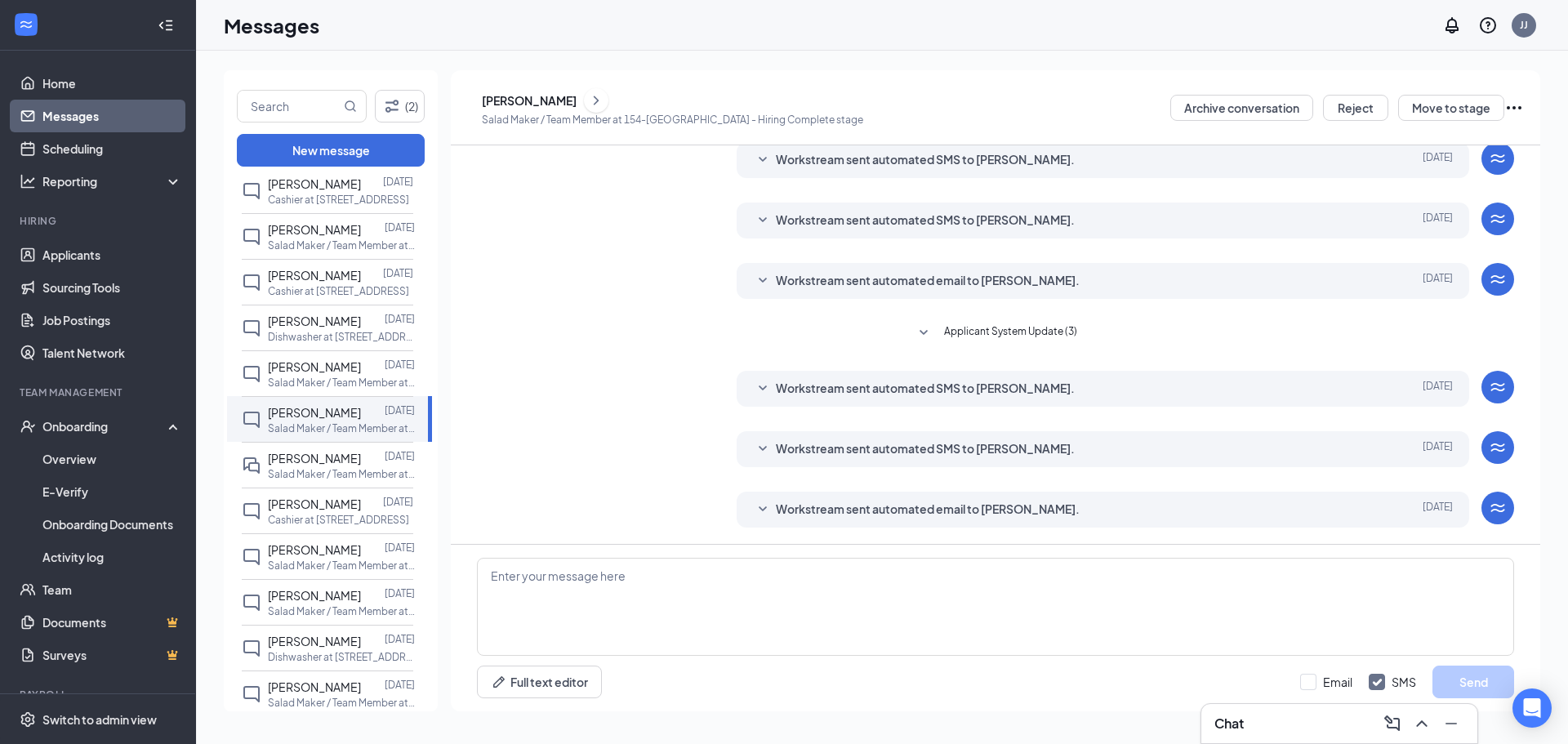
click at [604, 98] on icon "ChevronRight" at bounding box center [596, 100] width 16 height 20
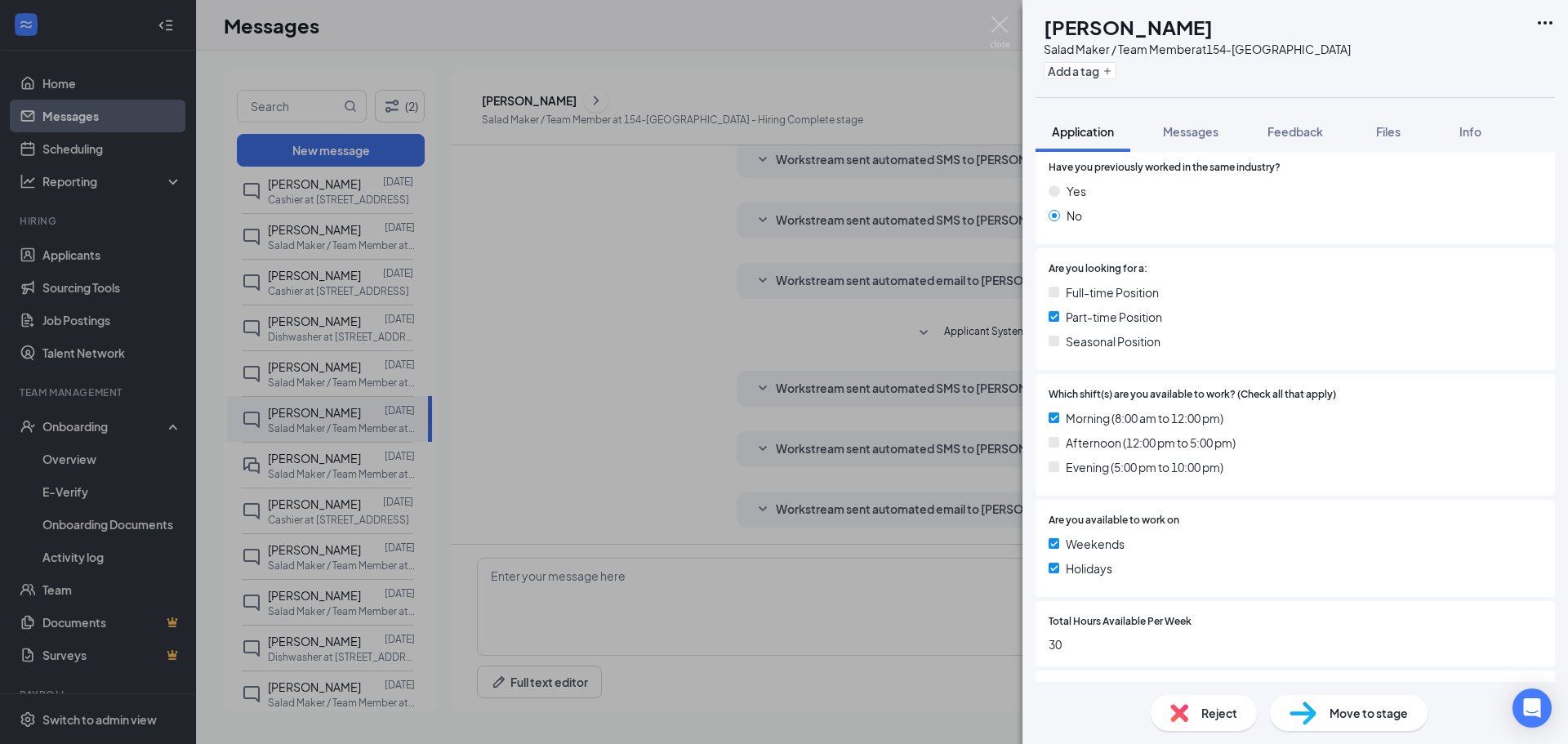
scroll to position [327, 0]
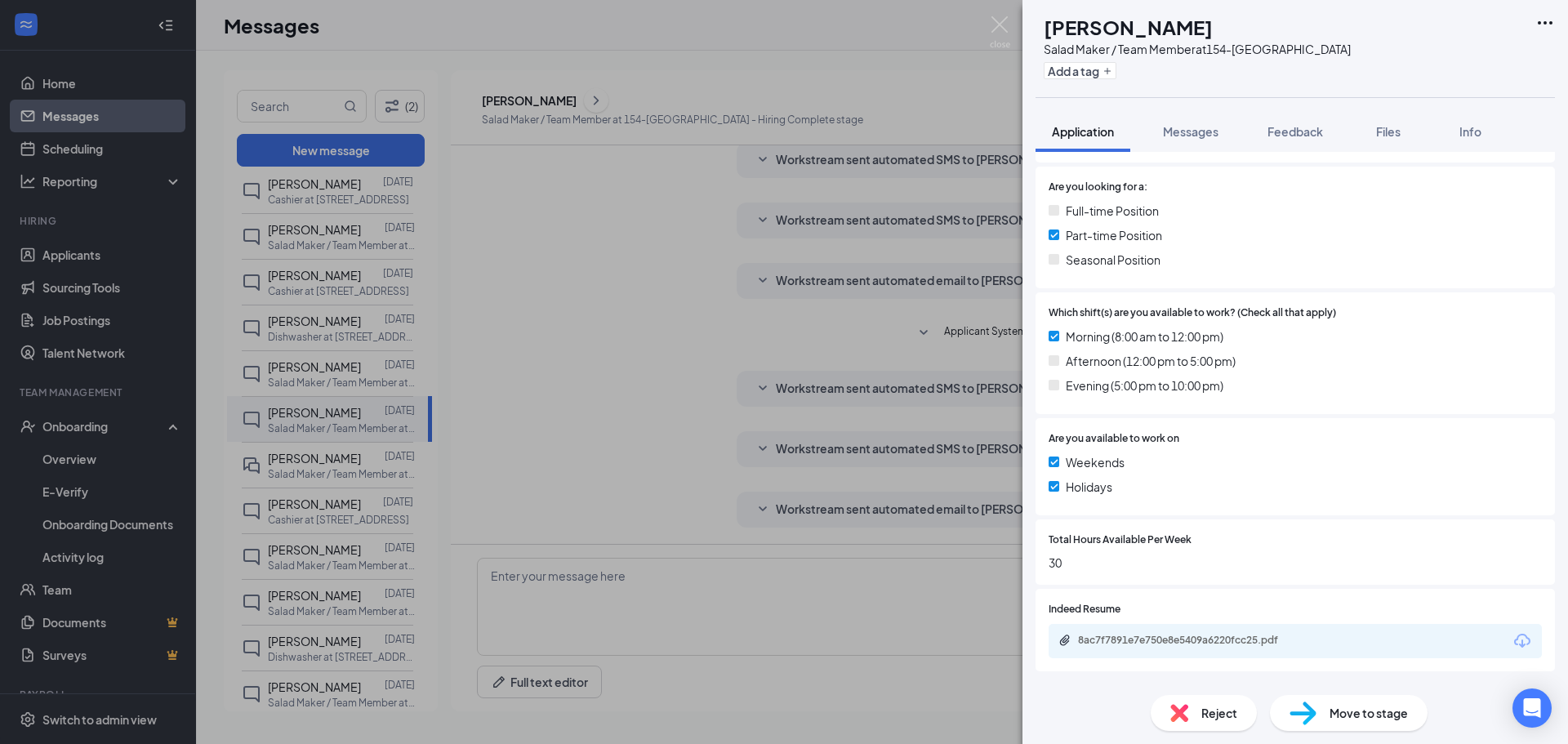
click at [914, 58] on div "RD [PERSON_NAME] Salad Maker / Team Member at 154-Brentwood Add a tag Applicati…" at bounding box center [784, 372] width 1568 height 744
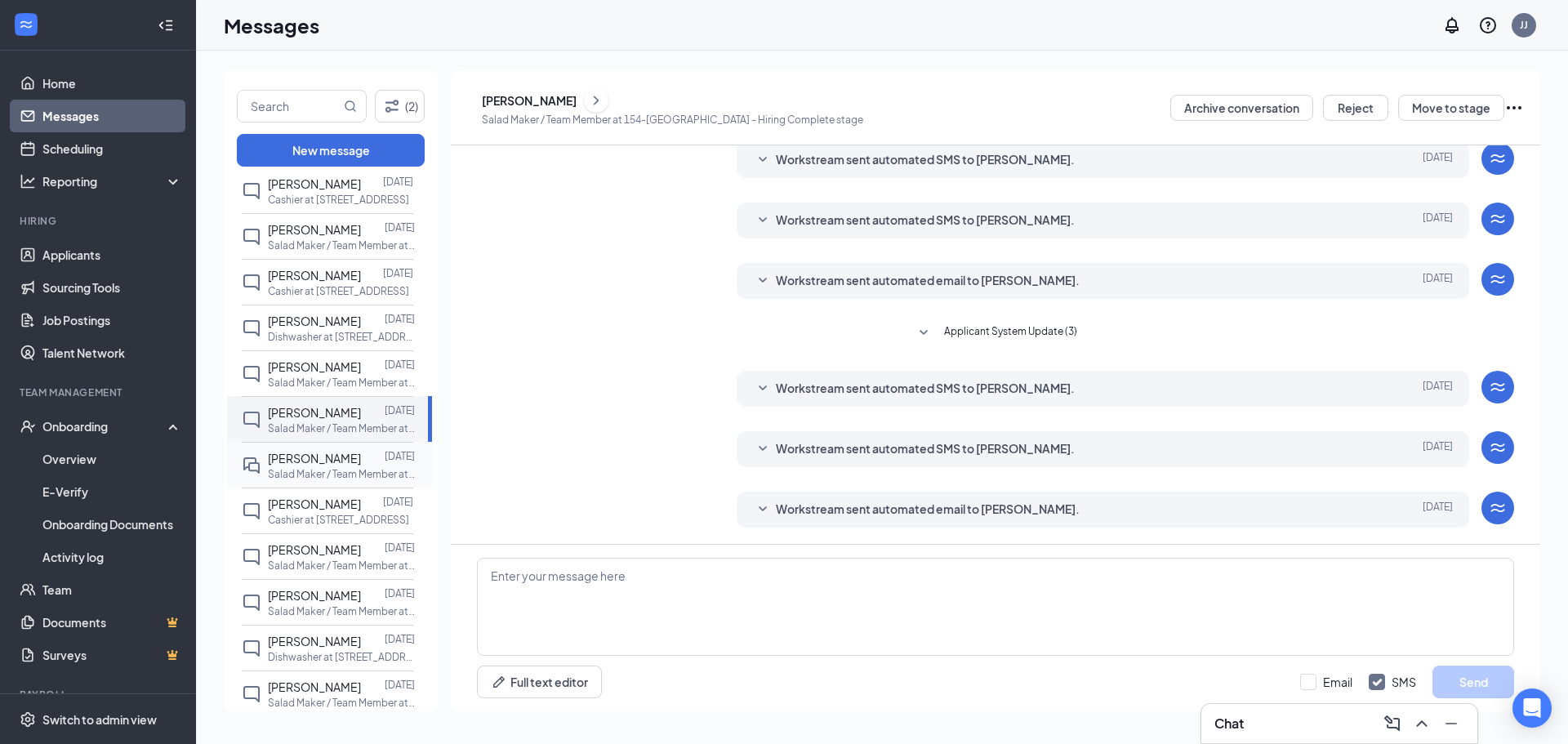
click at [361, 459] on div at bounding box center [372, 457] width 24 height 18
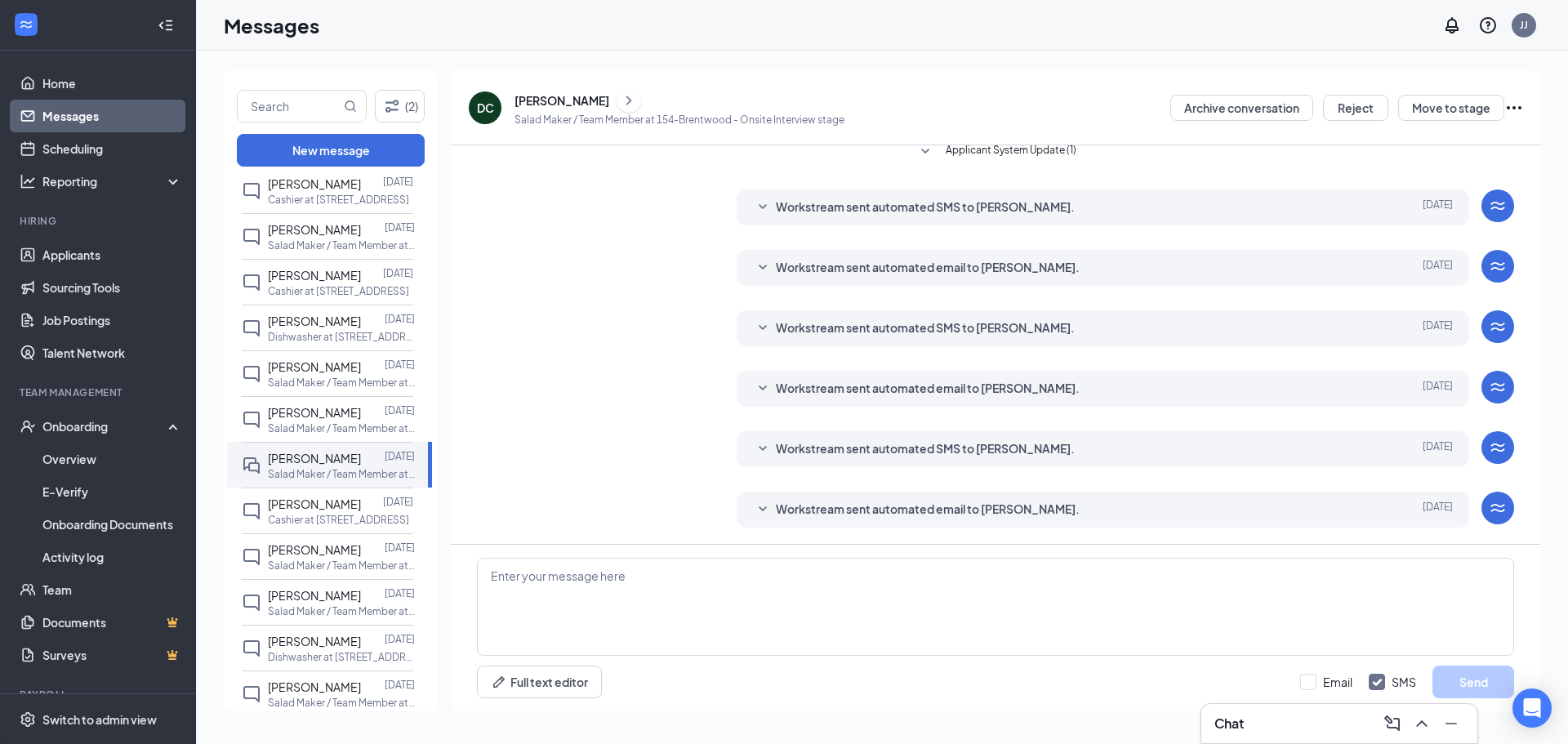
scroll to position [273, 0]
click at [617, 97] on button at bounding box center [629, 100] width 25 height 25
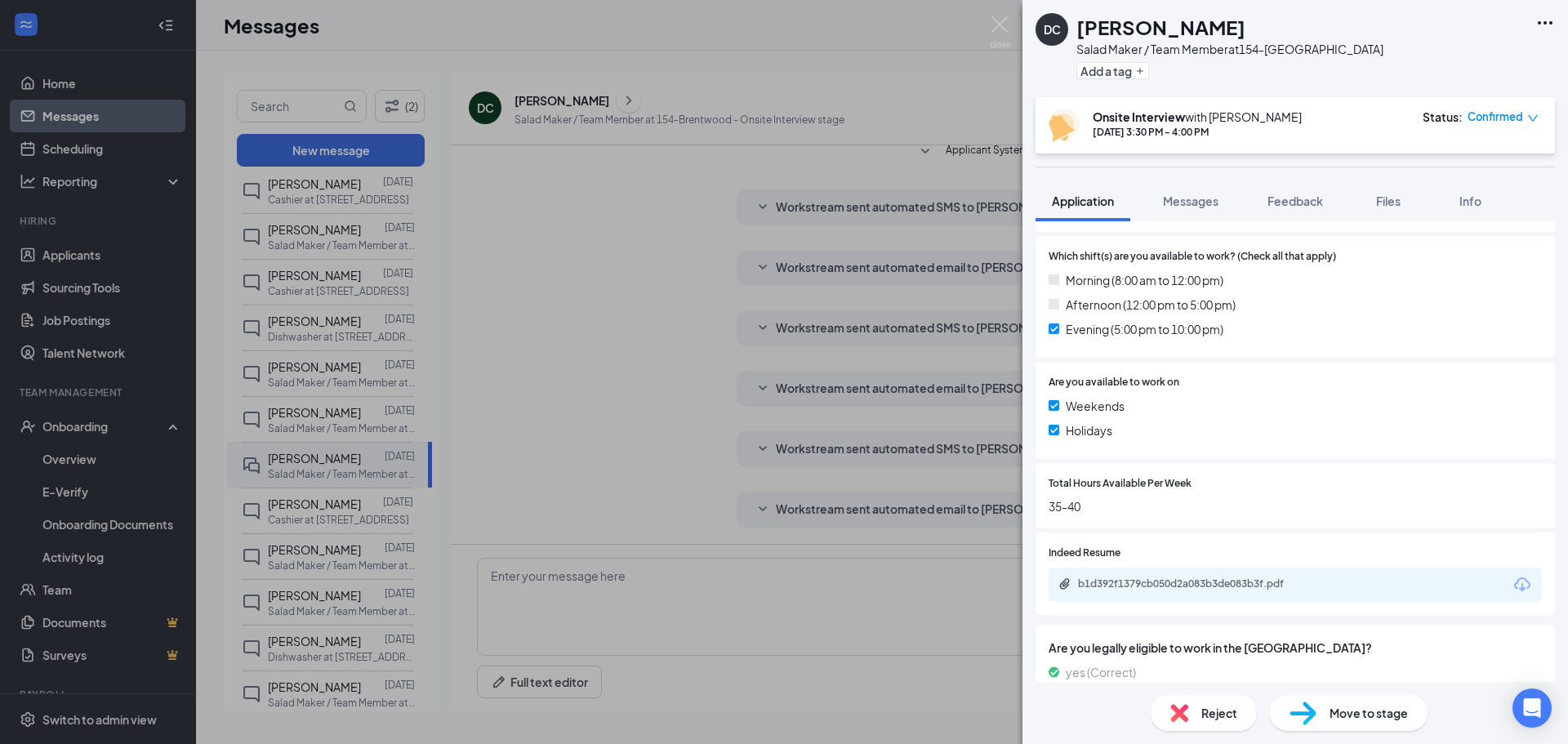
scroll to position [499, 0]
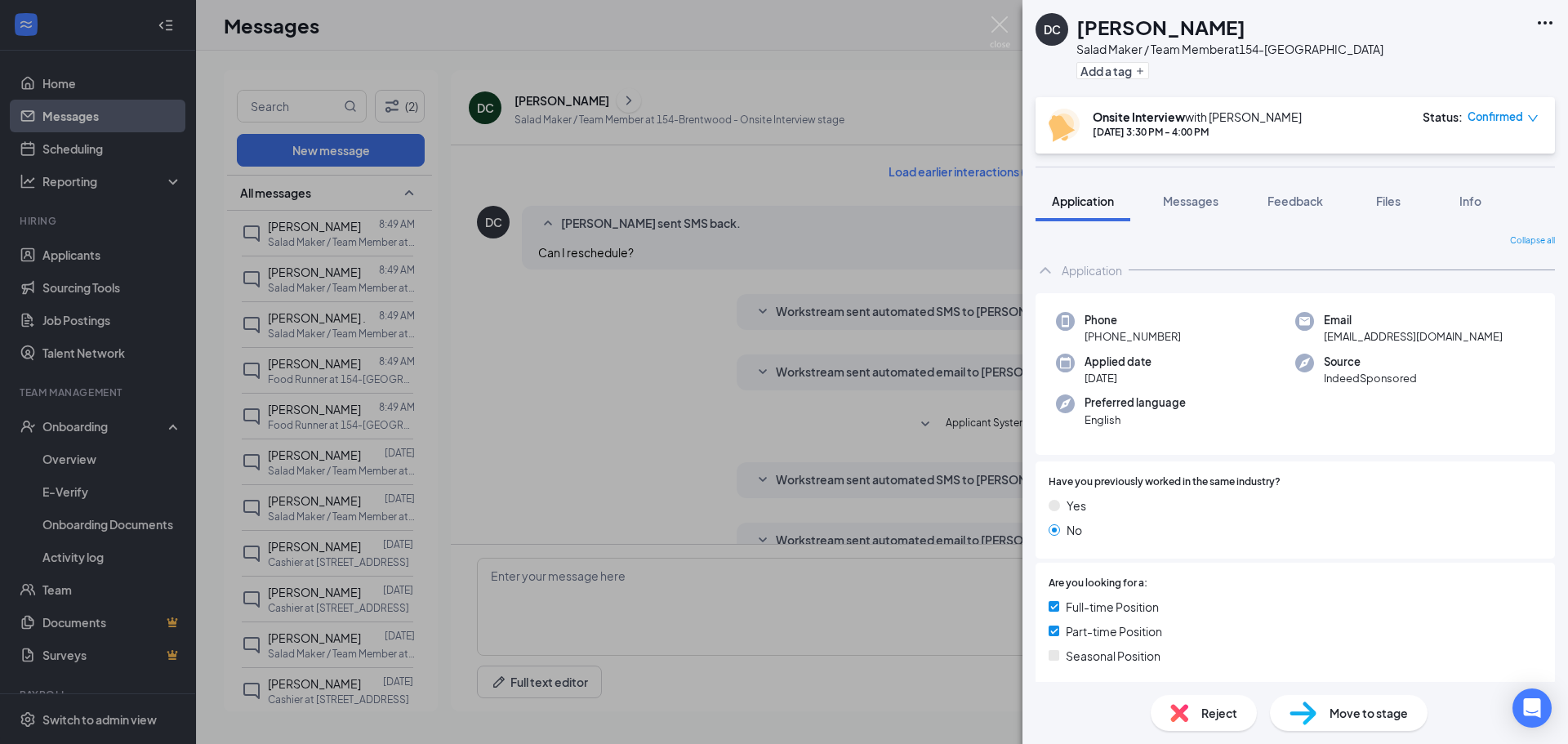
scroll to position [500, 0]
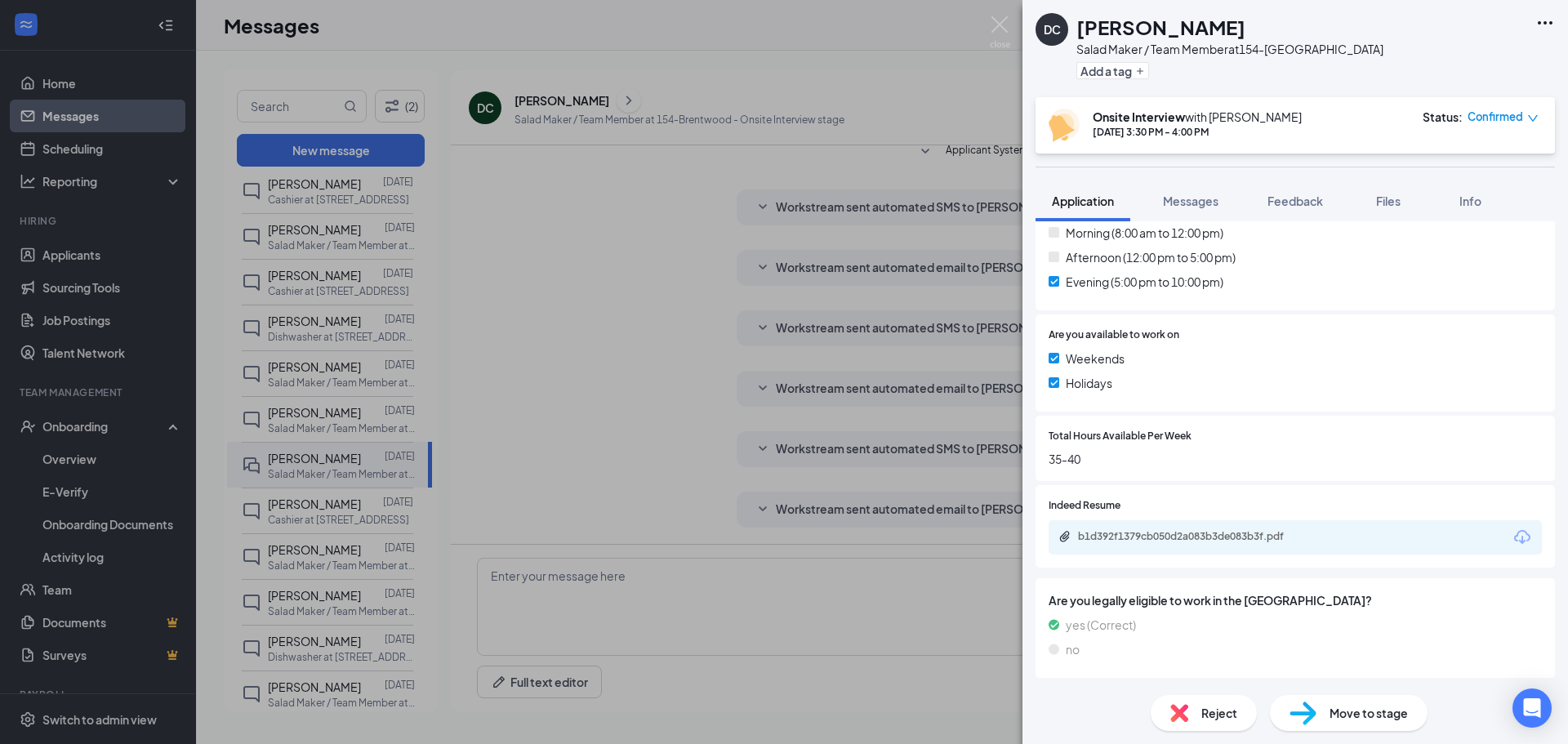
click at [629, 240] on div "DC Dshia Carter Salad Maker / Team Member at 154-Brentwood Add a tag Onsite Int…" at bounding box center [784, 372] width 1568 height 744
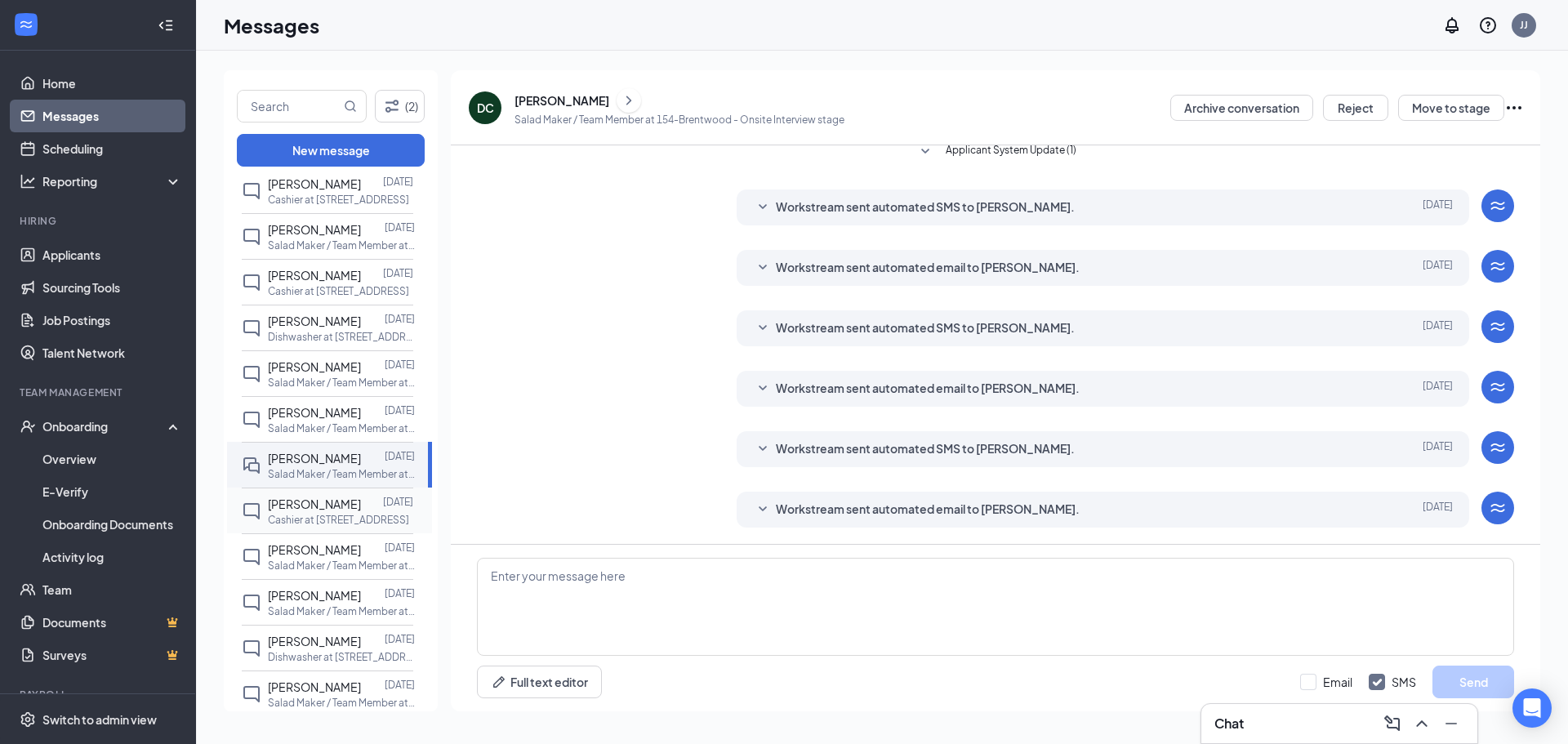
click at [361, 510] on div at bounding box center [371, 503] width 22 height 18
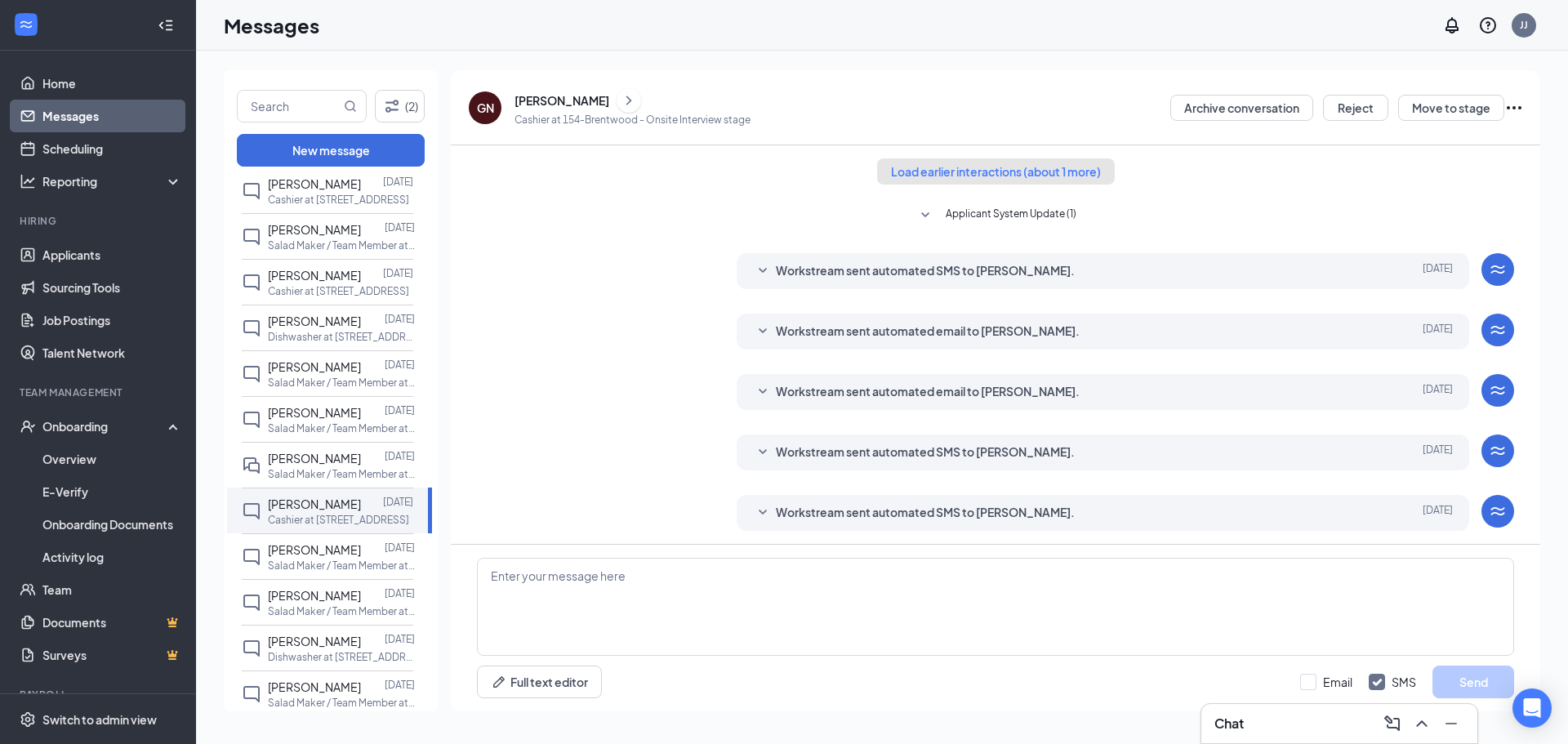
click at [1006, 160] on button "Load earlier interactions (about 1 more)" at bounding box center [995, 171] width 238 height 26
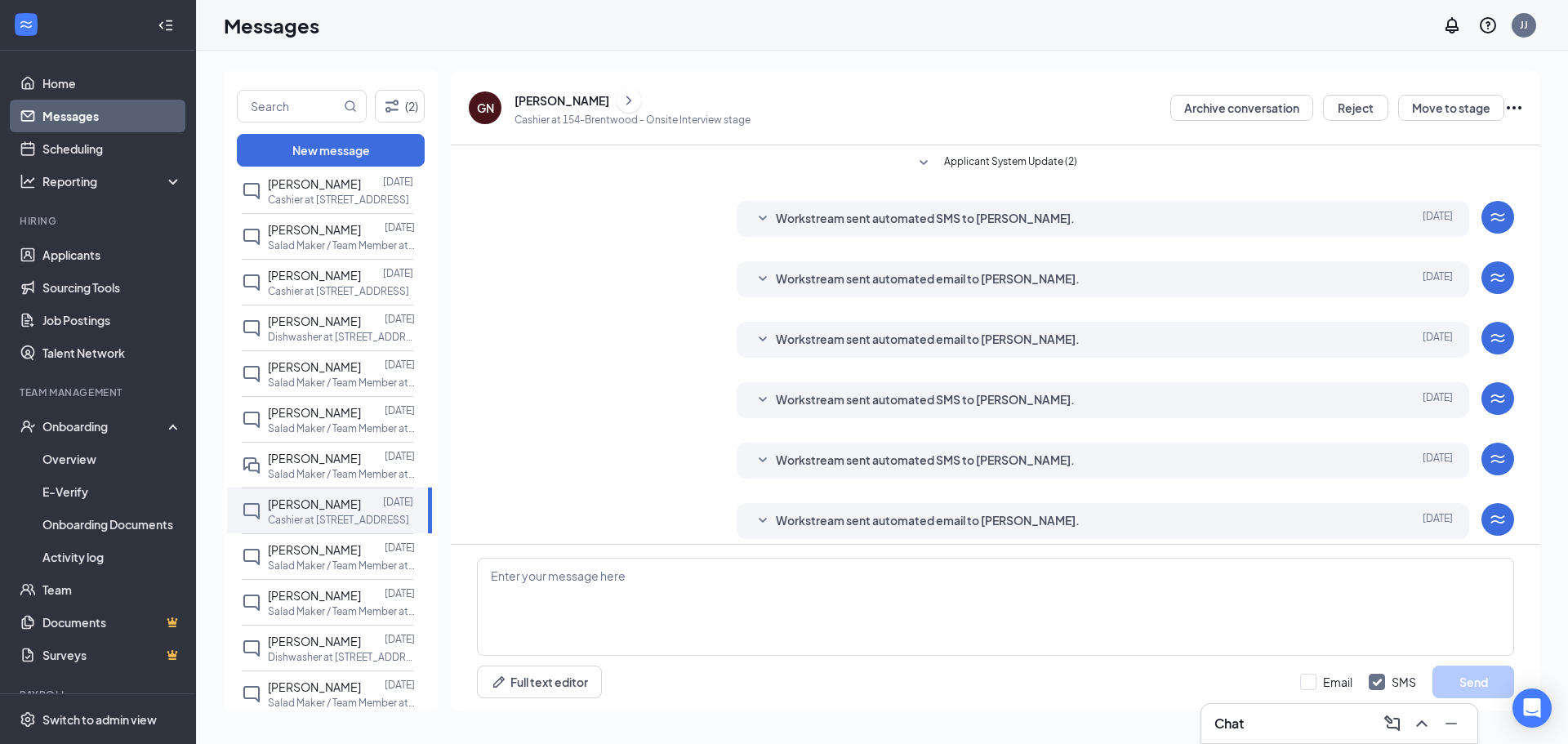
click at [621, 96] on icon "ChevronRight" at bounding box center [628, 100] width 16 height 20
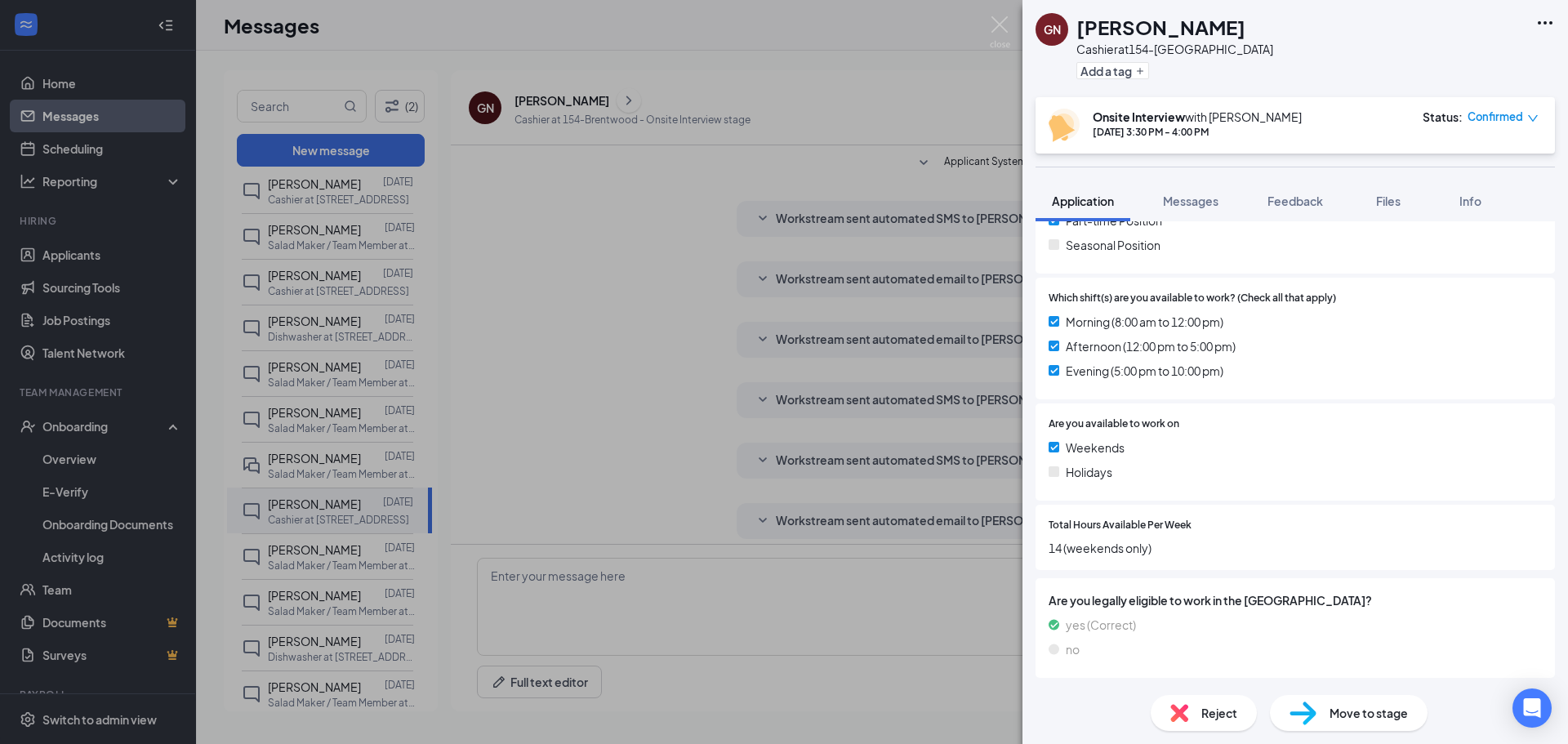
scroll to position [166, 0]
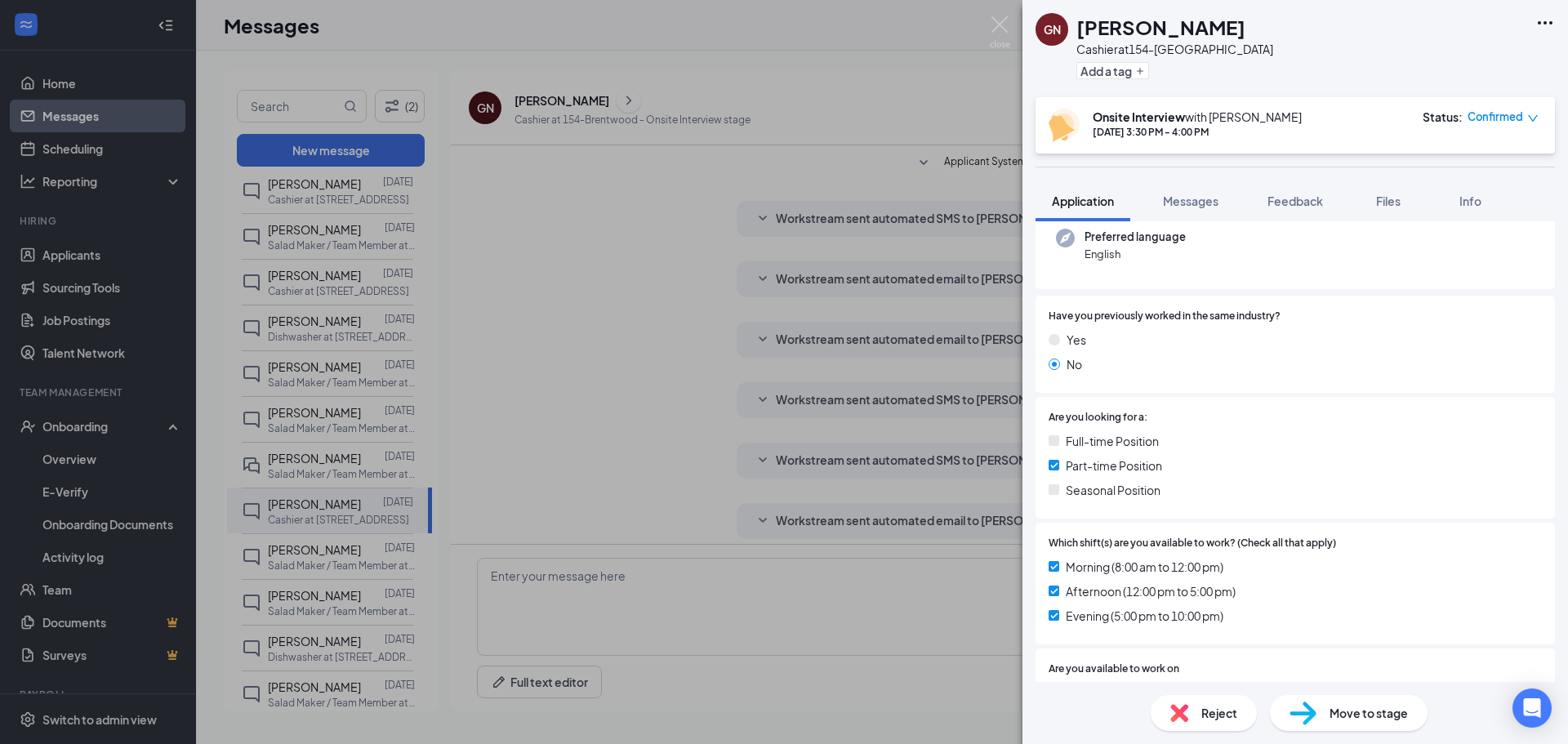
click at [655, 190] on div "GN Gavin Nielson Cashier at 154-Brentwood Add a tag Onsite Interview with Jasmi…" at bounding box center [784, 372] width 1568 height 744
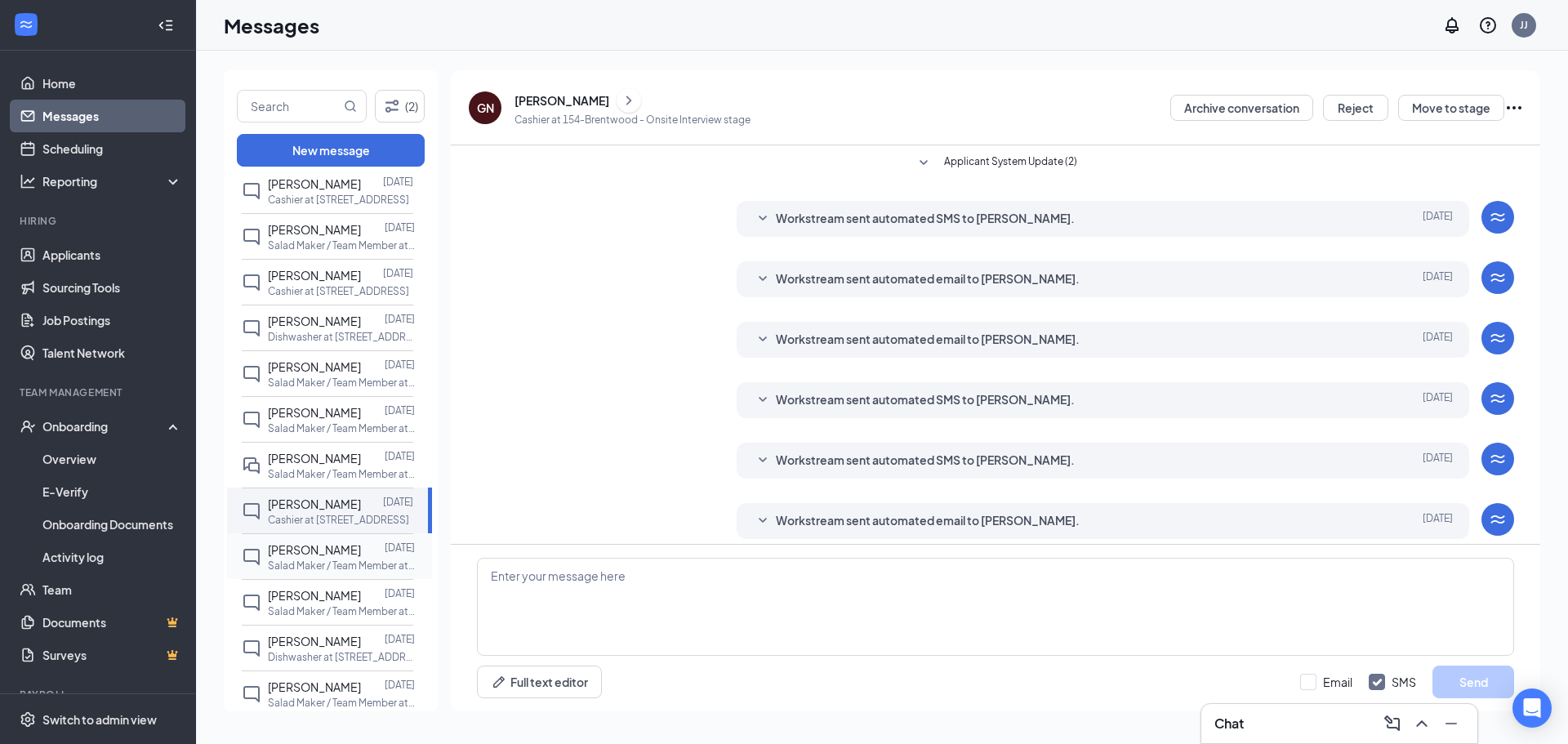
click at [312, 562] on p "Salad Maker / Team Member at 154-[GEOGRAPHIC_DATA]" at bounding box center [341, 565] width 147 height 14
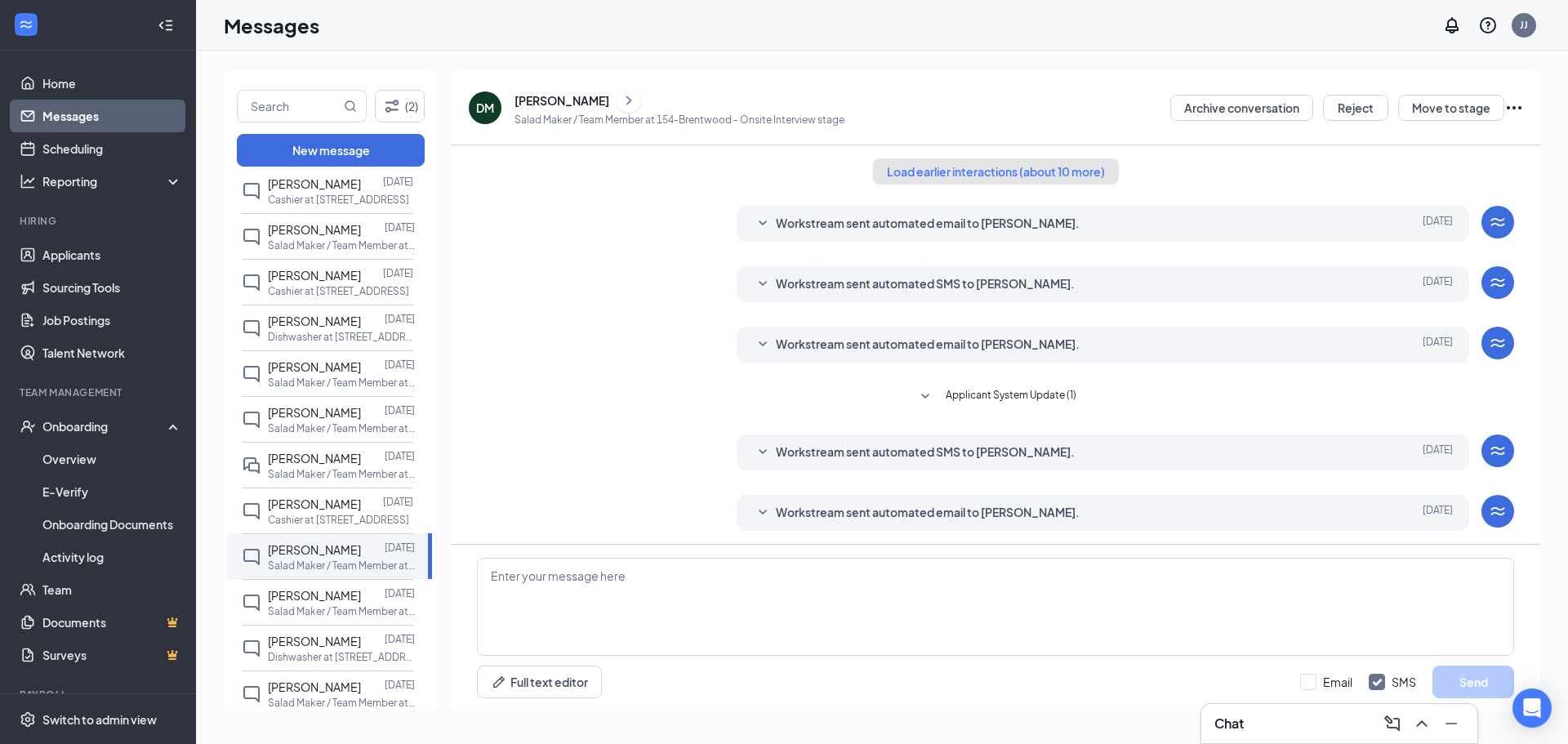
click at [948, 165] on button "Load earlier interactions (about 10 more)" at bounding box center [995, 171] width 245 height 26
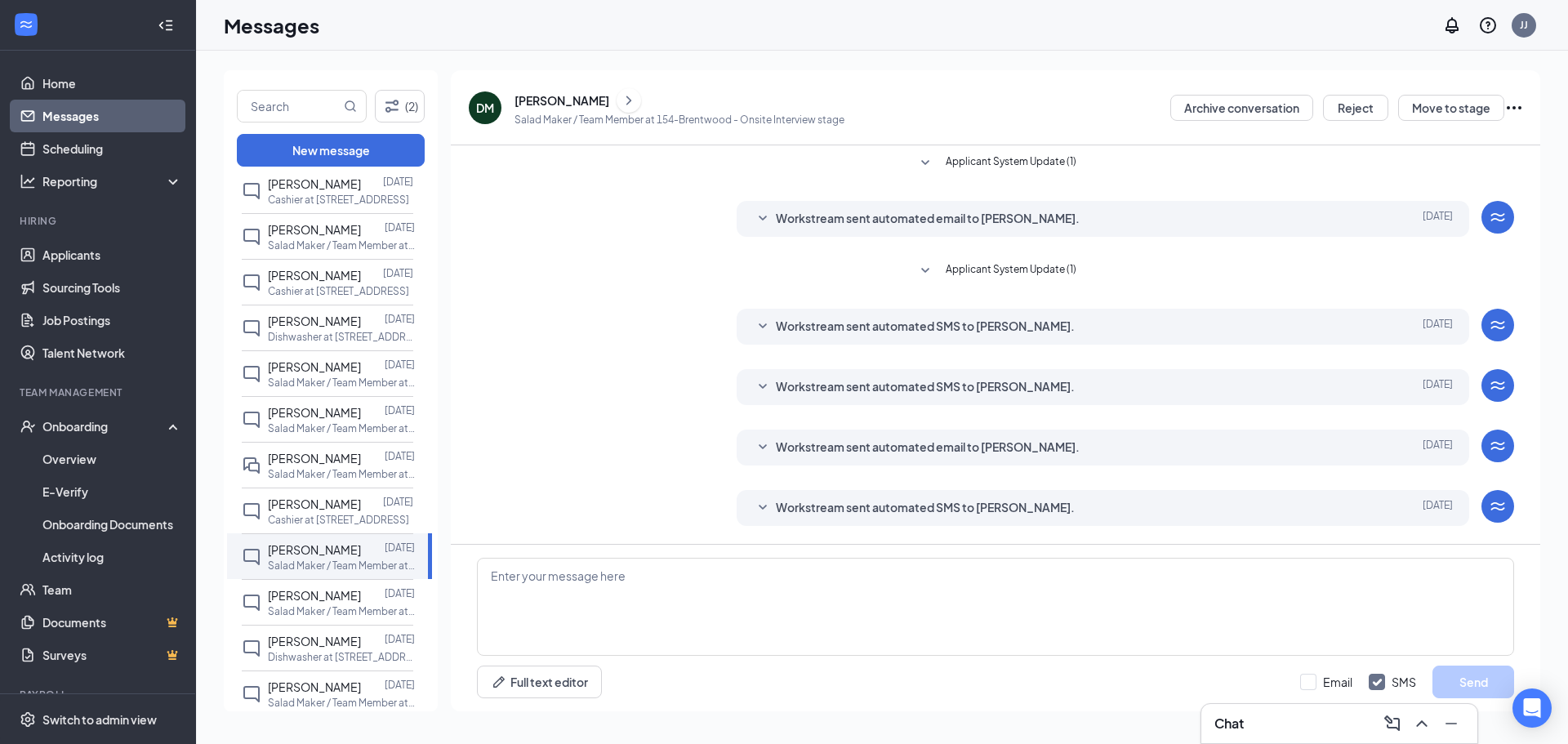
click at [636, 96] on icon "ChevronRight" at bounding box center [628, 100] width 16 height 20
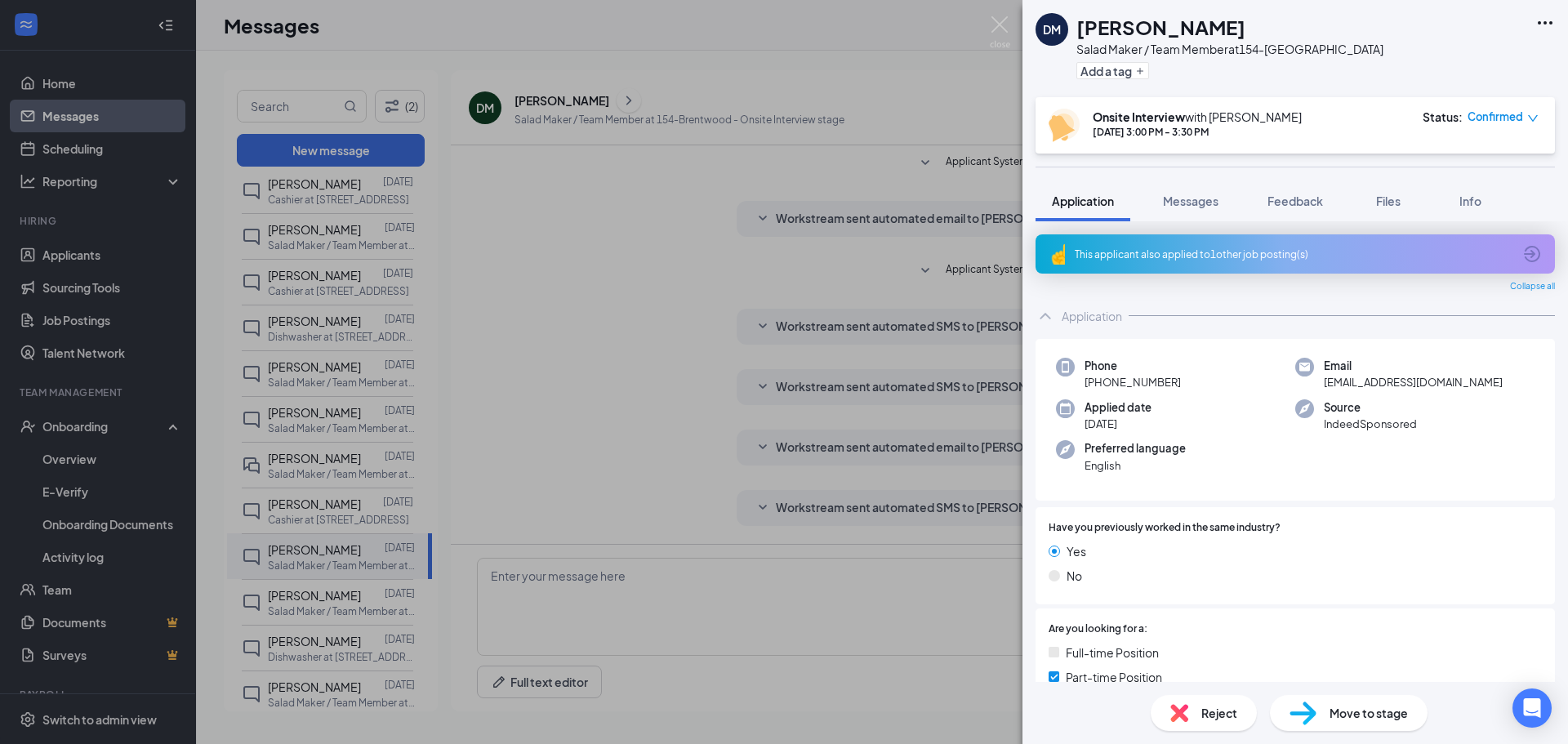
click at [639, 245] on div "DM Duncan Macmillan Salad Maker / Team Member at 154-Brentwood Add a tag Onsite…" at bounding box center [784, 372] width 1568 height 744
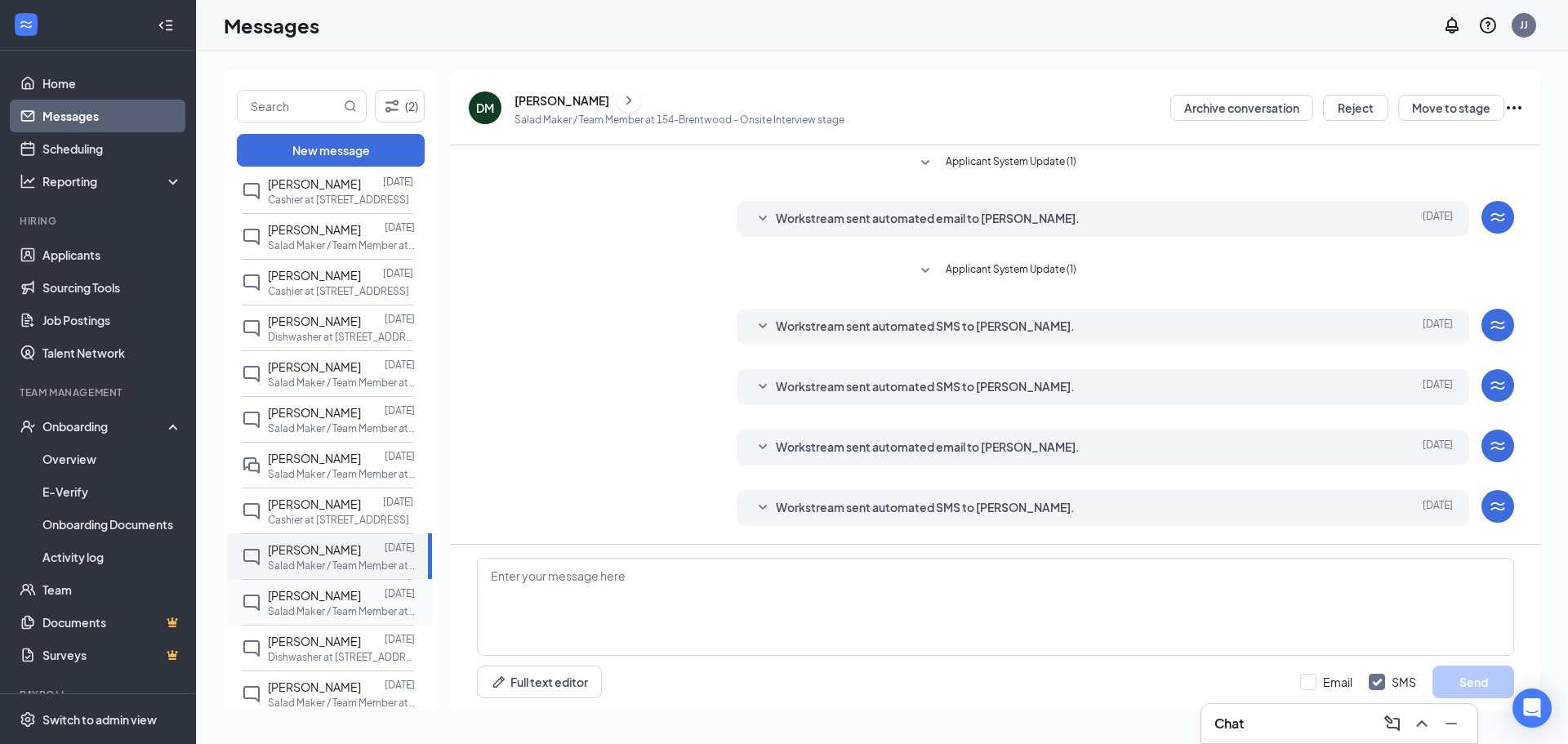
click at [329, 597] on span "[PERSON_NAME]" at bounding box center [313, 595] width 93 height 14
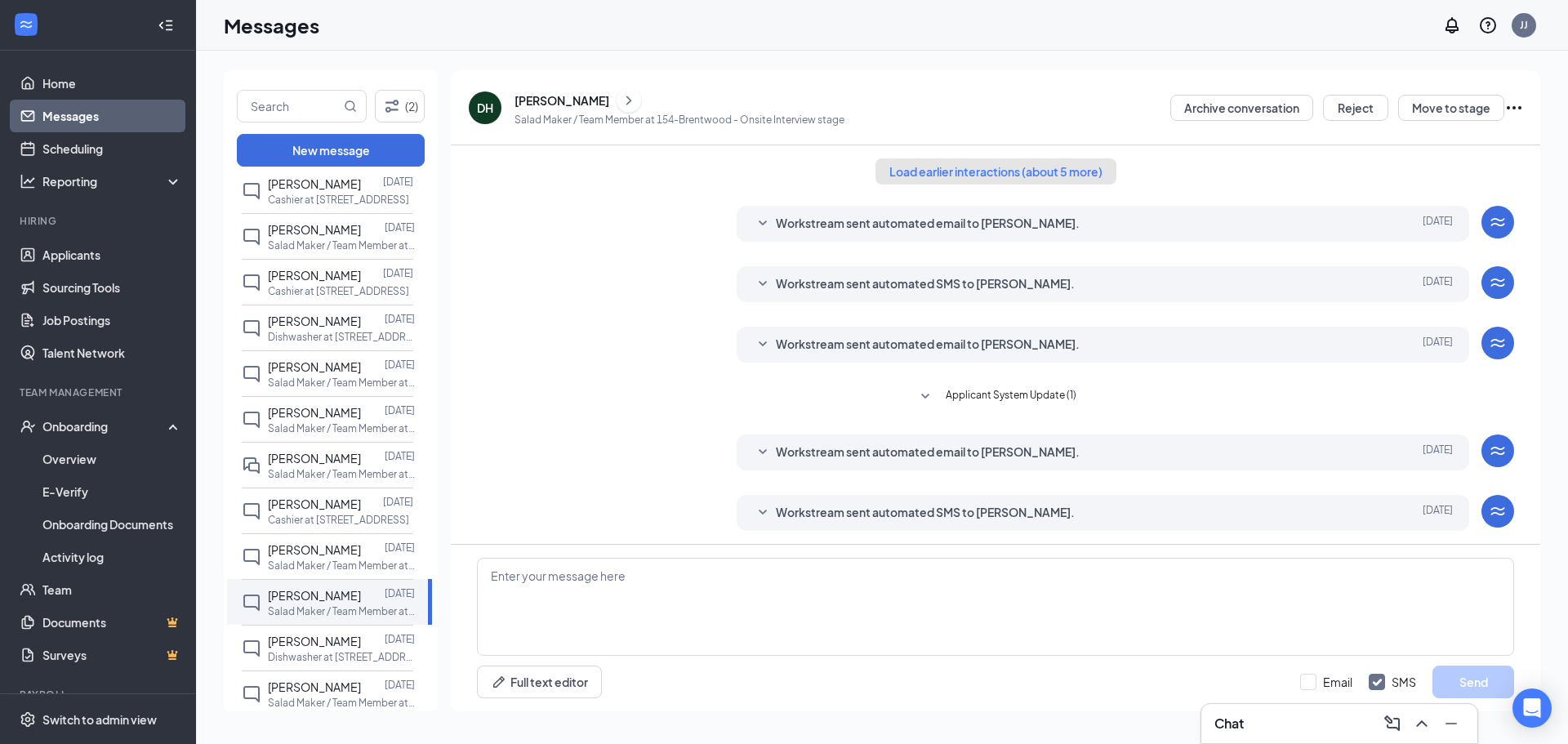
click at [988, 176] on button "Load earlier interactions (about 5 more)" at bounding box center [996, 171] width 241 height 26
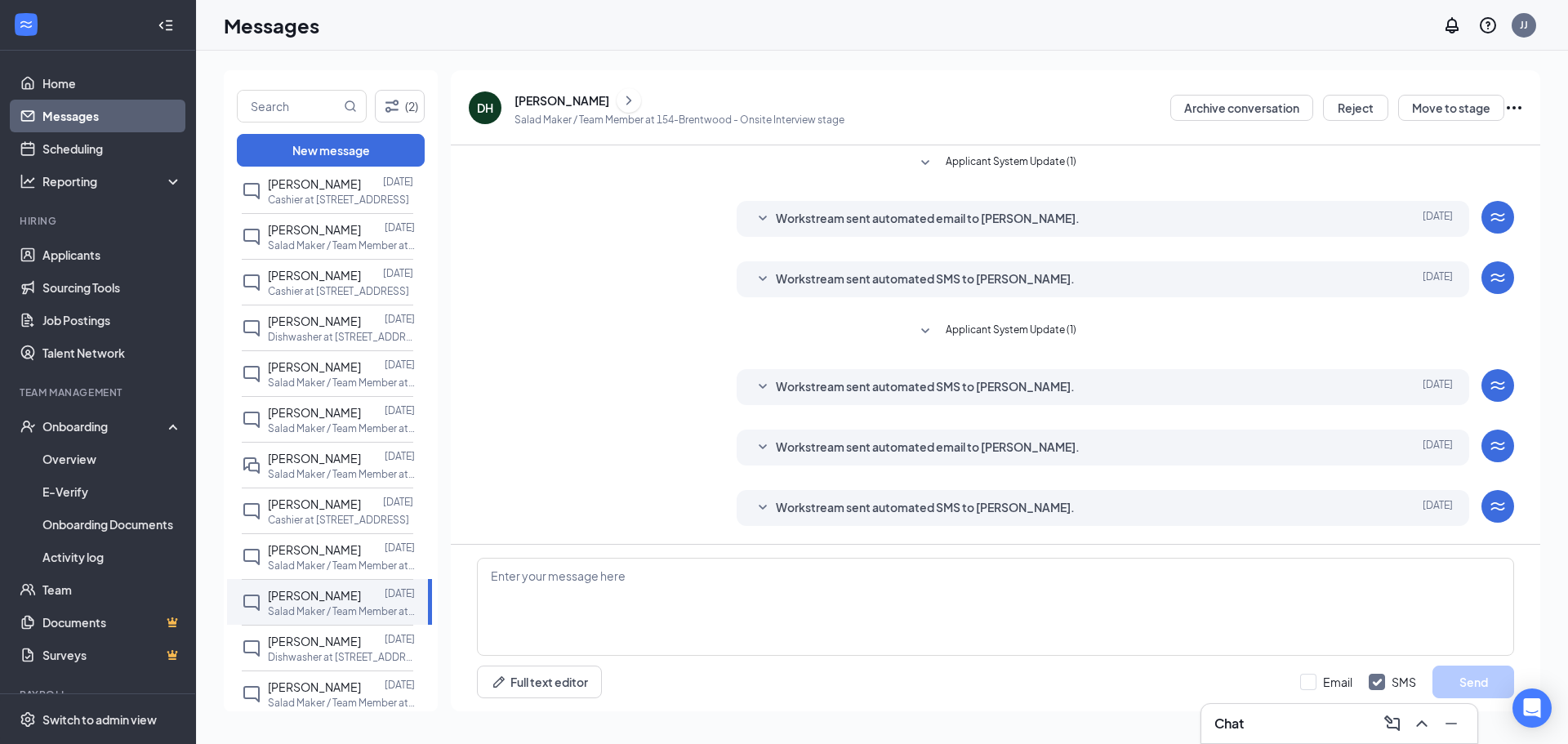
click at [621, 100] on icon "ChevronRight" at bounding box center [628, 100] width 16 height 20
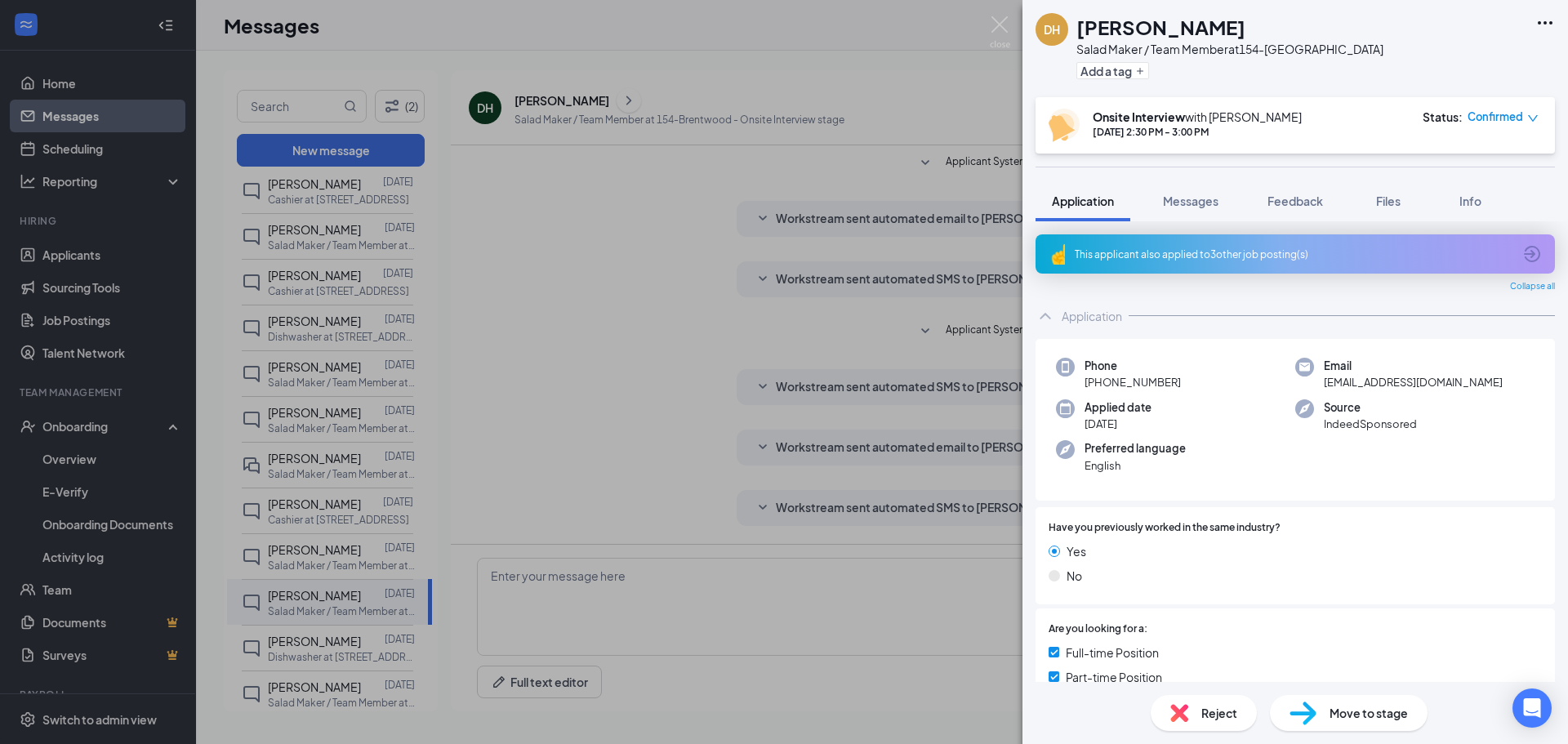
click at [572, 348] on div "DH Destani Hunt Salad Maker / Team Member at 154-Brentwood Add a tag Onsite Int…" at bounding box center [784, 372] width 1568 height 744
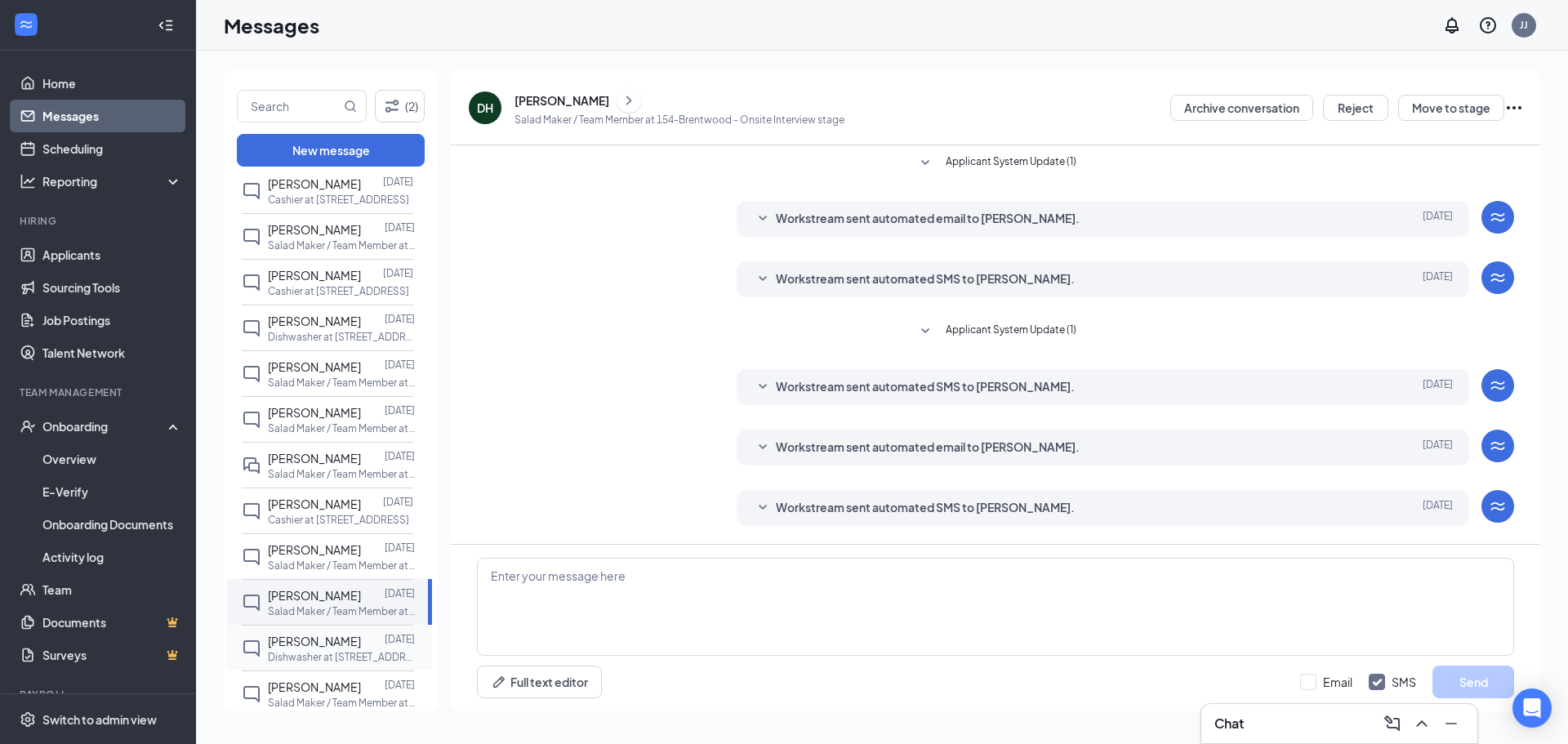
scroll to position [572, 0]
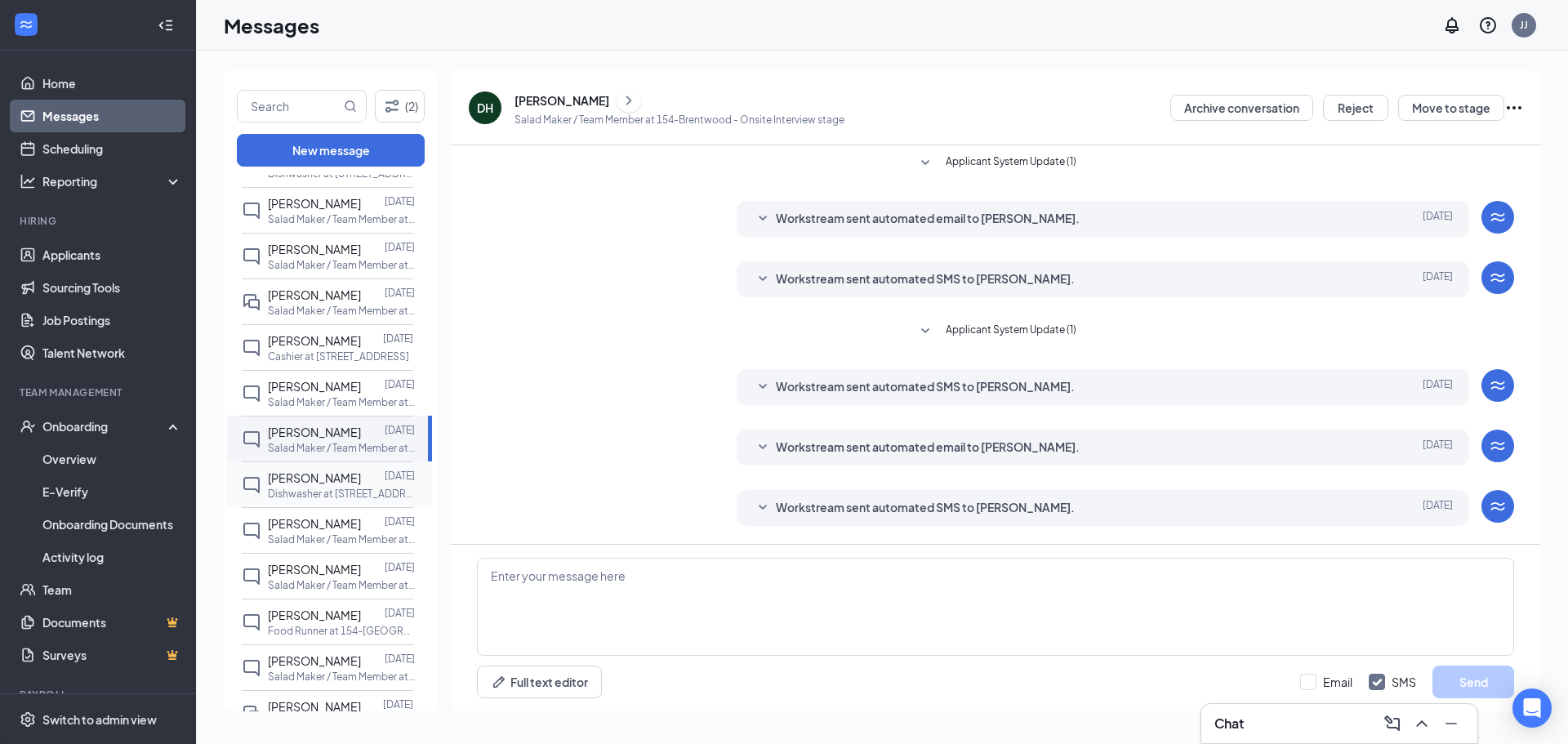
click at [361, 482] on div at bounding box center [372, 478] width 24 height 18
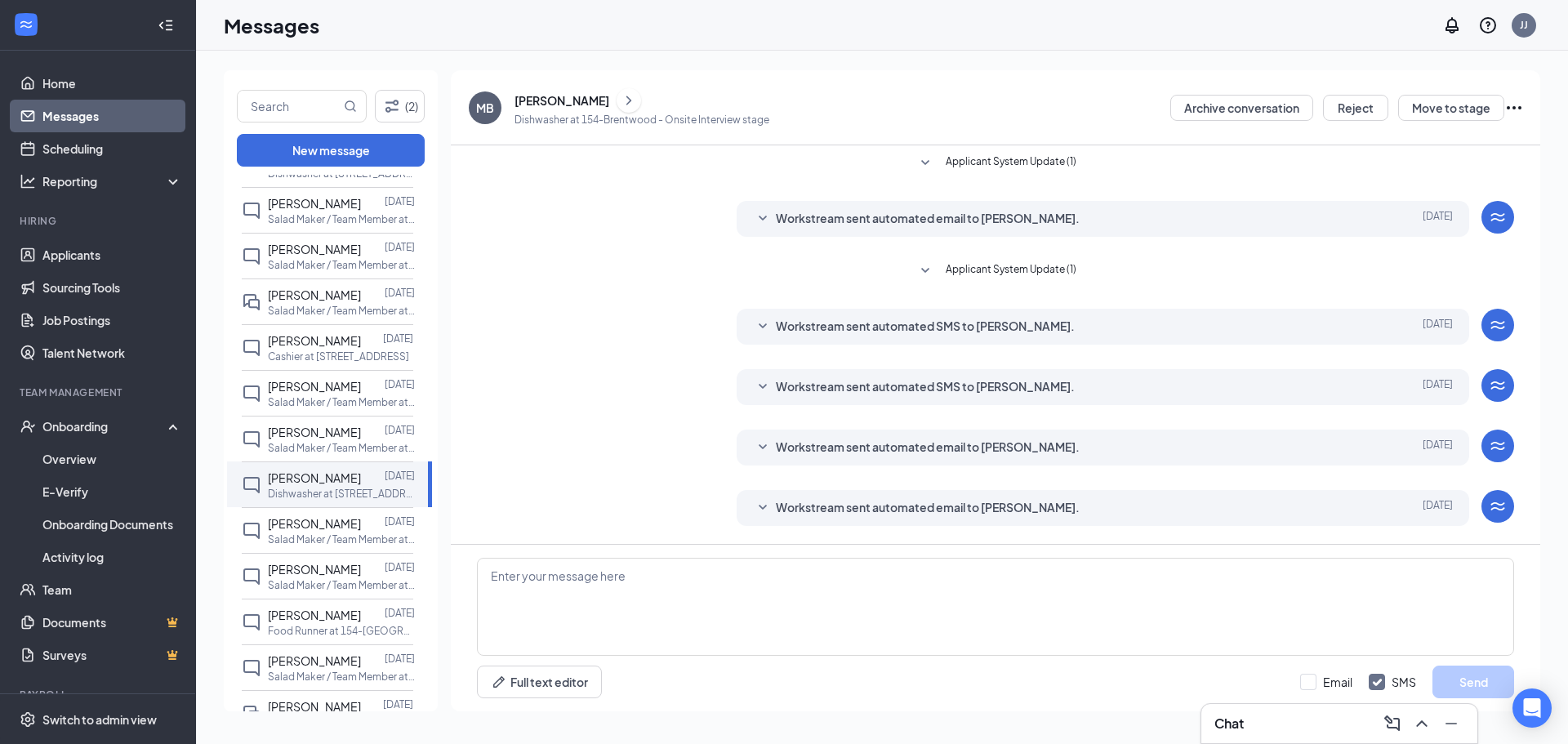
click at [621, 100] on icon "ChevronRight" at bounding box center [628, 100] width 16 height 20
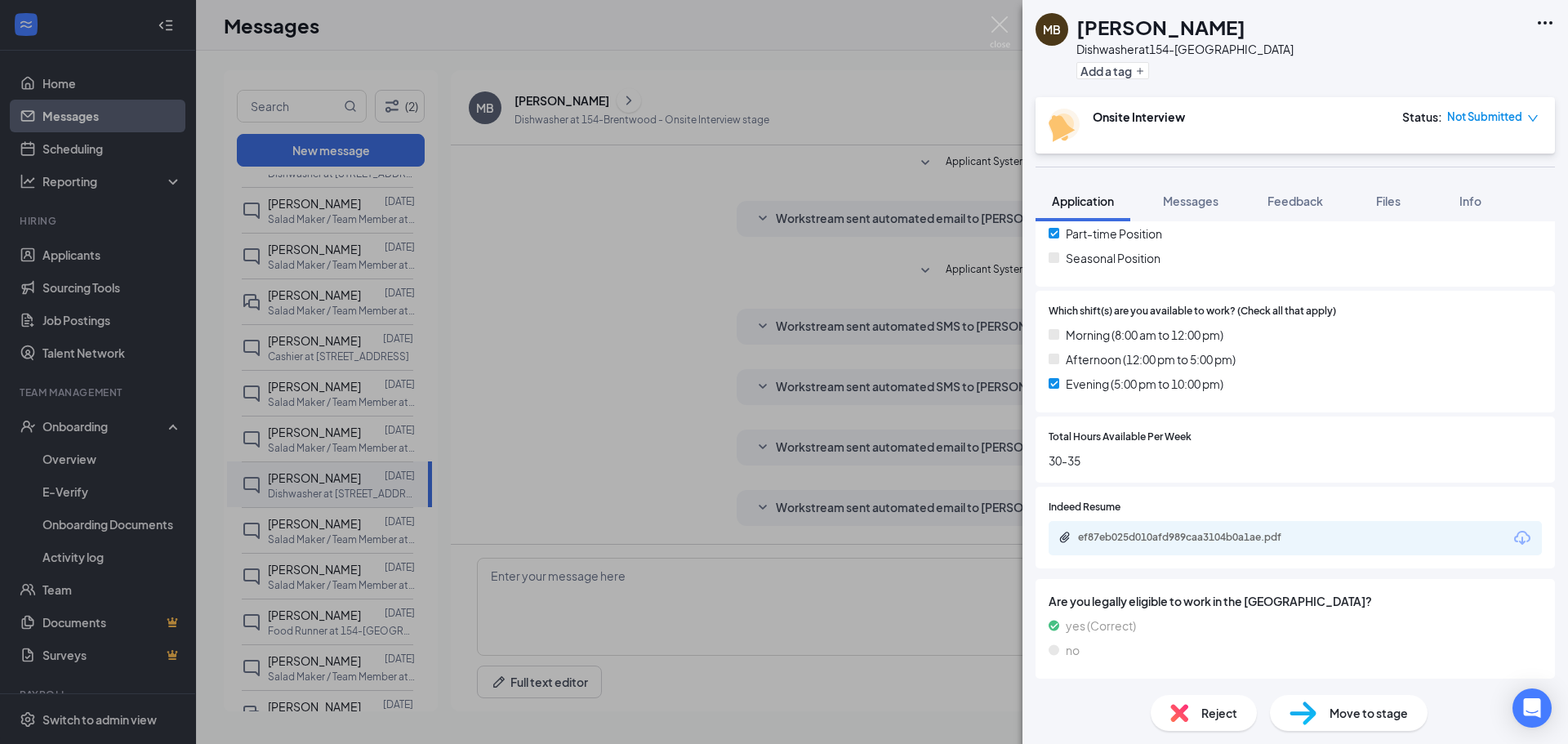
scroll to position [398, 0]
click at [493, 385] on div "MB Martell Bass Dishwasher at 154-Brentwood Add a tag Onsite Interview Status :…" at bounding box center [784, 372] width 1568 height 744
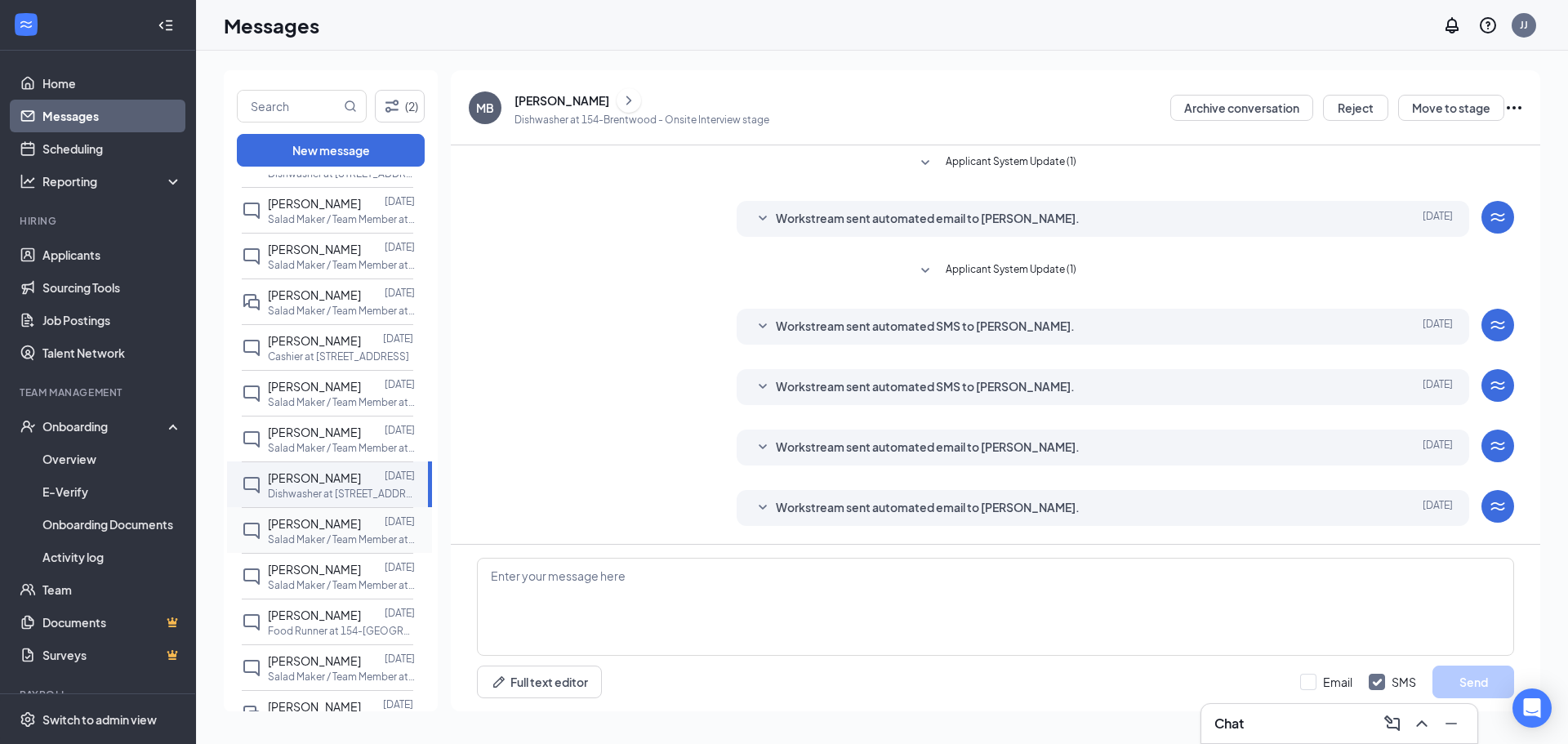
click at [369, 518] on div at bounding box center [372, 523] width 24 height 18
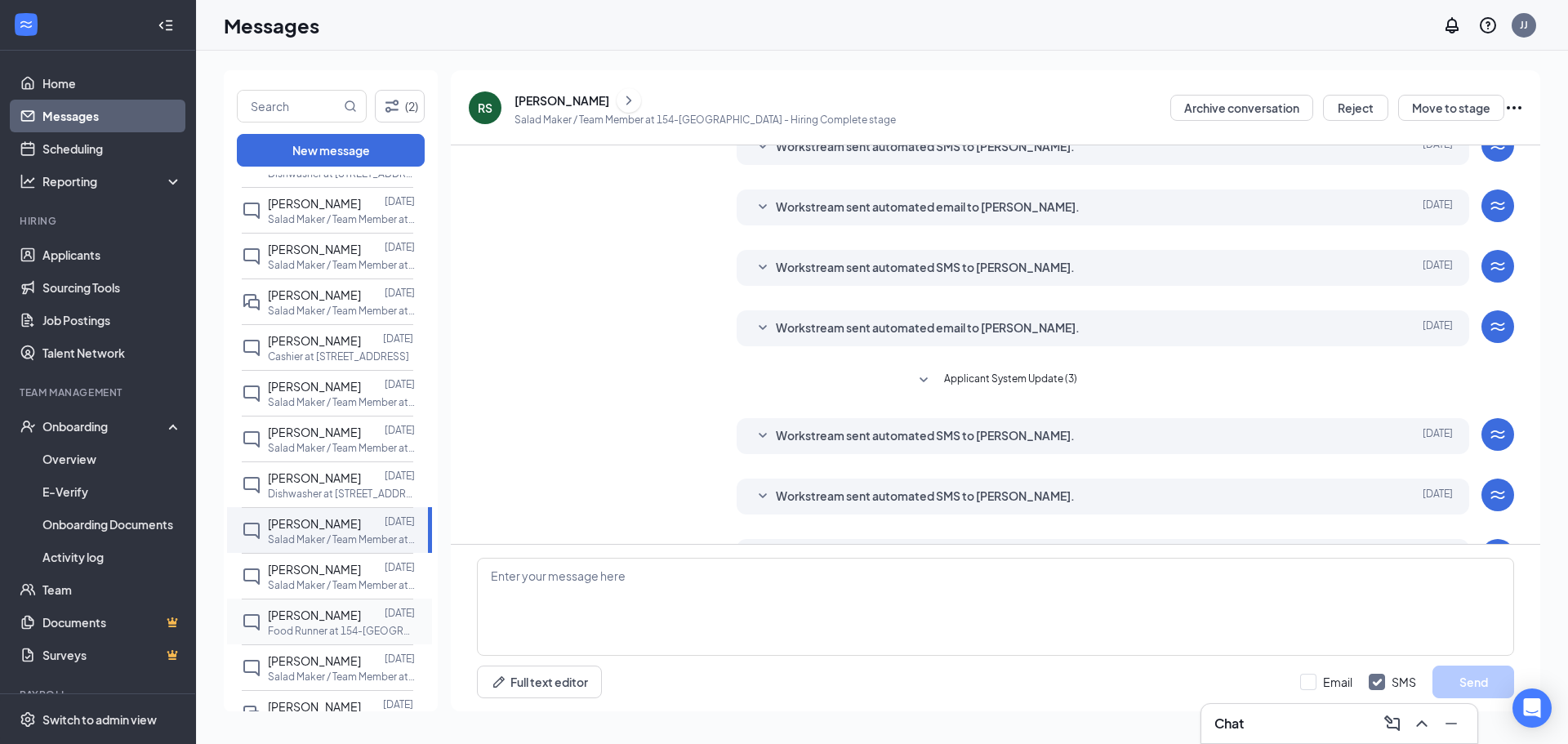
scroll to position [124, 0]
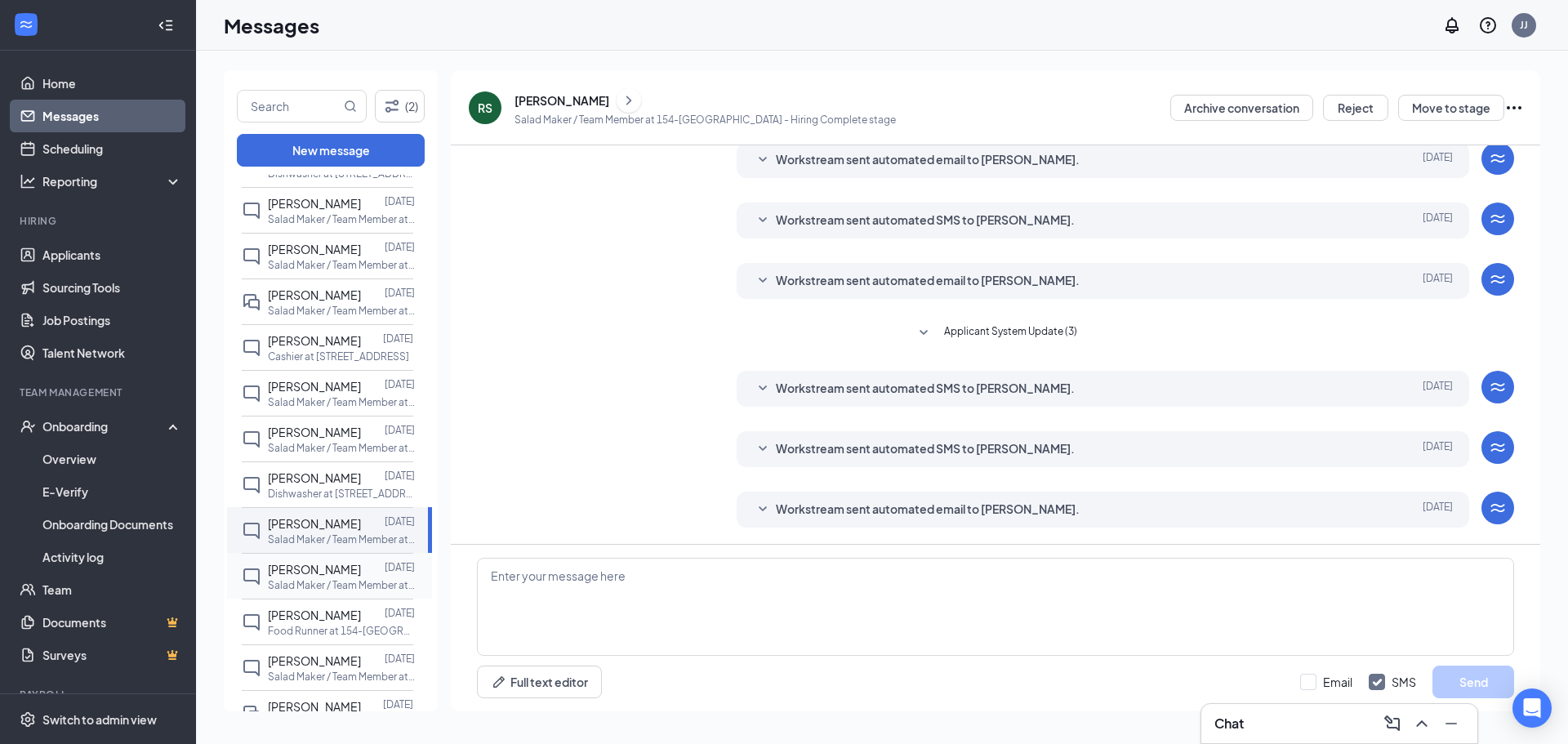
click at [382, 572] on div at bounding box center [372, 569] width 24 height 18
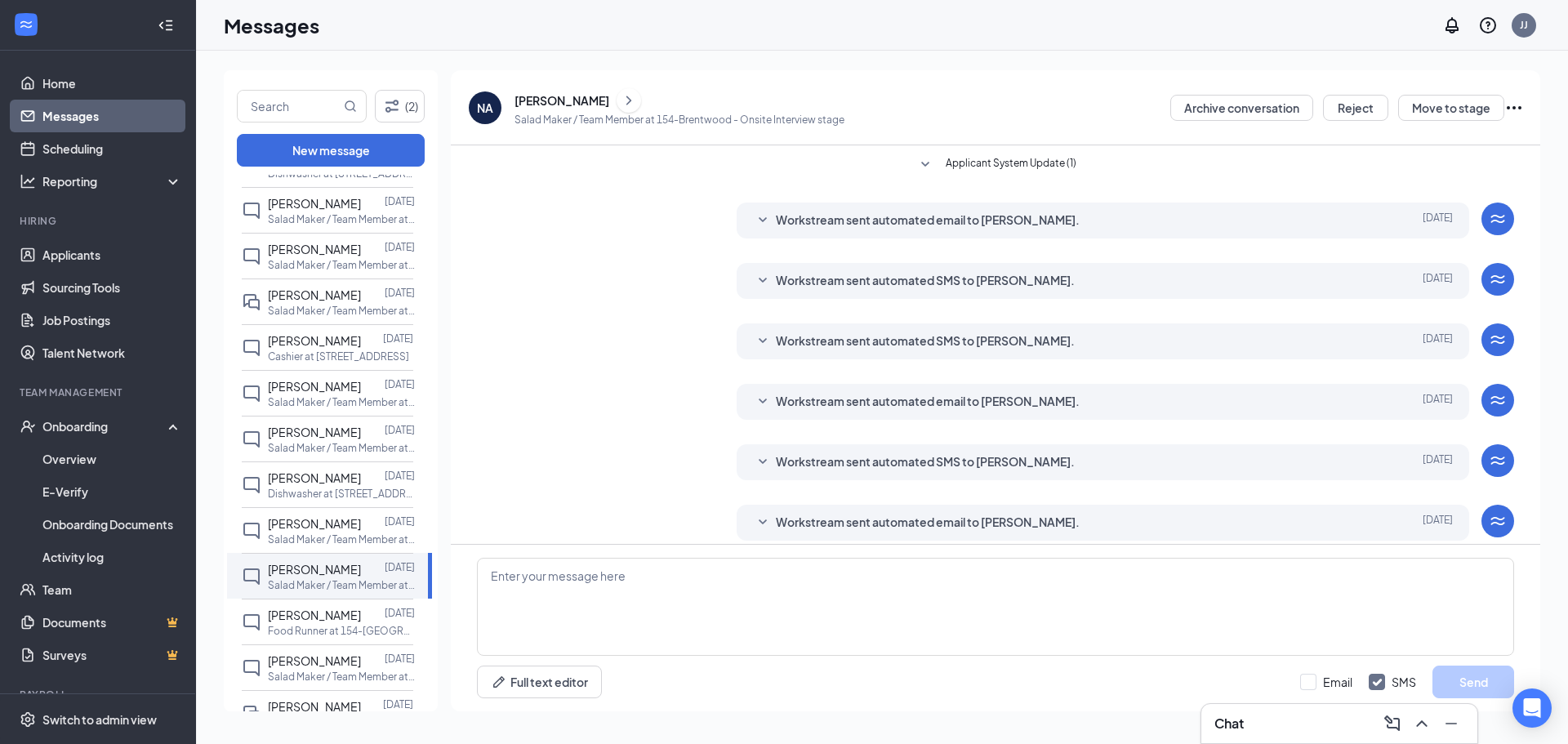
scroll to position [232, 0]
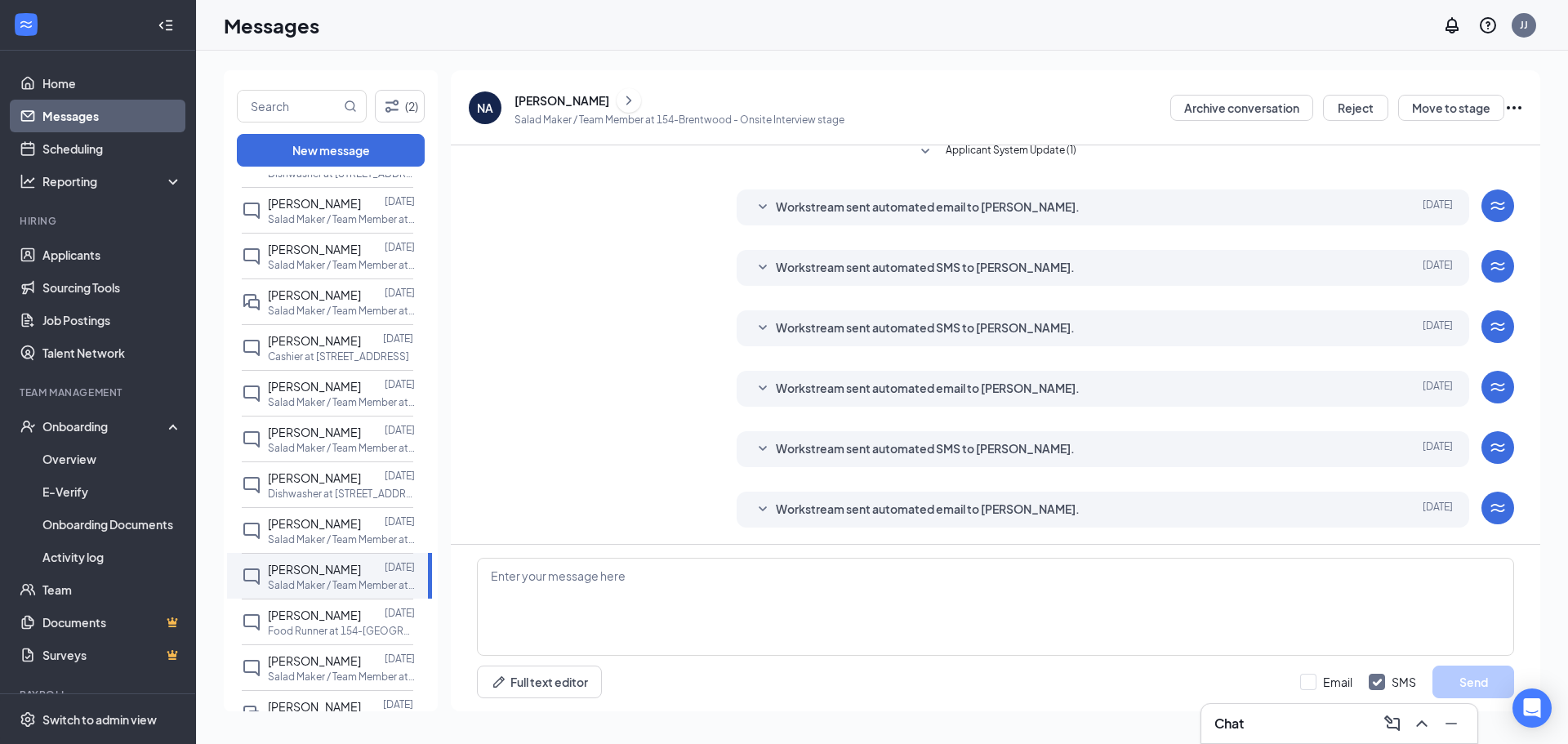
click at [621, 104] on icon "ChevronRight" at bounding box center [628, 100] width 16 height 20
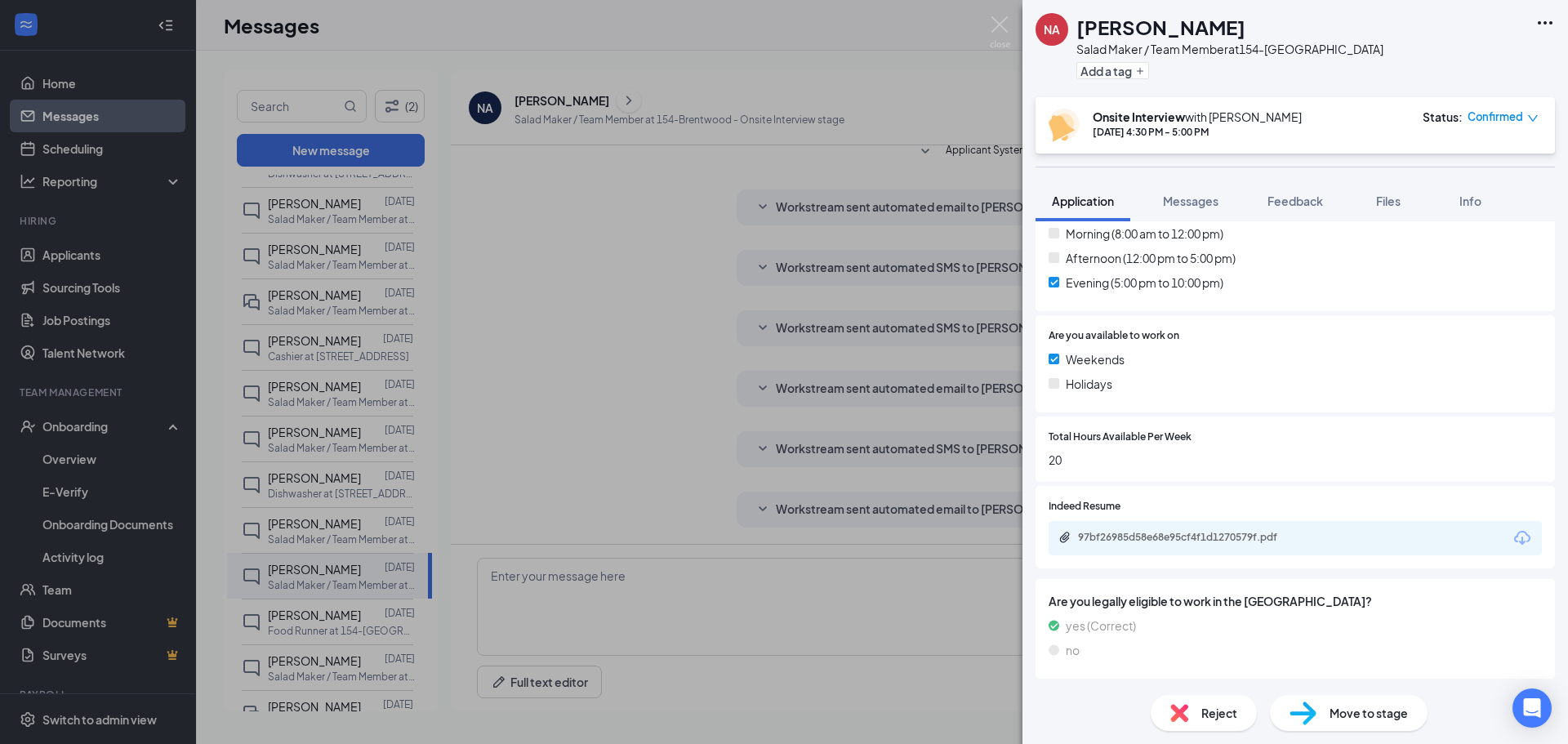
scroll to position [500, 0]
drag, startPoint x: 547, startPoint y: 257, endPoint x: 380, endPoint y: 513, distance: 305.7
click at [546, 257] on div "NA Nolan Ambers Salad Maker / Team Member at 154-Brentwood Add a tag Onsite Int…" at bounding box center [784, 372] width 1568 height 744
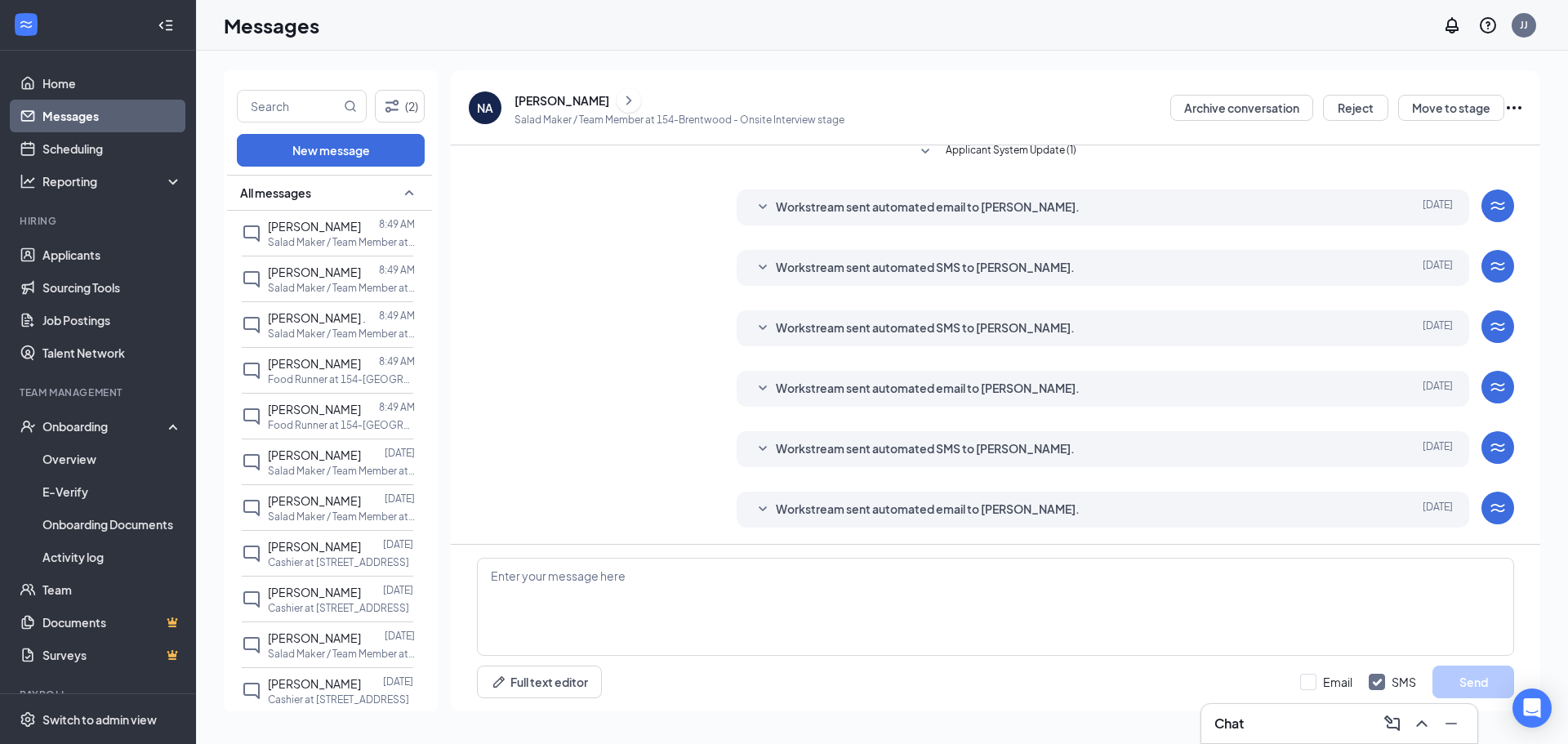
scroll to position [899, 0]
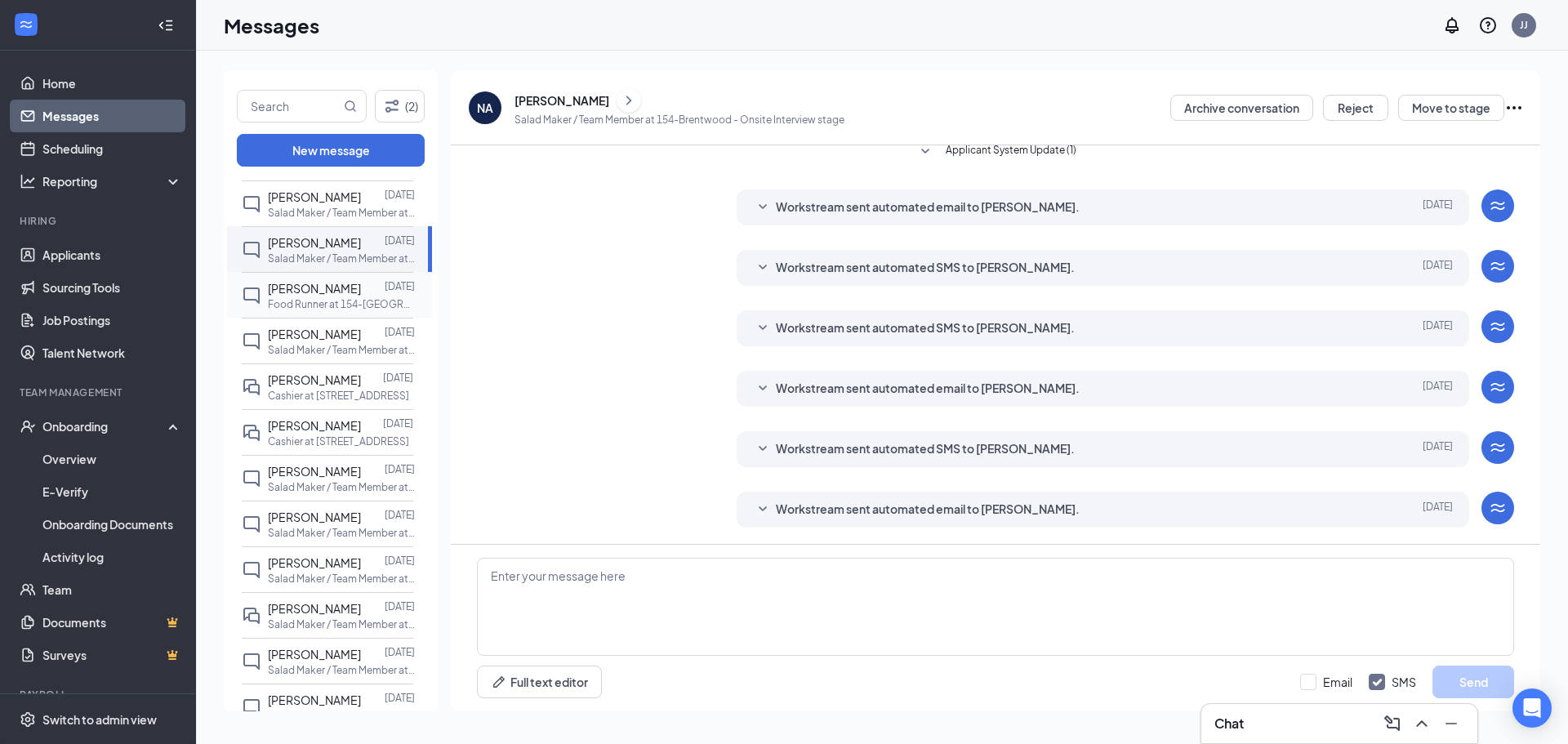
click at [376, 287] on div at bounding box center [372, 287] width 24 height 18
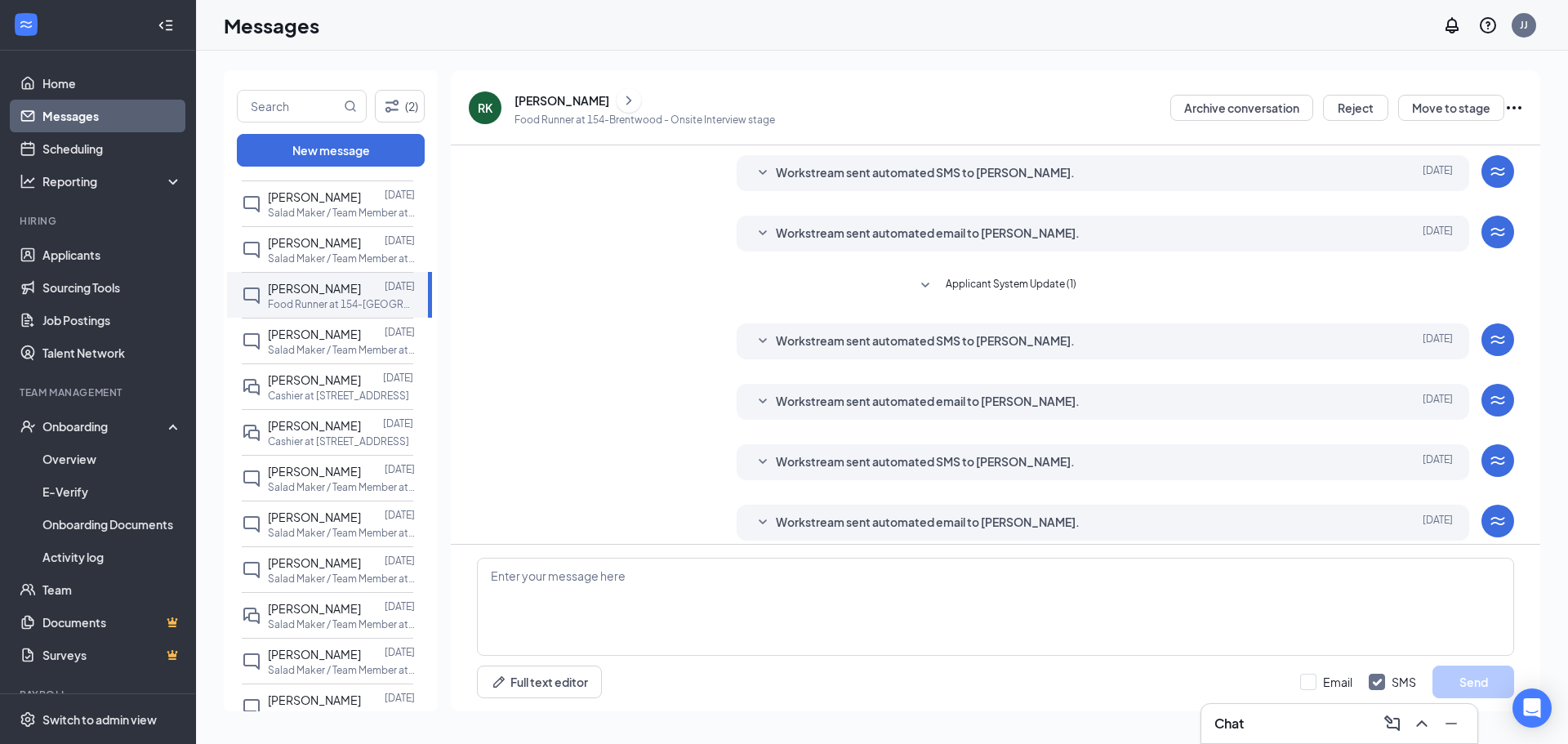
scroll to position [232, 0]
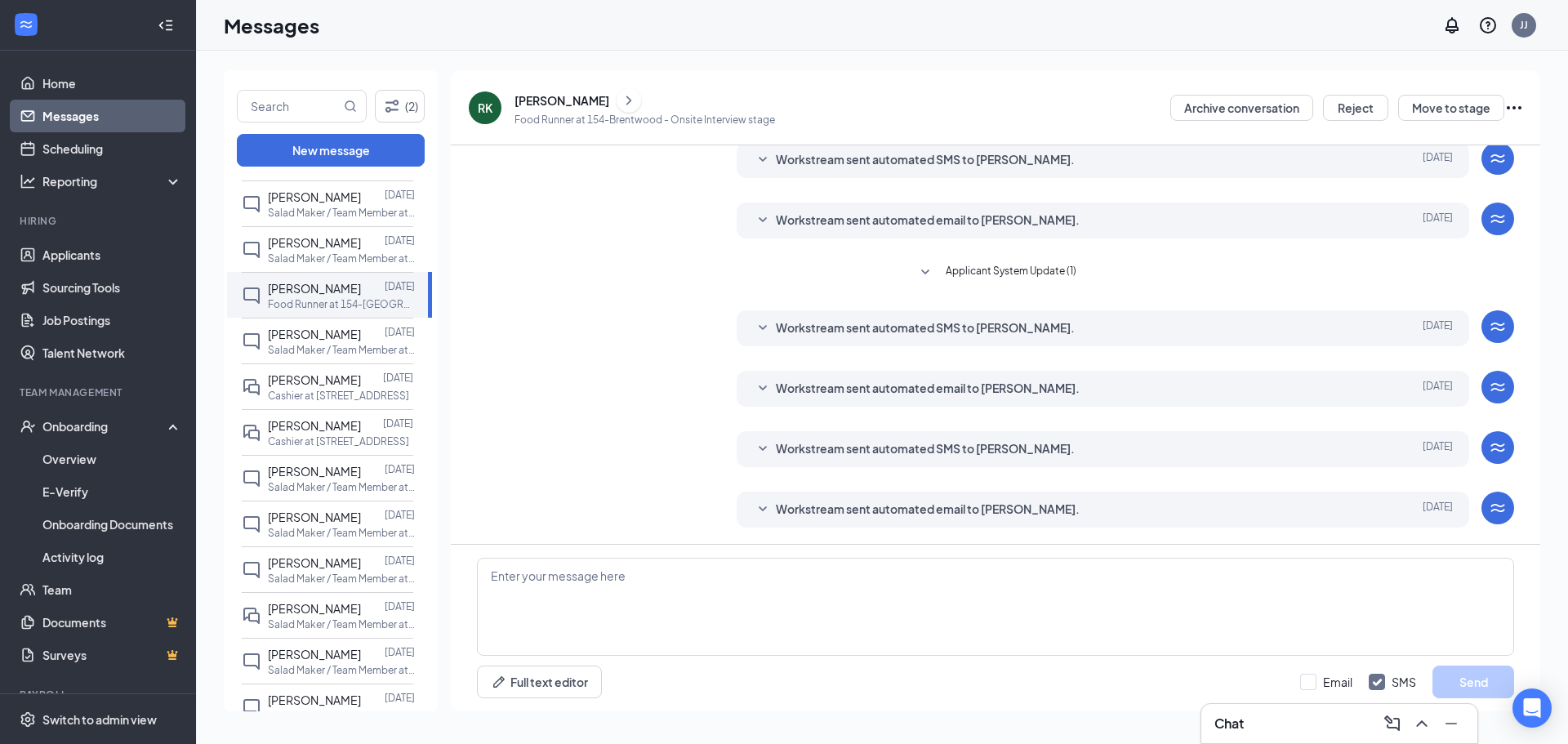
click at [621, 98] on icon "ChevronRight" at bounding box center [628, 100] width 16 height 20
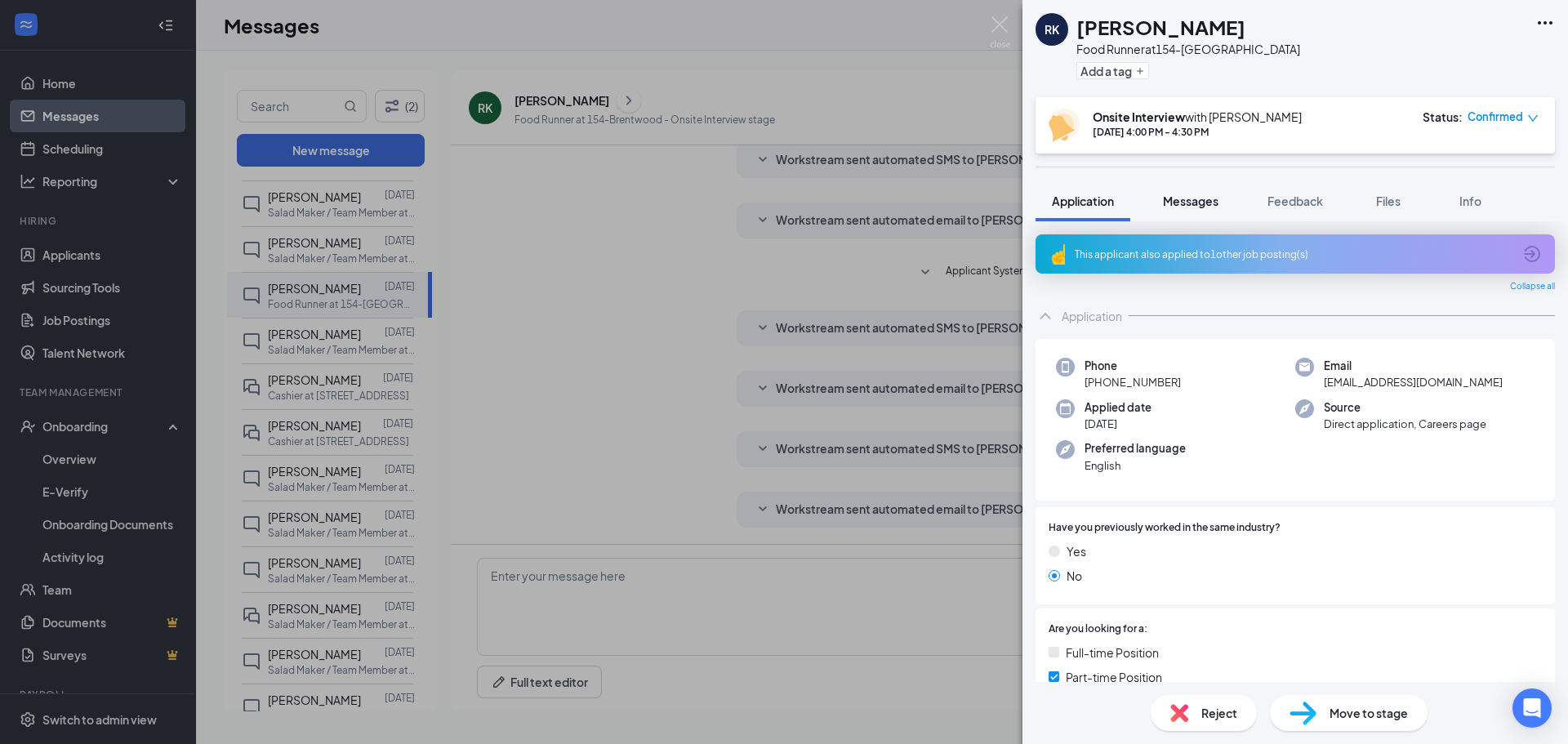
click at [1200, 200] on span "Messages" at bounding box center [1191, 201] width 55 height 14
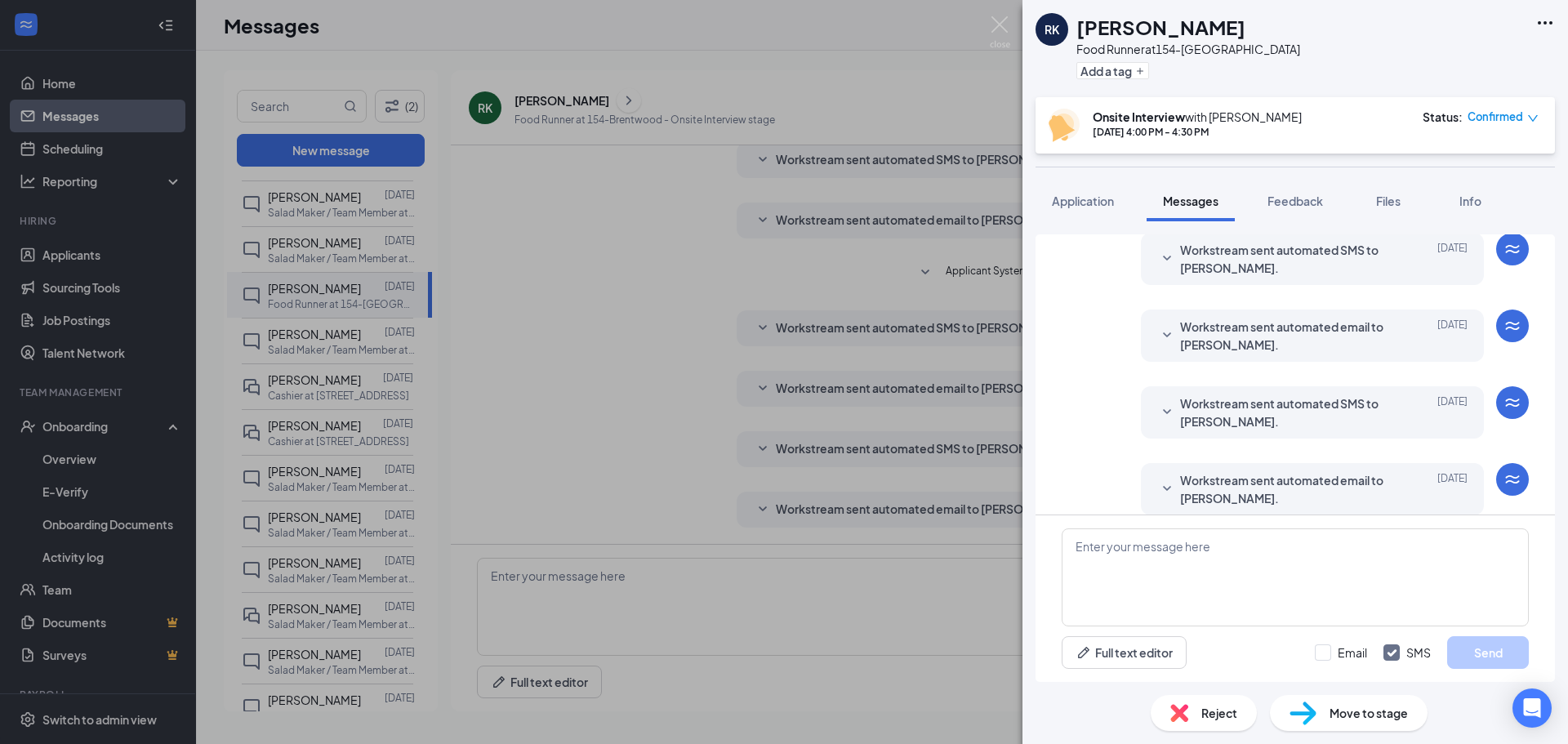
scroll to position [481, 0]
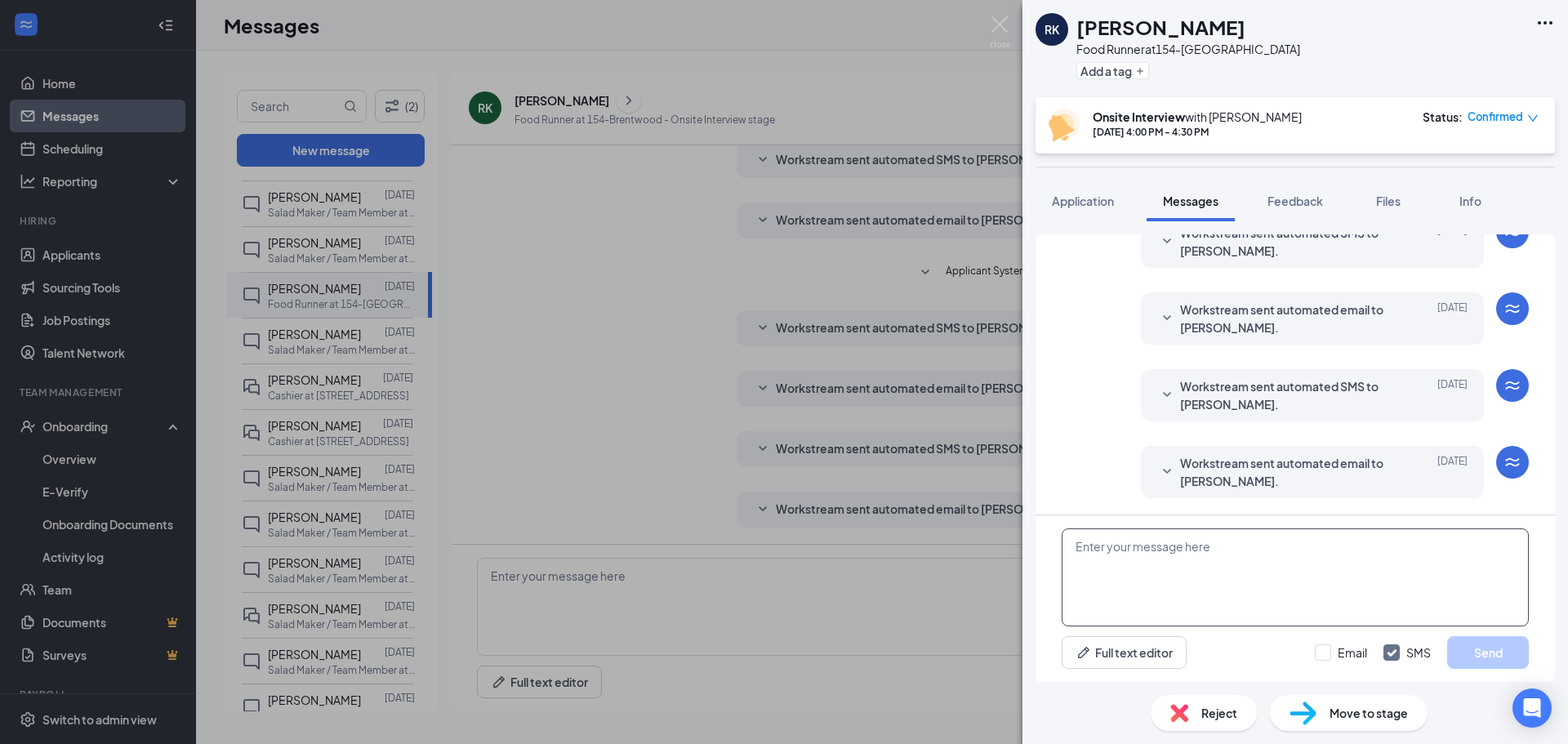
click at [1270, 559] on textarea at bounding box center [1295, 577] width 467 height 98
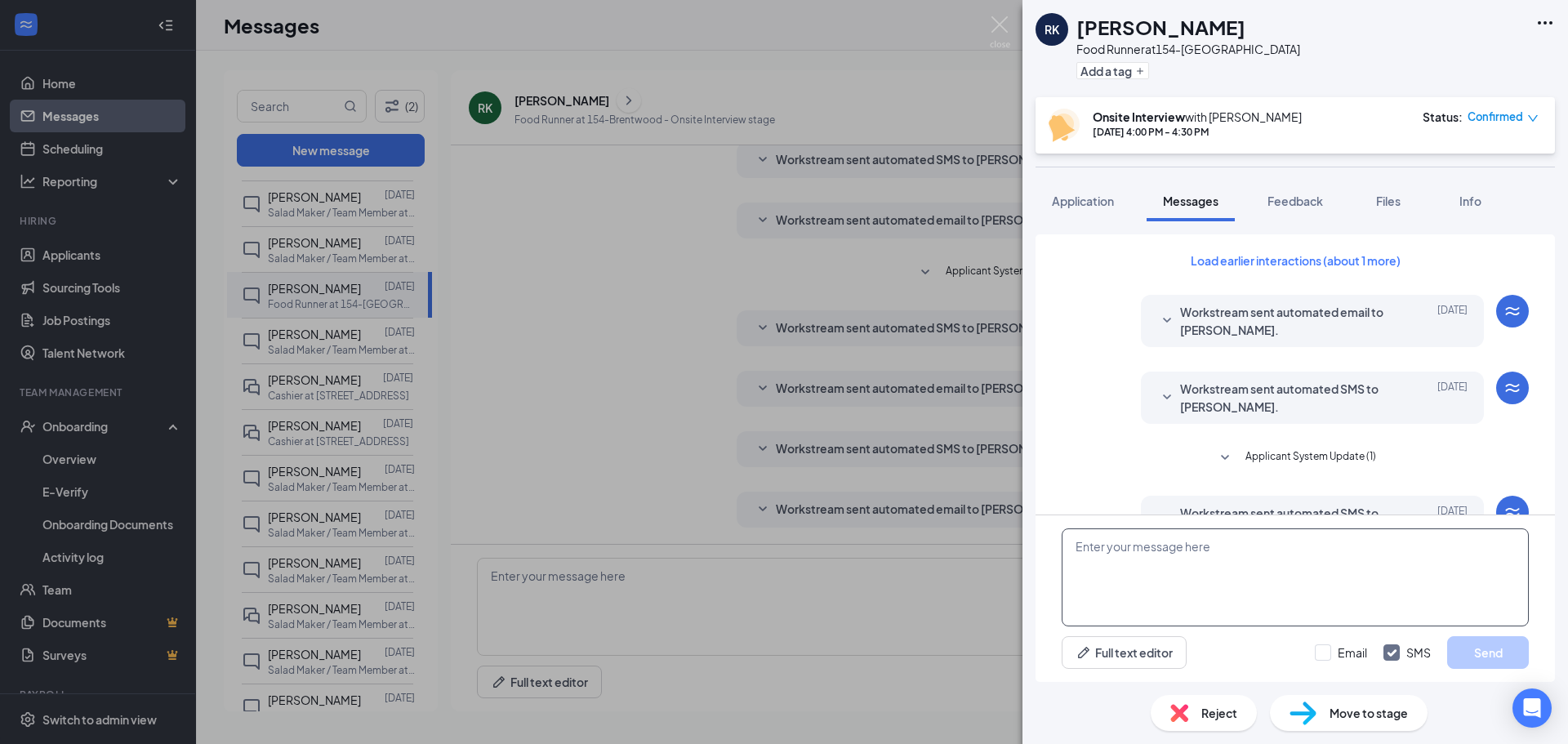
click at [1308, 551] on textarea at bounding box center [1295, 577] width 467 height 98
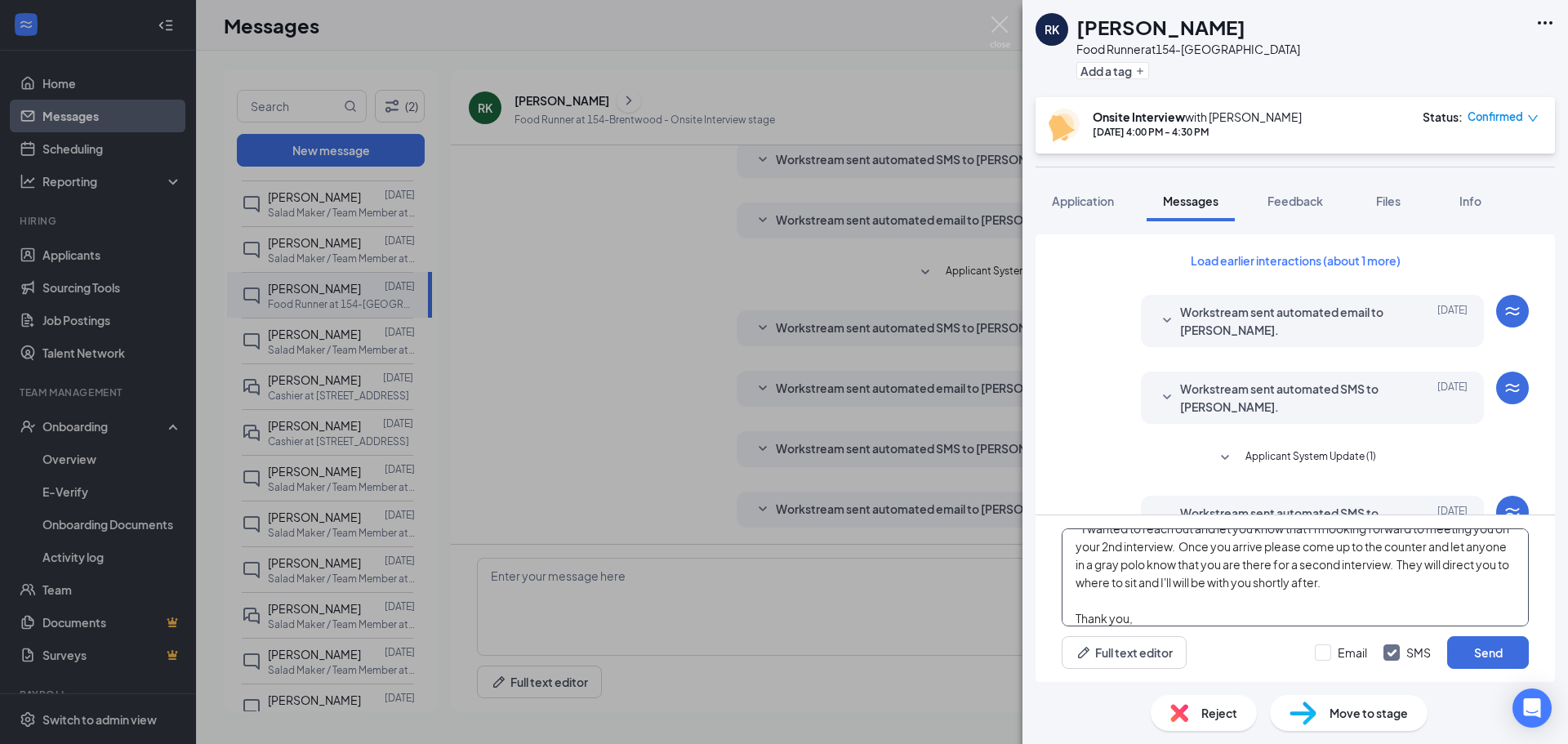
scroll to position [53, 0]
type textarea "Good morning Rachael, I wanted to reach out and let you know that I'm looking f…"
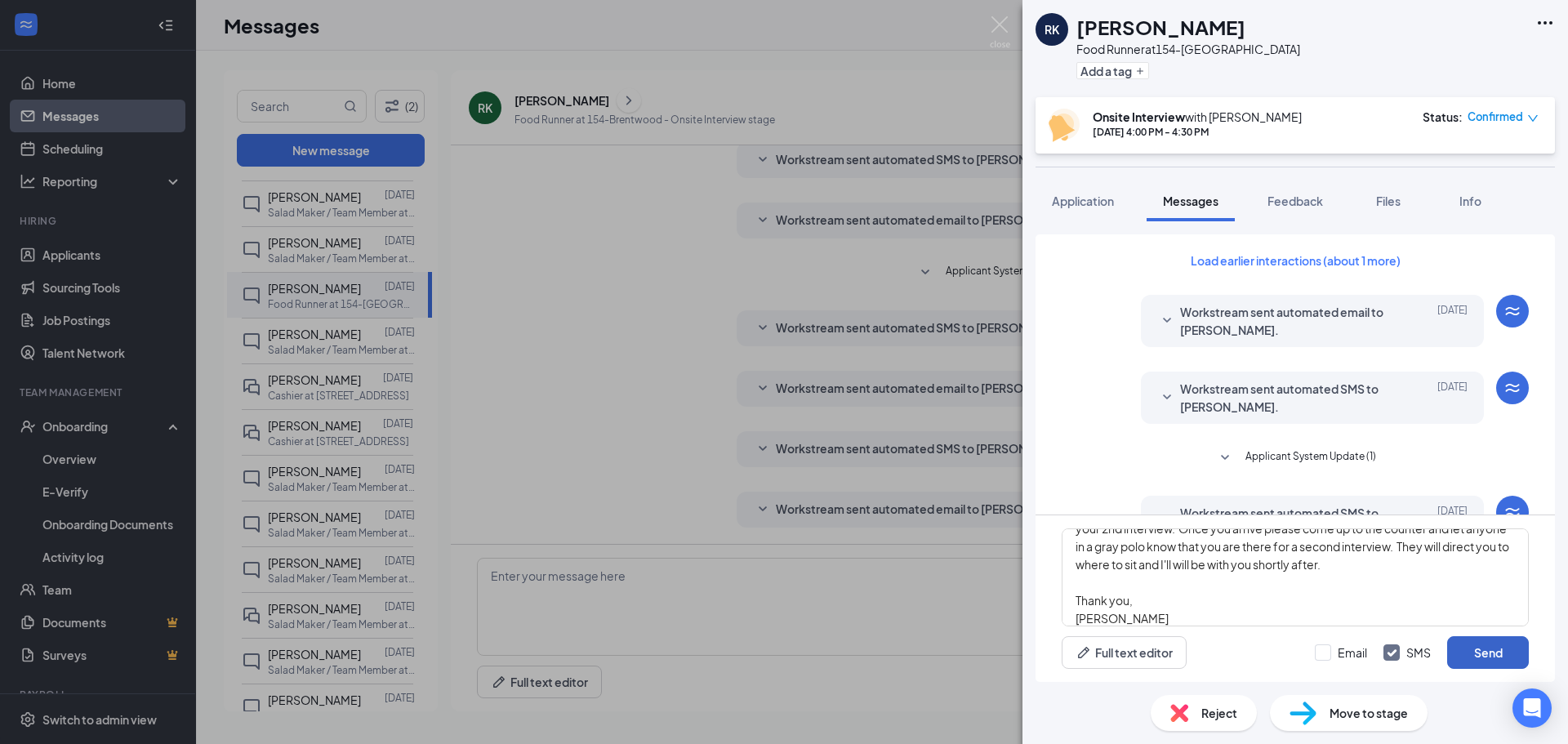
click at [1475, 654] on button "Send" at bounding box center [1488, 652] width 82 height 32
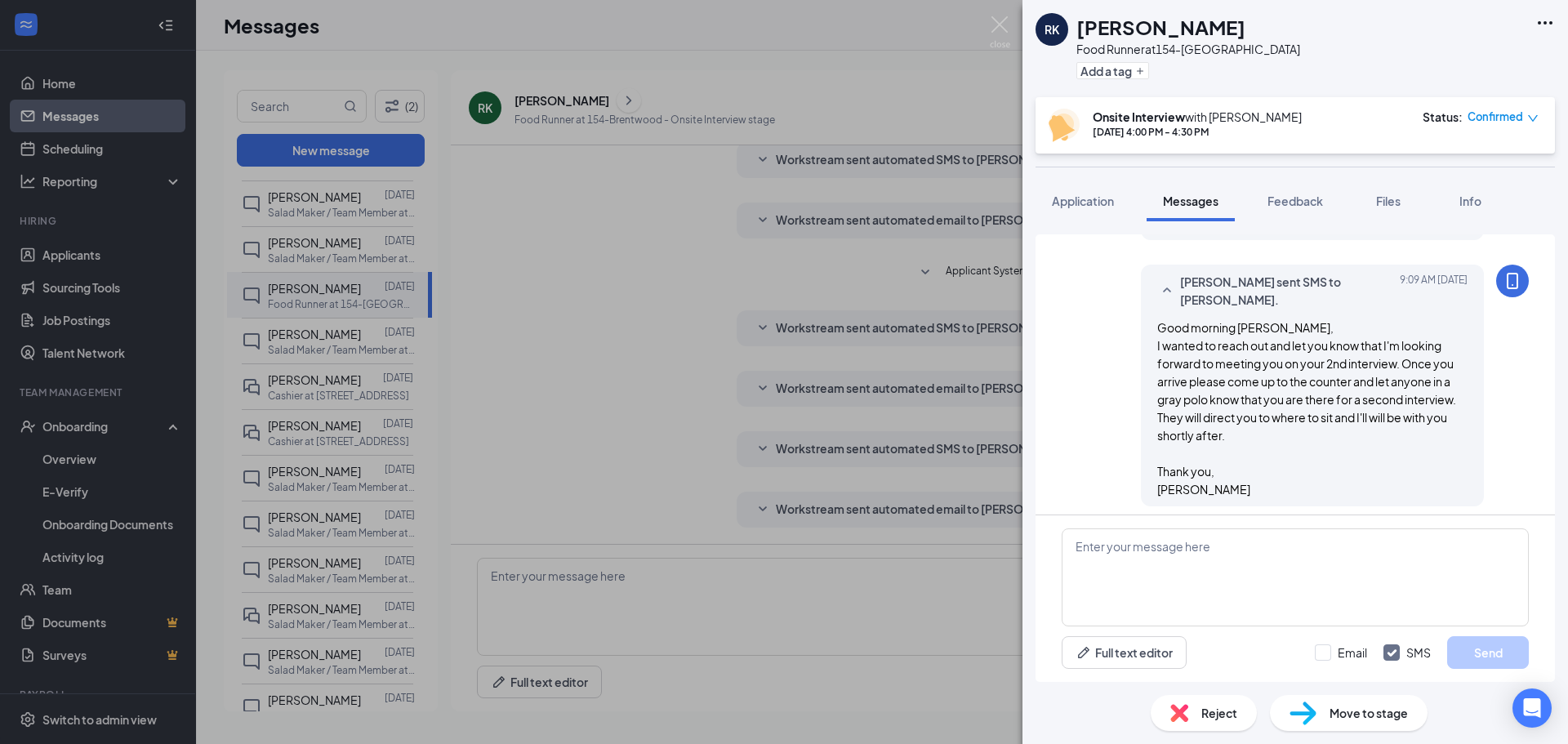
scroll to position [747, 0]
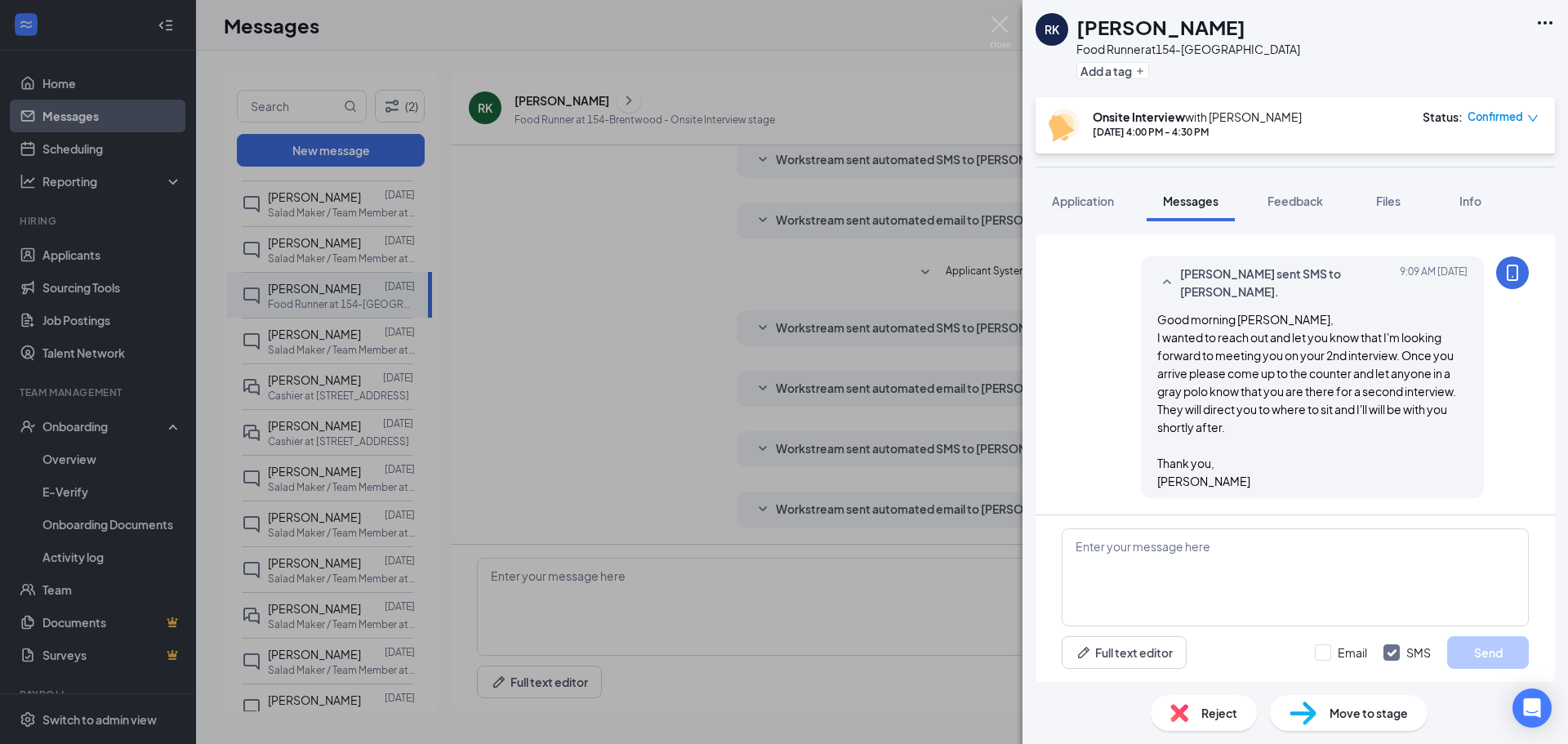
click at [828, 53] on div "RK Rachael Kaulen Food Runner at 154-Brentwood Add a tag Onsite Interview with …" at bounding box center [784, 372] width 1568 height 744
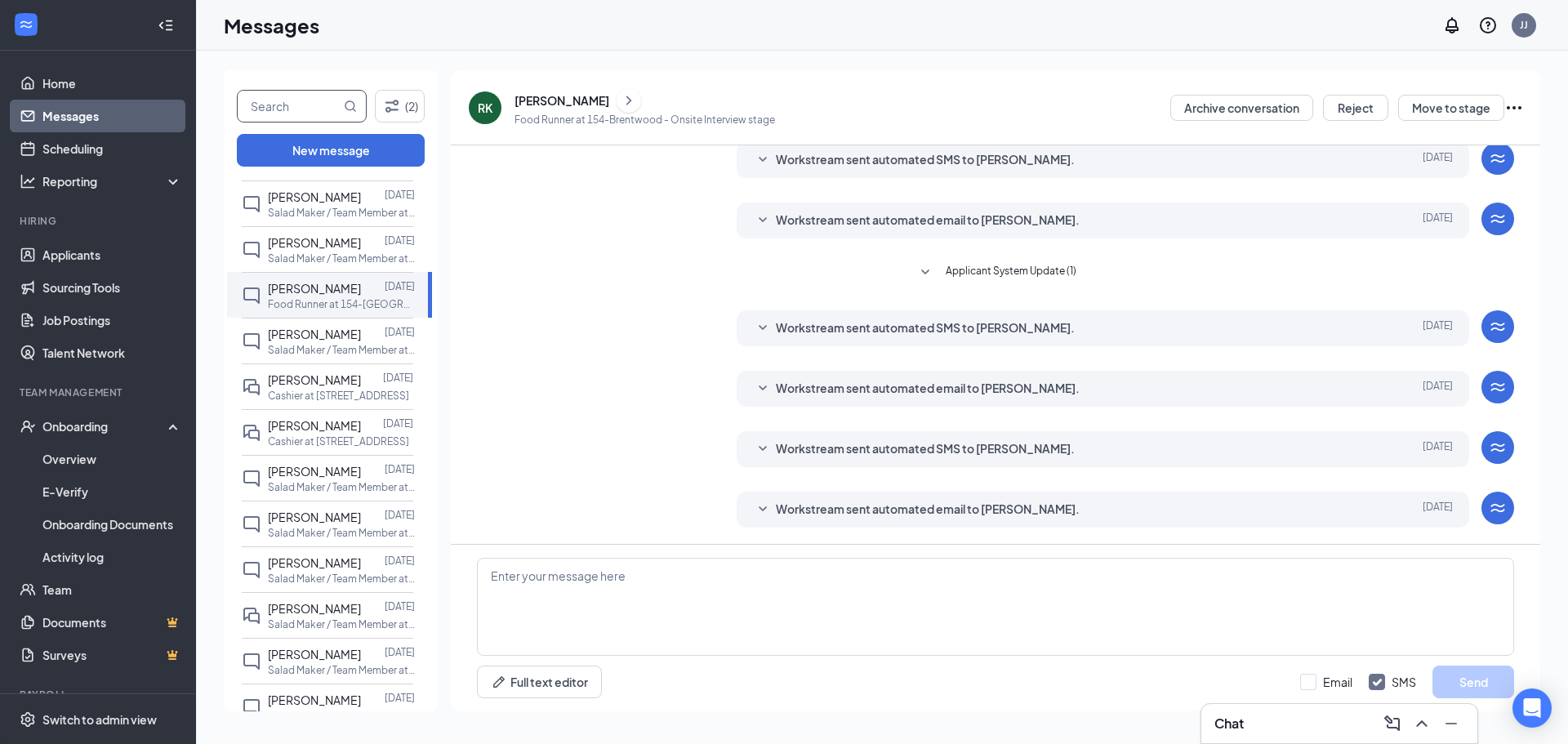
click at [273, 104] on input "text" at bounding box center [289, 106] width 103 height 31
type input "emily"
click at [349, 105] on icon "MagnifyingGlass" at bounding box center [350, 106] width 13 height 13
click at [347, 106] on icon "MagnifyingGlass" at bounding box center [350, 106] width 13 height 13
click at [92, 262] on link "Applicants" at bounding box center [112, 255] width 139 height 32
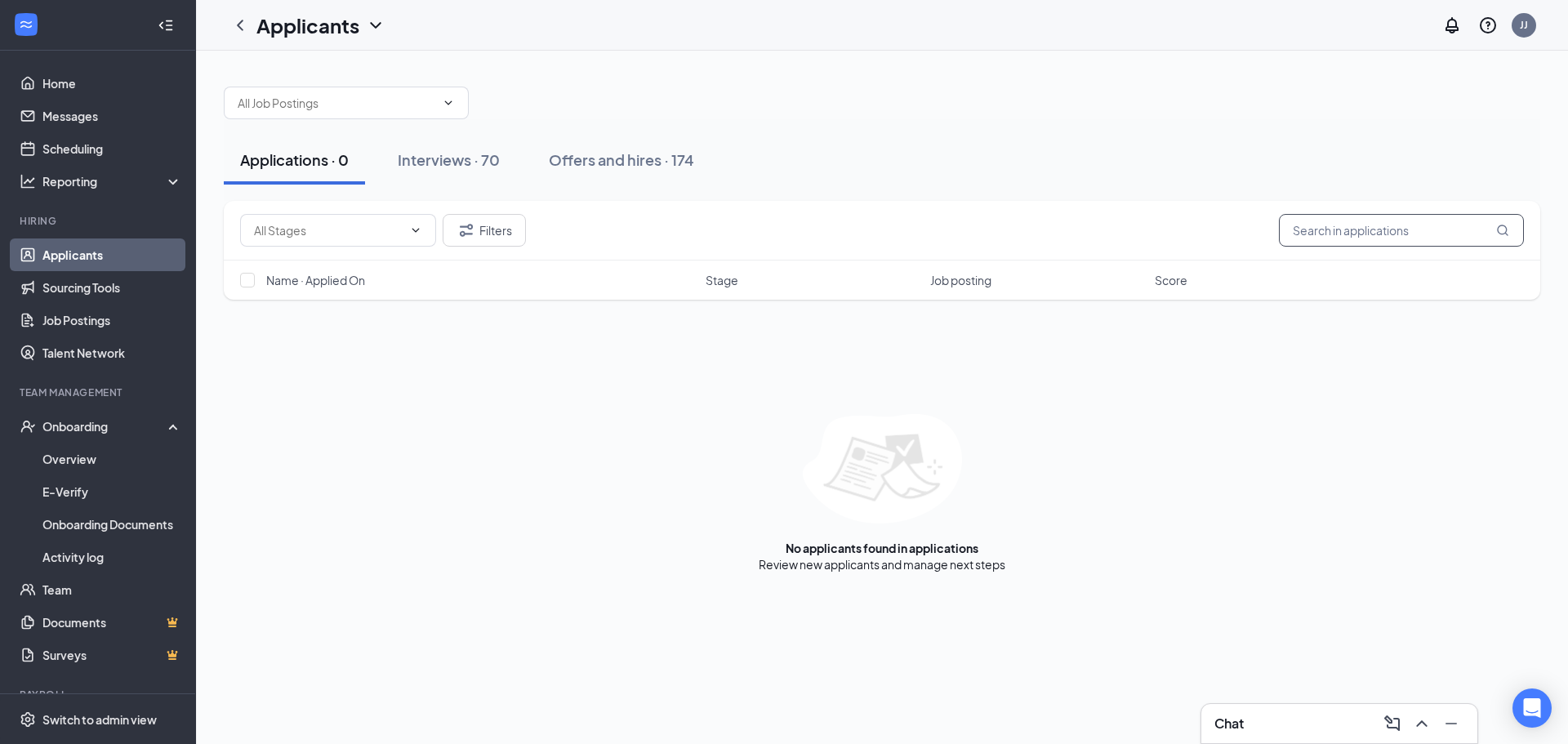
click at [1337, 232] on input "text" at bounding box center [1401, 230] width 245 height 32
type input "emily"
click at [487, 166] on div "Interviews · 1 / 70" at bounding box center [480, 159] width 120 height 20
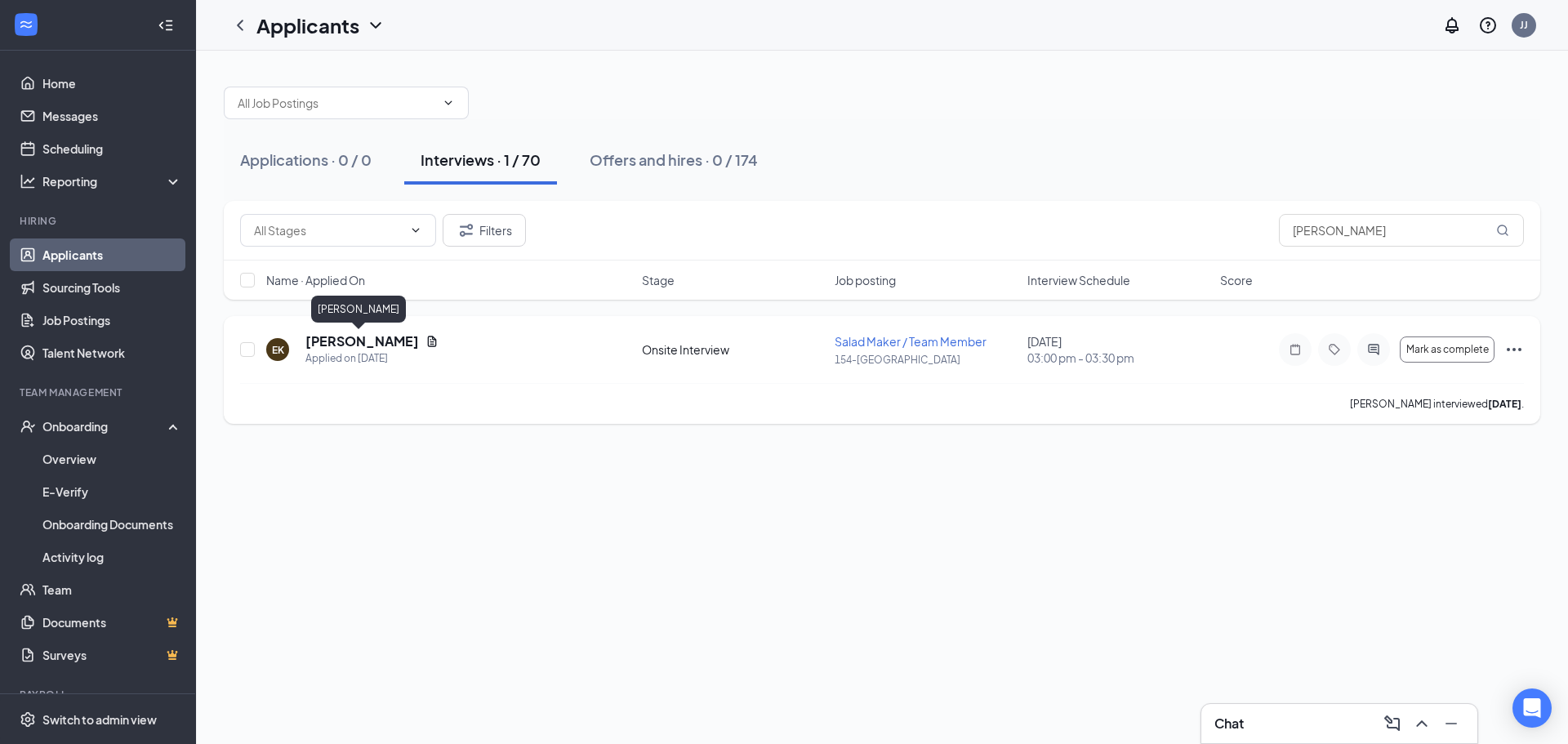
click at [381, 343] on h5 "[PERSON_NAME]" at bounding box center [362, 341] width 114 height 18
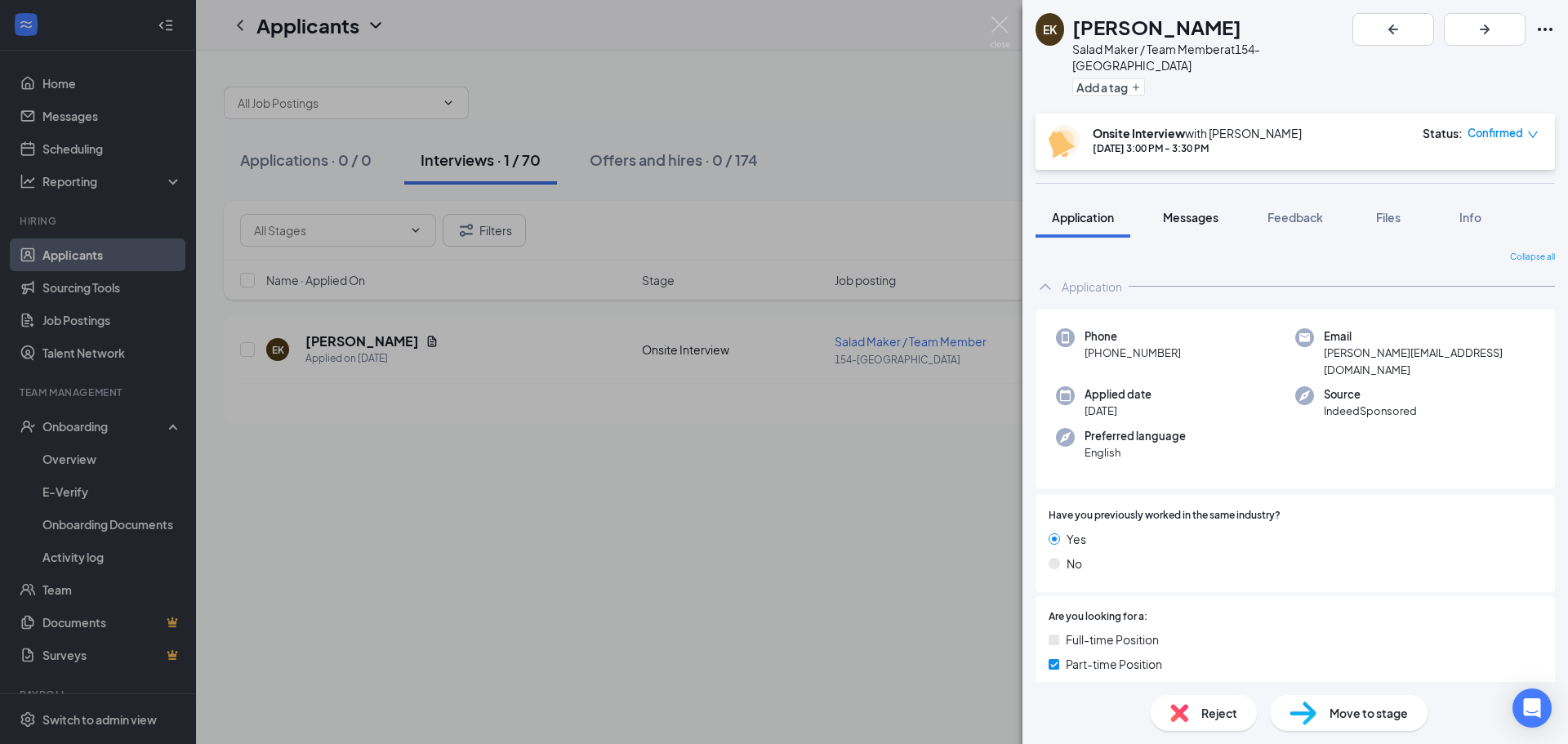
click at [1174, 210] on span "Messages" at bounding box center [1191, 217] width 55 height 14
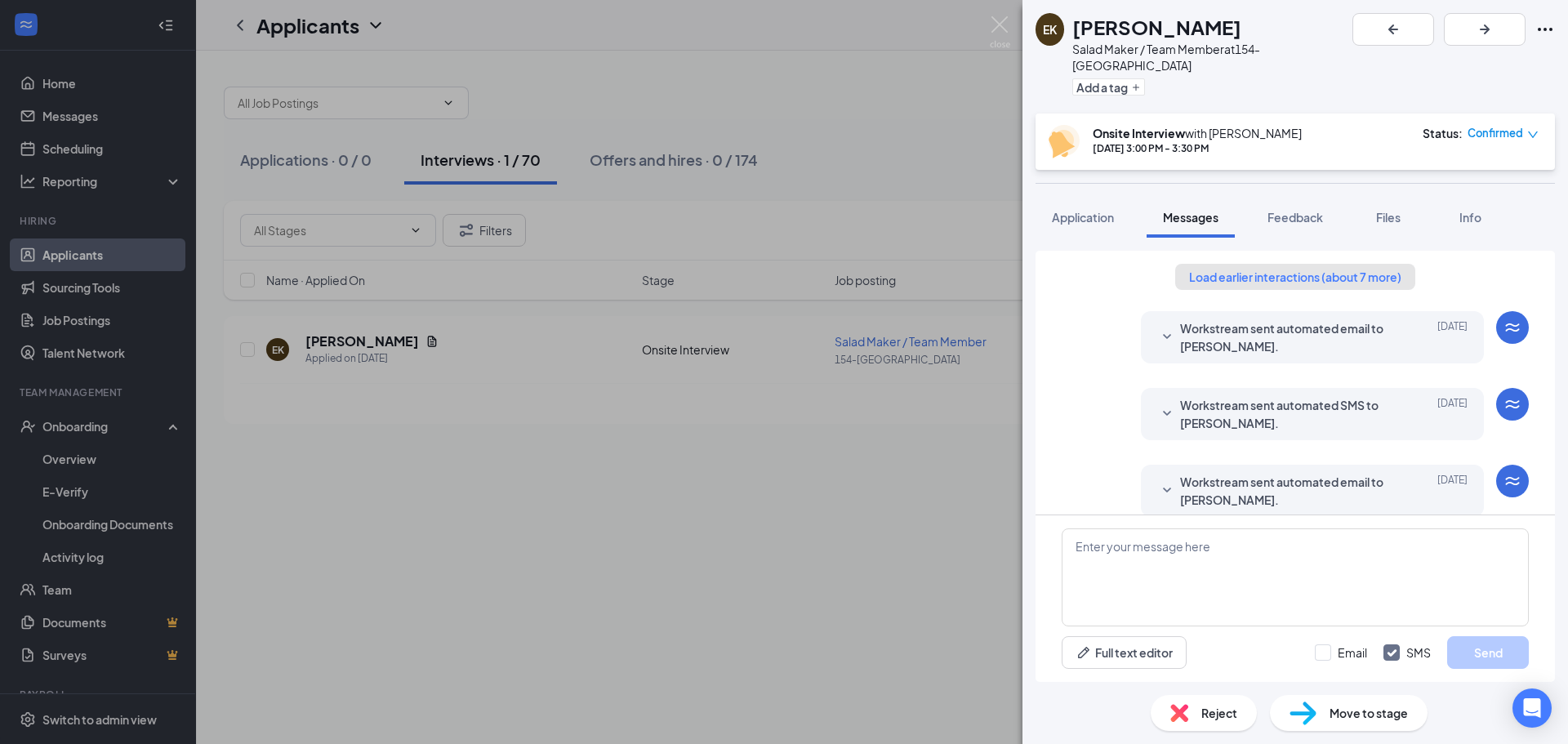
click at [1305, 264] on button "Load earlier interactions (about 7 more)" at bounding box center [1294, 276] width 240 height 26
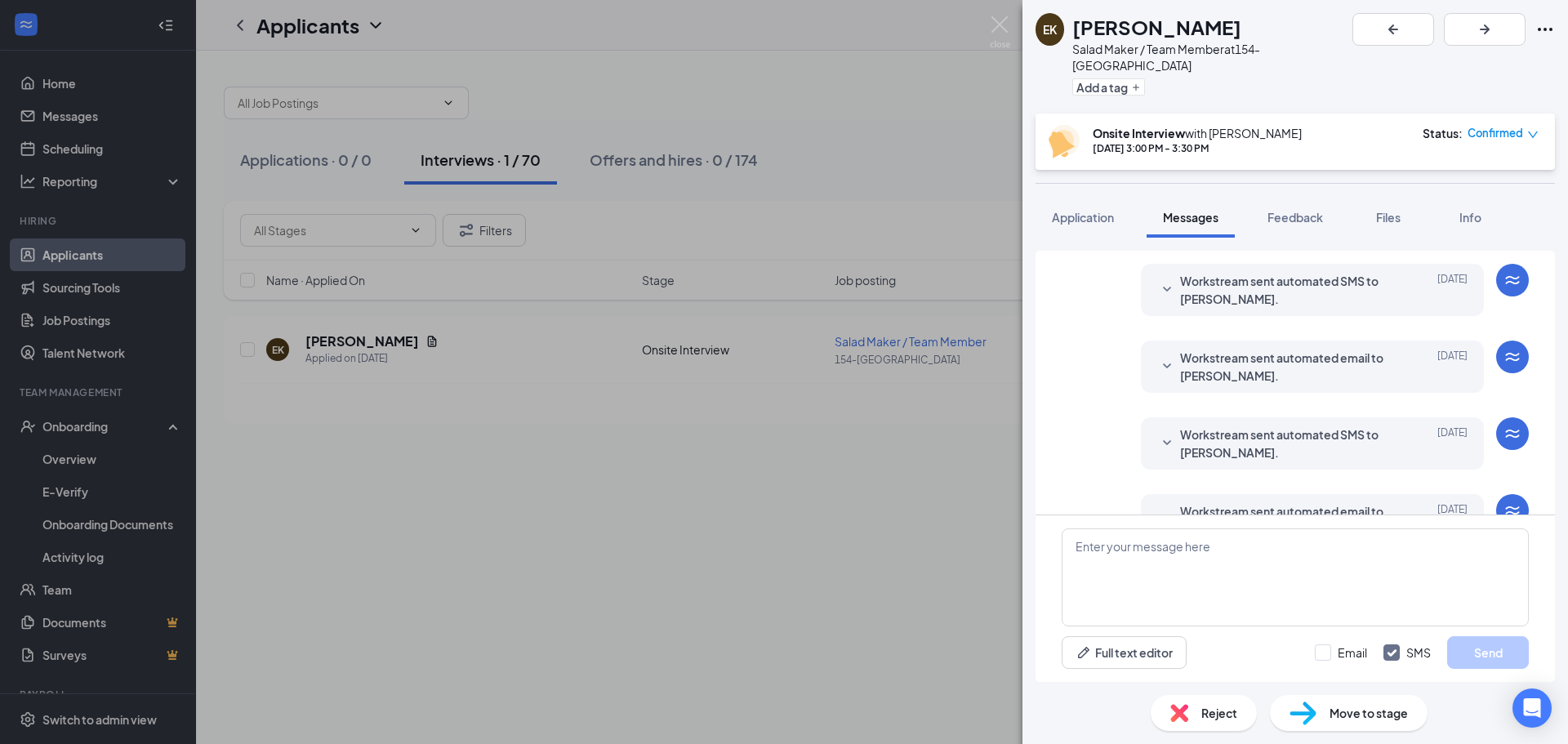
scroll to position [937, 0]
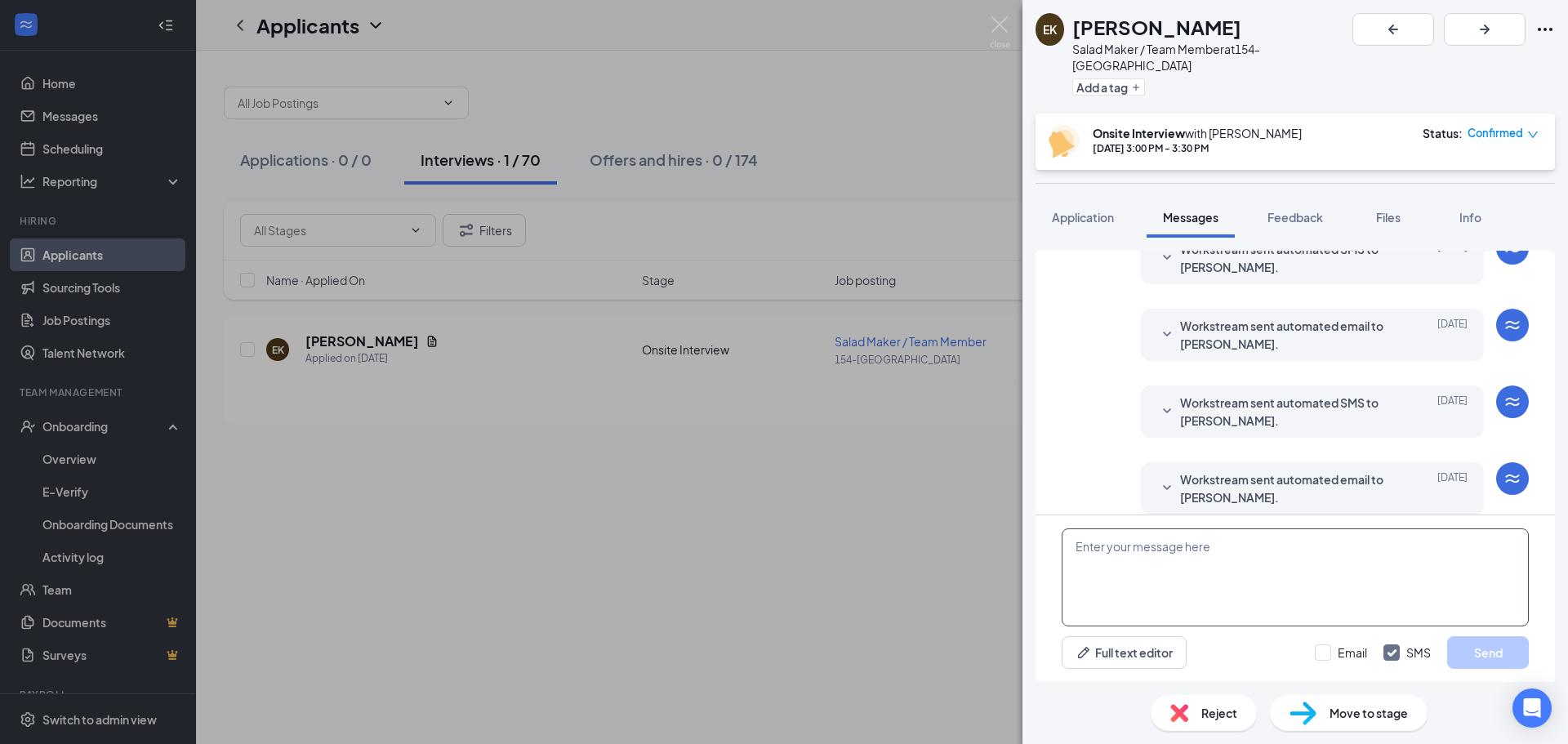
click at [1240, 551] on textarea at bounding box center [1295, 577] width 467 height 98
click at [1071, 568] on textarea "good morning Emily," at bounding box center [1295, 577] width 467 height 98
click at [1079, 544] on textarea "good morning Emily," at bounding box center [1295, 577] width 467 height 98
click at [1117, 544] on textarea "Good morning Emily," at bounding box center [1295, 577] width 467 height 98
click at [1224, 552] on textarea "Good morning Emily," at bounding box center [1295, 577] width 467 height 98
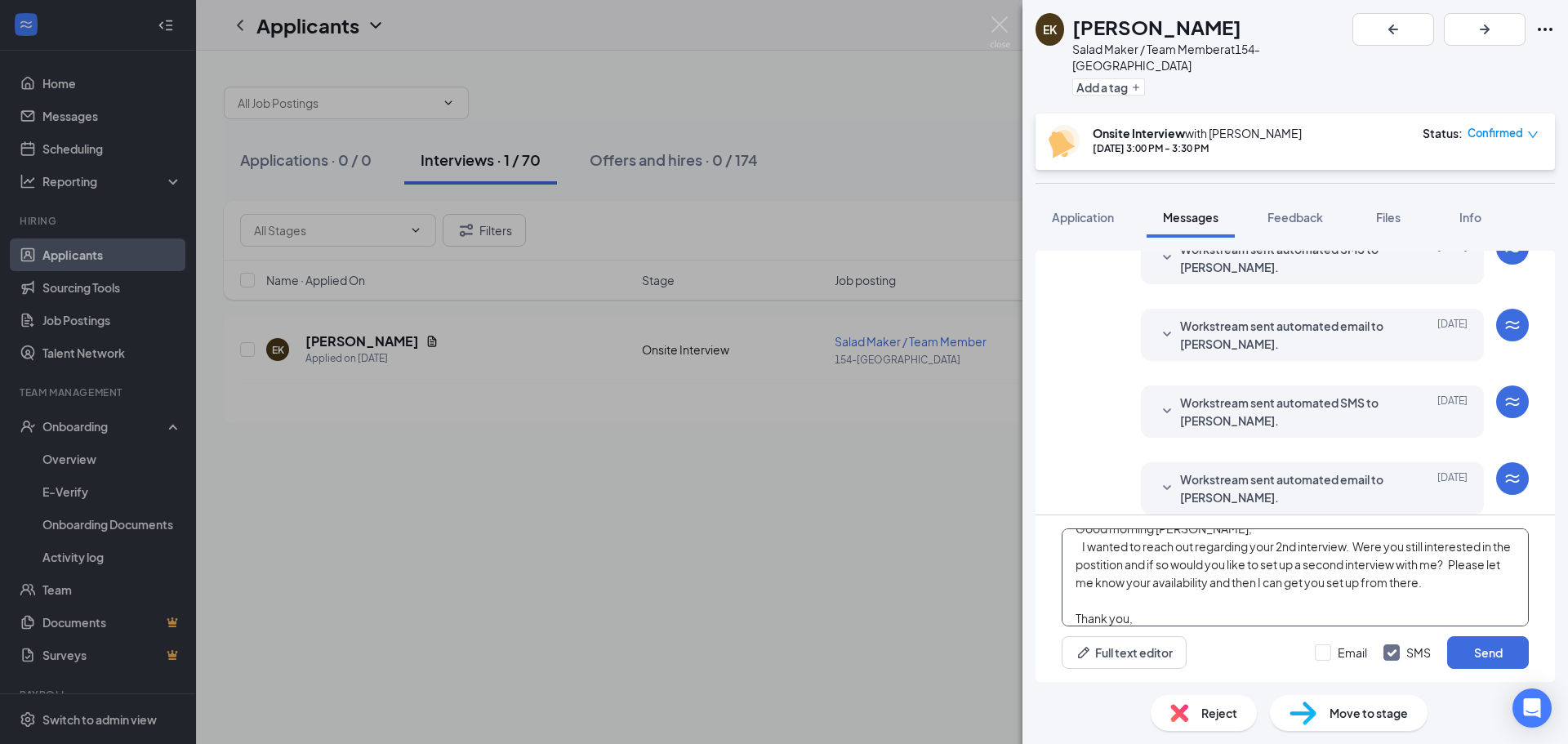
scroll to position [36, 0]
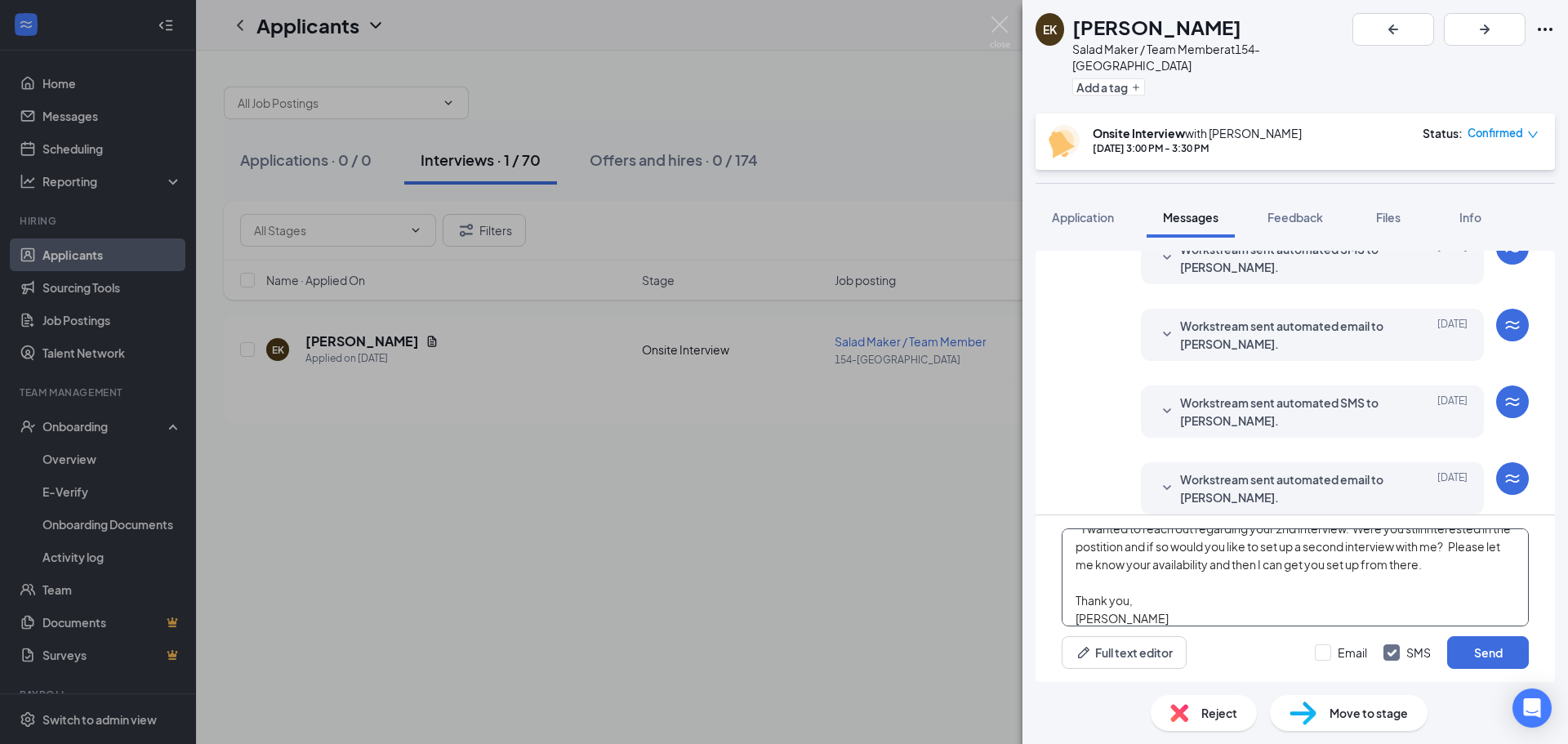
click at [1485, 561] on textarea "Good morning Emily, I wanted to reach out regarding your 2nd interview. Were yo…" at bounding box center [1295, 577] width 467 height 98
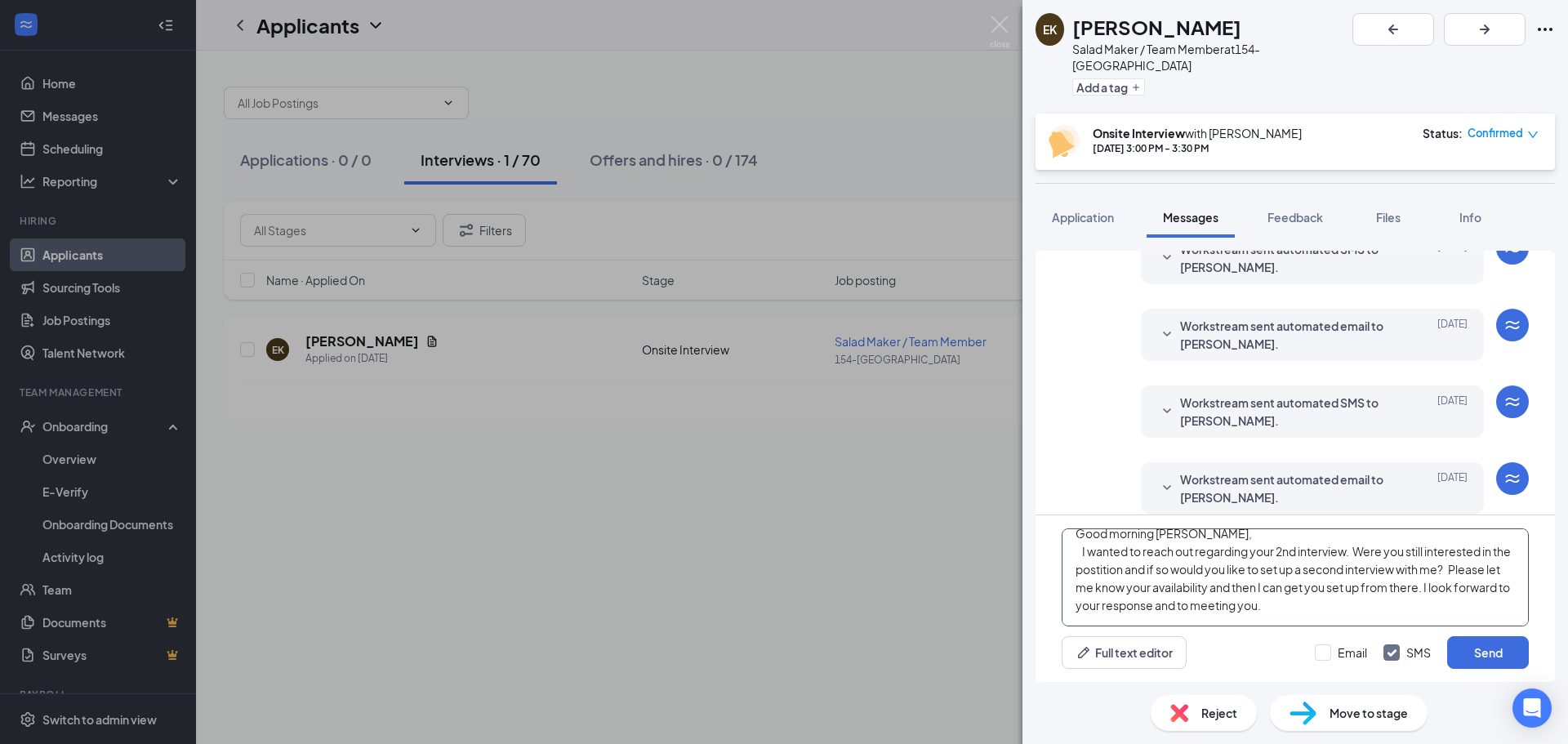
scroll to position [0, 0]
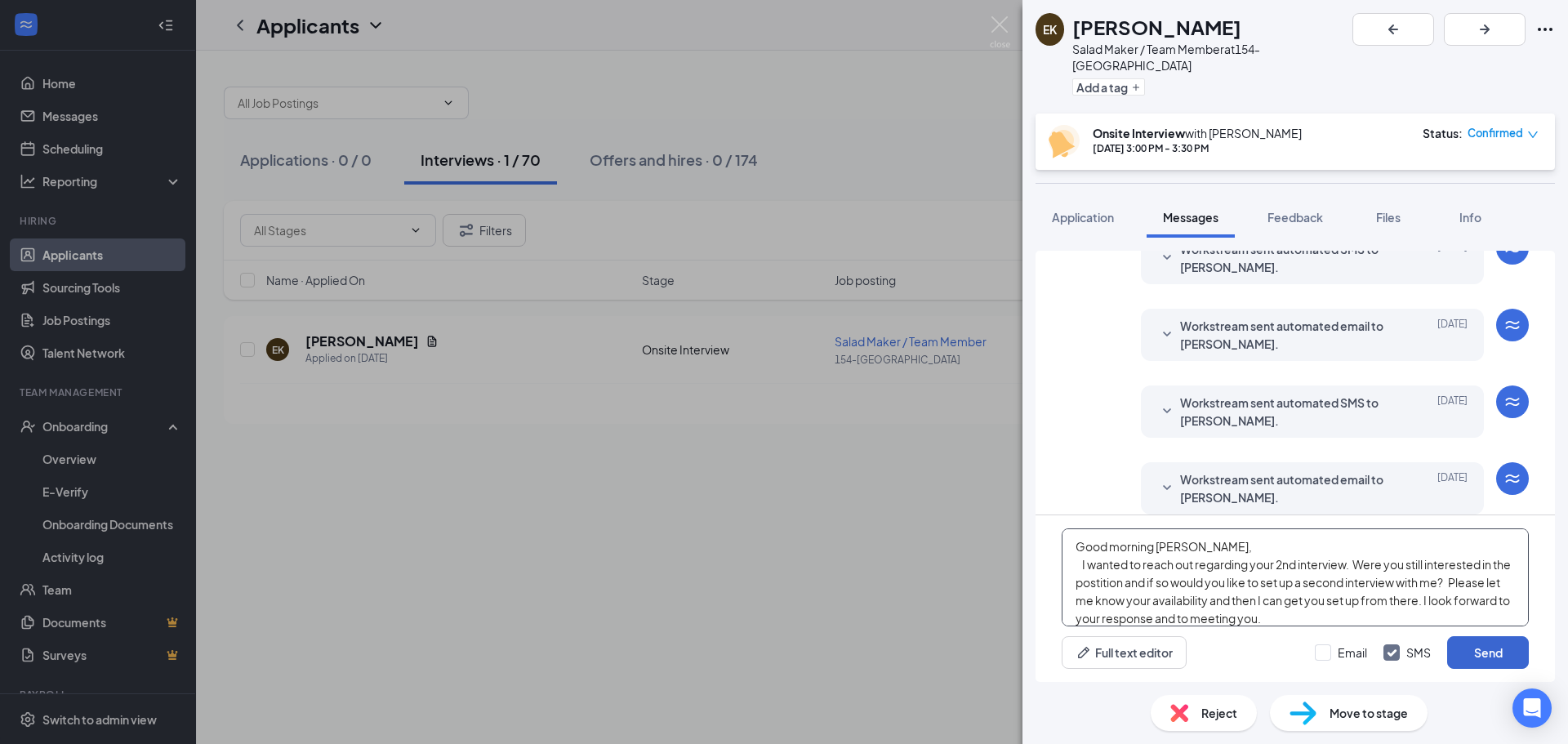
type textarea "Good morning Emily, I wanted to reach out regarding your 2nd interview. Were yo…"
click at [1479, 645] on button "Send" at bounding box center [1488, 652] width 82 height 32
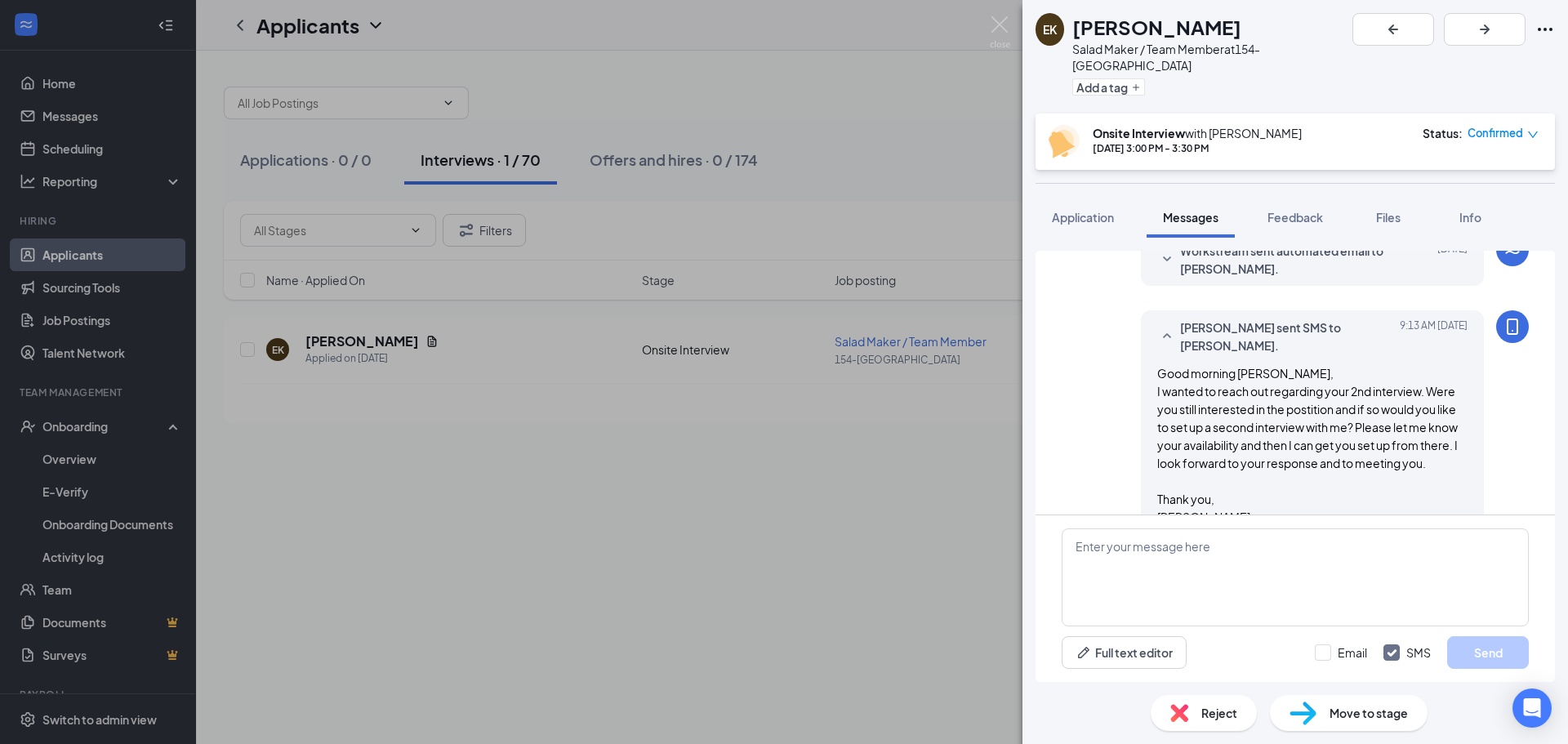
scroll to position [1185, 0]
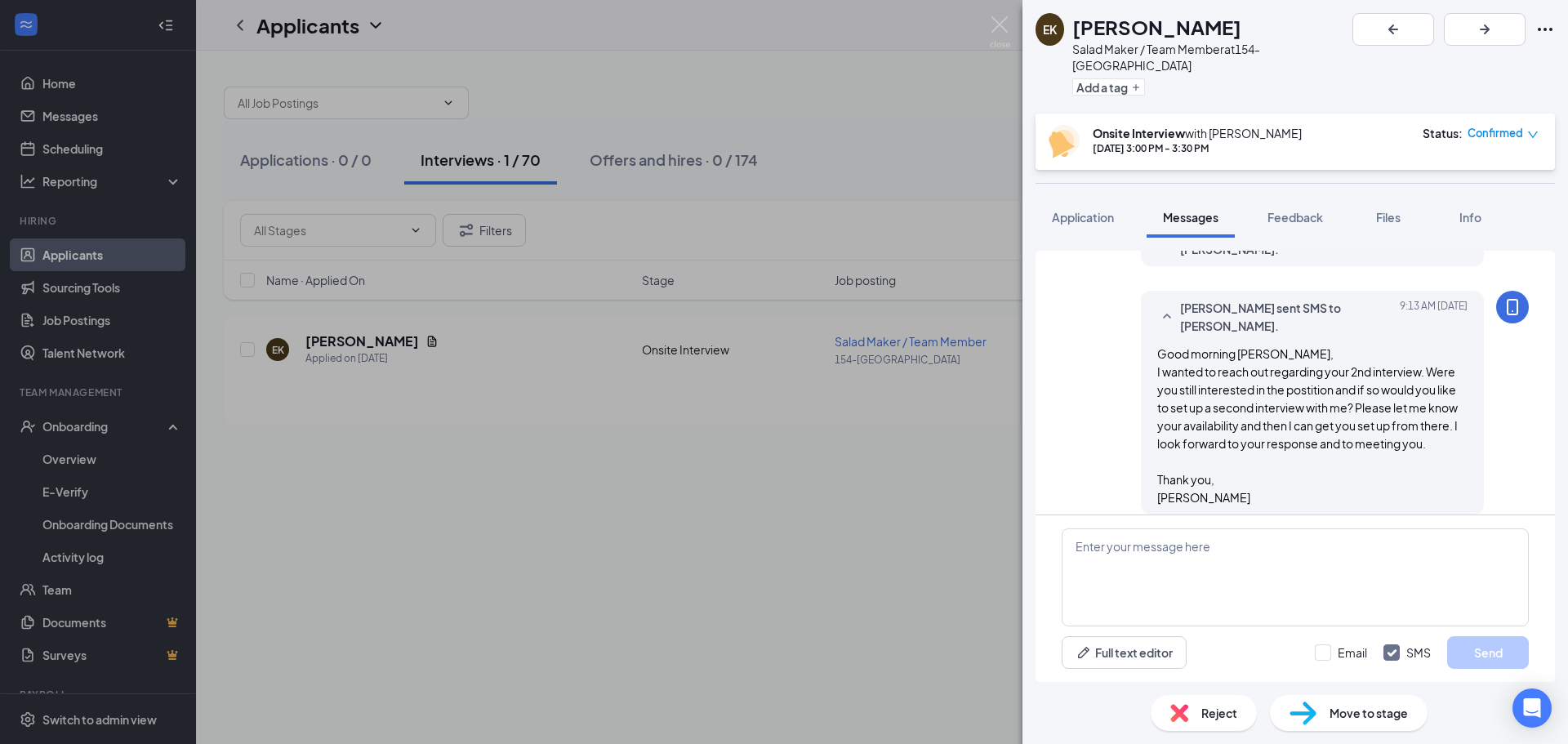
click at [871, 78] on div "EK Emily Kerouac Salad Maker / Team Member at 154-Brentwood Add a tag Onsite In…" at bounding box center [784, 372] width 1568 height 744
